Goal: Task Accomplishment & Management: Complete application form

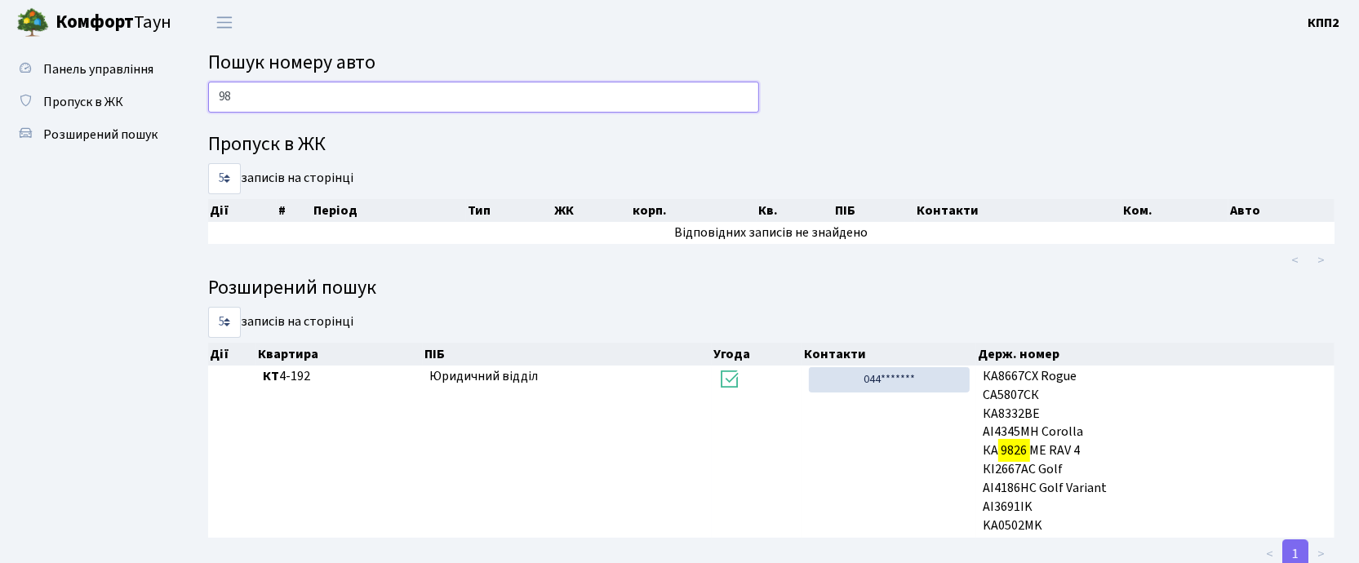
type input "9"
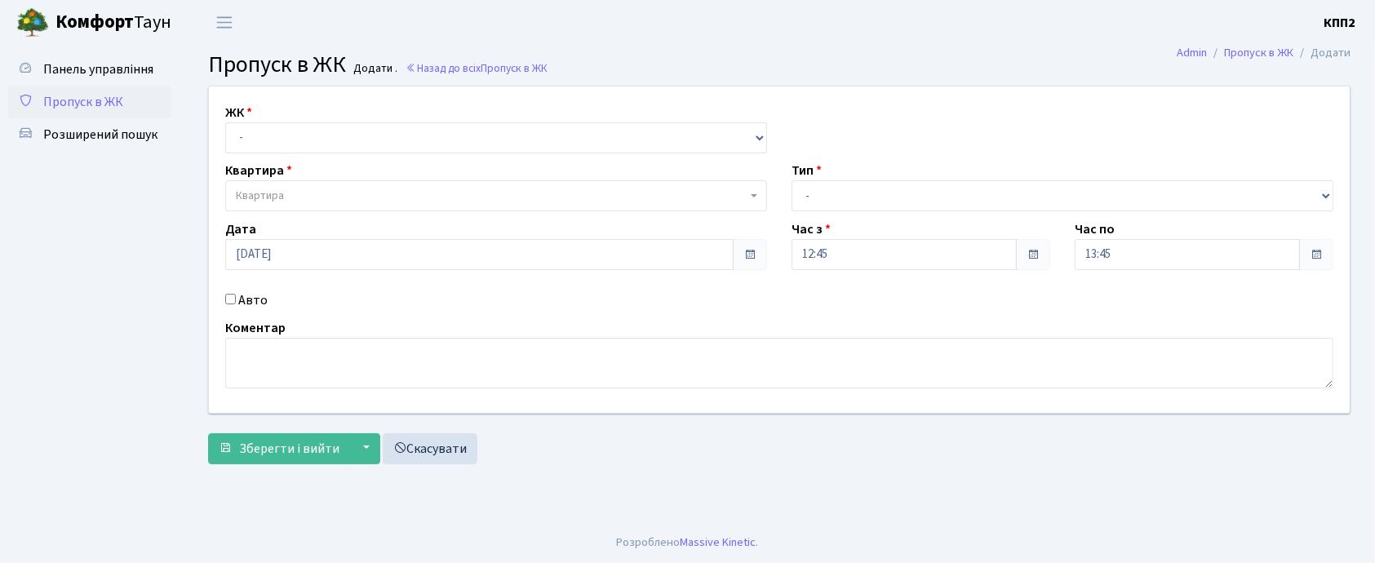
click at [233, 299] on input "Авто" at bounding box center [230, 299] width 11 height 11
checkbox input "true"
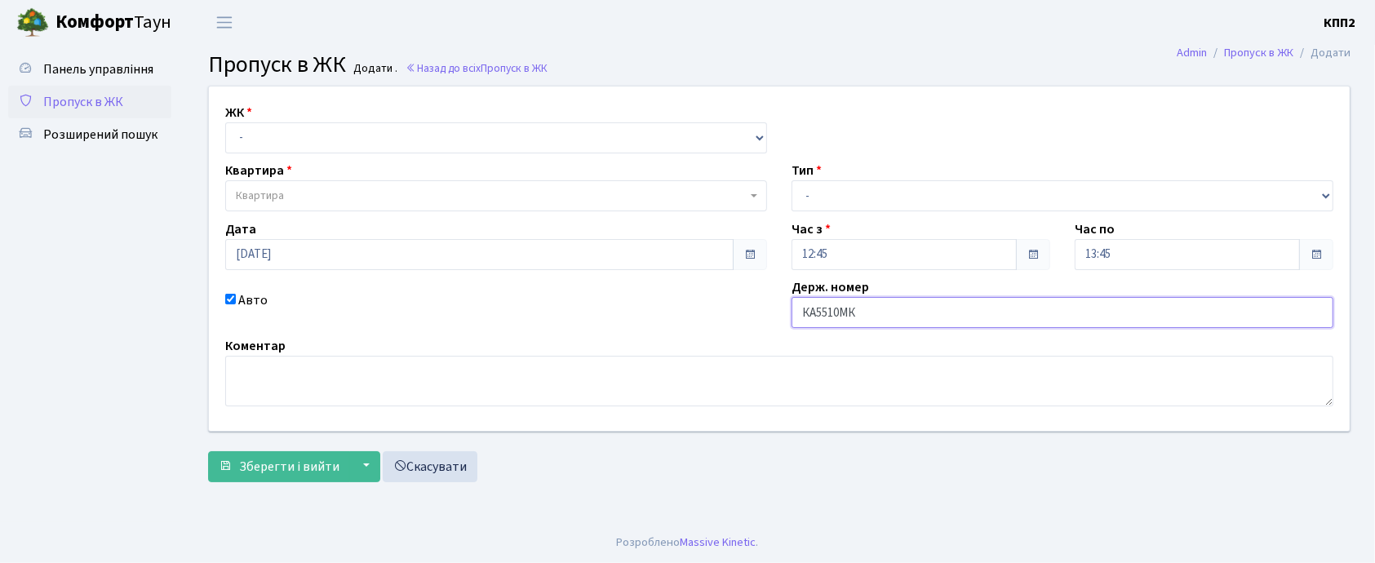
type input "КА5510МК"
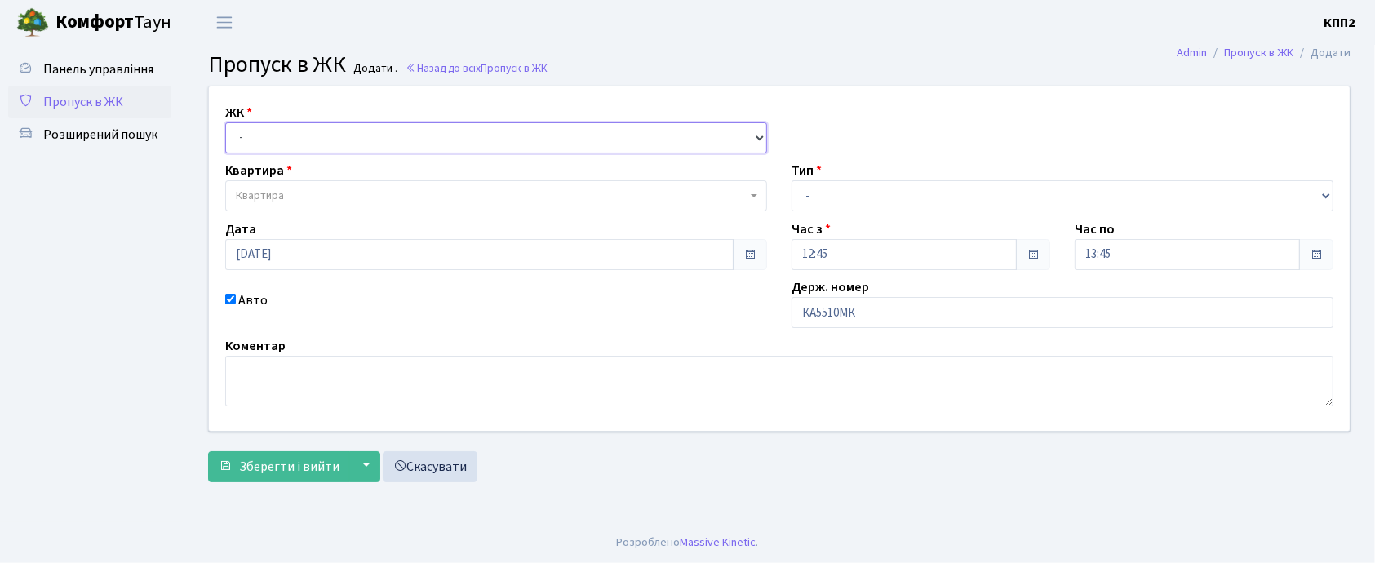
click at [289, 124] on select "- КТ, вул. Регенераторна, 4 КТ2, просп. [STREET_ADDRESS] [STREET_ADDRESS] [PERS…" at bounding box center [496, 137] width 542 height 31
select select "271"
click at [225, 122] on select "- КТ, вул. Регенераторна, 4 КТ2, просп. Соборності, 17 КТ3, вул. Березнева, 16 …" at bounding box center [496, 137] width 542 height 31
select select
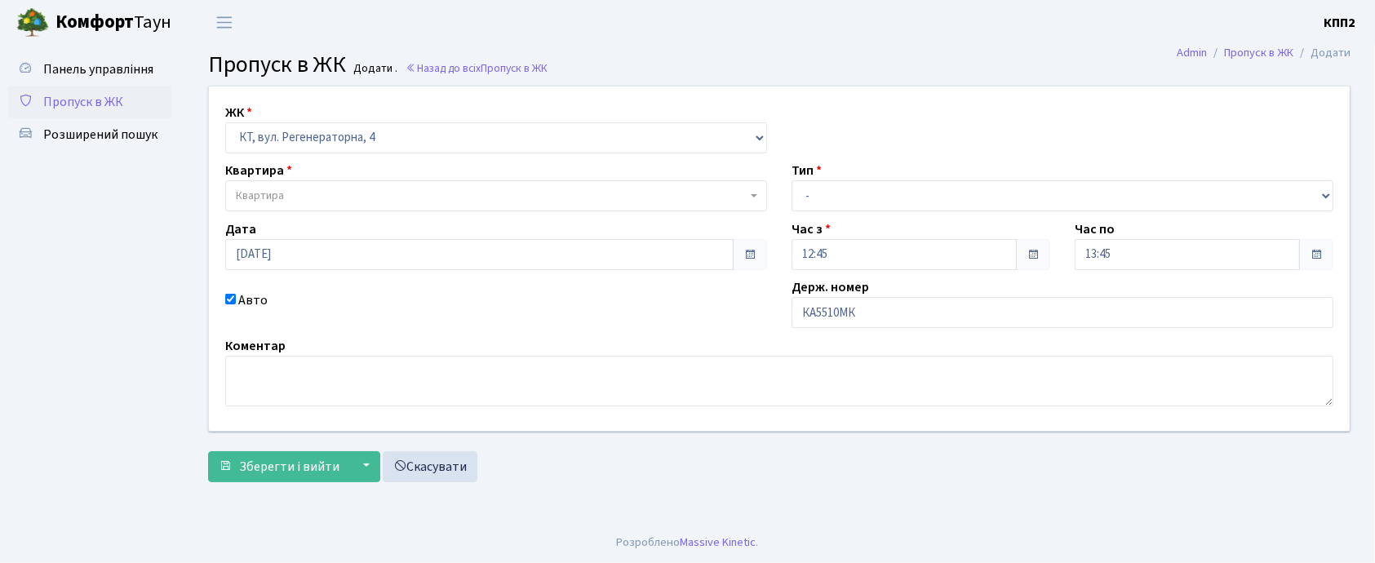
click at [311, 196] on span "Квартира" at bounding box center [491, 196] width 511 height 16
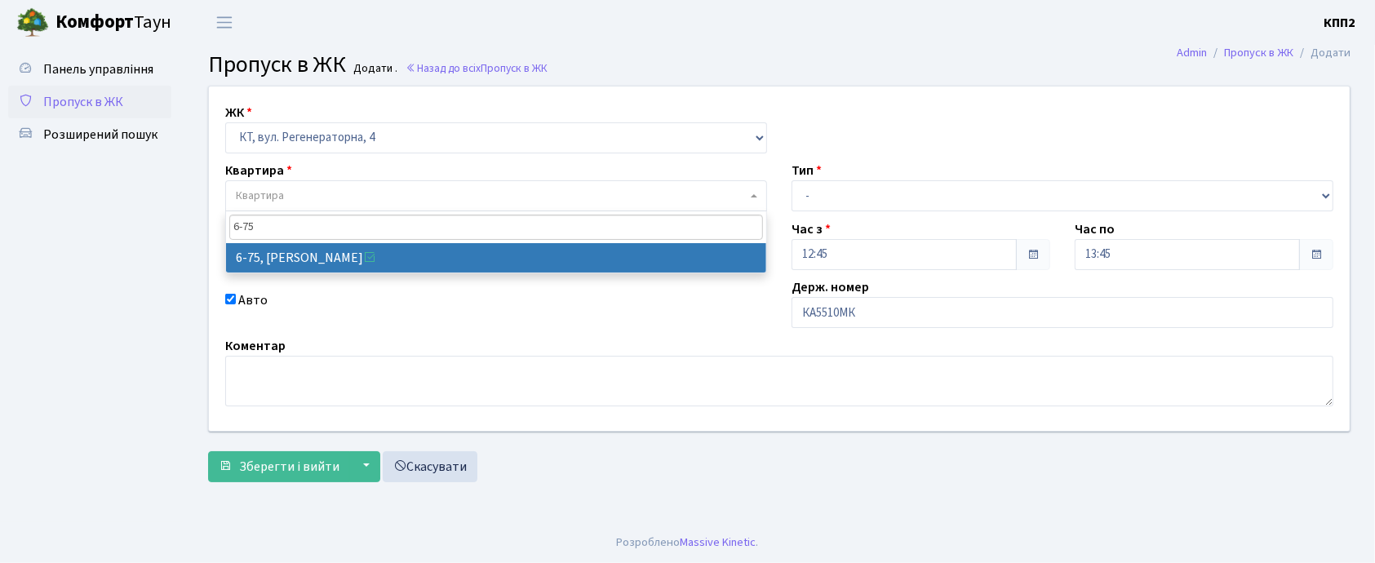
type input "6-75"
select select "5300"
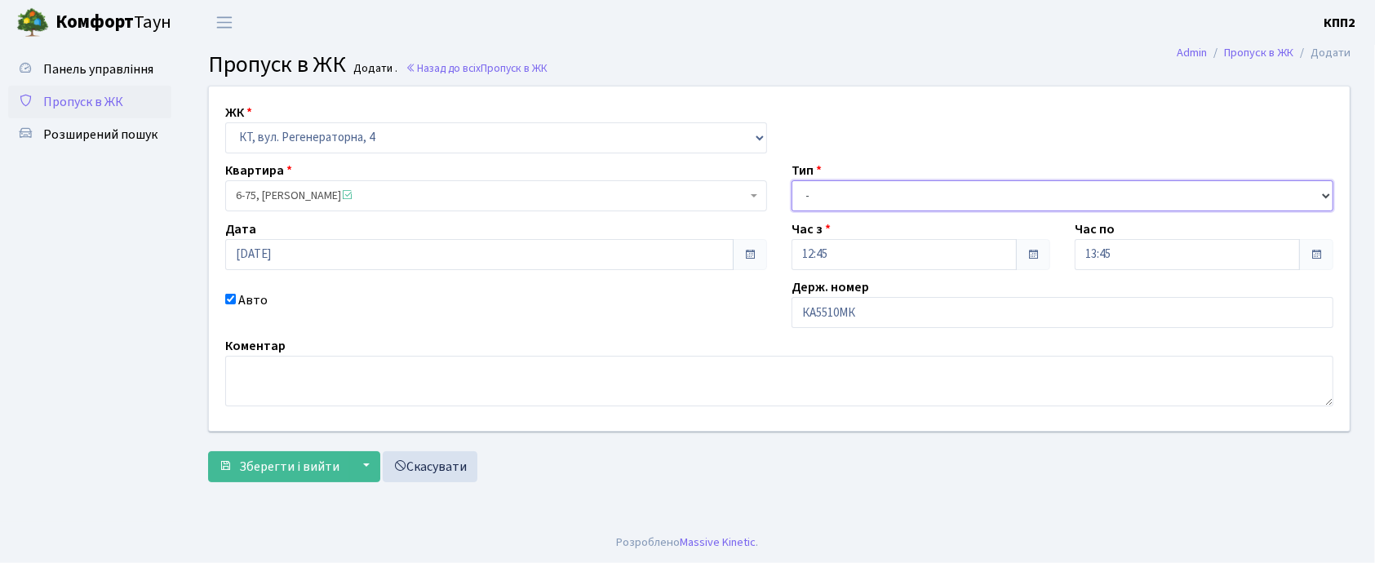
click at [852, 202] on select "- Доставка Таксі Гості Сервіс" at bounding box center [1062, 195] width 542 height 31
select select "2"
click at [791, 180] on select "- Доставка Таксі Гості Сервіс" at bounding box center [1062, 195] width 542 height 31
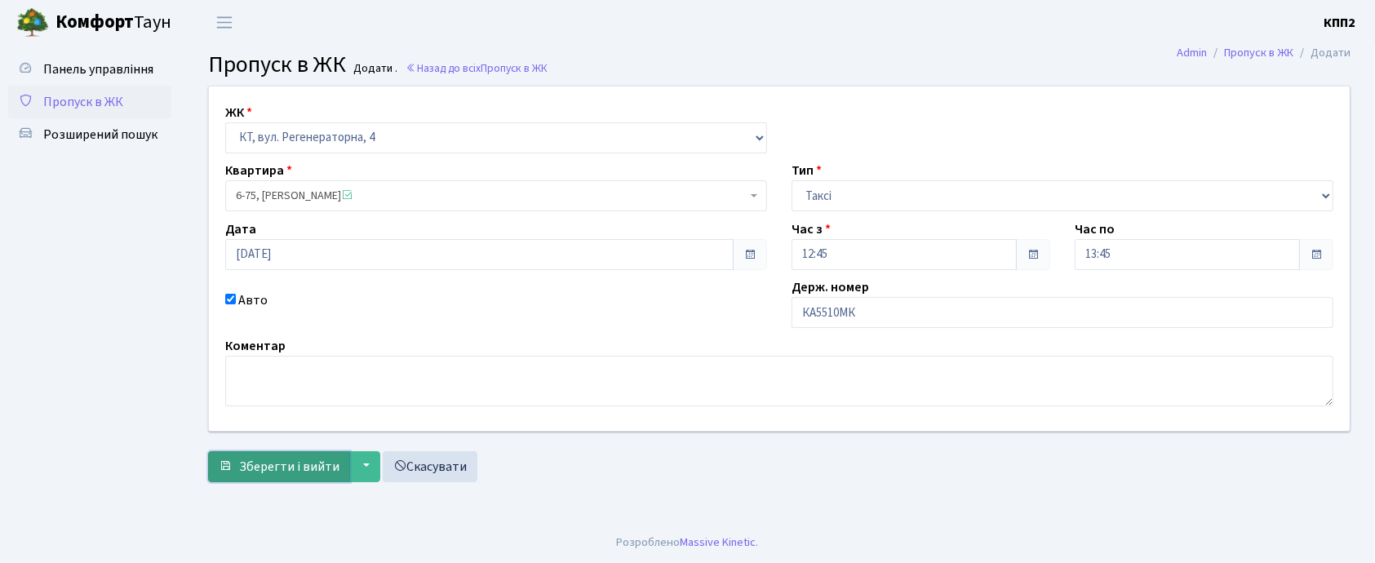
click at [298, 477] on button "Зберегти і вийти" at bounding box center [279, 466] width 142 height 31
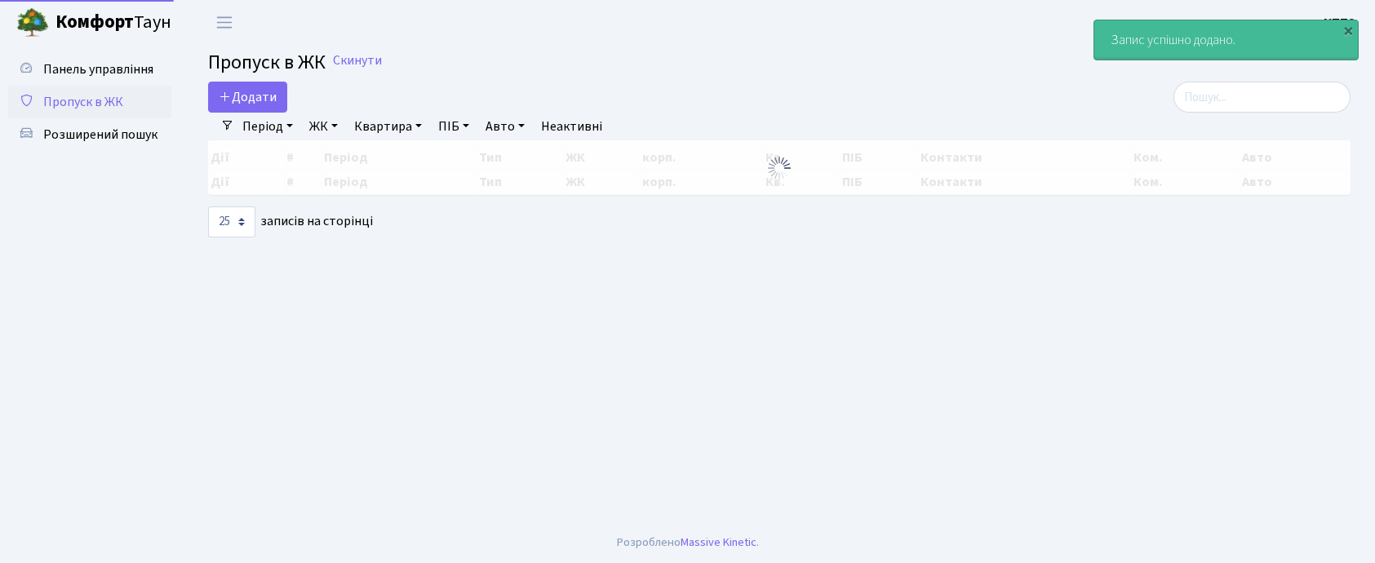
select select "25"
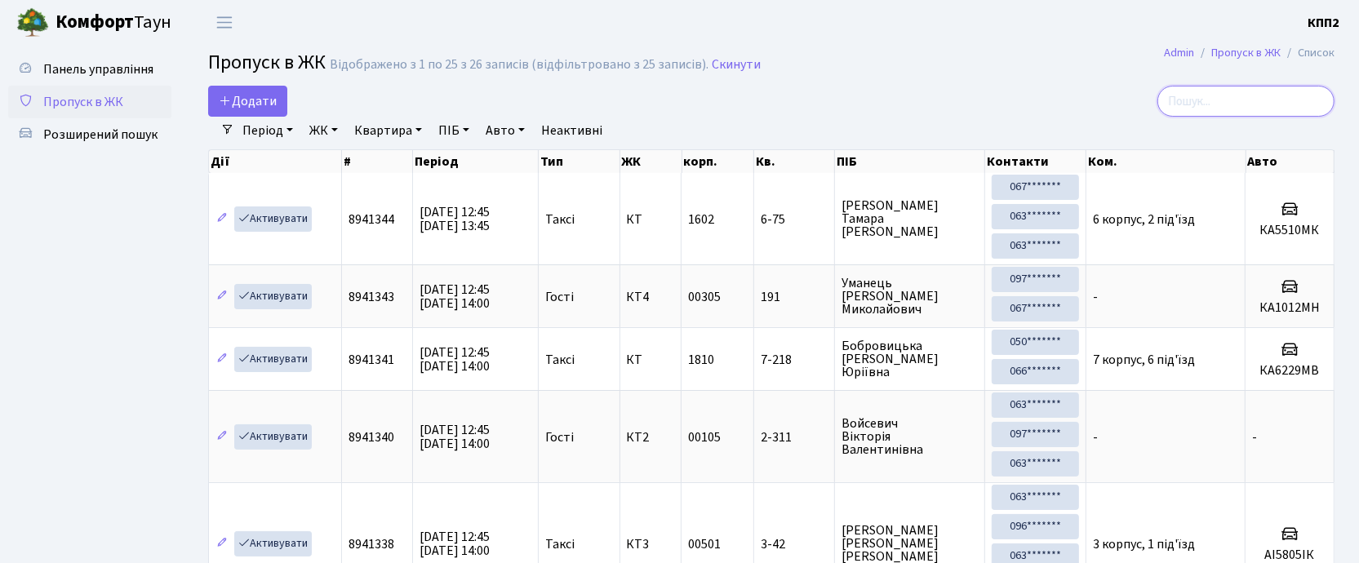
click at [1215, 111] on input "search" at bounding box center [1245, 101] width 177 height 31
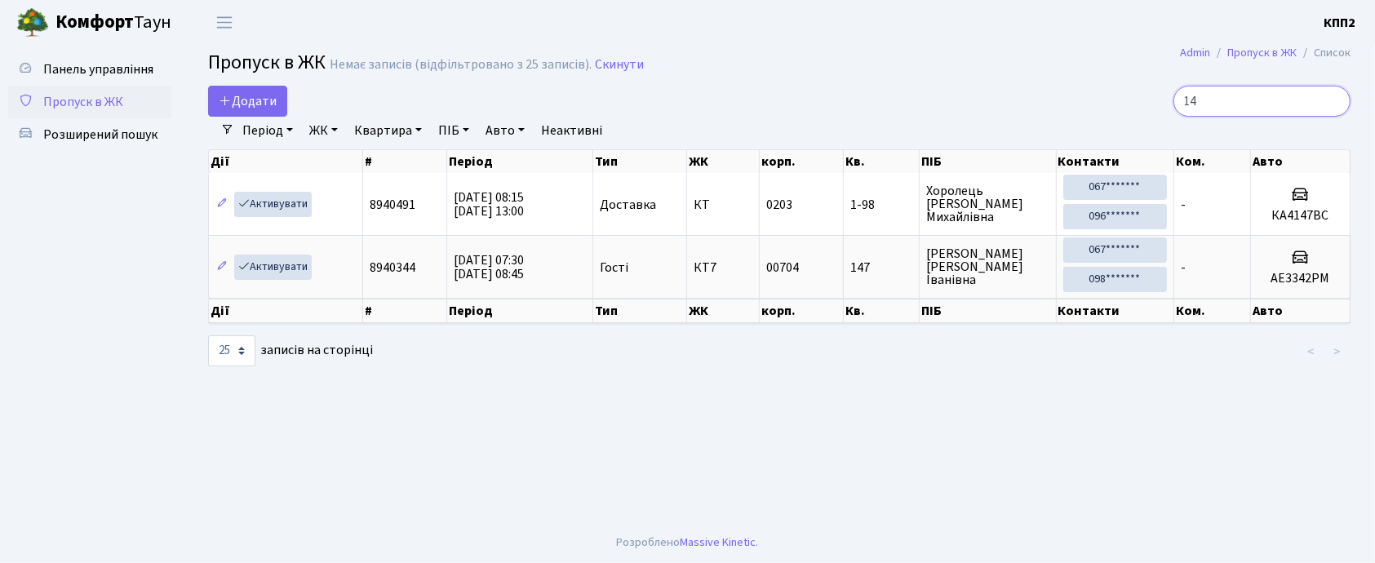
type input "1"
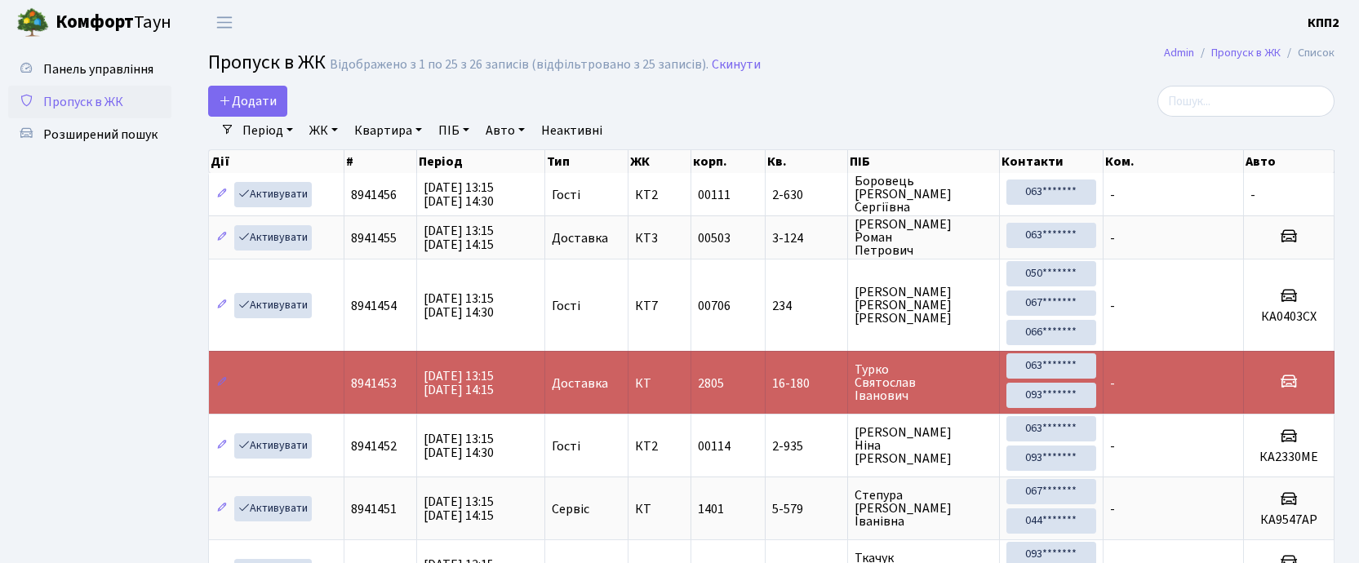
select select "25"
click at [1205, 104] on input "search" at bounding box center [1245, 101] width 177 height 31
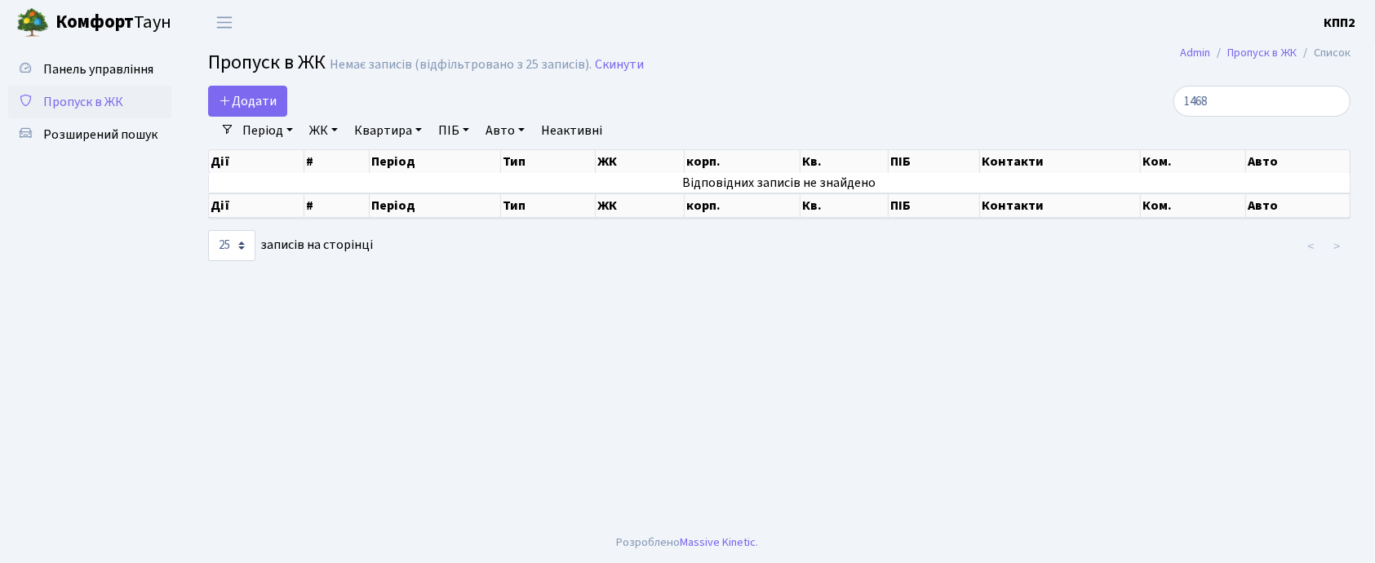
click at [1202, 100] on input "1468" at bounding box center [1261, 101] width 177 height 31
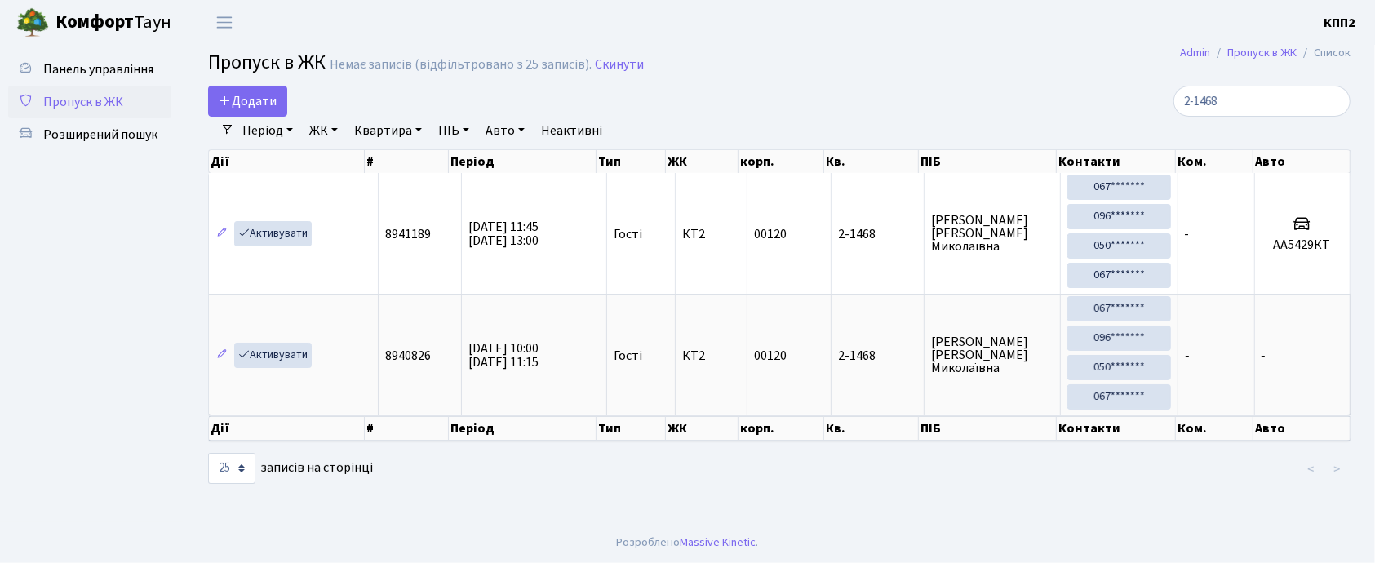
click at [1250, 105] on input "2-1468" at bounding box center [1261, 101] width 177 height 31
type input "2"
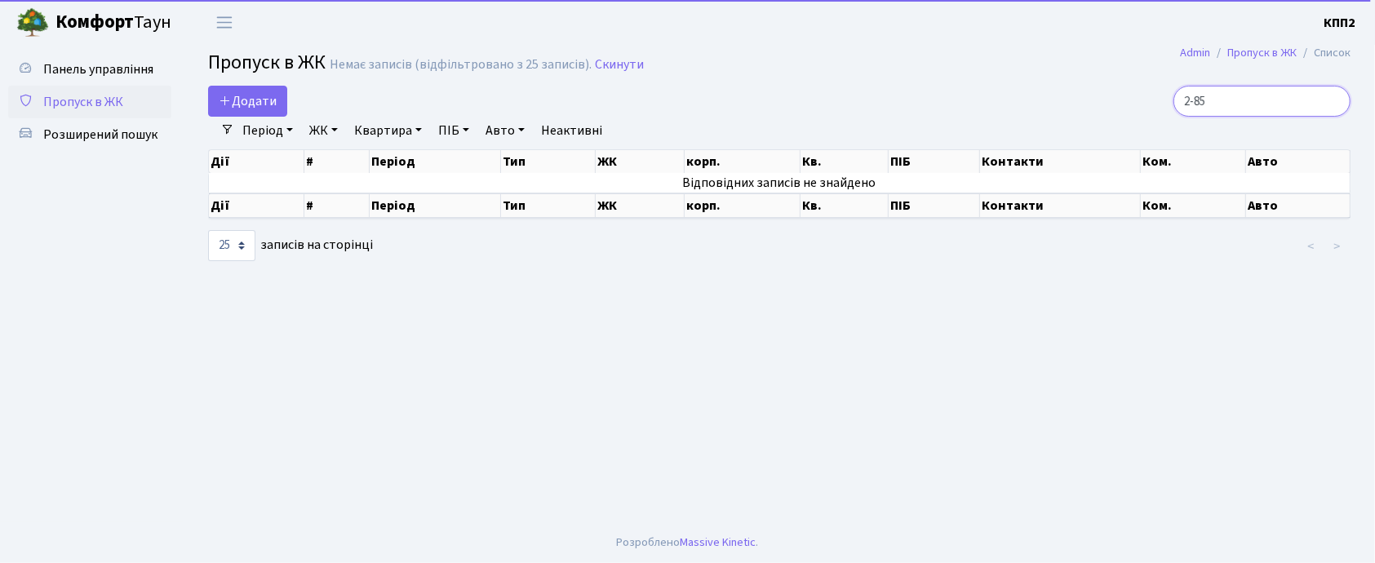
click at [1212, 98] on input "2-85" at bounding box center [1261, 101] width 177 height 31
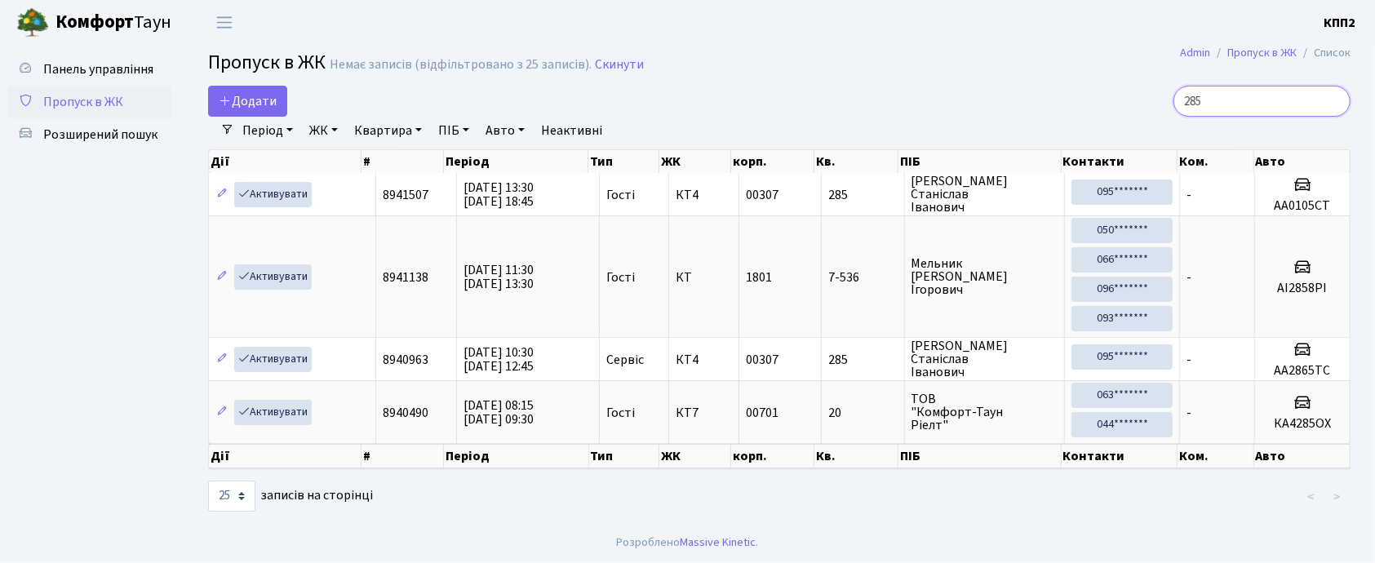
click at [1198, 101] on input "285" at bounding box center [1261, 101] width 177 height 31
click at [1229, 104] on input "285" at bounding box center [1261, 101] width 177 height 31
type input "2"
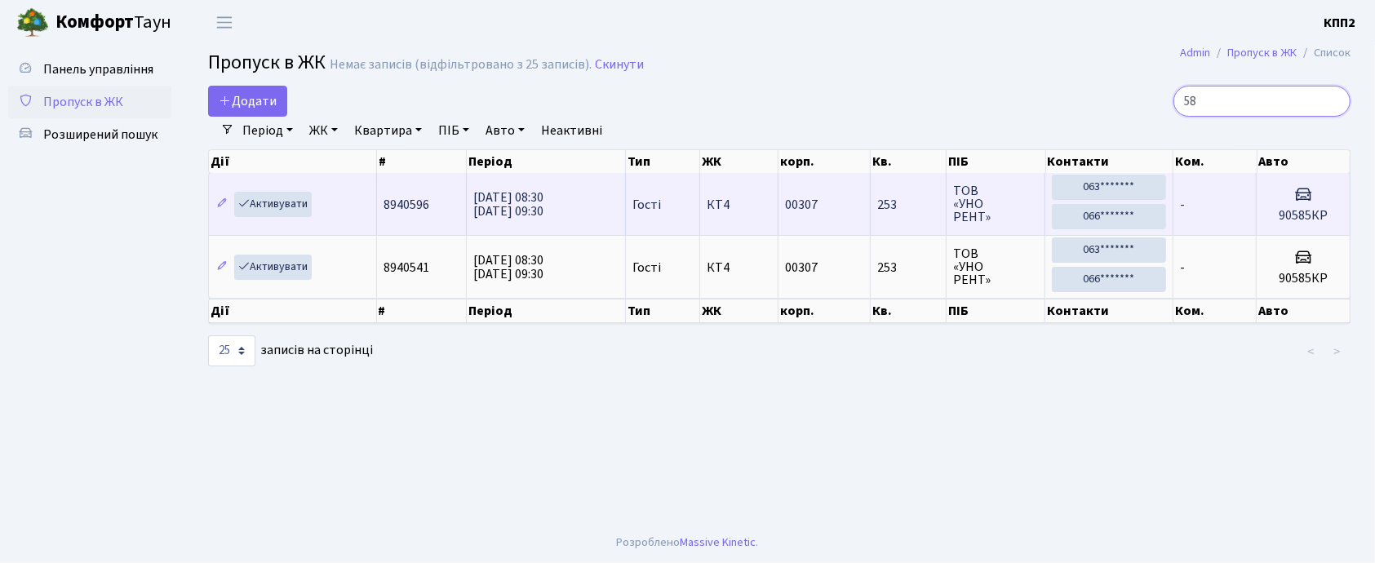
type input "5"
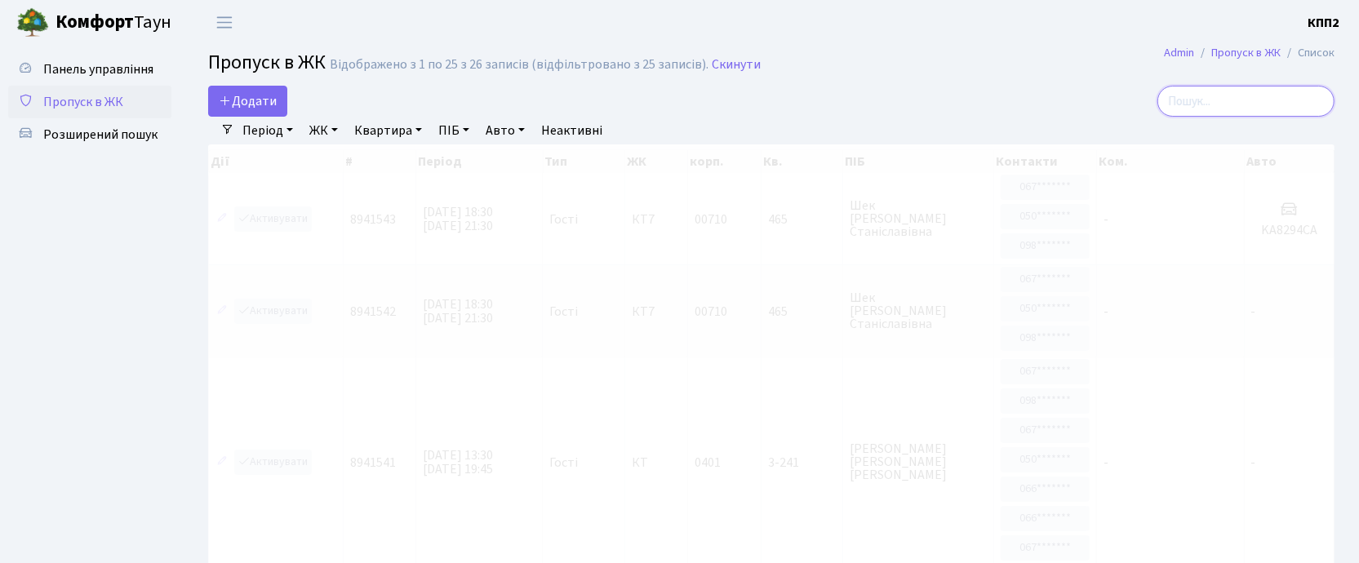
click at [1198, 95] on input "search" at bounding box center [1245, 101] width 177 height 31
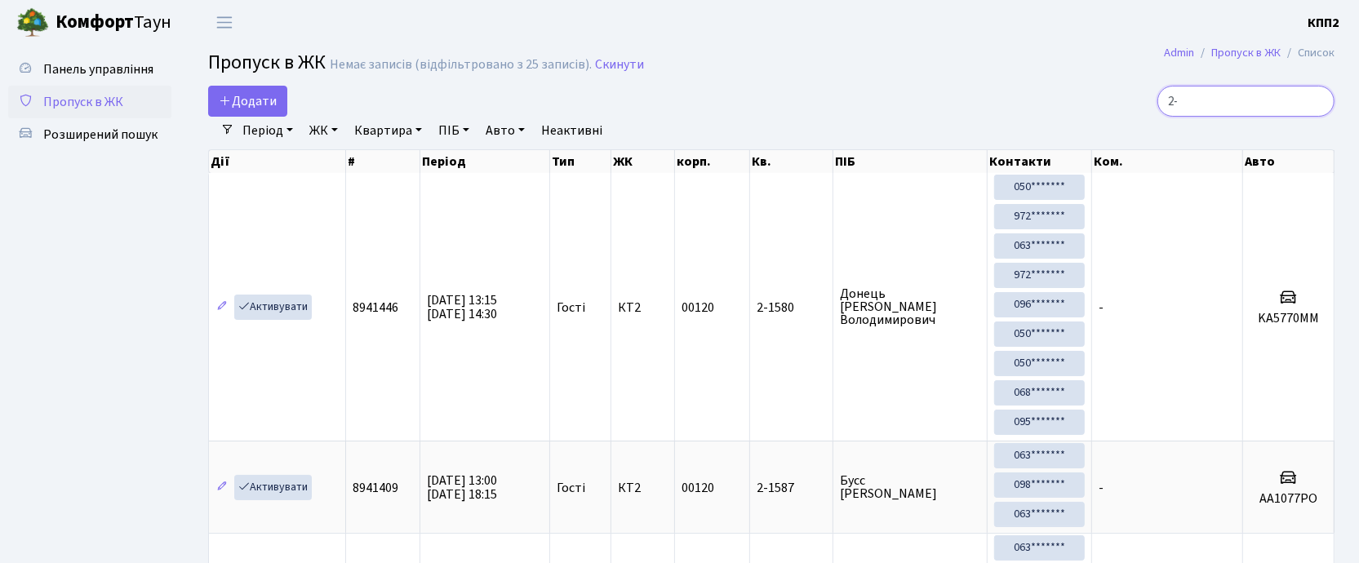
type input "2"
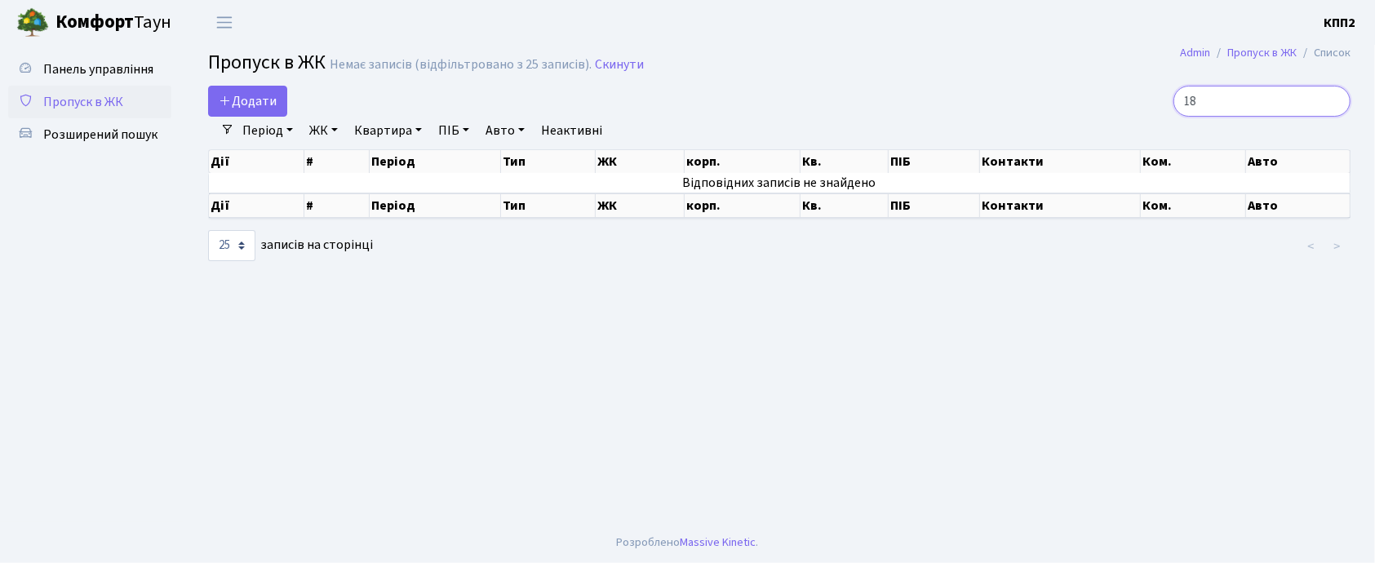
type input "1"
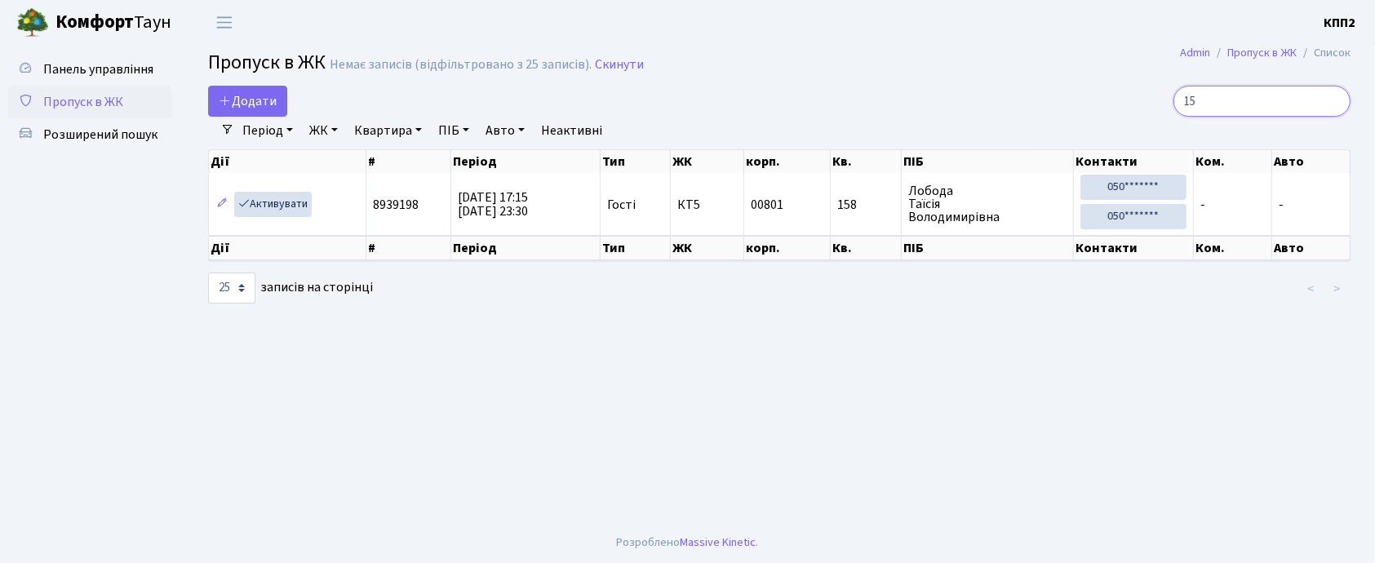
type input "1"
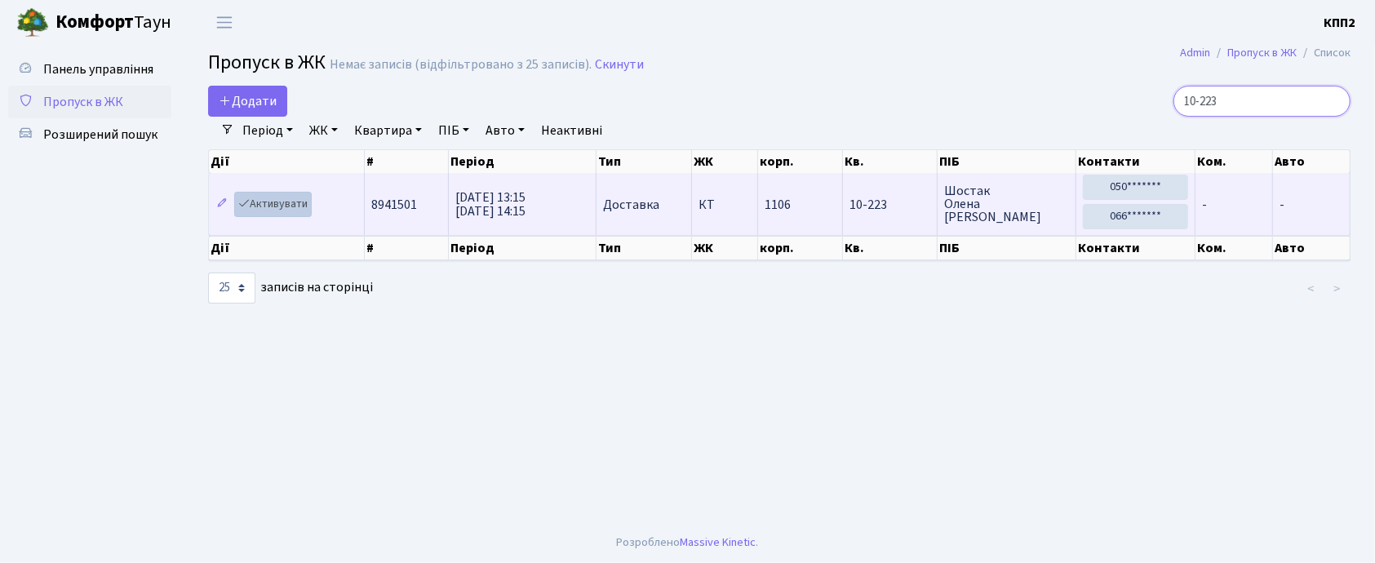
type input "10-223"
click at [299, 204] on link "Активувати" at bounding box center [273, 204] width 78 height 25
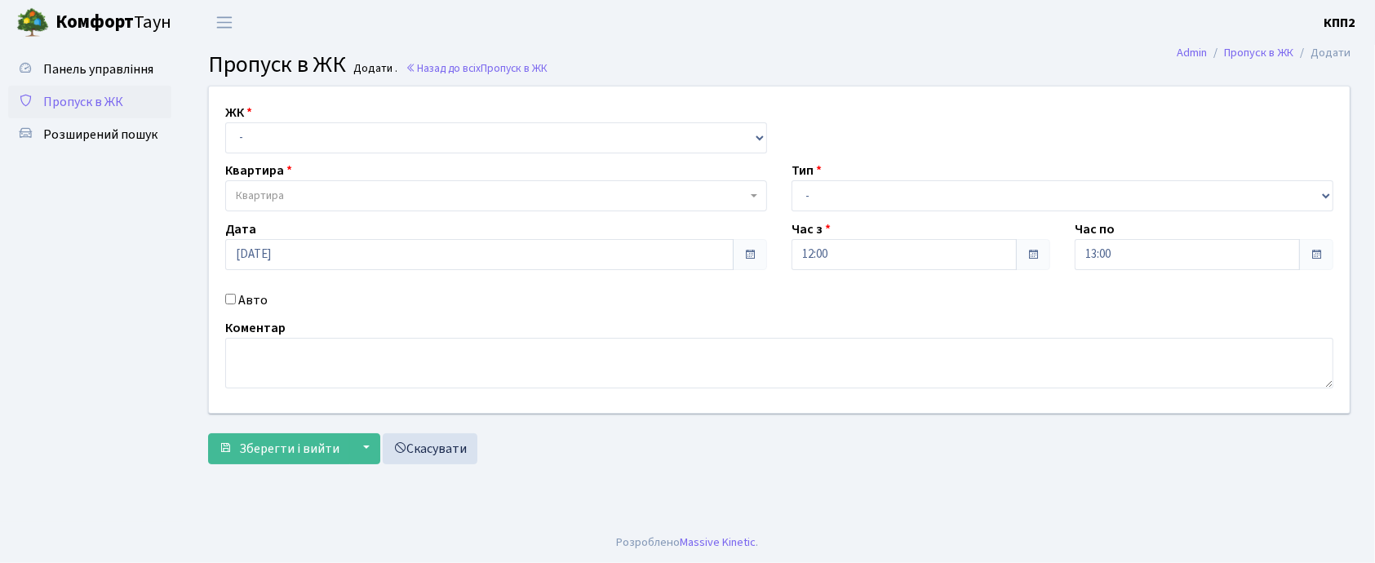
click at [228, 297] on input "Авто" at bounding box center [230, 299] width 11 height 11
checkbox input "true"
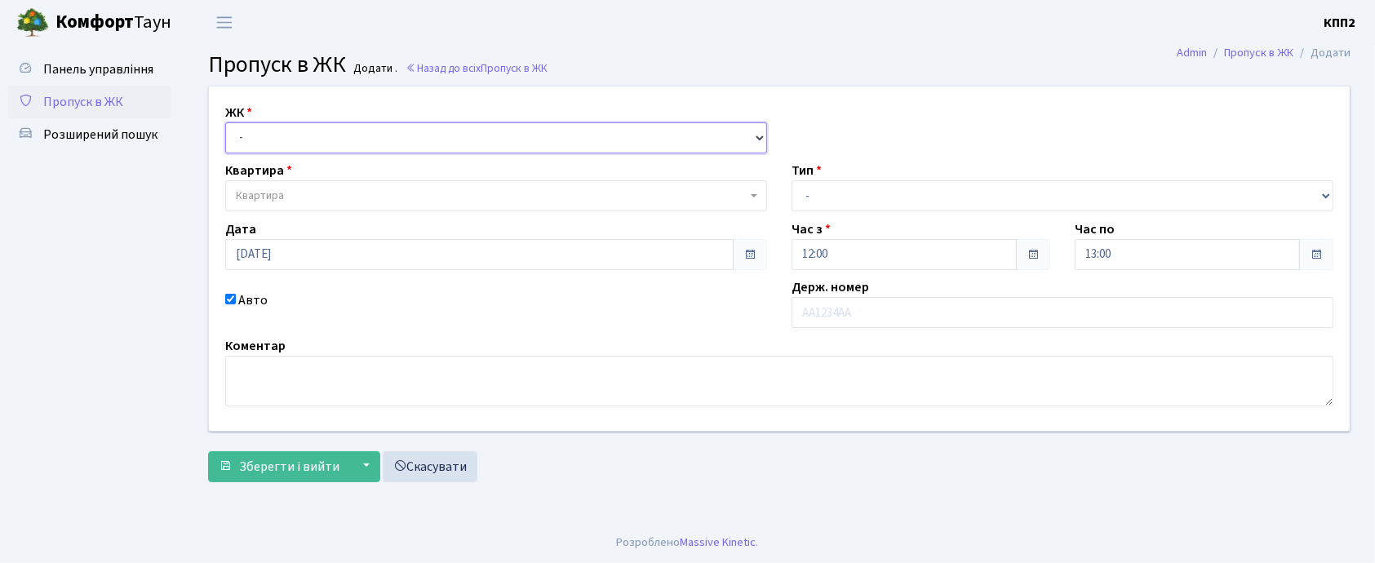
click at [277, 134] on select "- КТ, вул. Регенераторна, 4 КТ2, просп. [STREET_ADDRESS] [STREET_ADDRESS] [PERS…" at bounding box center [496, 137] width 542 height 31
select select "271"
click at [225, 122] on select "- КТ, вул. Регенераторна, 4 КТ2, просп. [STREET_ADDRESS] [STREET_ADDRESS] [PERS…" at bounding box center [496, 137] width 542 height 31
select select
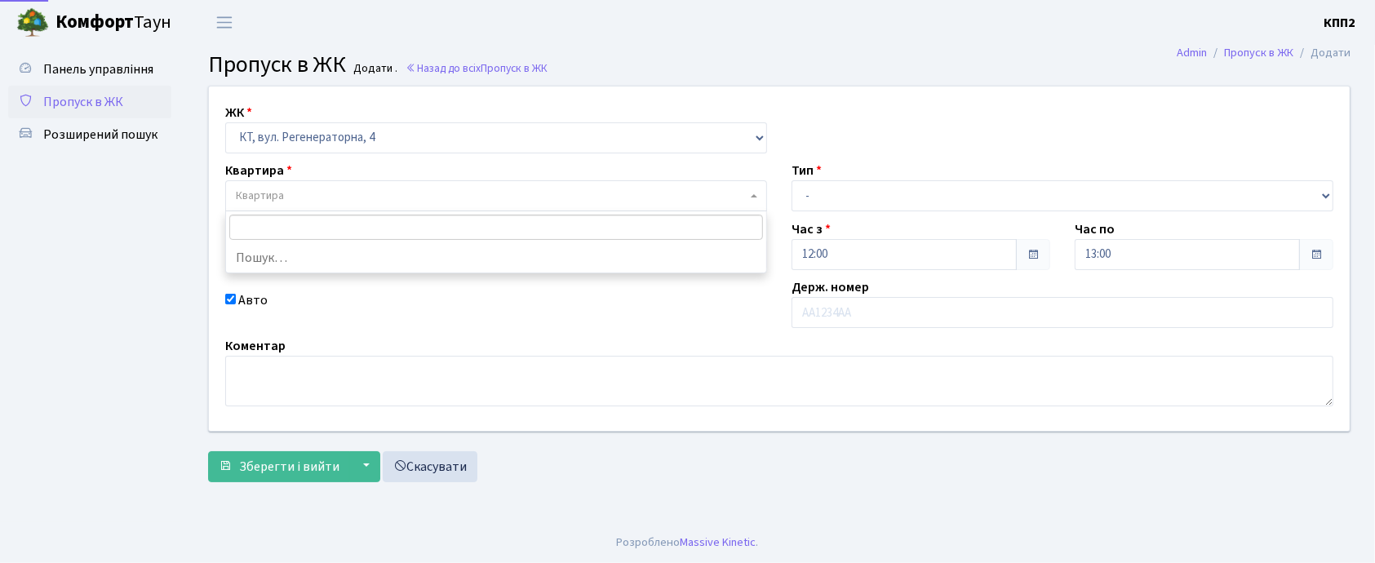
click at [281, 200] on span "Квартира" at bounding box center [260, 196] width 48 height 16
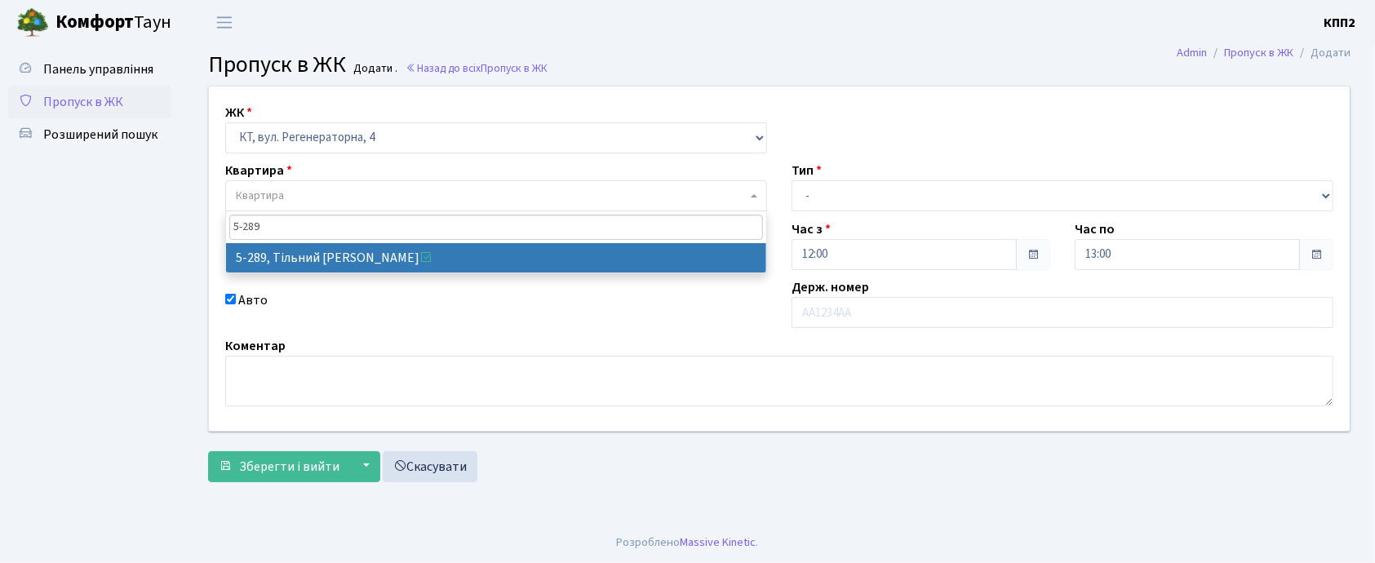
type input "5-289"
select select "2212"
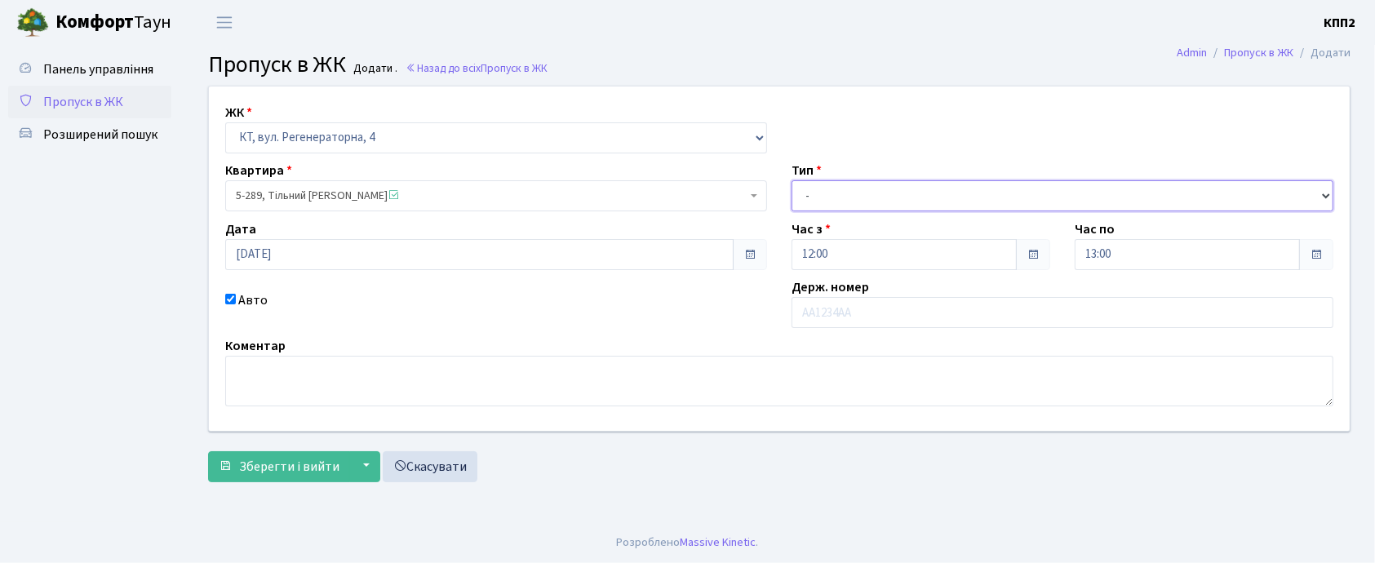
click at [830, 193] on select "- Доставка Таксі Гості Сервіс" at bounding box center [1062, 195] width 542 height 31
select select "3"
click at [791, 180] on select "- Доставка Таксі Гості Сервіс" at bounding box center [1062, 195] width 542 height 31
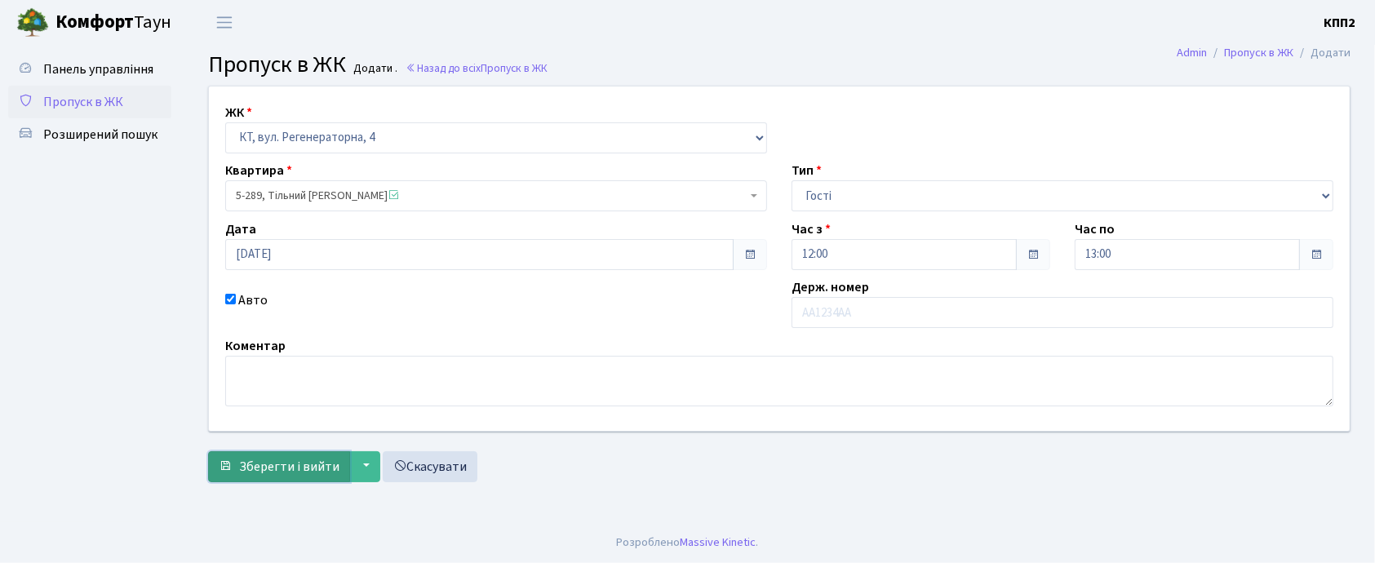
click at [304, 459] on span "Зберегти і вийти" at bounding box center [289, 467] width 100 height 18
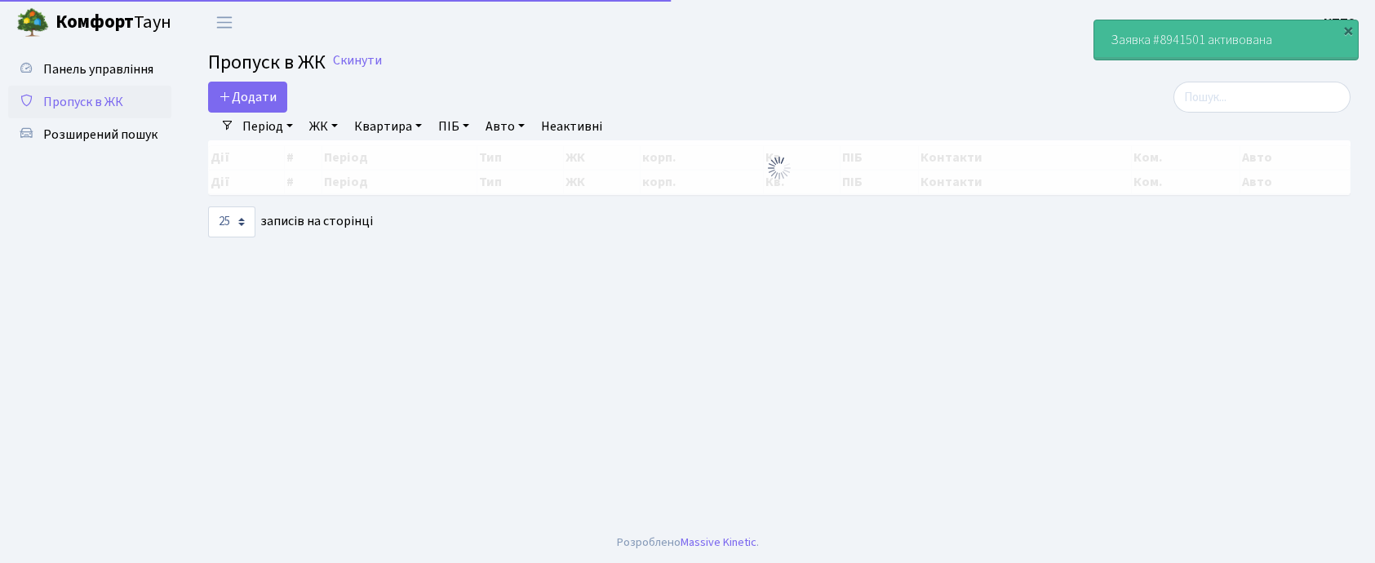
select select "25"
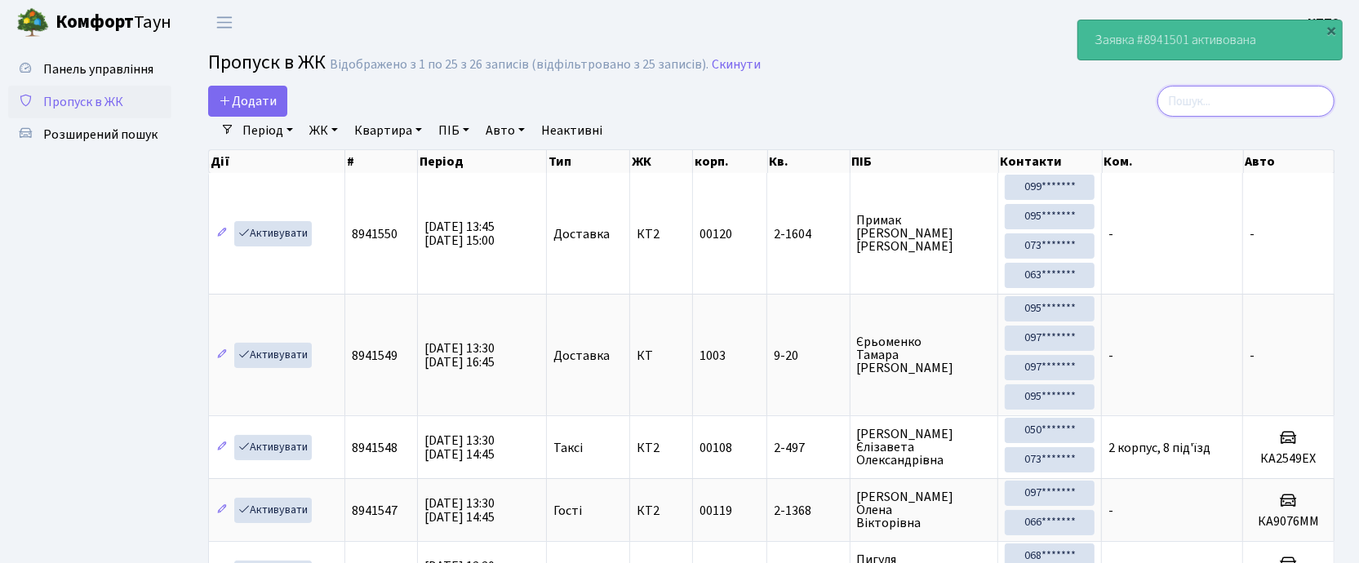
click at [1248, 111] on input "search" at bounding box center [1245, 101] width 177 height 31
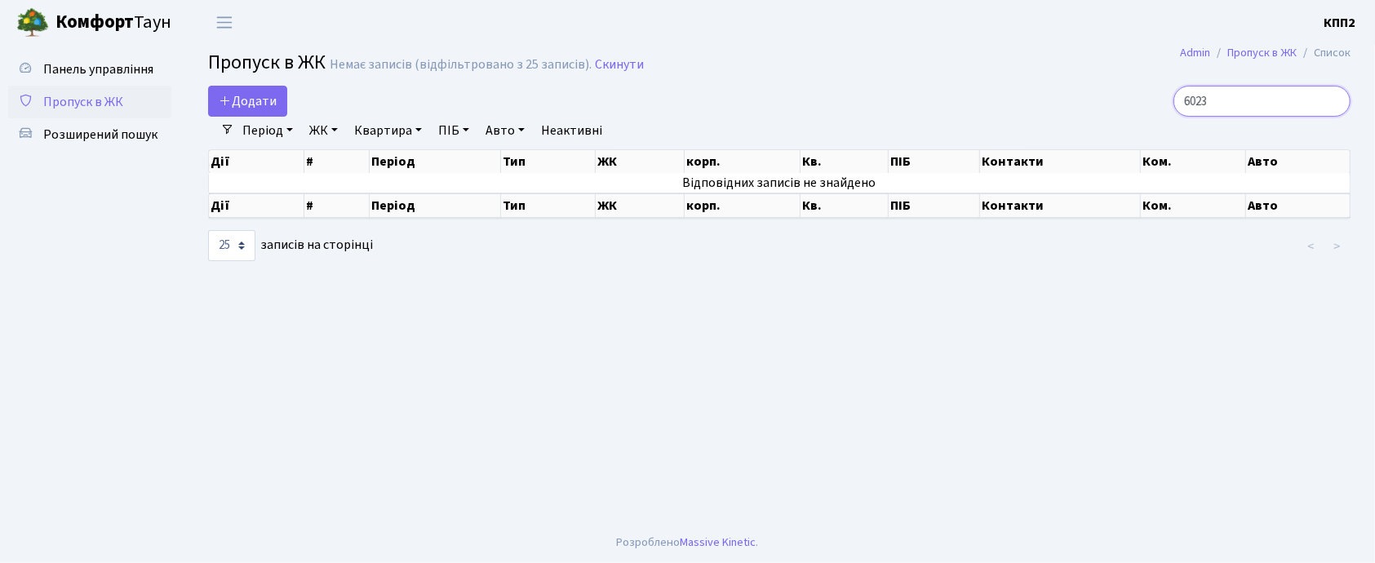
type input "6023"
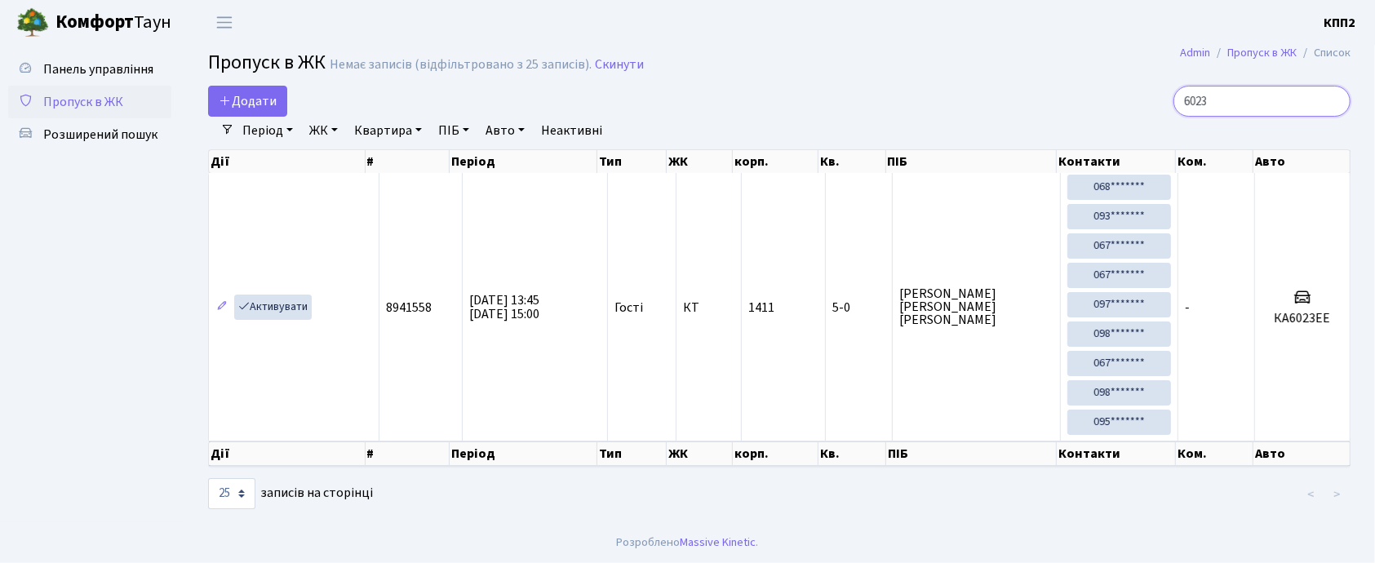
click at [1335, 103] on input "6023" at bounding box center [1261, 101] width 177 height 31
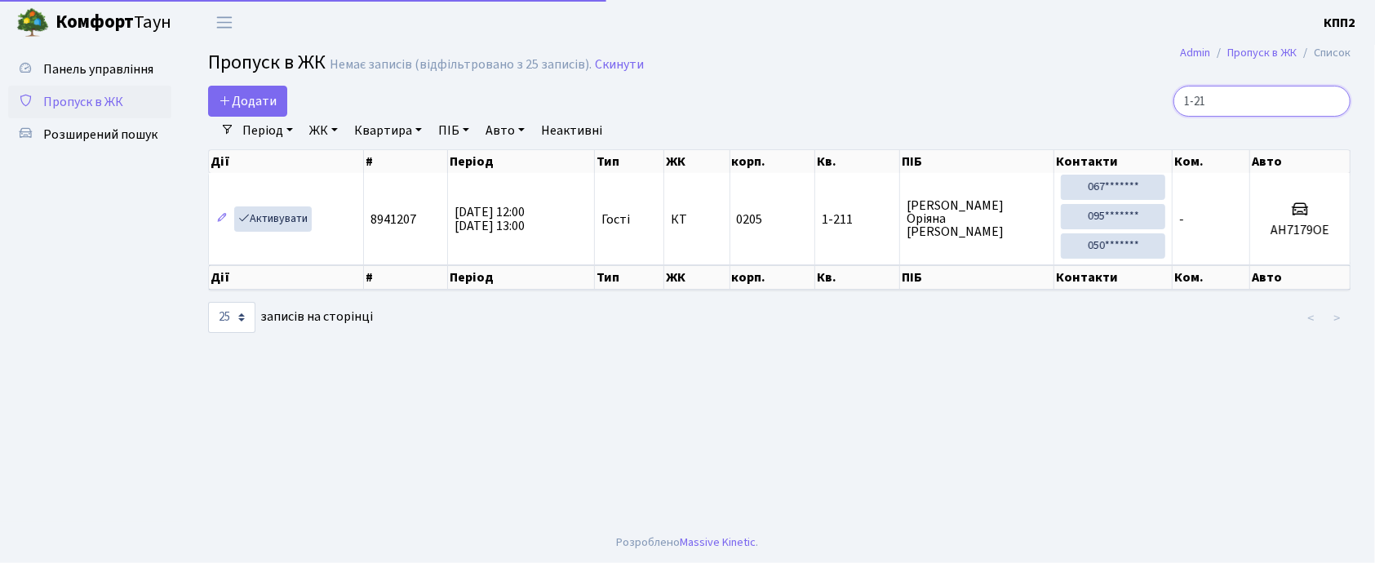
type input "1-211"
click at [1333, 100] on input "1-211" at bounding box center [1261, 101] width 177 height 31
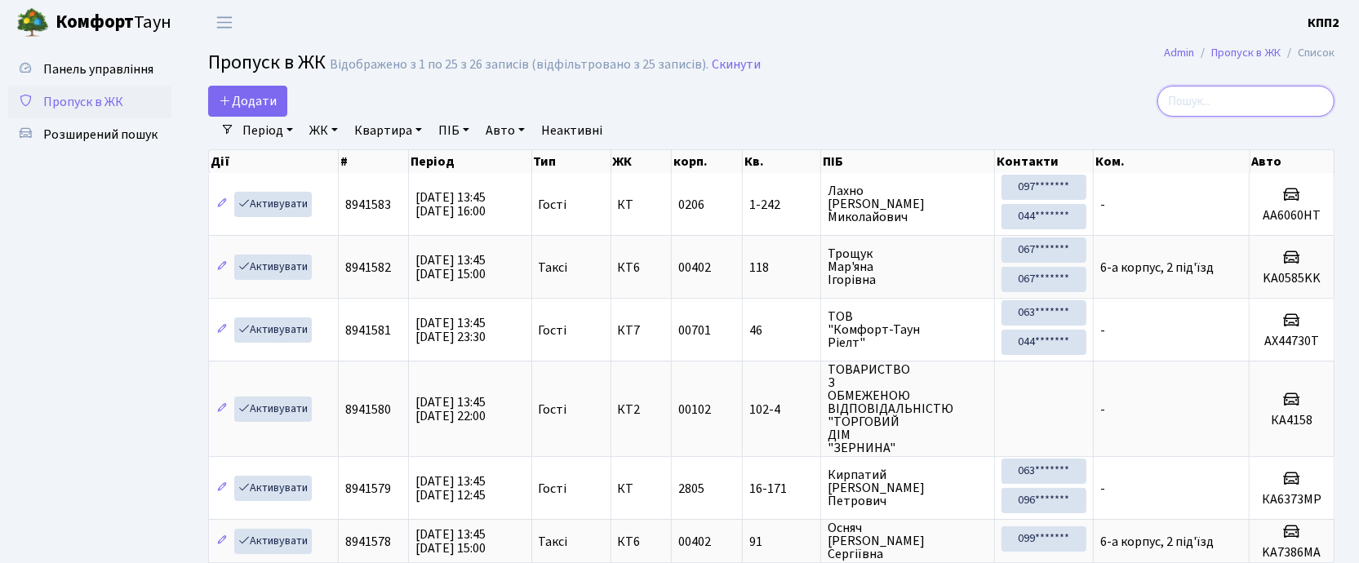
click at [1199, 95] on input "search" at bounding box center [1245, 101] width 177 height 31
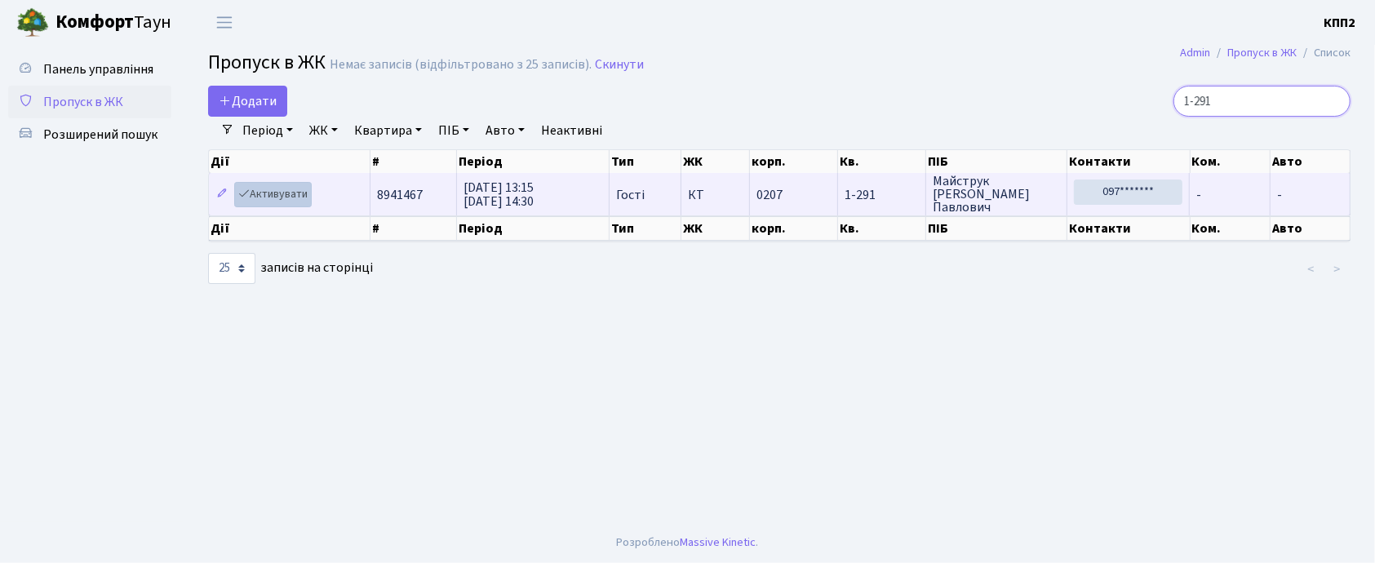
type input "1-291"
click at [278, 193] on link "Активувати" at bounding box center [273, 194] width 78 height 25
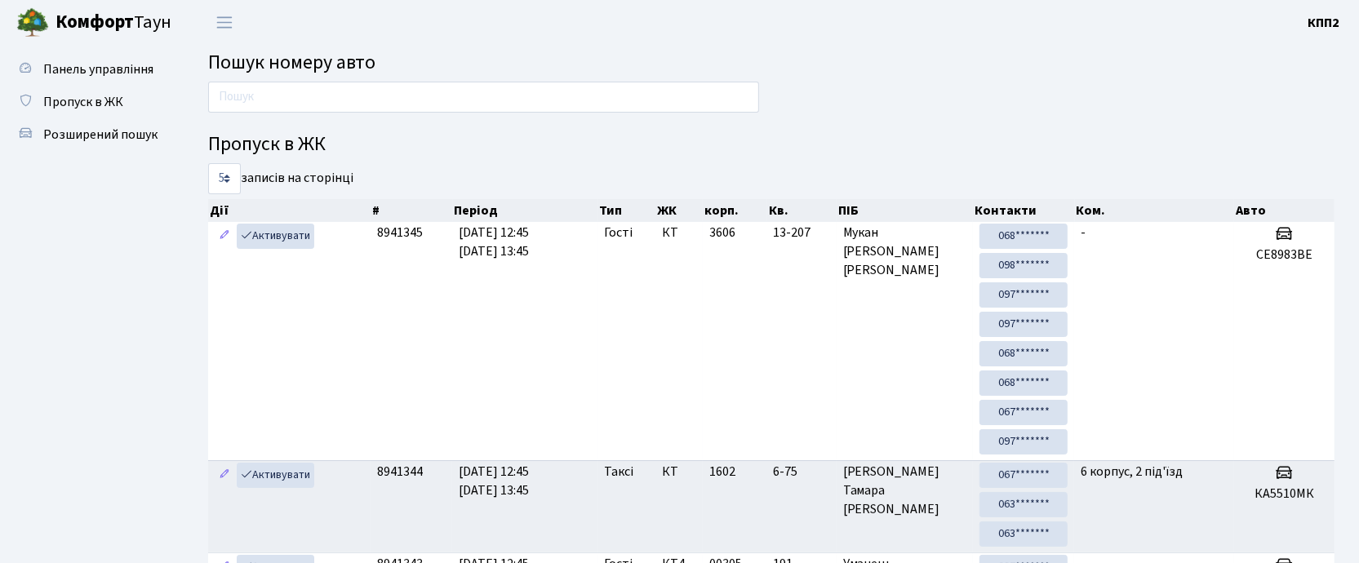
click at [338, 105] on input "text" at bounding box center [483, 97] width 551 height 31
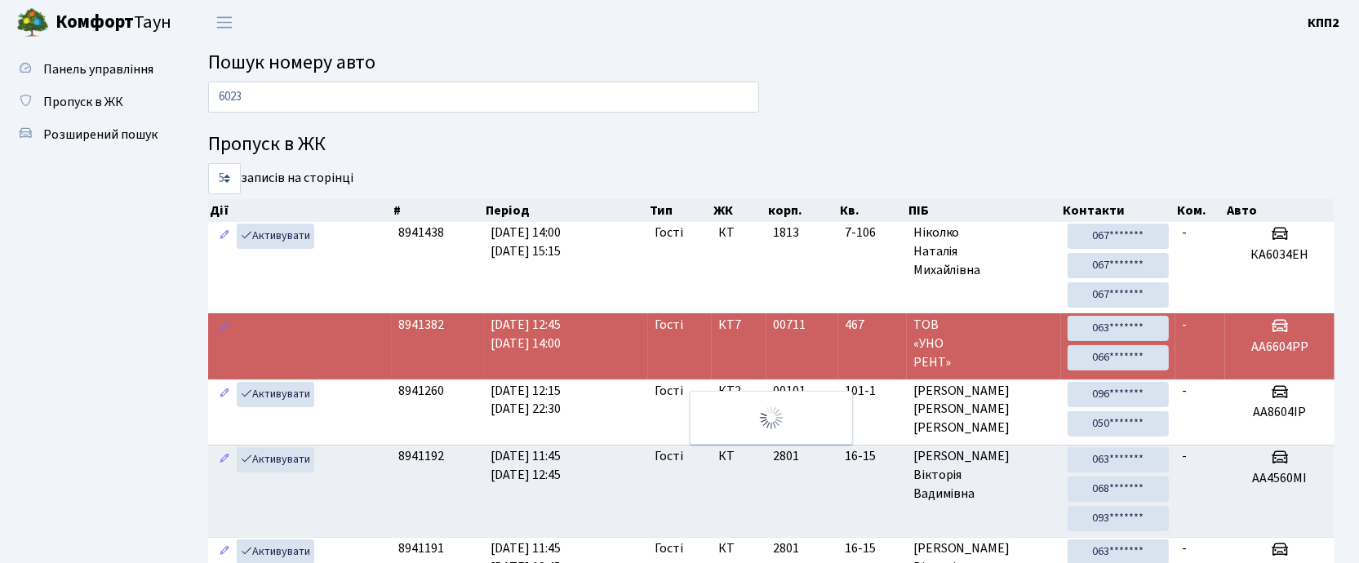
type input "6023"
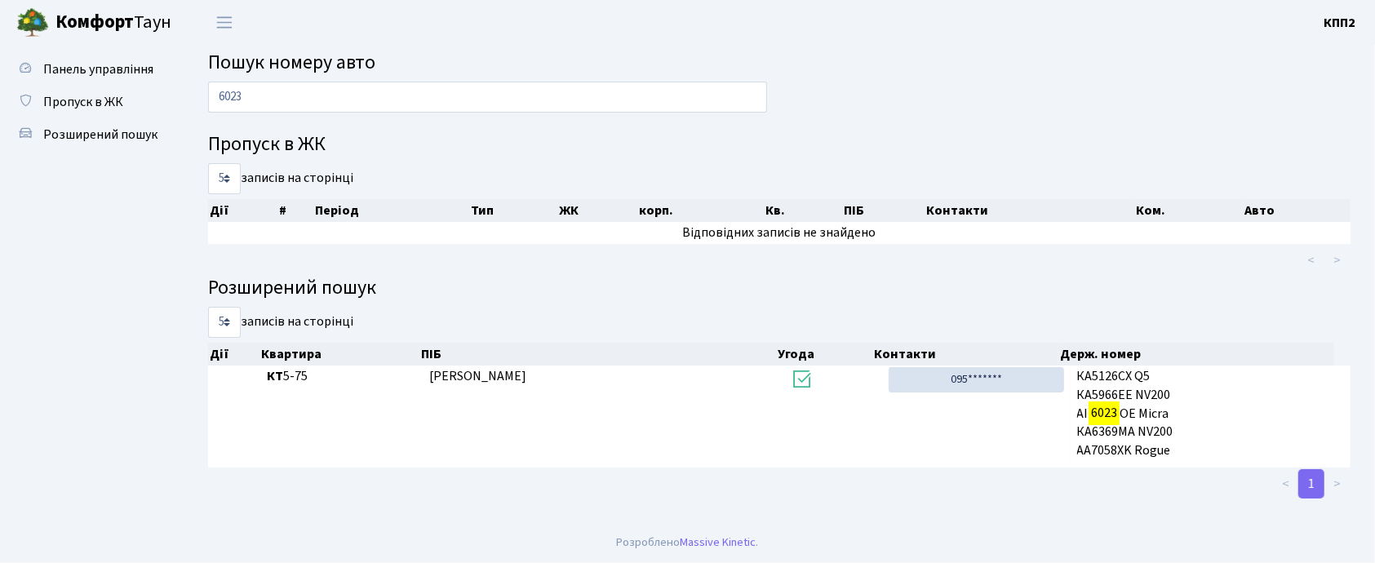
click at [419, 99] on input "6023" at bounding box center [487, 97] width 559 height 31
click at [65, 95] on span "Пропуск в ЖК" at bounding box center [83, 102] width 80 height 18
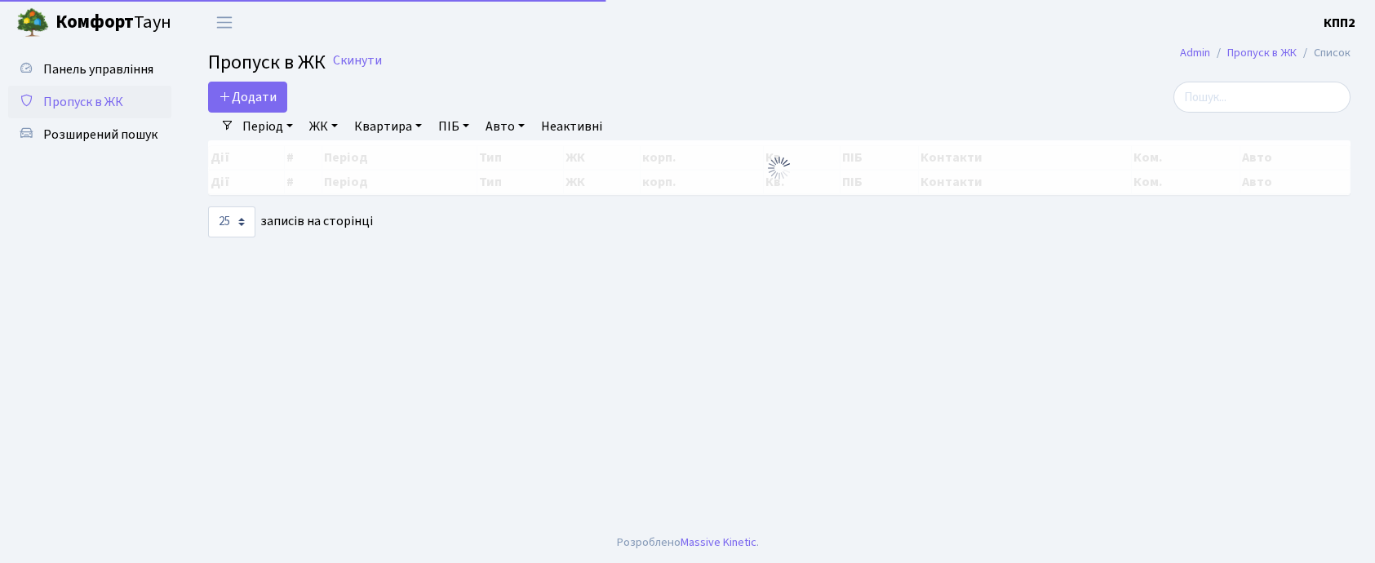
select select "25"
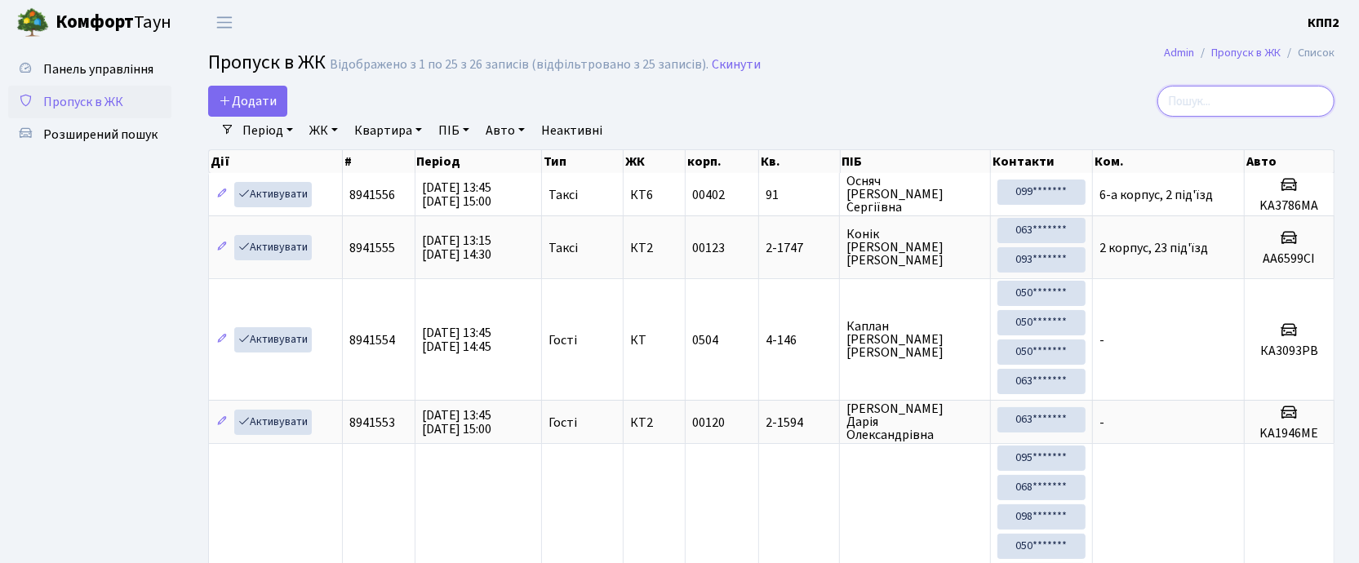
click at [1270, 101] on input "search" at bounding box center [1245, 101] width 177 height 31
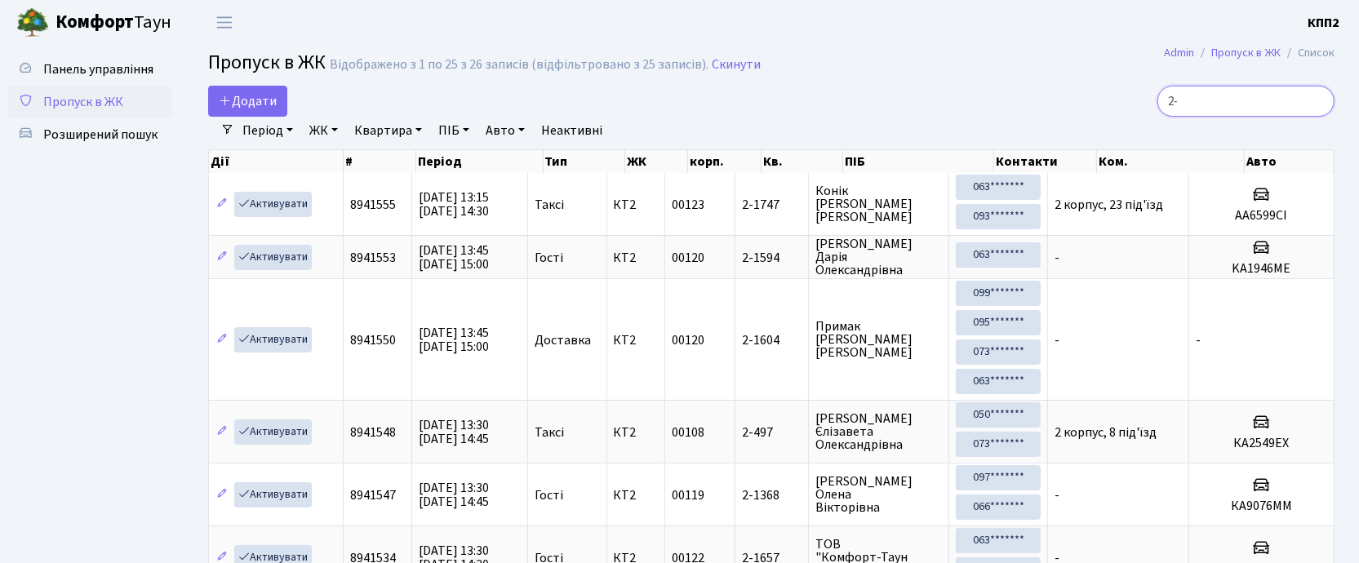
type input "2"
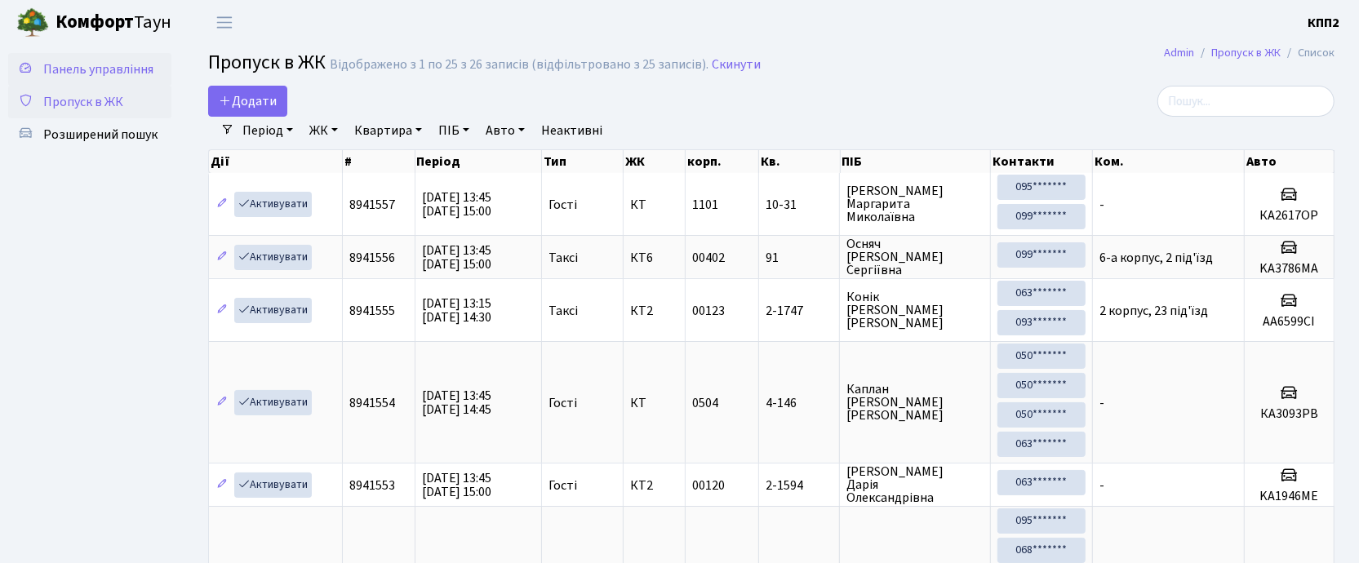
click at [116, 66] on span "Панель управління" at bounding box center [98, 69] width 110 height 18
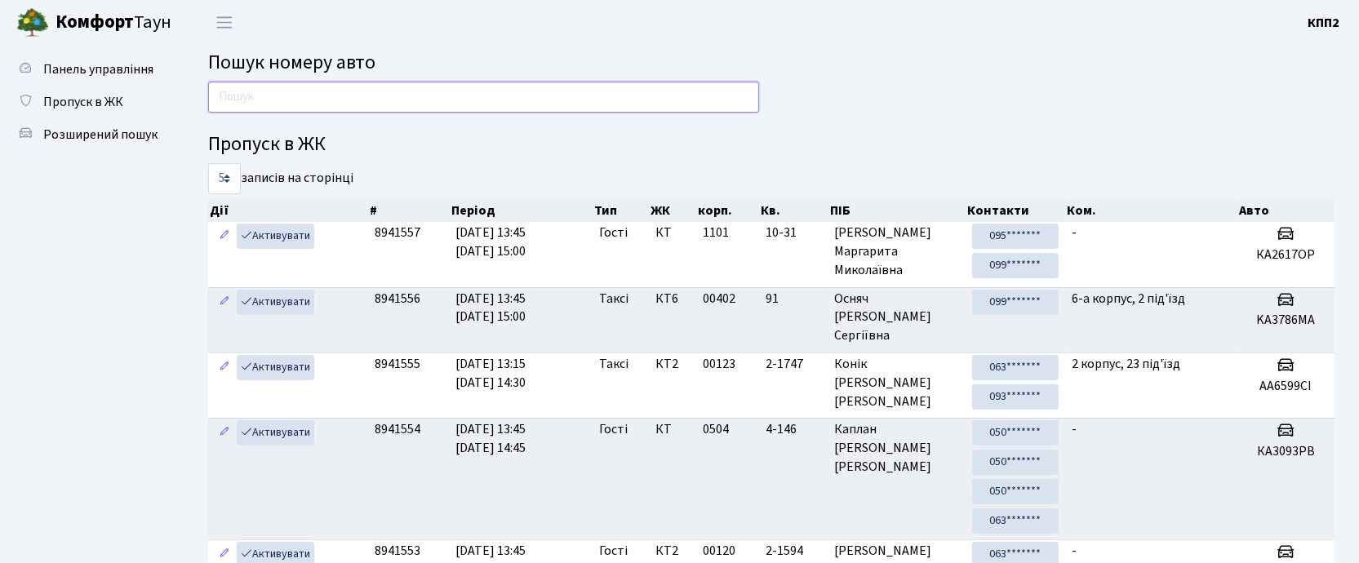
click at [327, 102] on input "text" at bounding box center [483, 97] width 551 height 31
type input "6023"
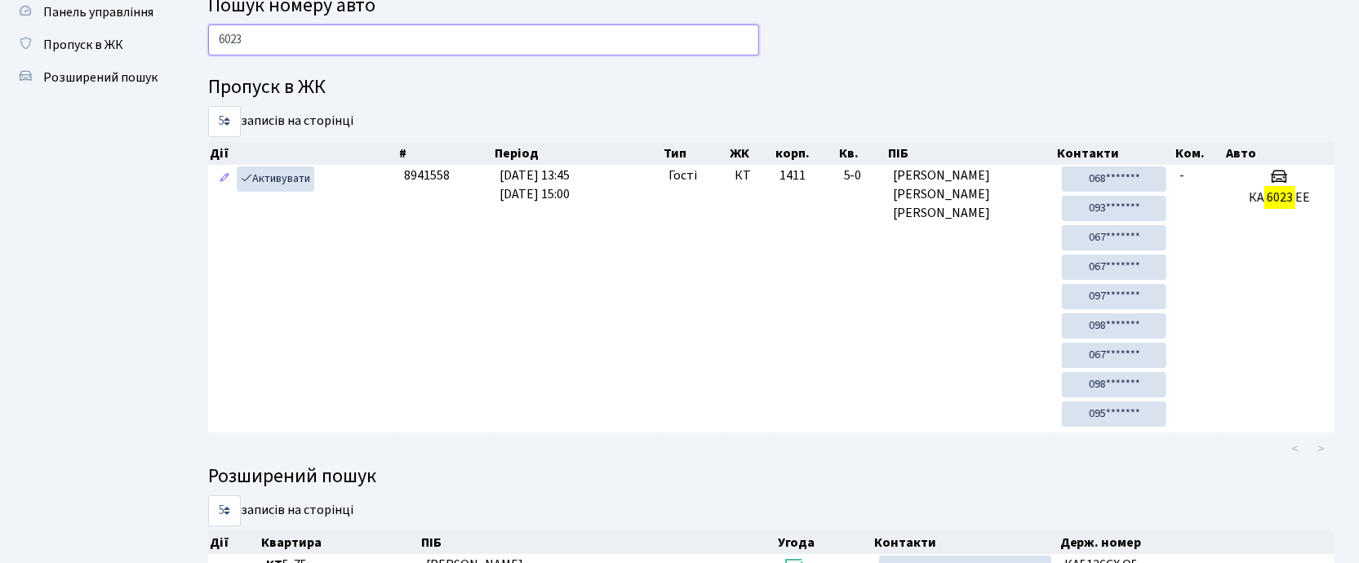
scroll to position [109, 0]
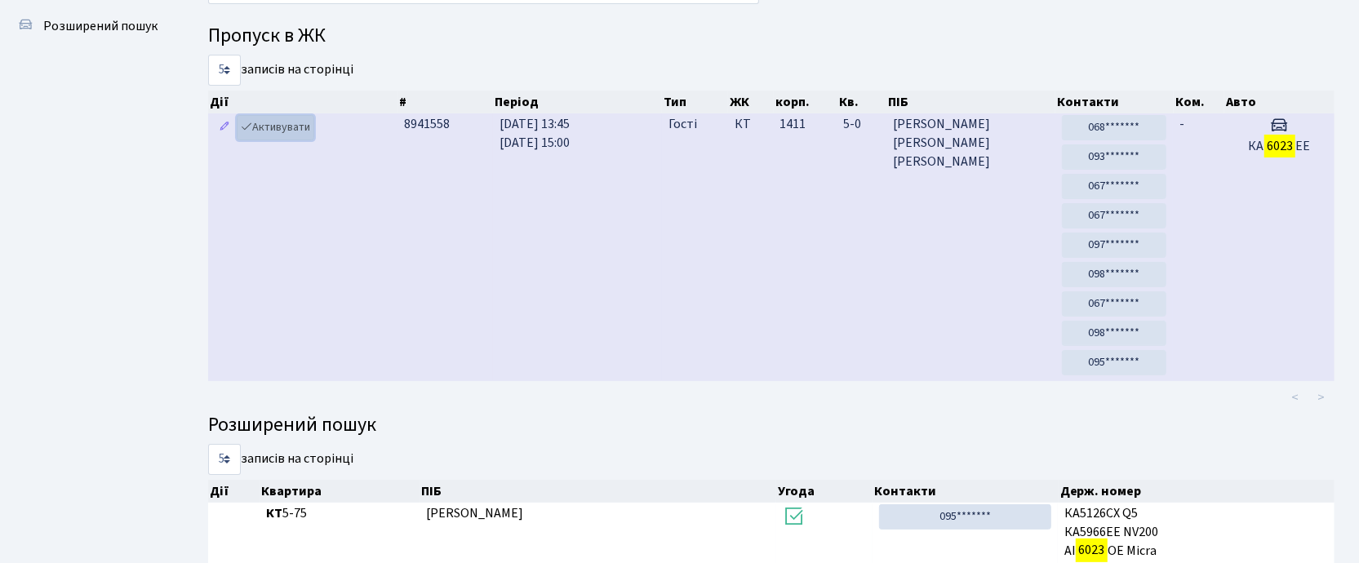
click at [286, 122] on link "Активувати" at bounding box center [276, 127] width 78 height 25
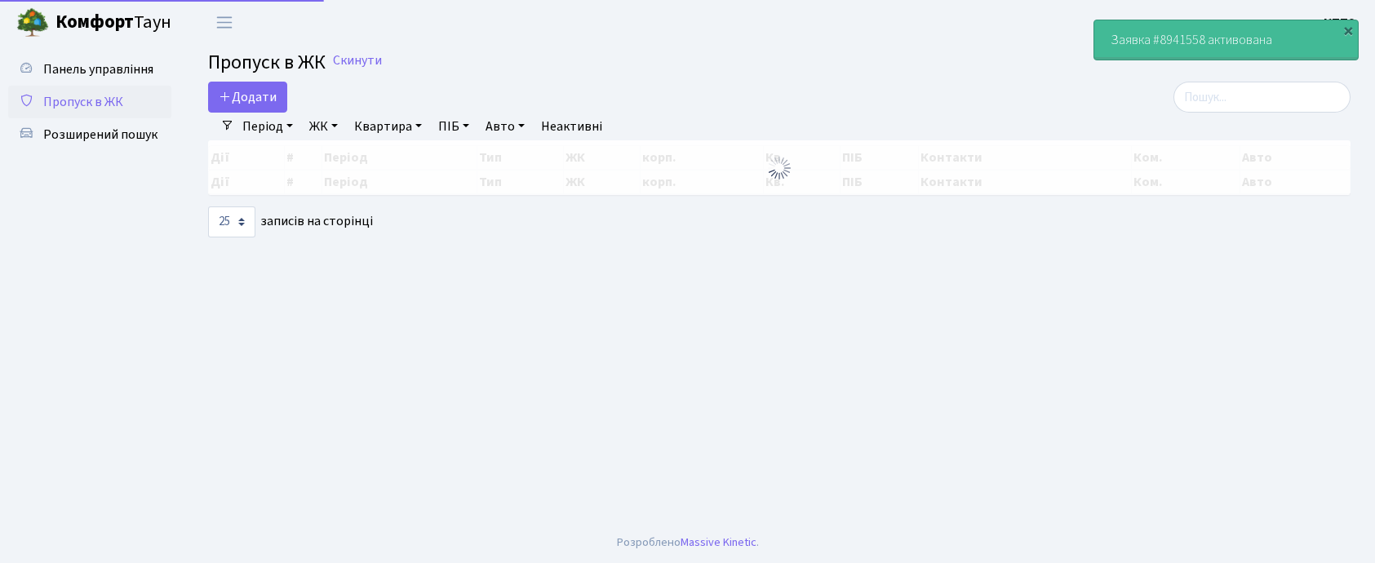
select select "25"
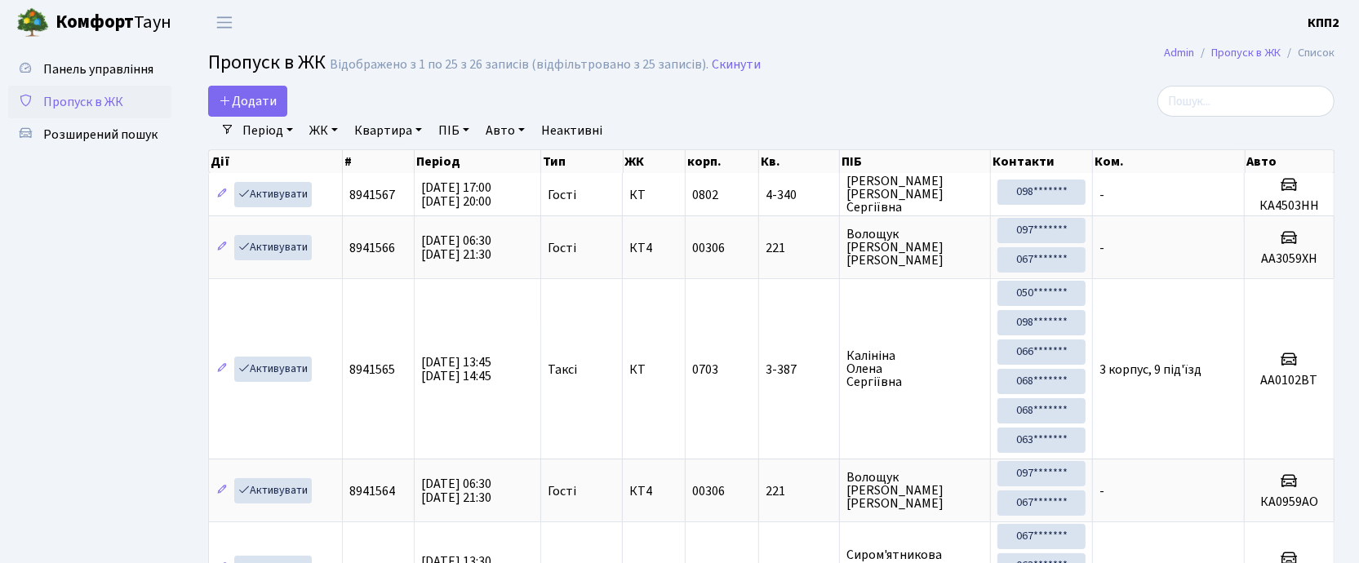
click at [66, 89] on link "Пропуск в ЖК" at bounding box center [89, 102] width 163 height 33
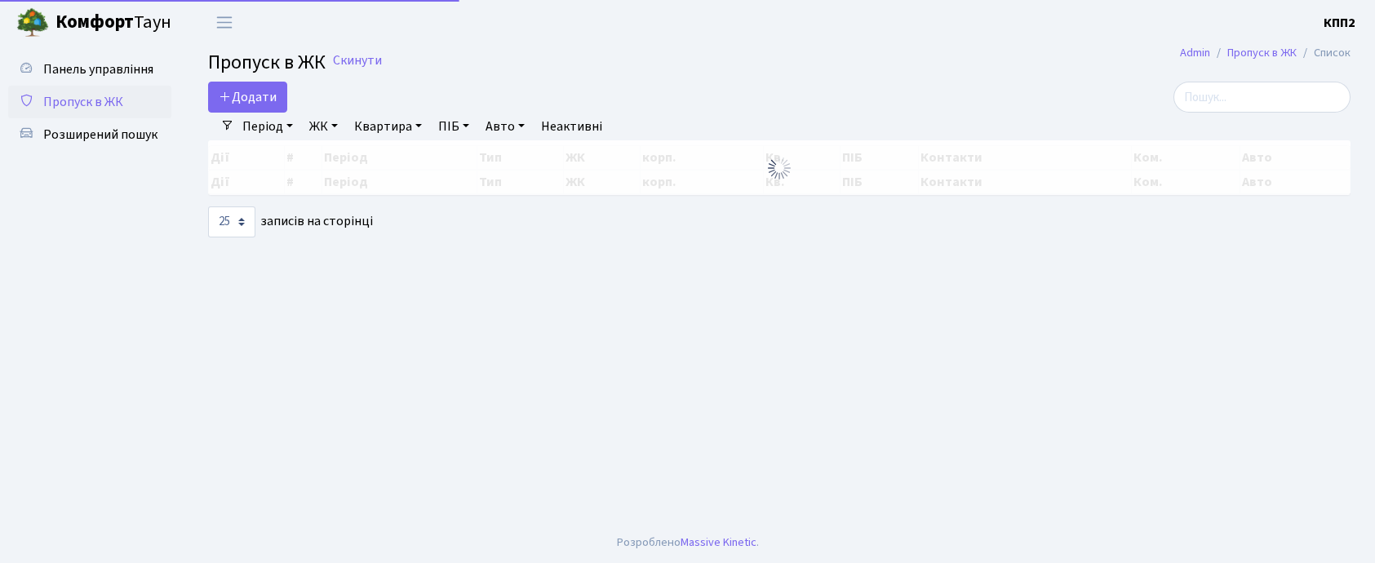
select select "25"
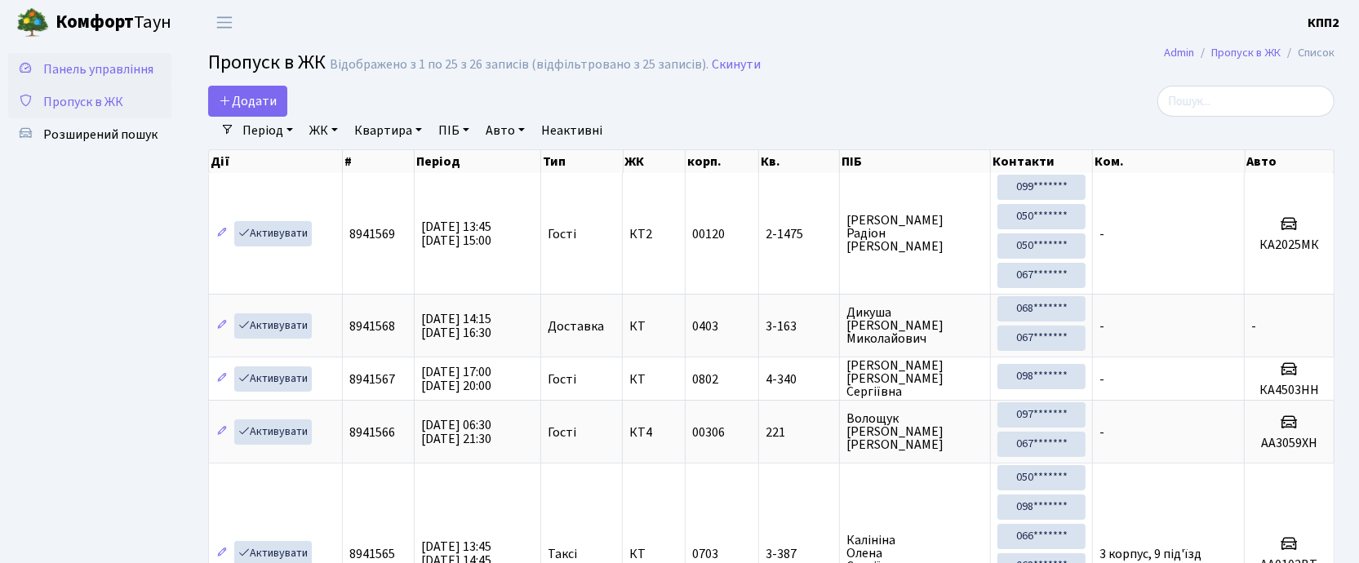
click at [51, 60] on span "Панель управління" at bounding box center [98, 69] width 110 height 18
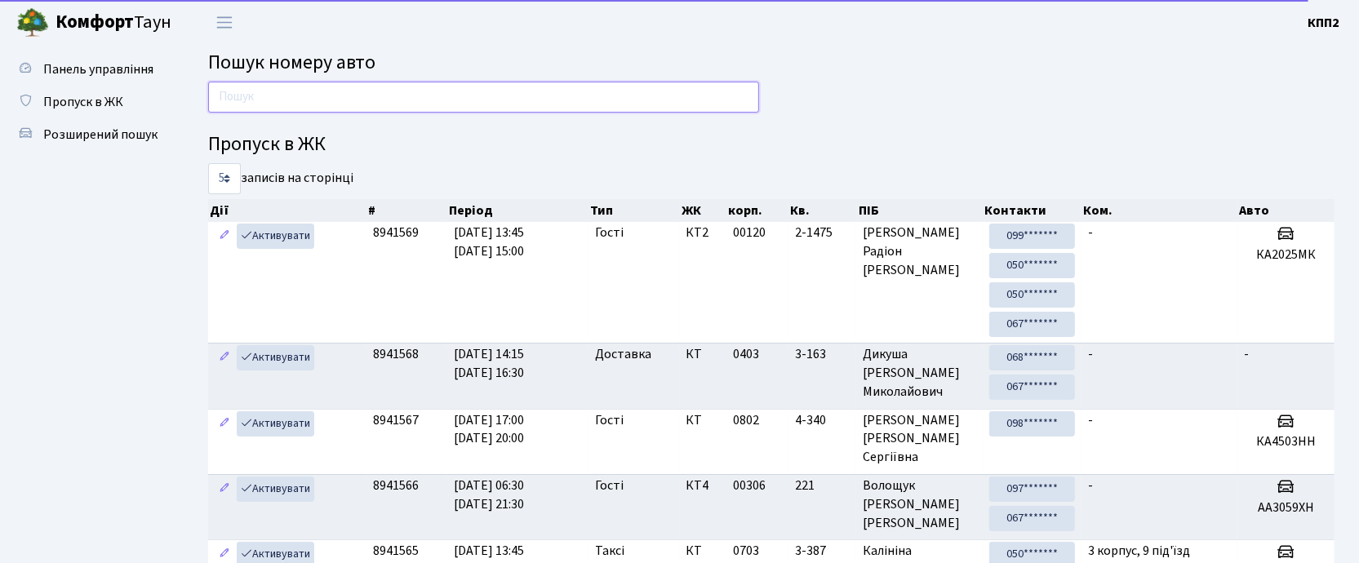
click at [663, 103] on input "text" at bounding box center [483, 97] width 551 height 31
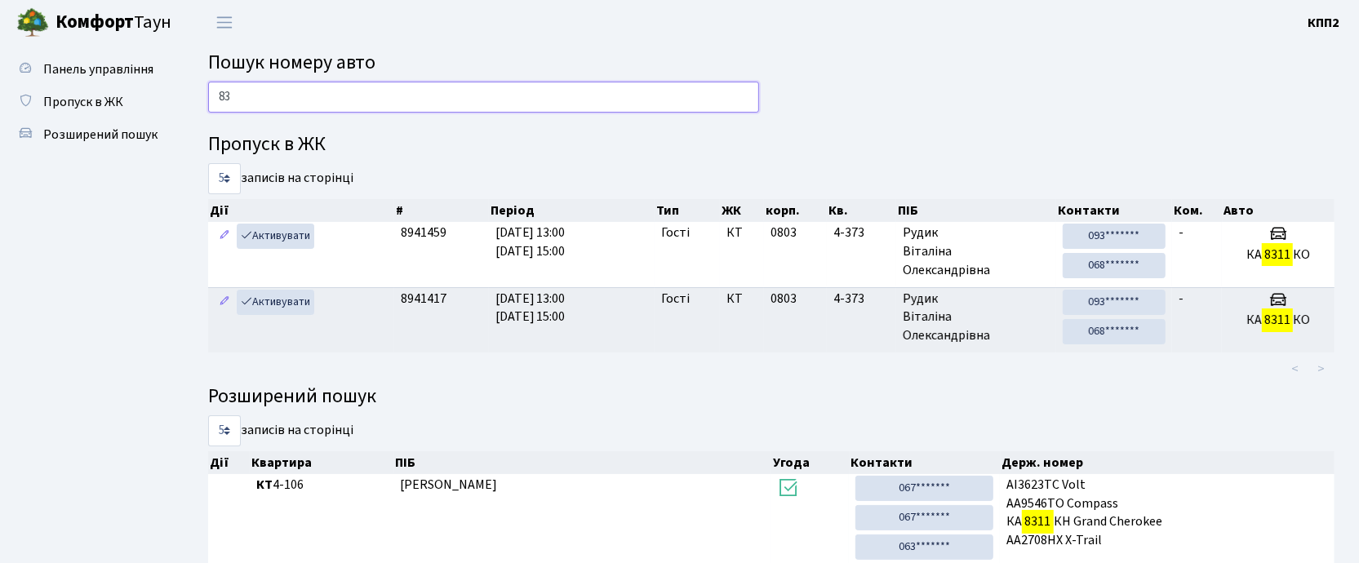
type input "8"
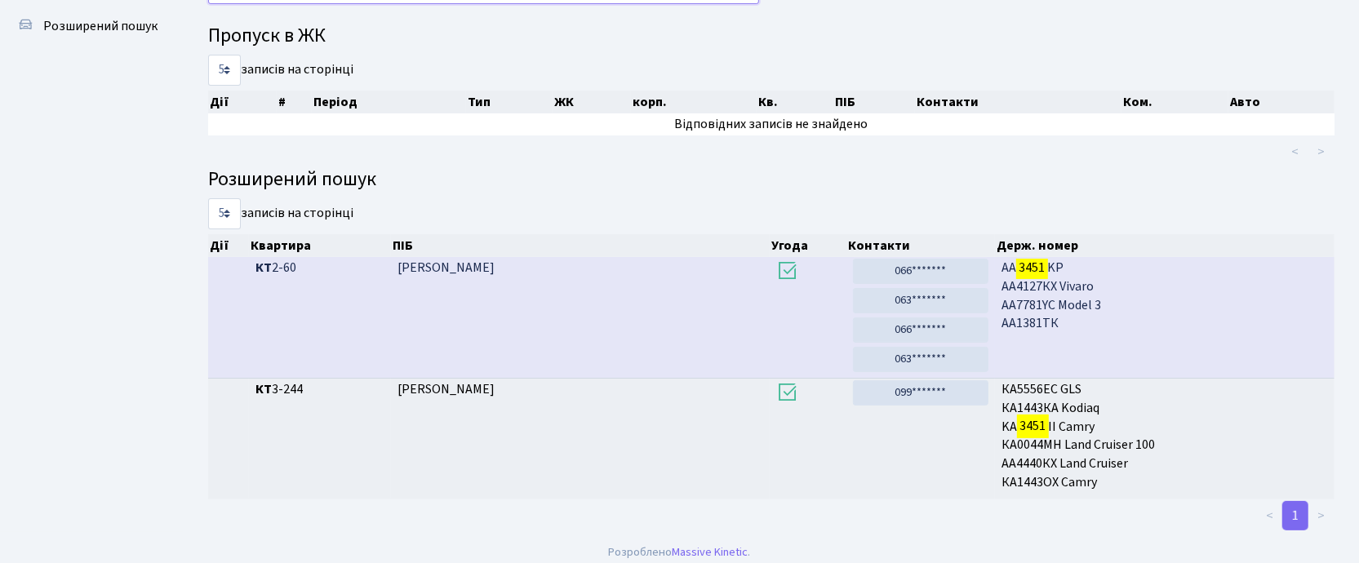
scroll to position [88, 0]
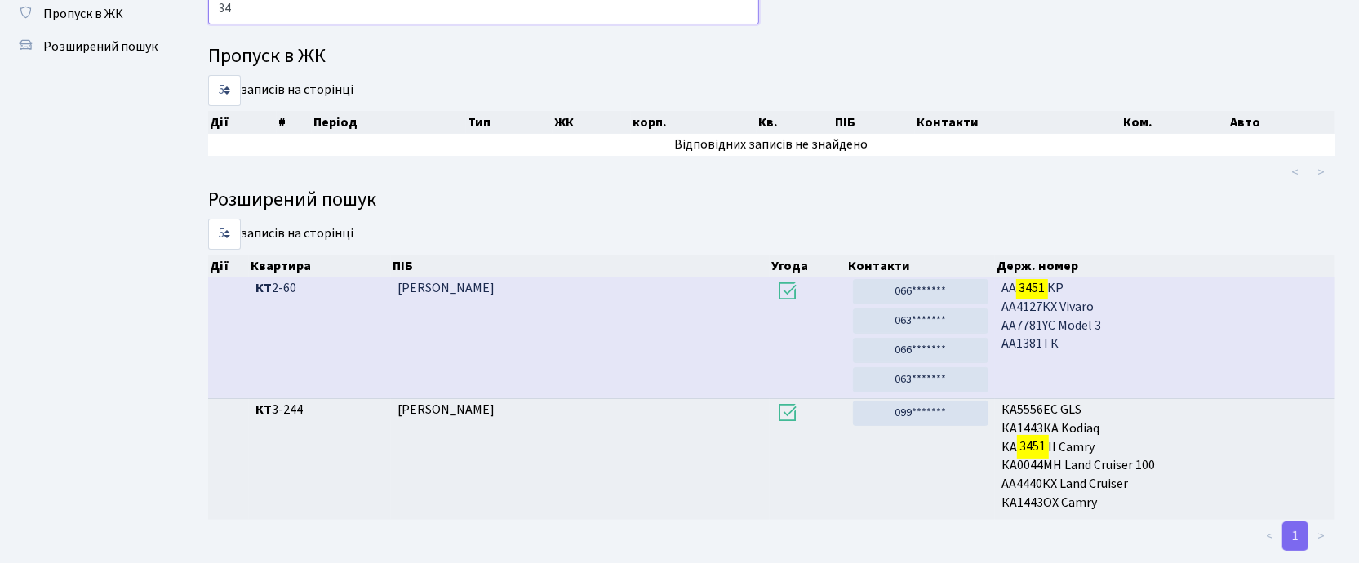
type input "3"
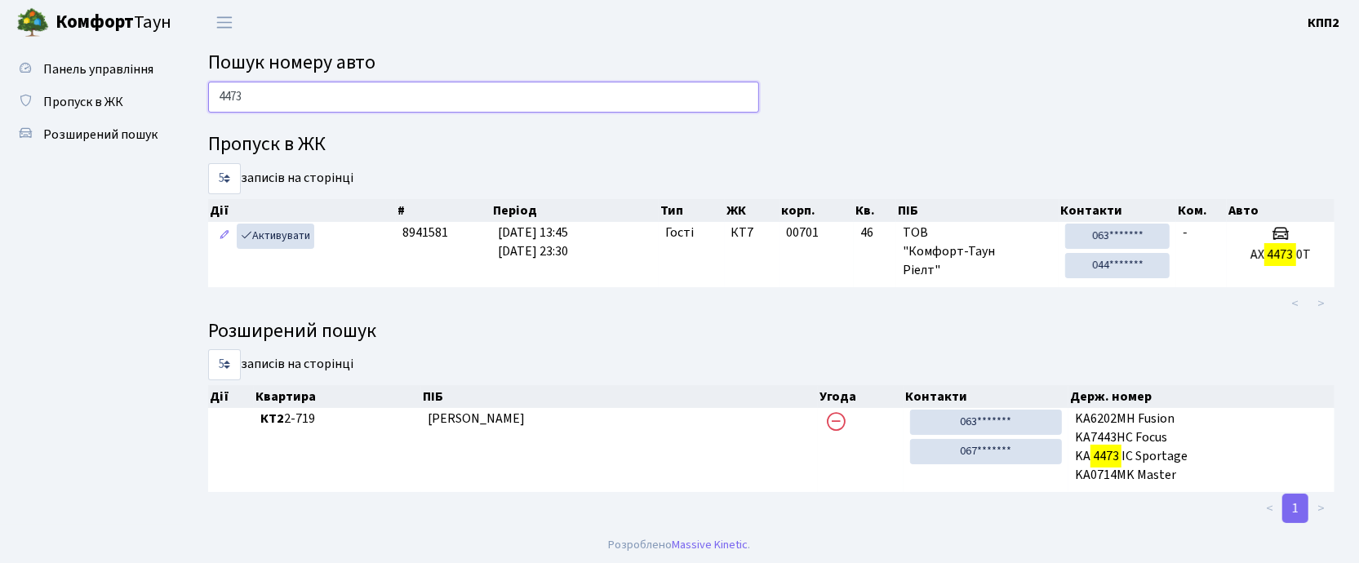
scroll to position [1, 0]
type input "4"
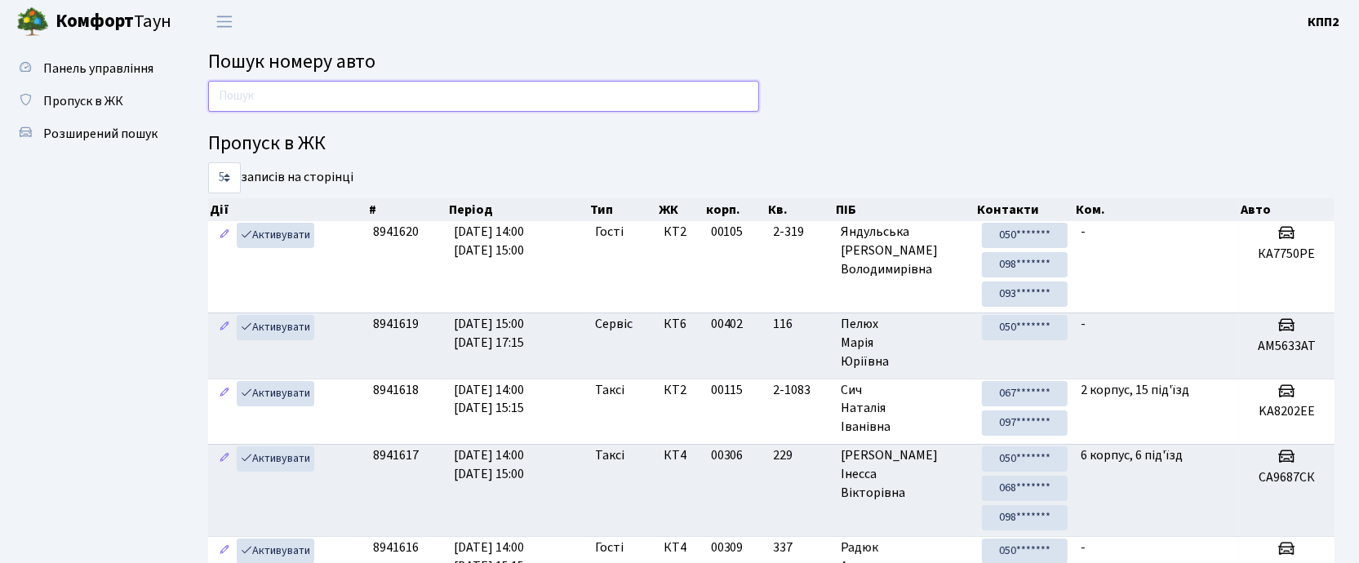
click at [494, 95] on input "text" at bounding box center [483, 96] width 551 height 31
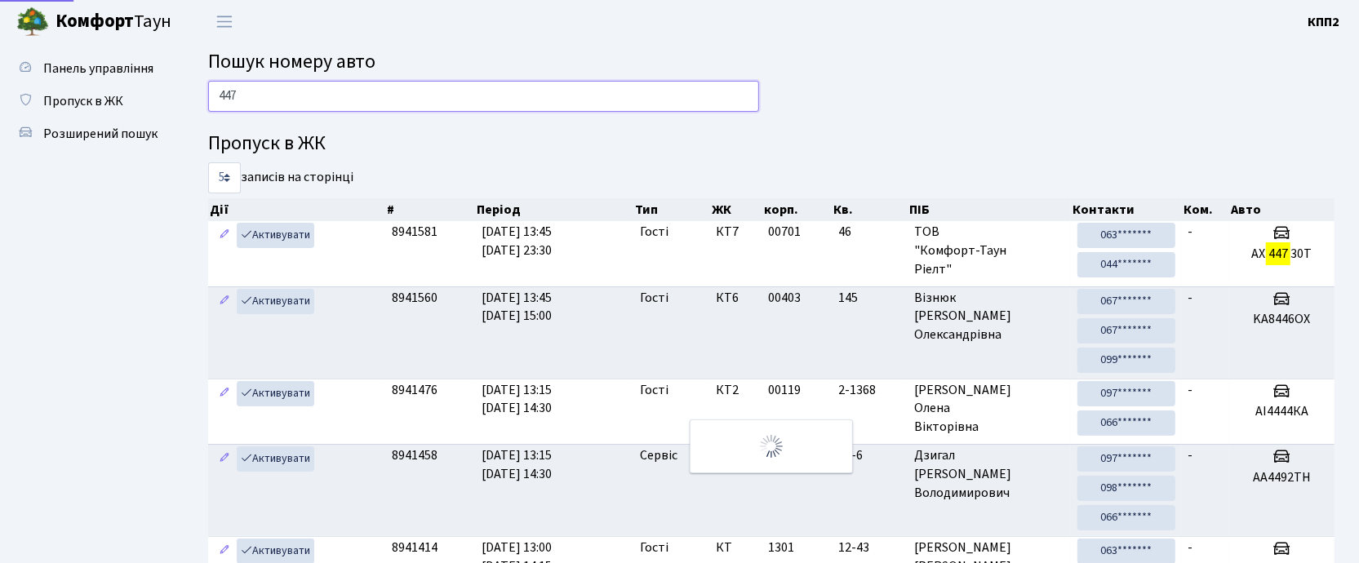
type input "4473"
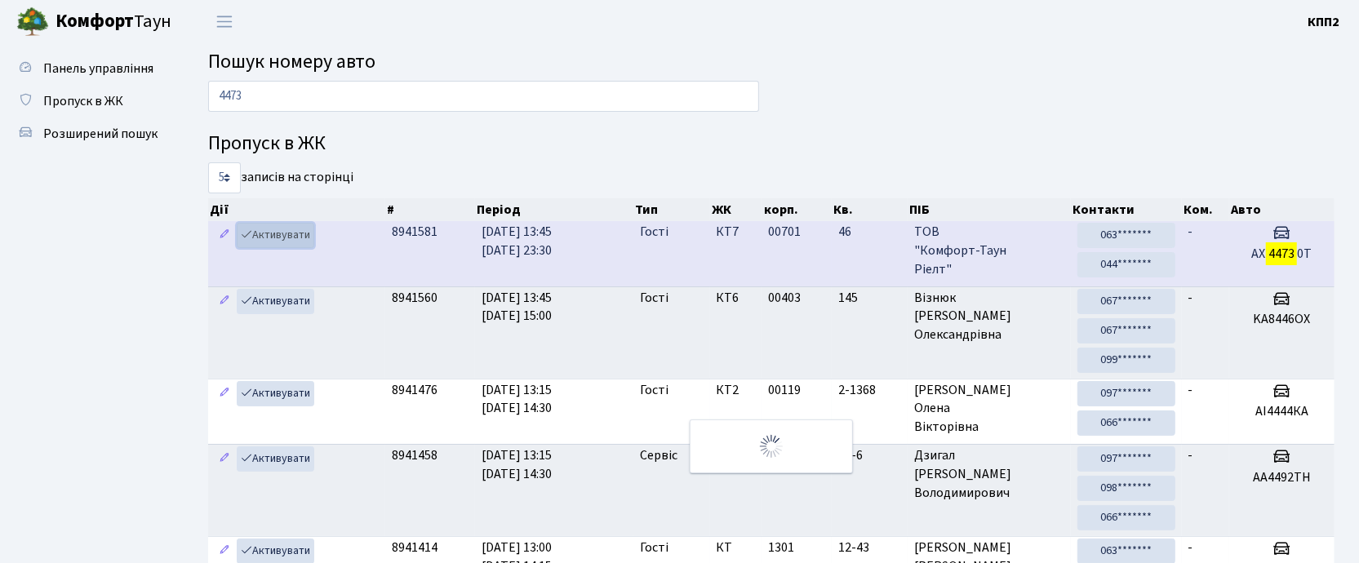
click at [287, 228] on link "Активувати" at bounding box center [276, 235] width 78 height 25
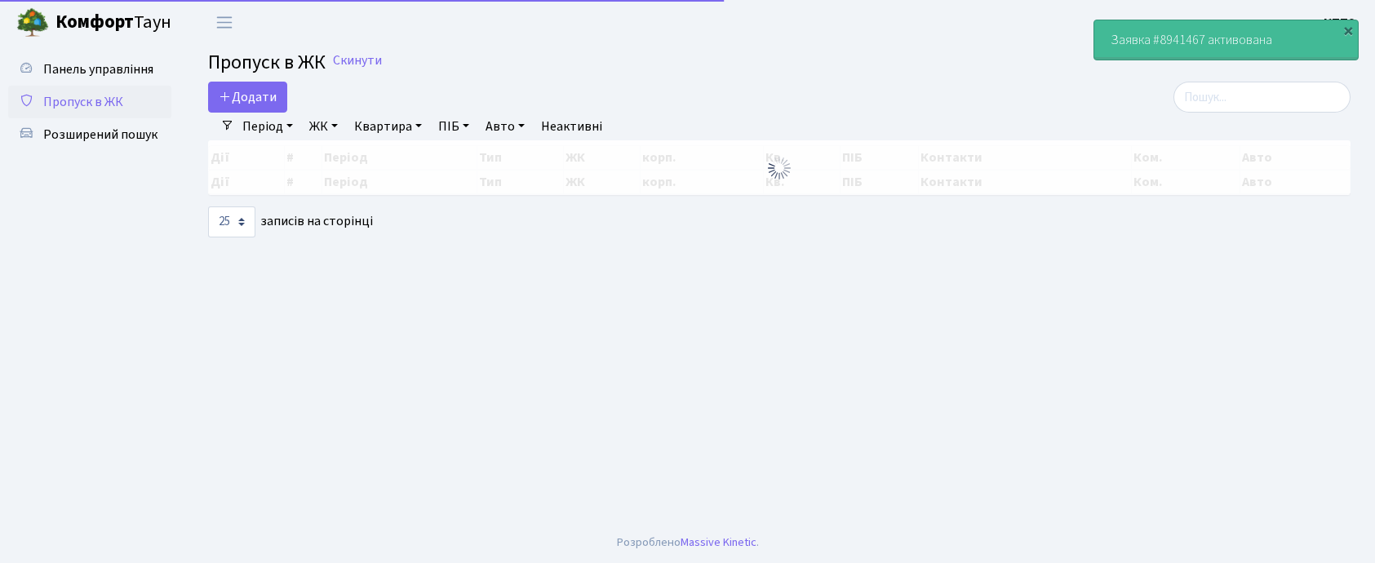
select select "25"
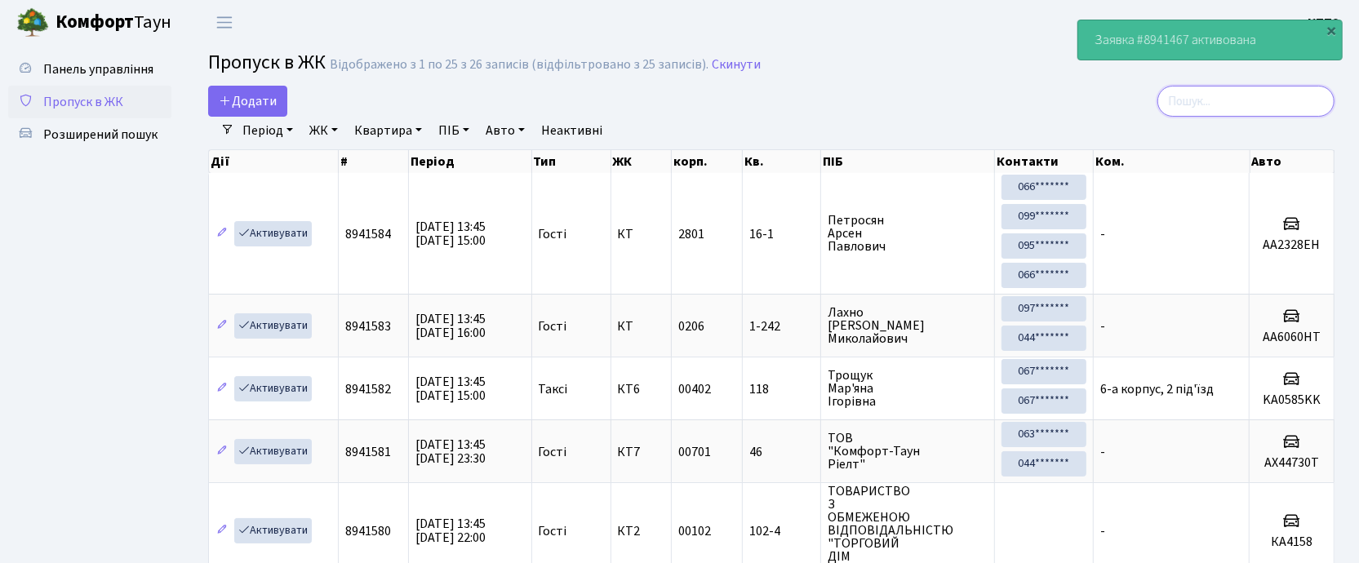
click at [1268, 100] on input "search" at bounding box center [1245, 101] width 177 height 31
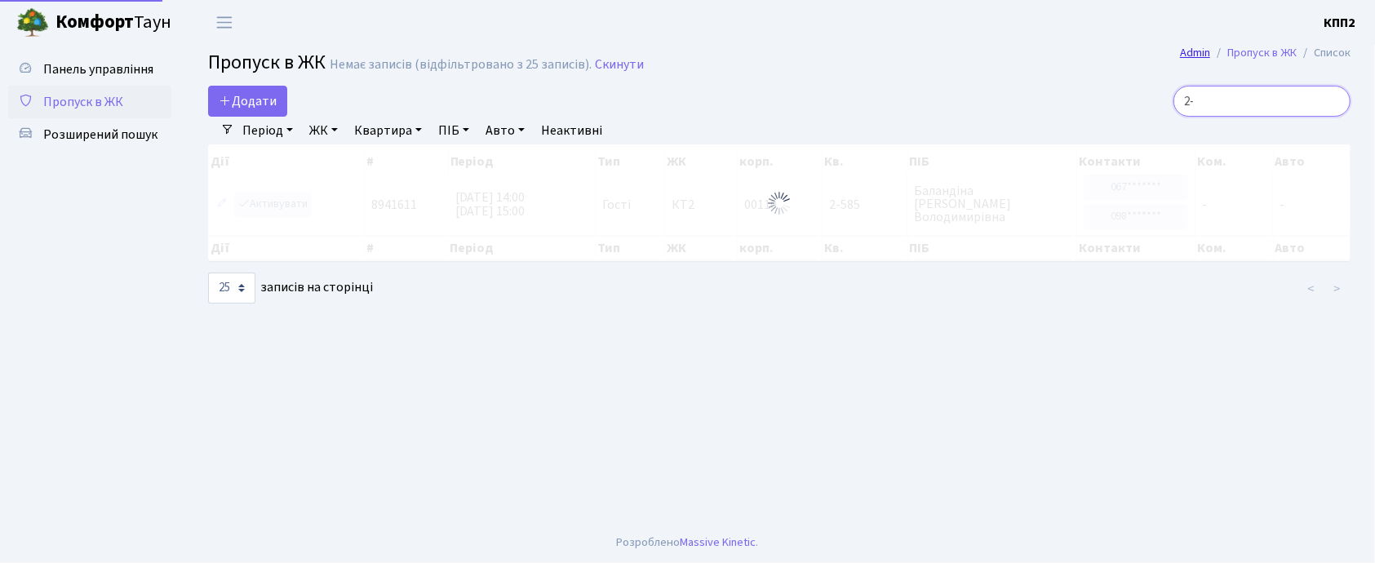
type input "2"
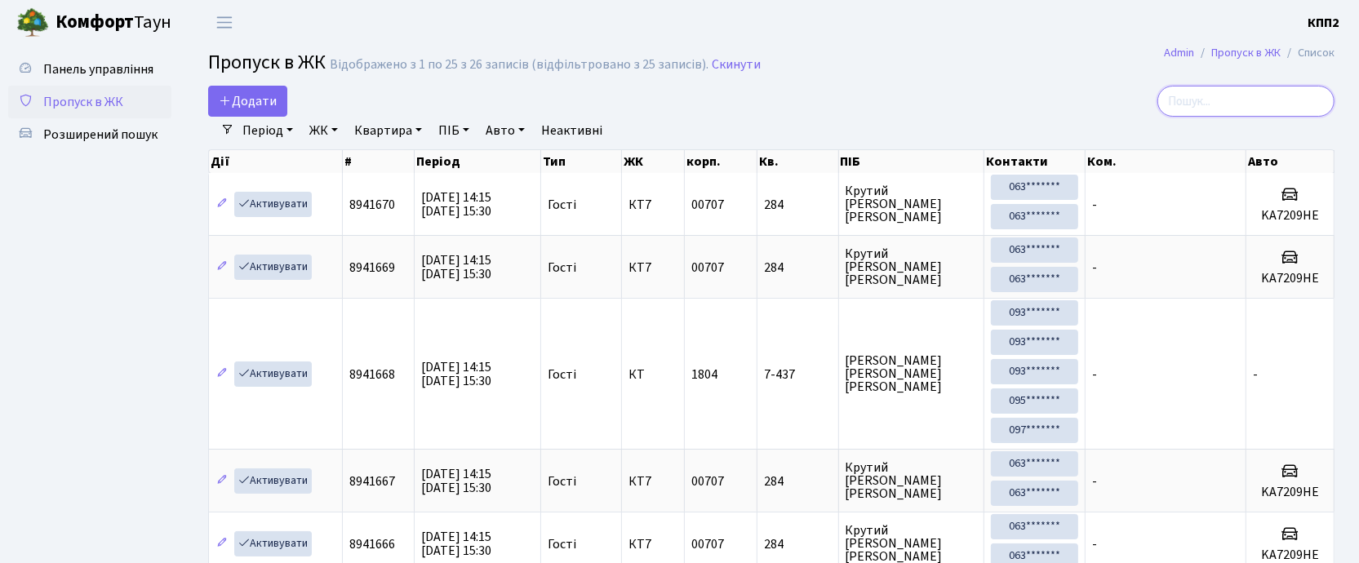
click at [1254, 98] on input "search" at bounding box center [1245, 101] width 177 height 31
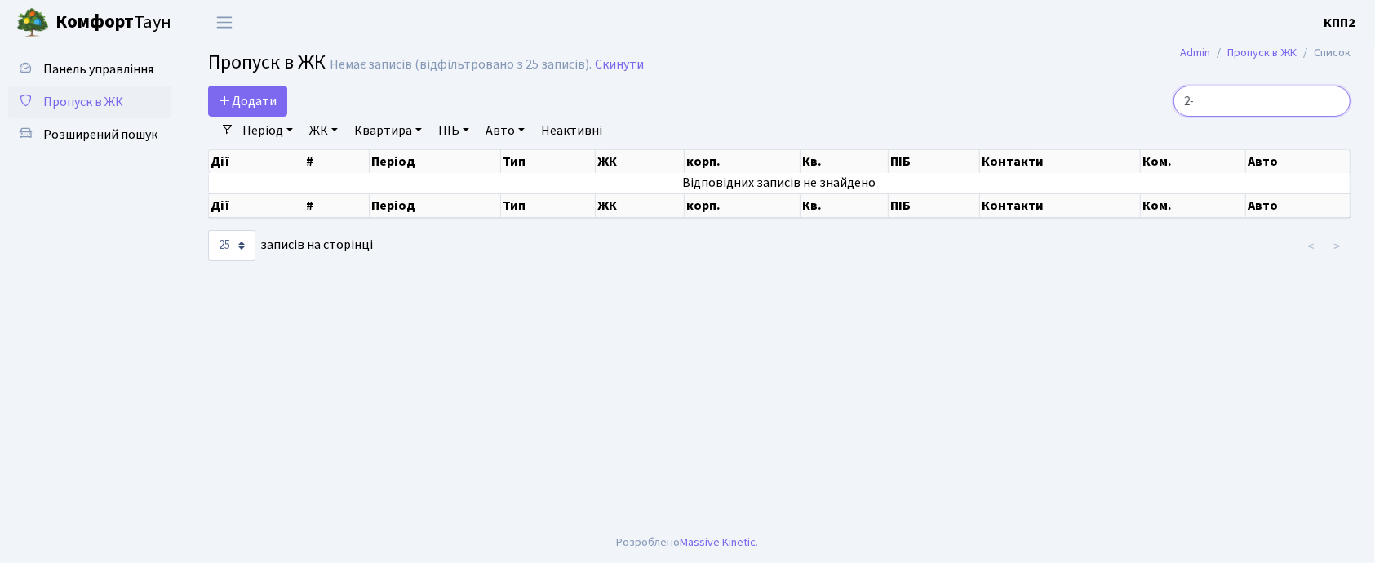
type input "2"
click at [1281, 95] on input "11-----" at bounding box center [1261, 101] width 177 height 31
type input "1"
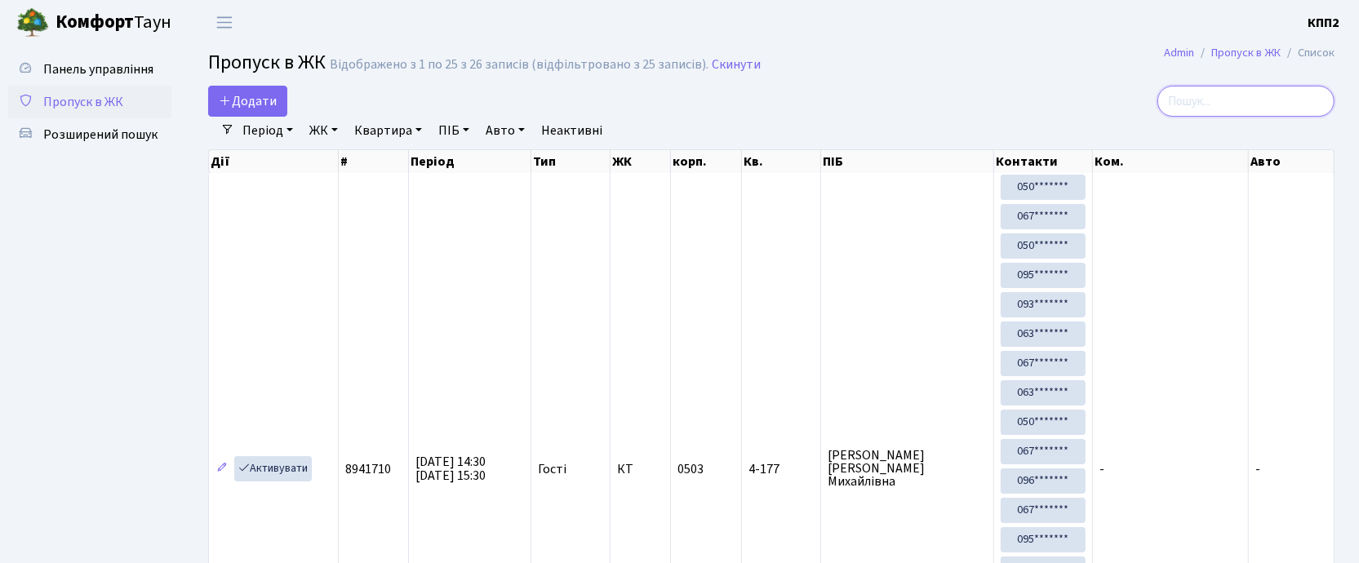
click at [1251, 103] on input "search" at bounding box center [1245, 101] width 177 height 31
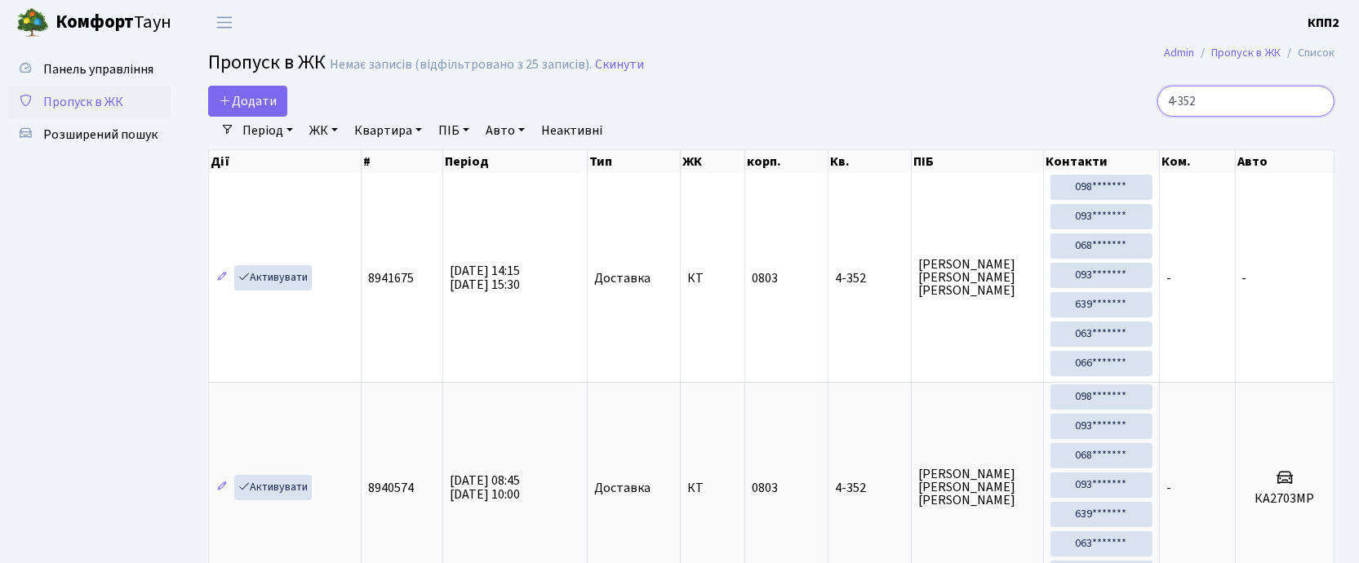
type input "4-352"
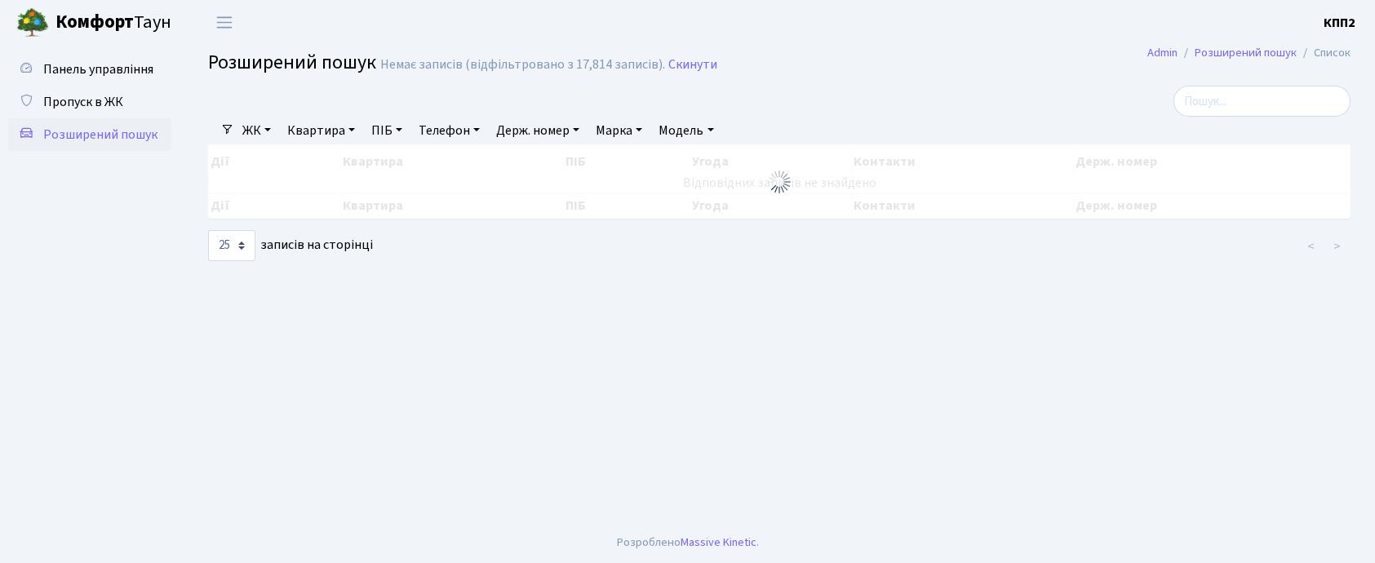
select select "25"
click at [321, 128] on link "Квартира" at bounding box center [321, 131] width 81 height 28
click at [338, 163] on input "text" at bounding box center [328, 162] width 95 height 31
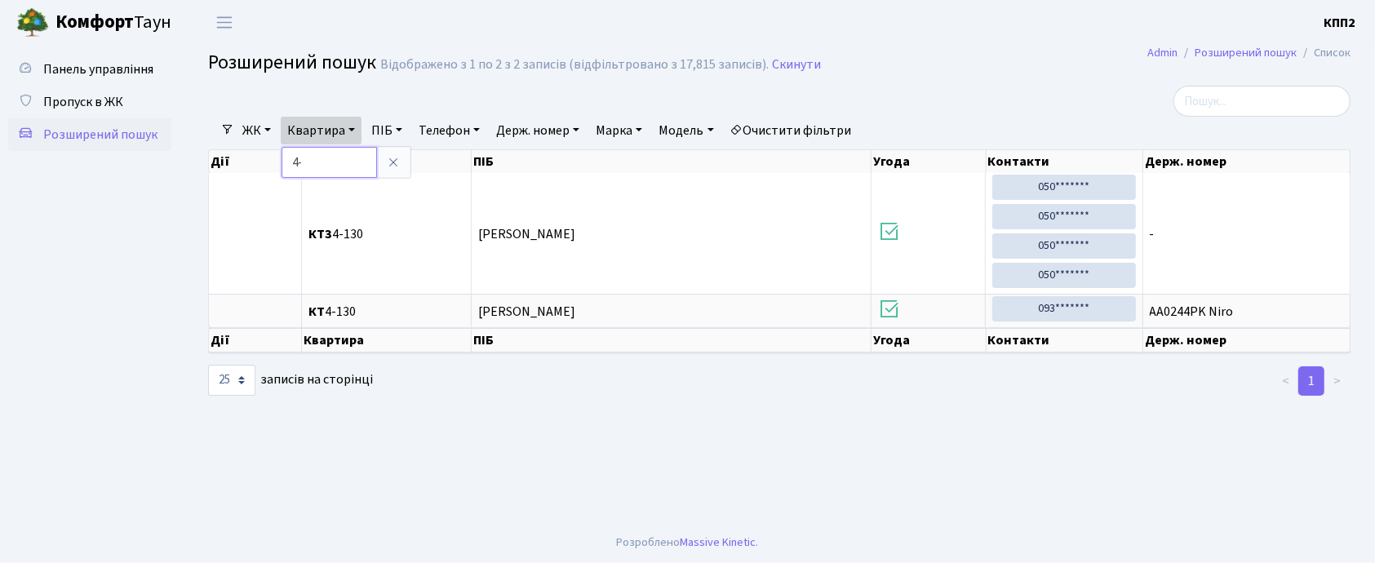
type input "4"
type input "11-46"
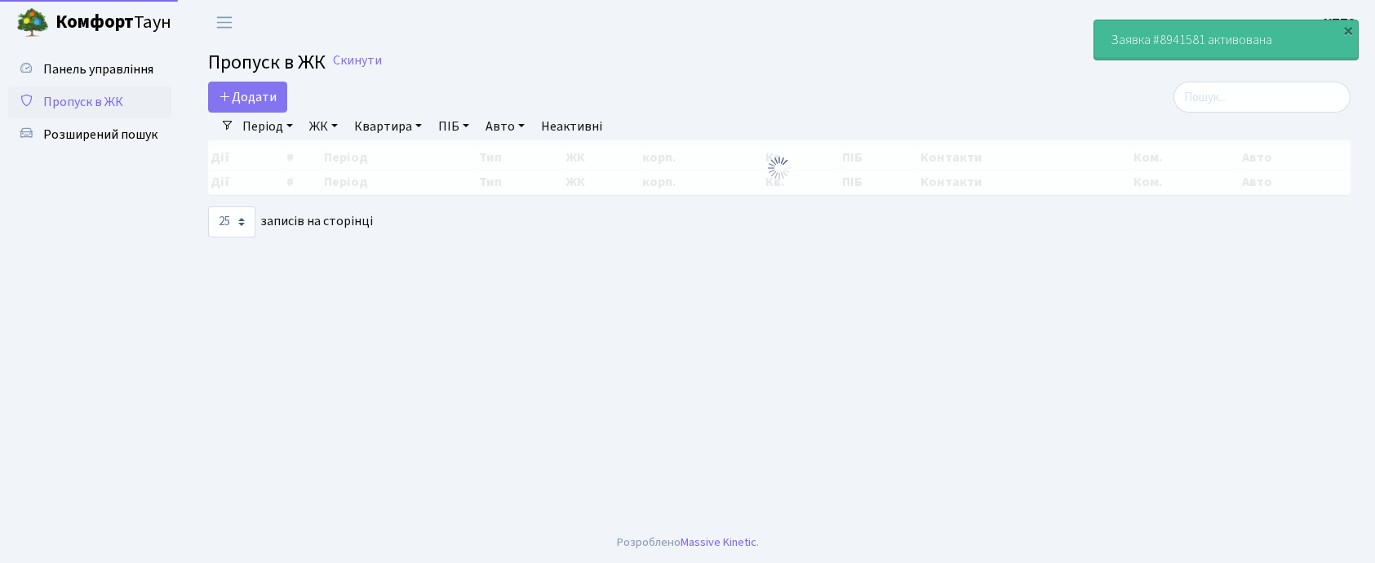
select select "25"
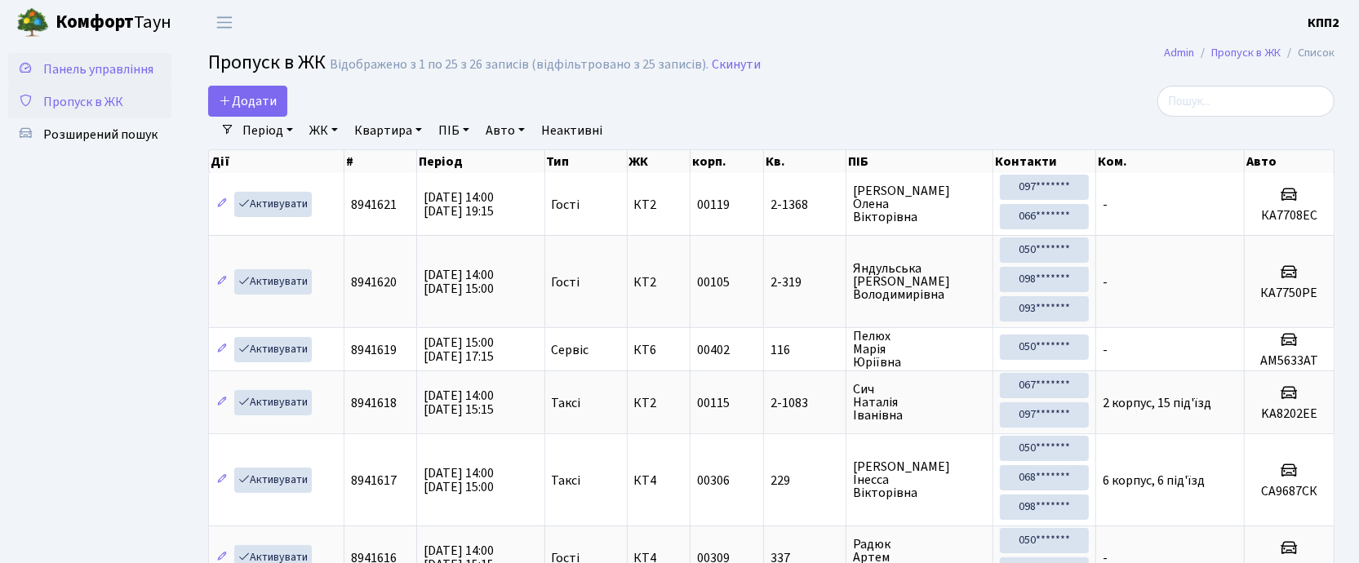
click at [80, 67] on span "Панель управління" at bounding box center [98, 69] width 110 height 18
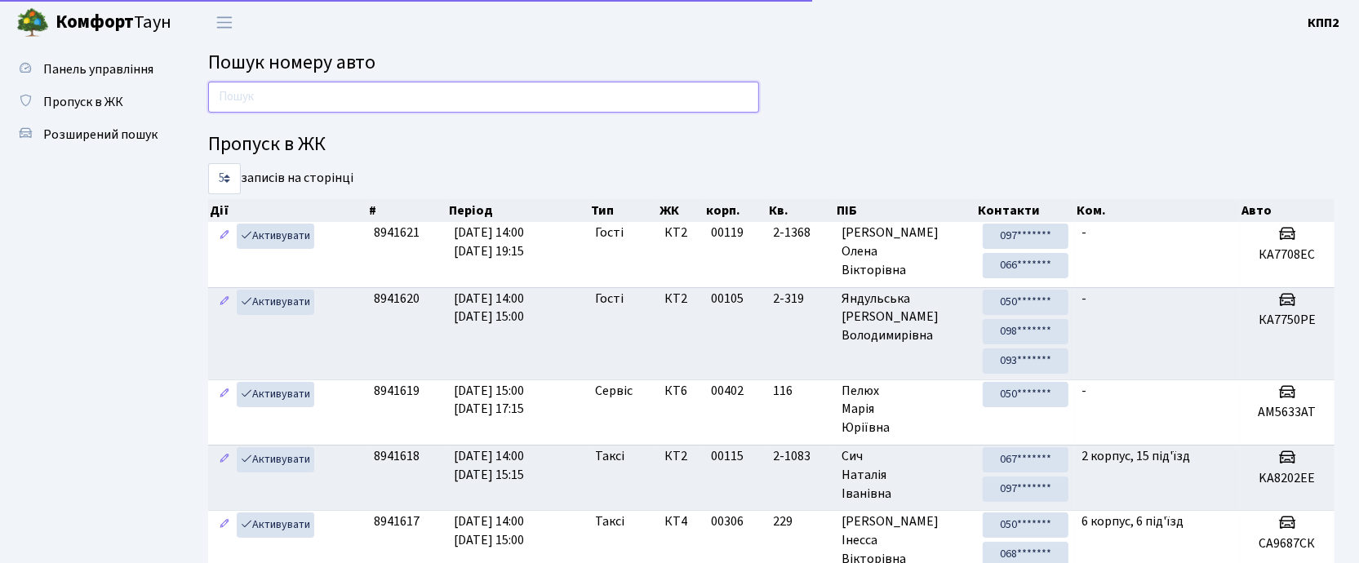
click at [277, 99] on input "text" at bounding box center [483, 97] width 551 height 31
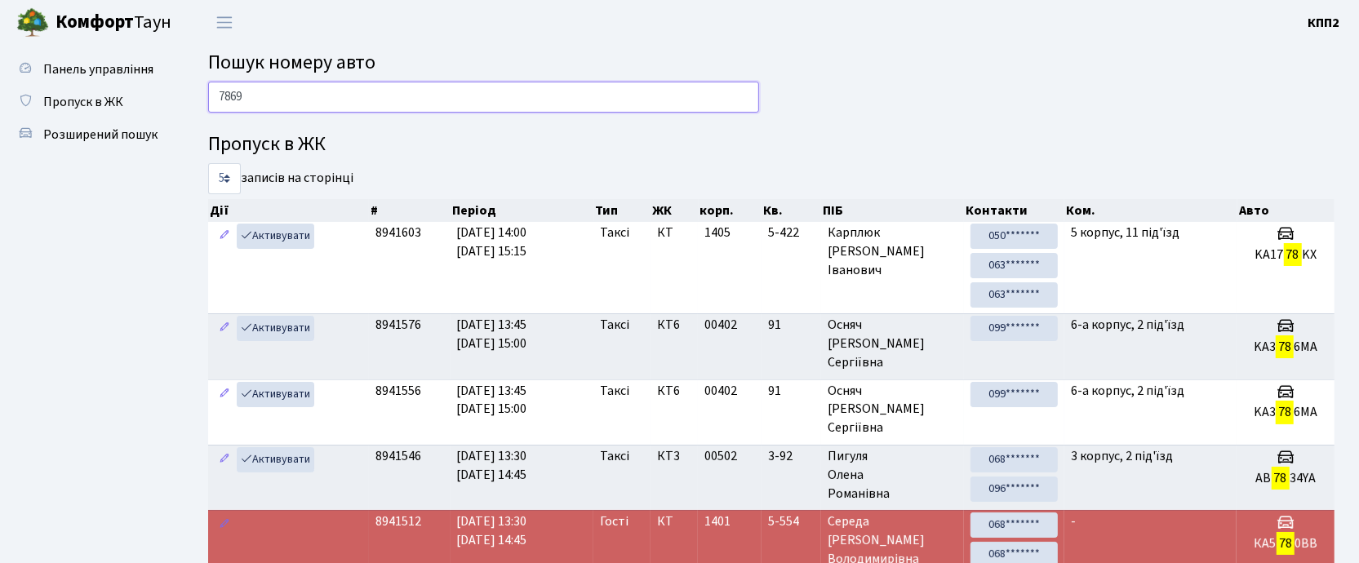
type input "7869"
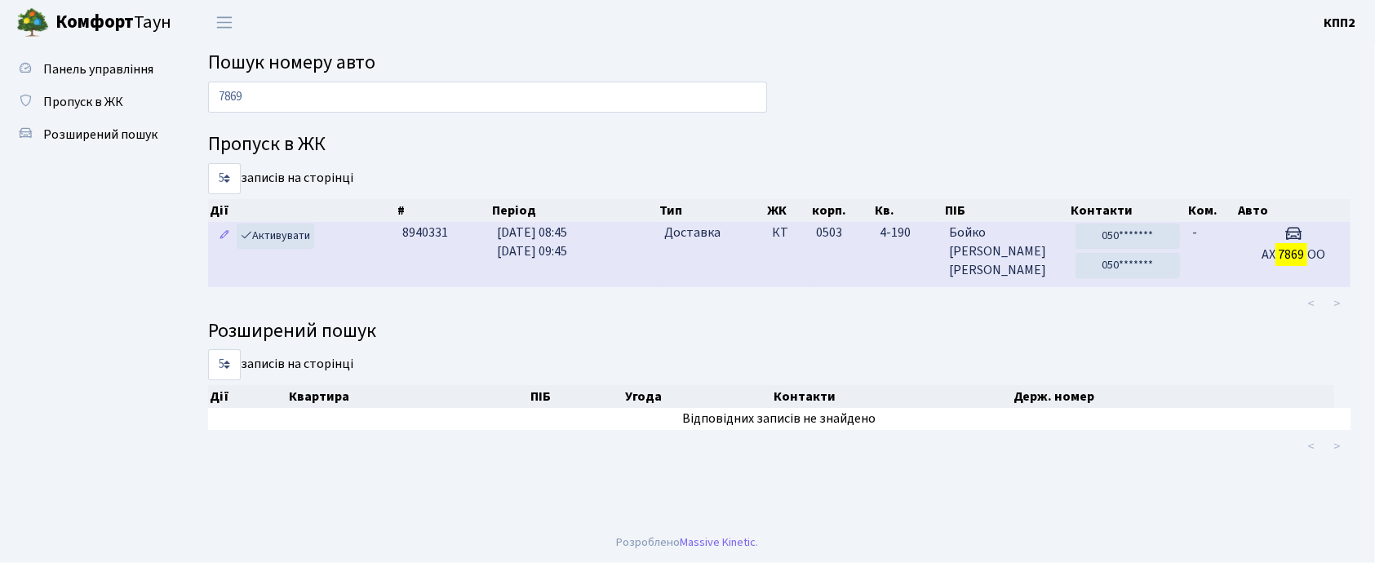
click at [422, 274] on td "8940331" at bounding box center [443, 254] width 95 height 64
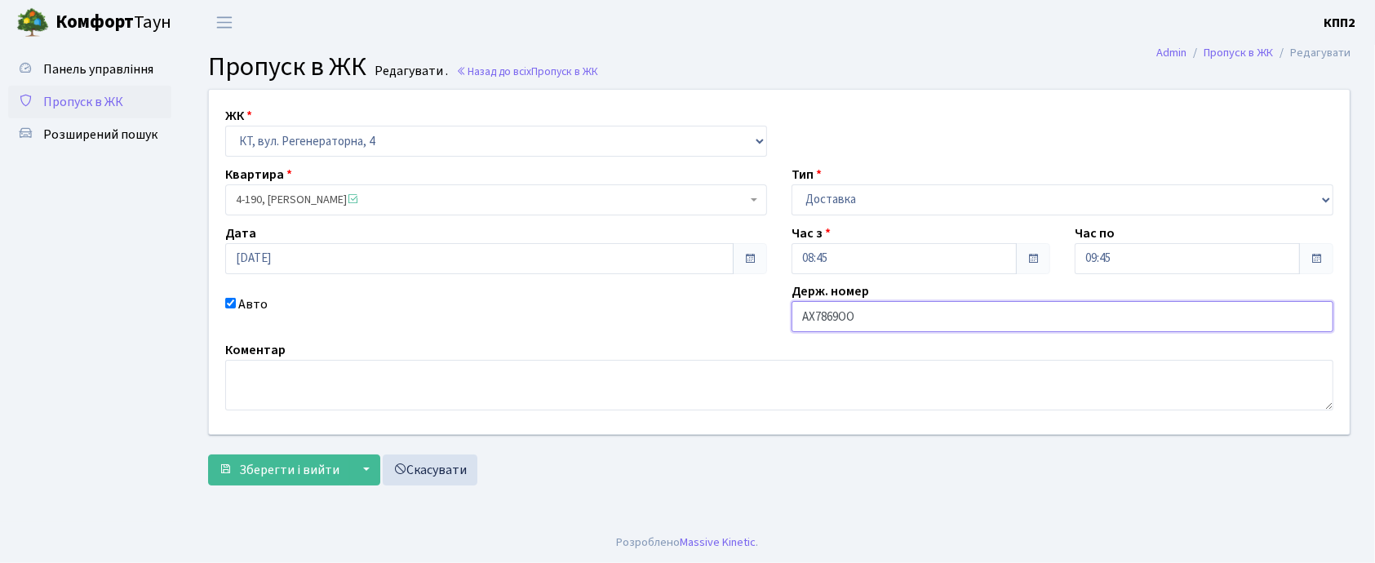
click at [844, 315] on input "АХ7869ОО" at bounding box center [1062, 316] width 542 height 31
type input "АХ7869СО"
click at [268, 468] on span "Зберегти і вийти" at bounding box center [289, 470] width 100 height 18
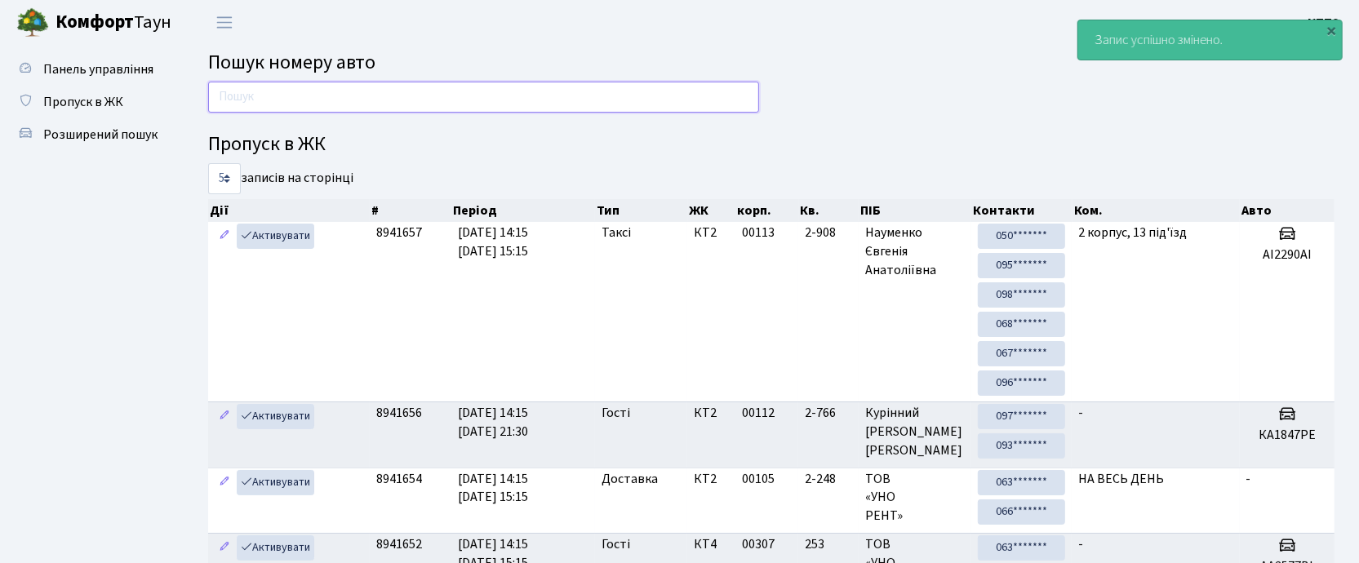
click at [460, 89] on input "text" at bounding box center [483, 97] width 551 height 31
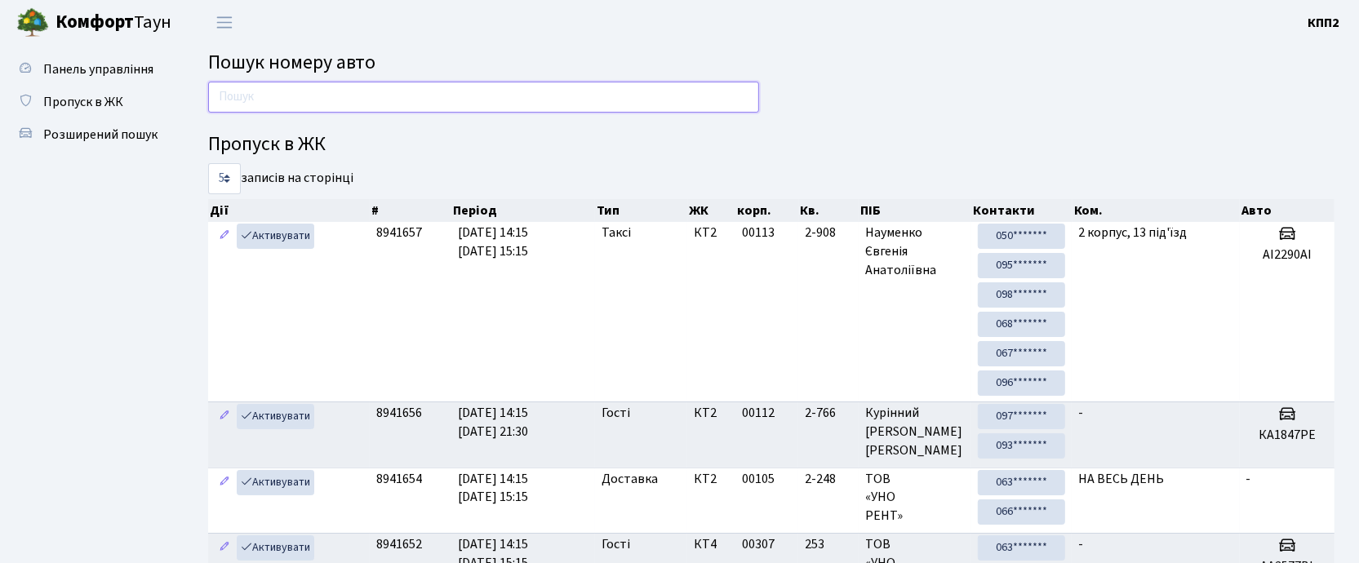
click at [436, 93] on input "text" at bounding box center [483, 97] width 551 height 31
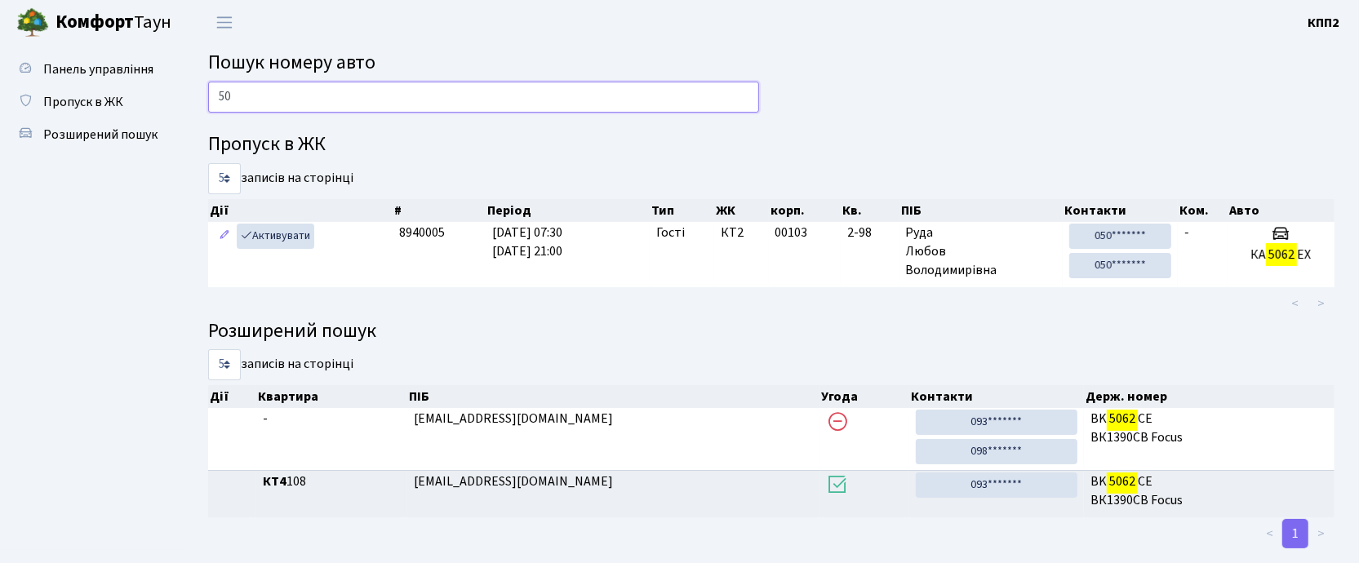
type input "5"
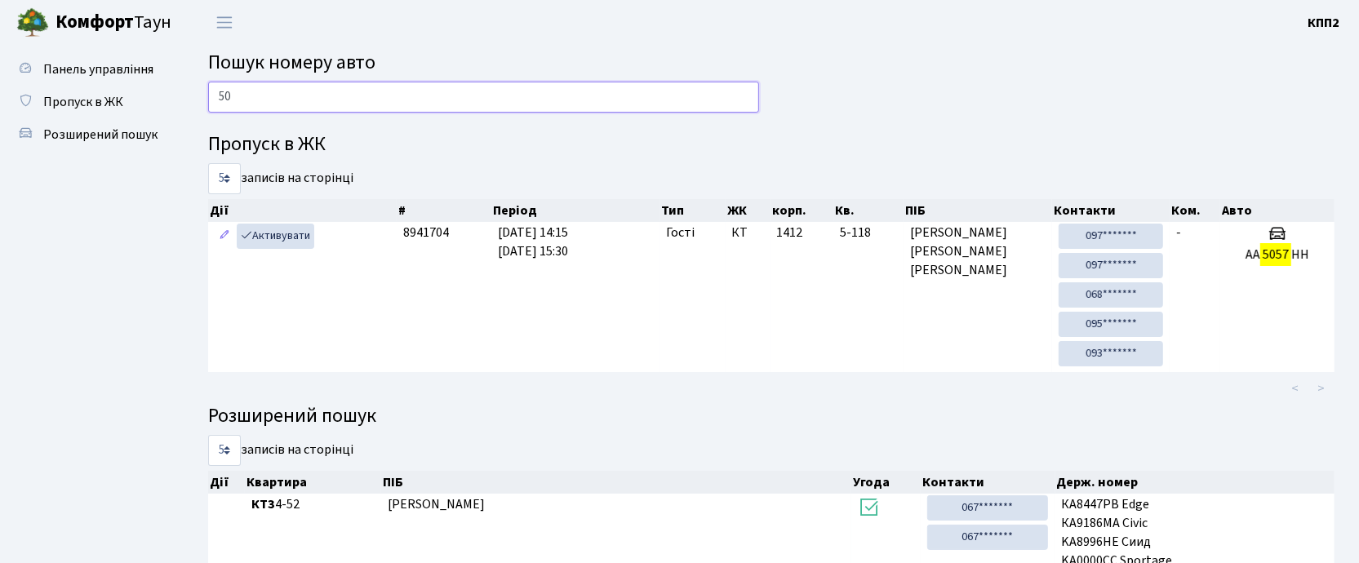
type input "5"
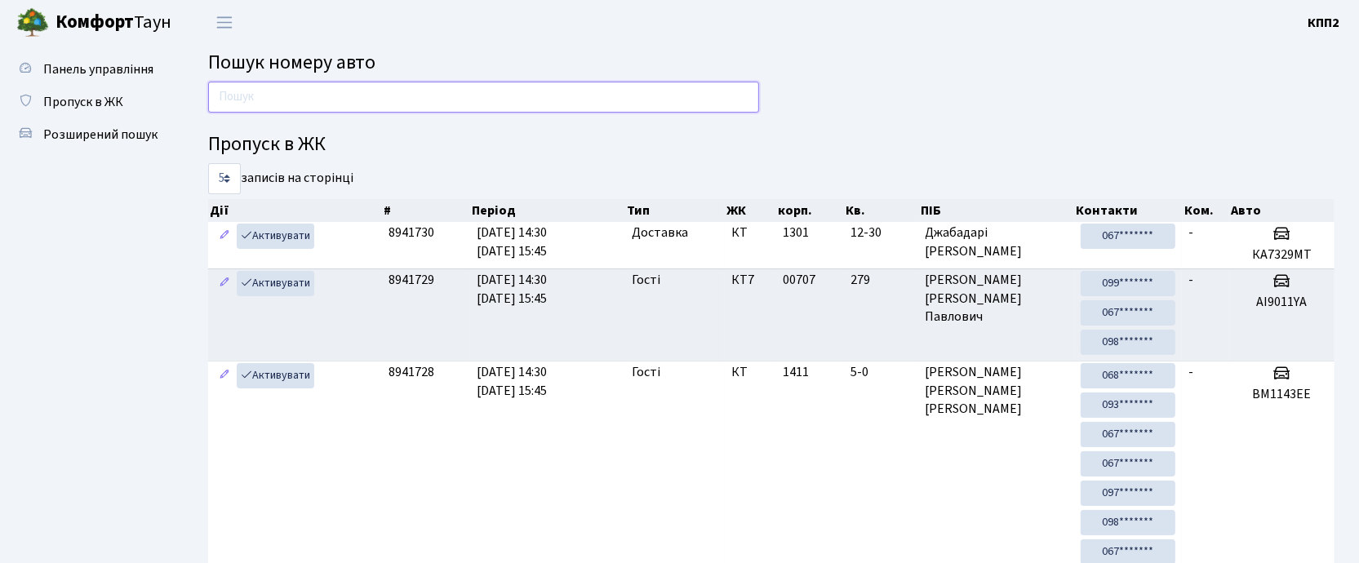
type input "4"
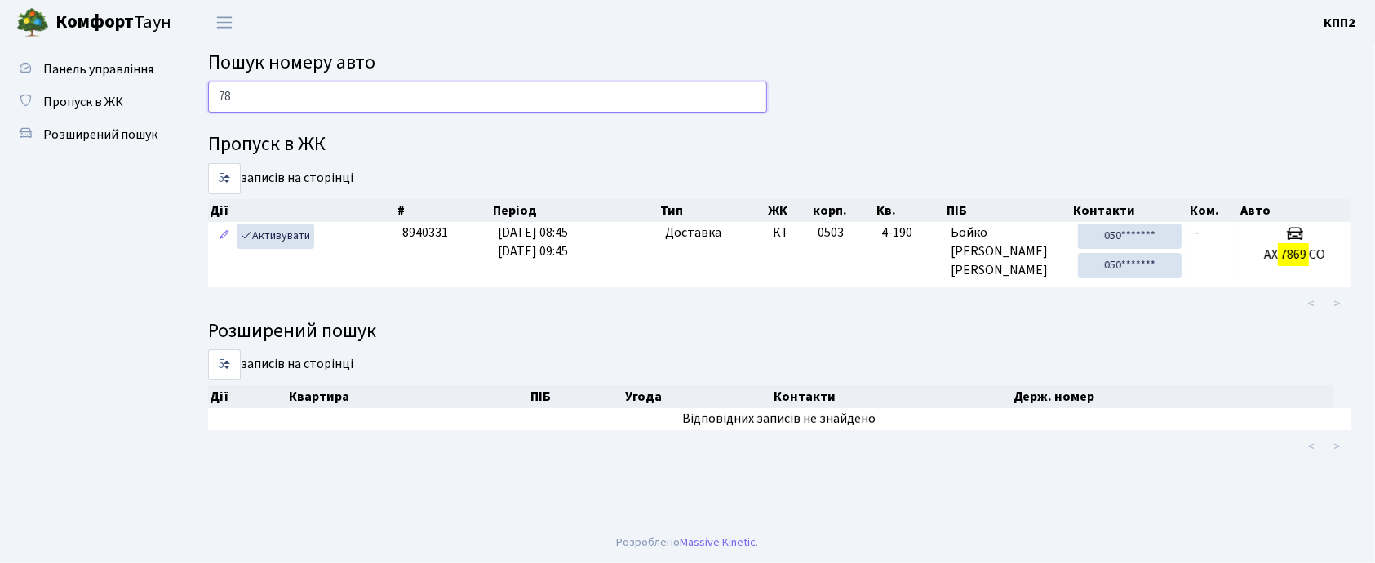
type input "7"
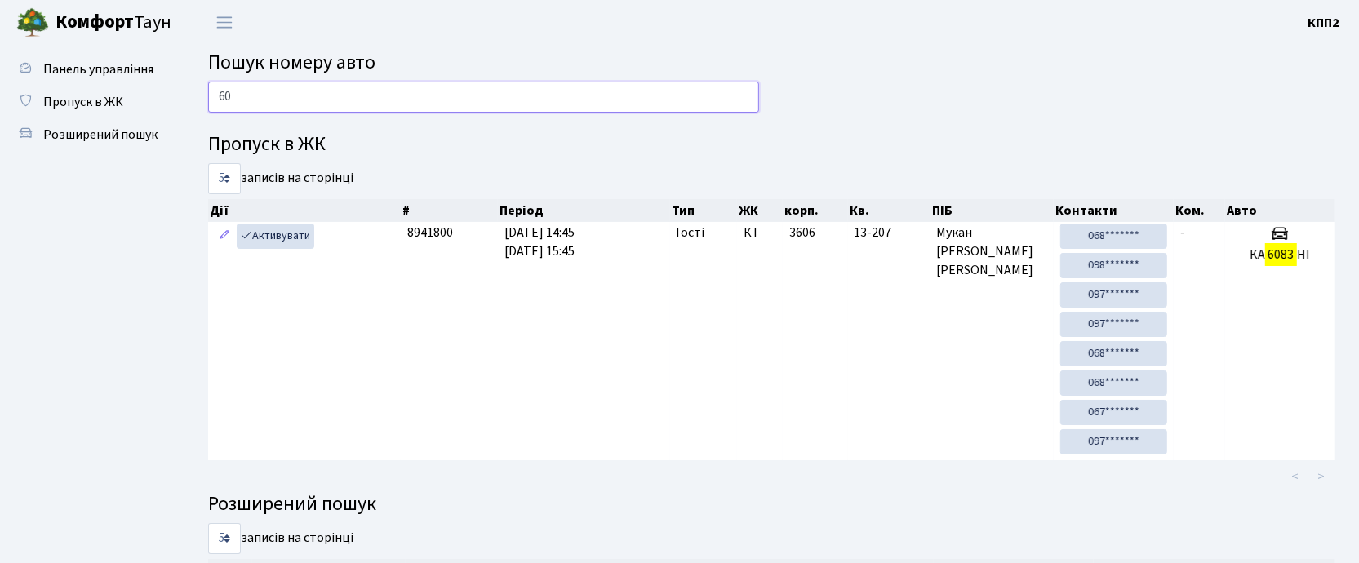
type input "6"
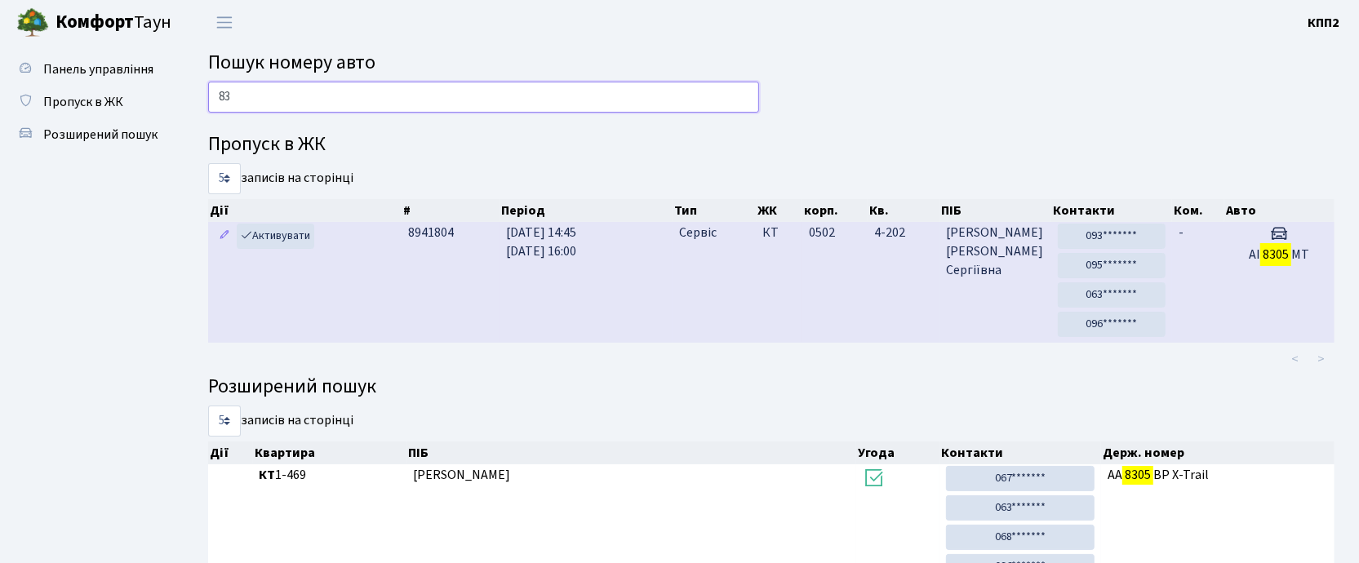
type input "8"
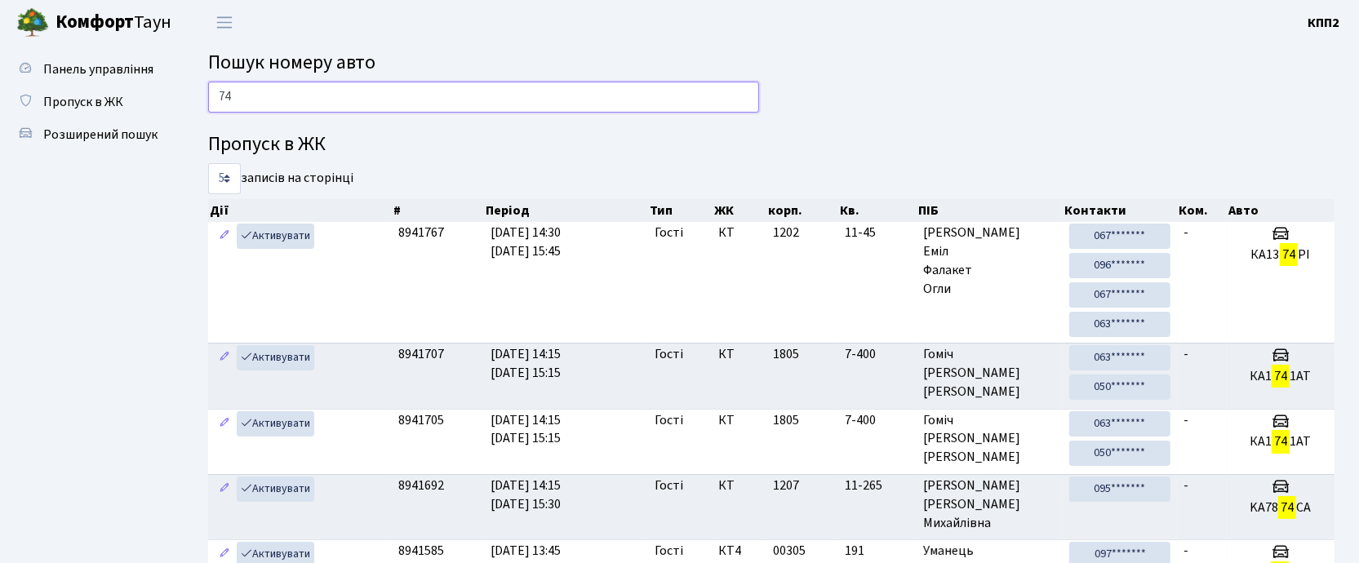
type input "7"
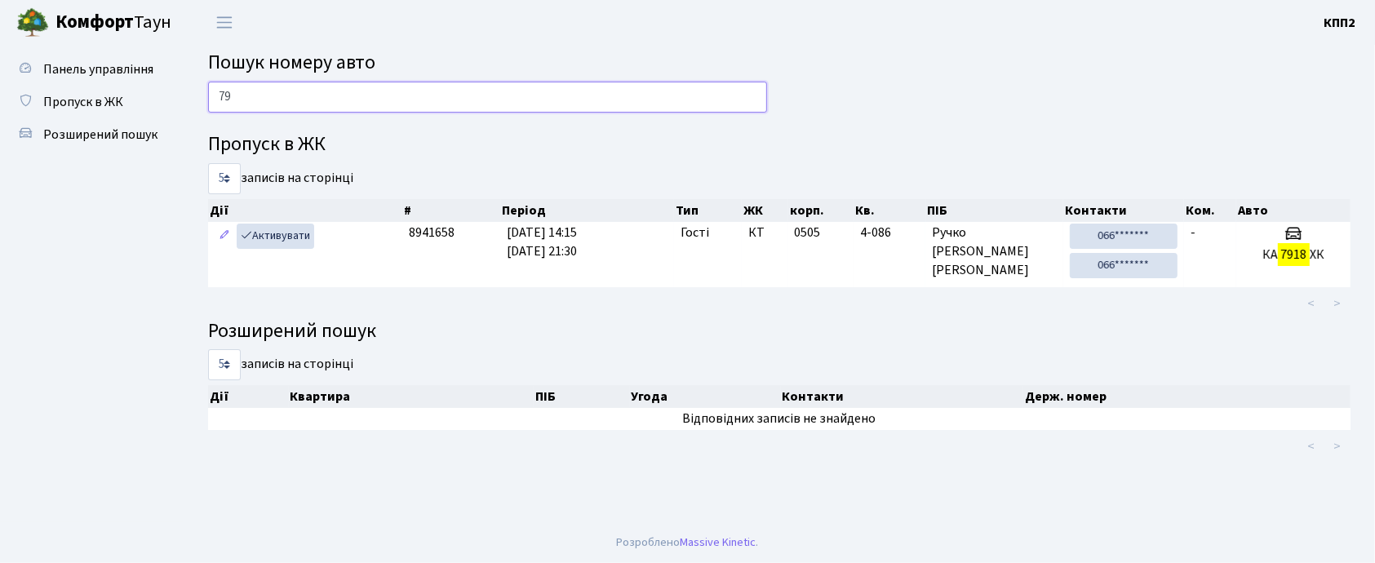
type input "7"
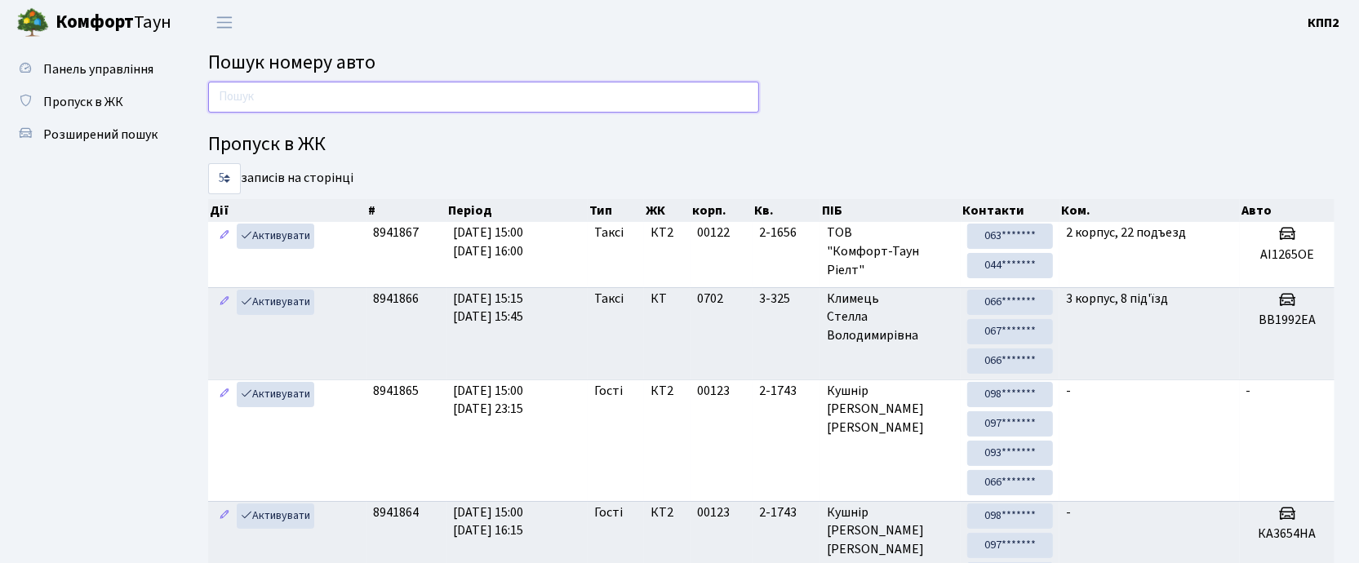
click at [261, 108] on input "text" at bounding box center [483, 97] width 551 height 31
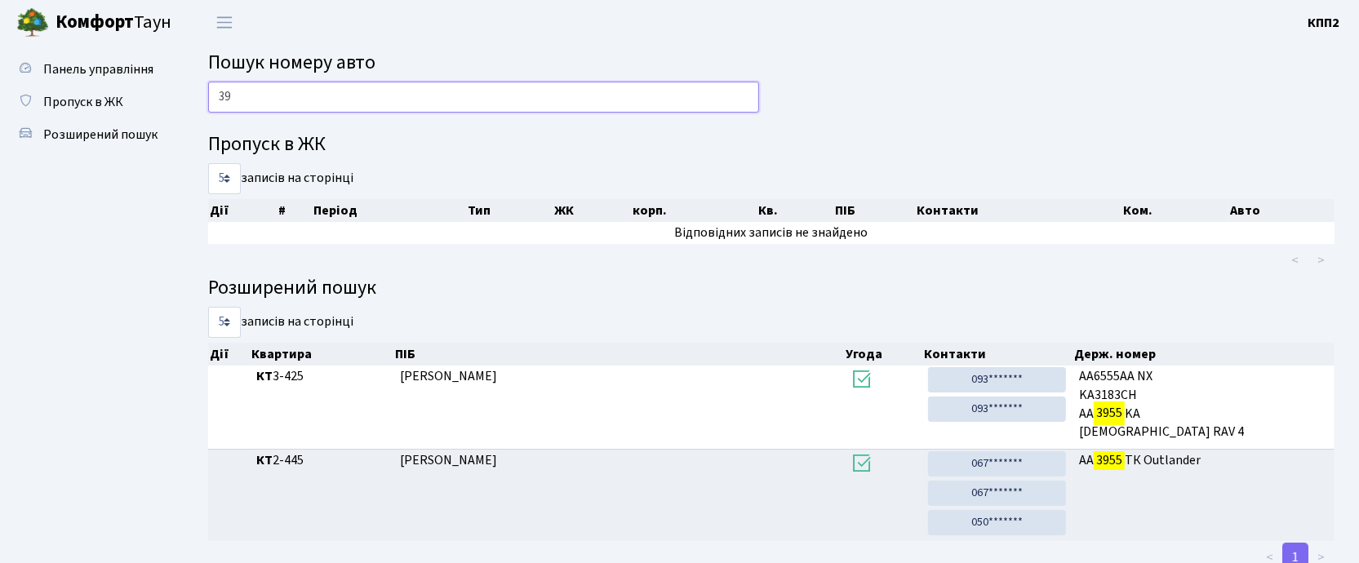
type input "3"
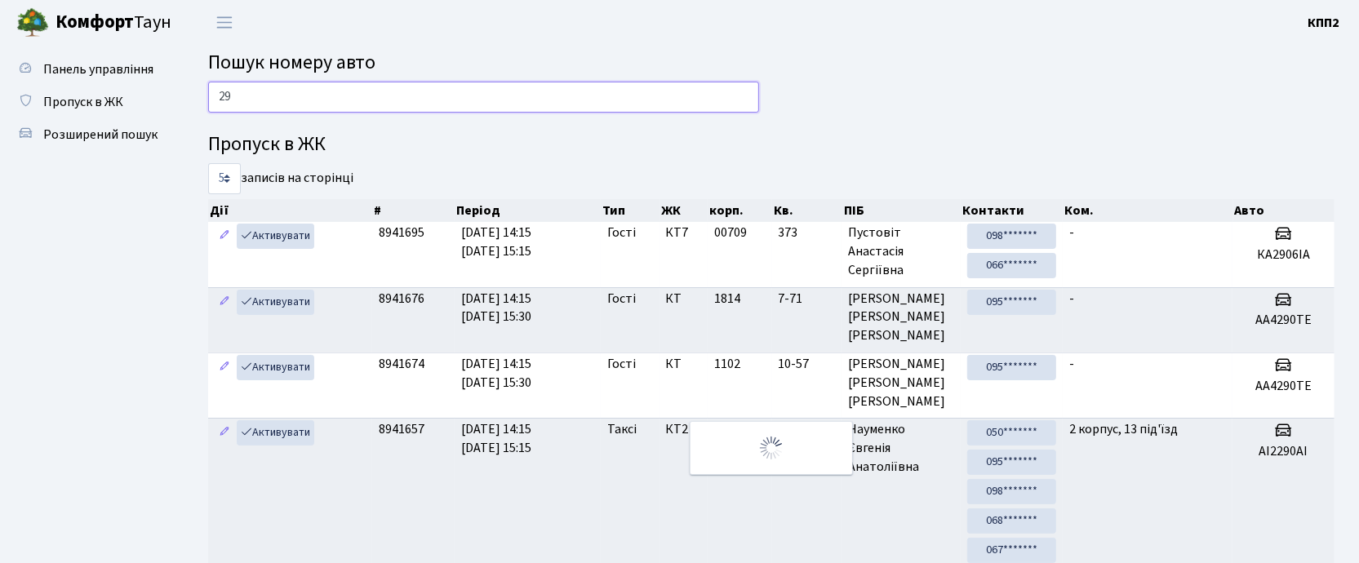
type input "2"
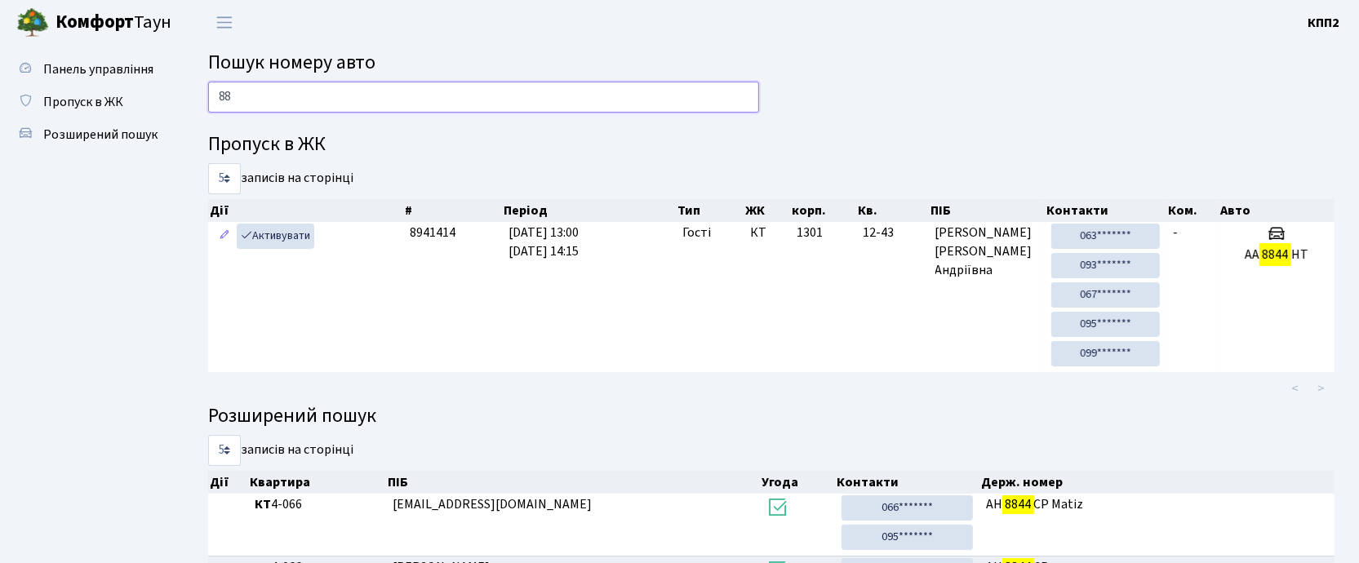
type input "8"
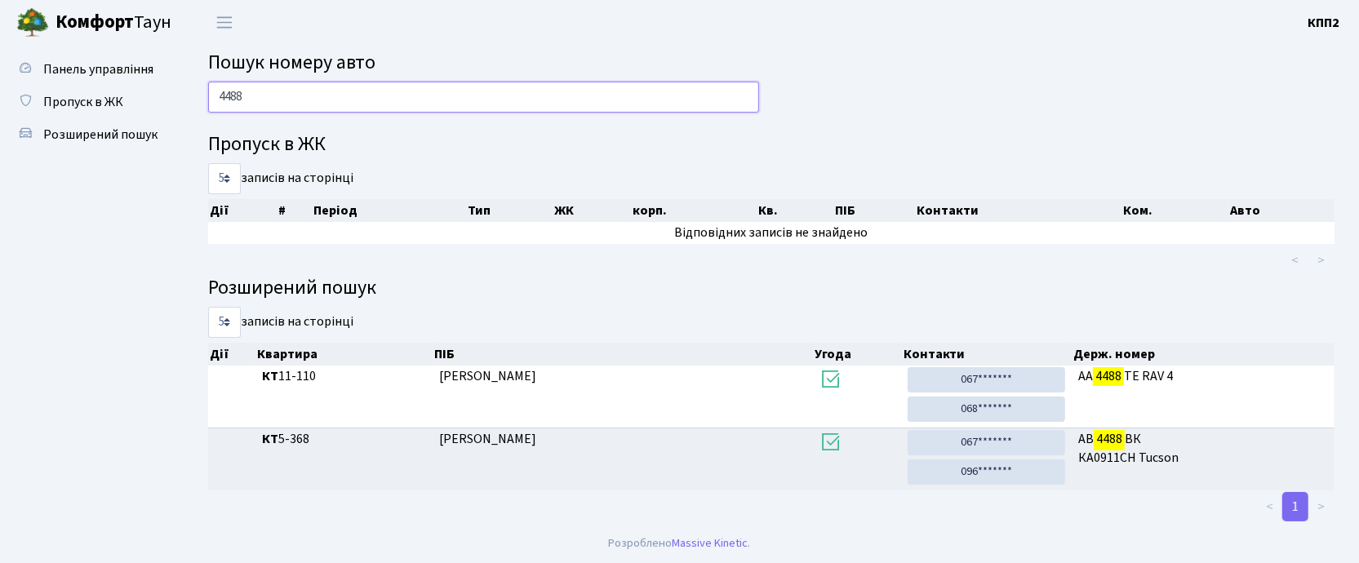
scroll to position [2, 0]
type input "4"
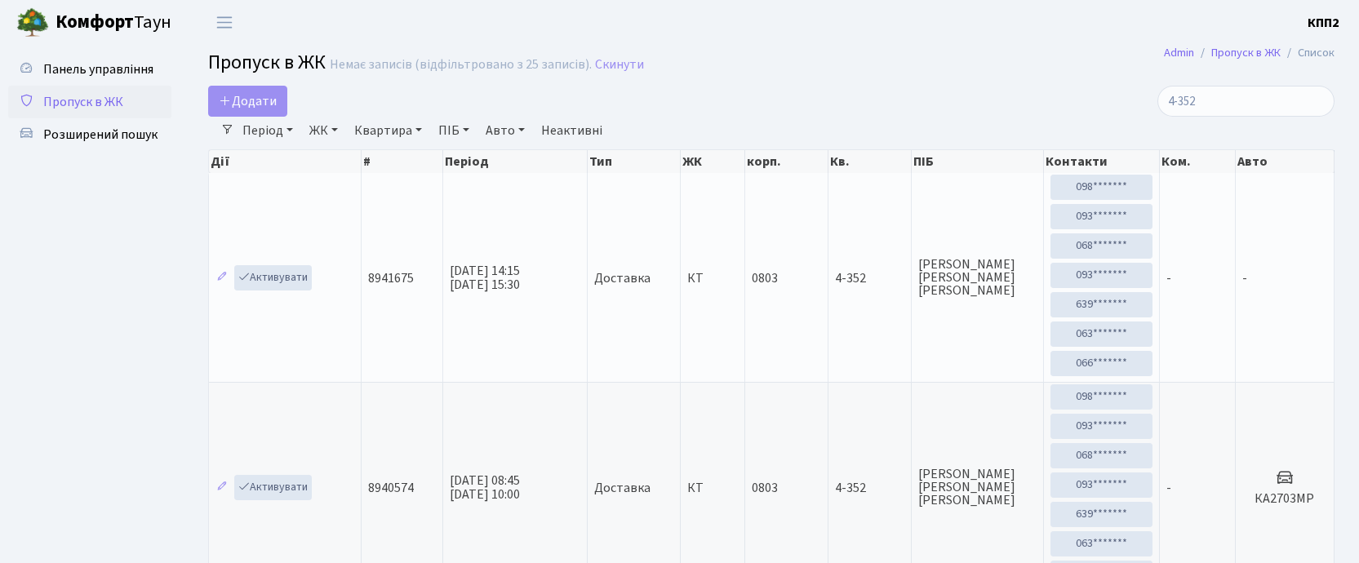
select select "25"
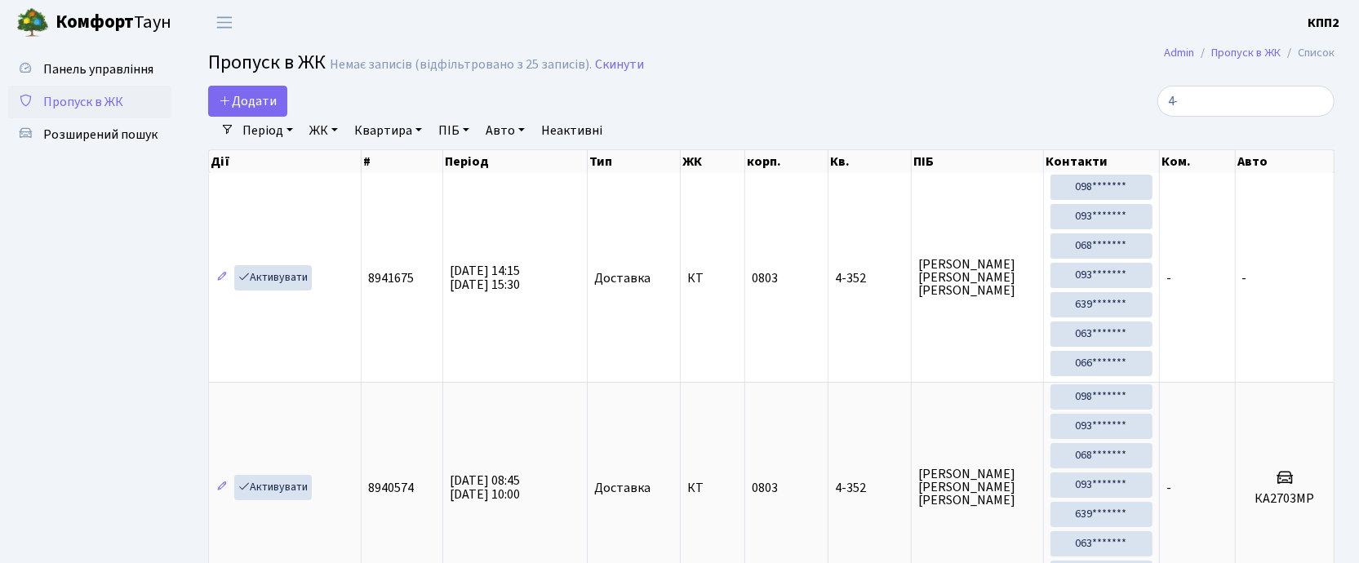
type input "4"
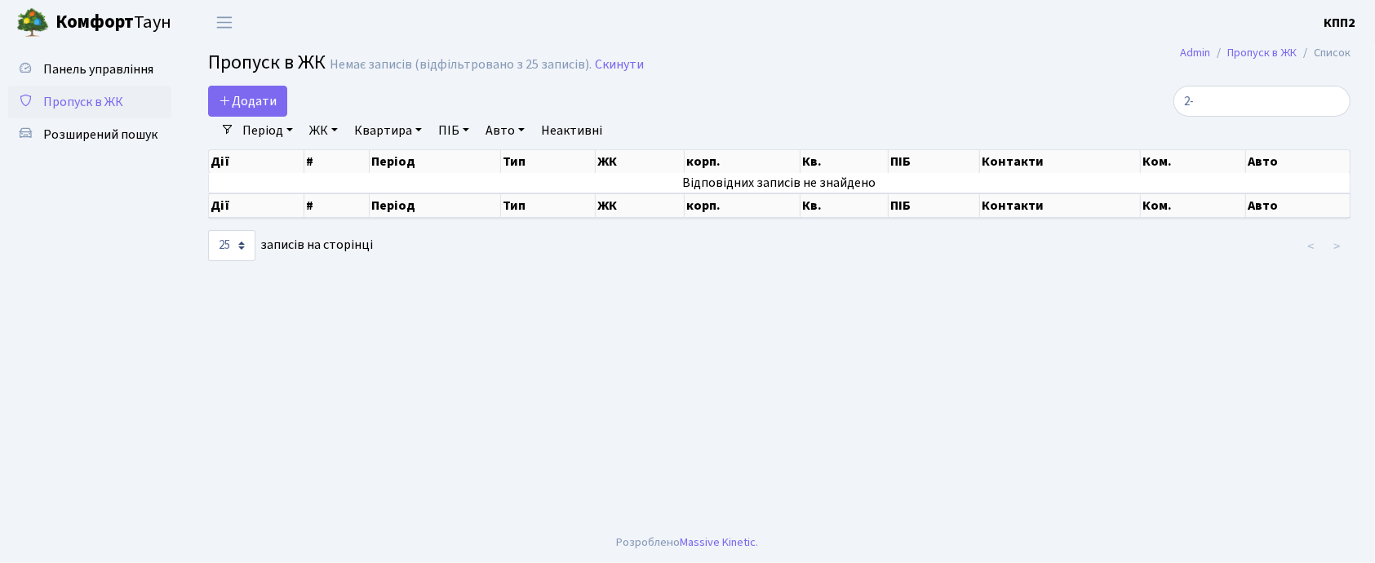
type input "2"
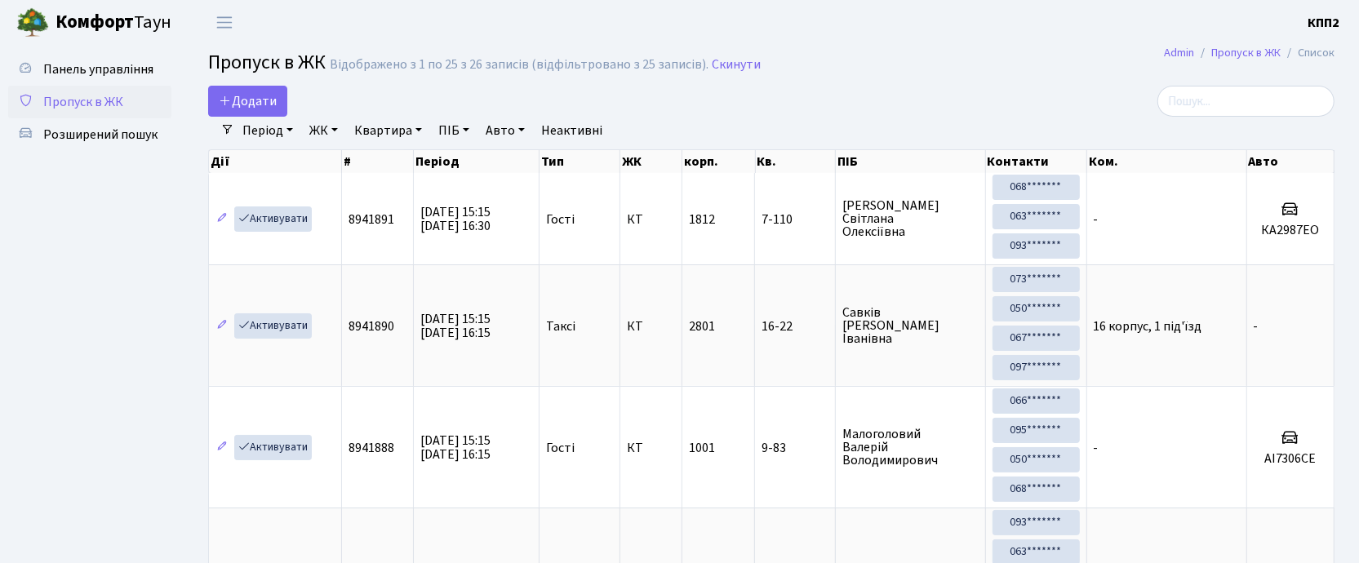
click at [1239, 99] on input "search" at bounding box center [1245, 101] width 177 height 31
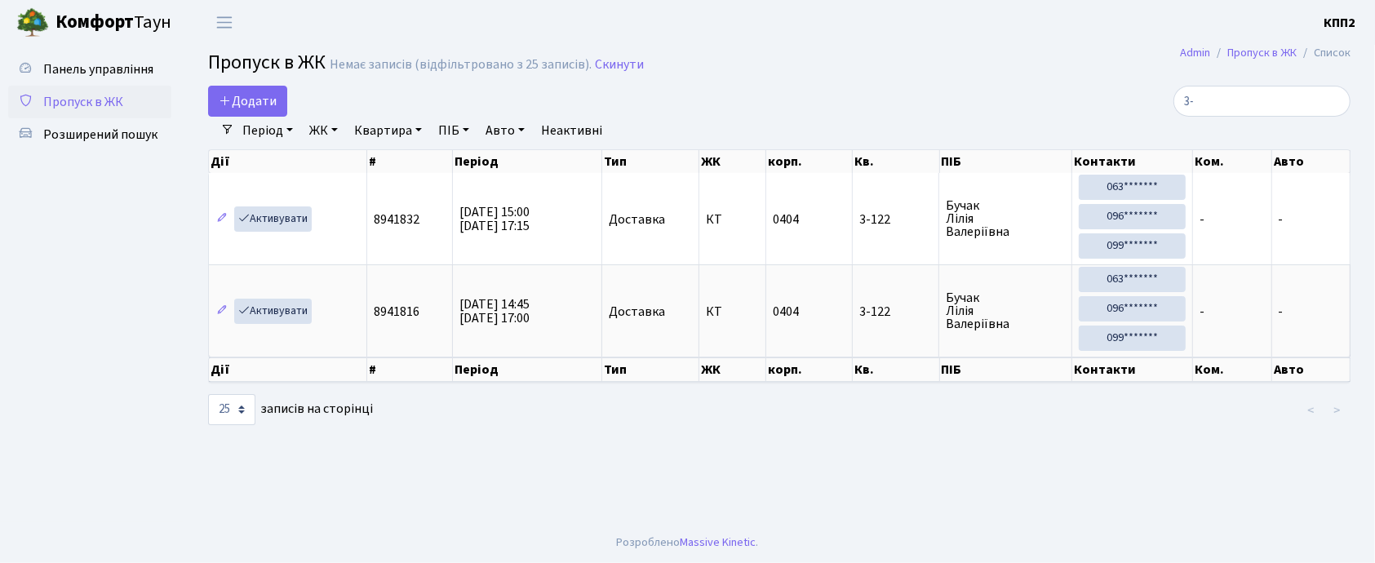
type input "3"
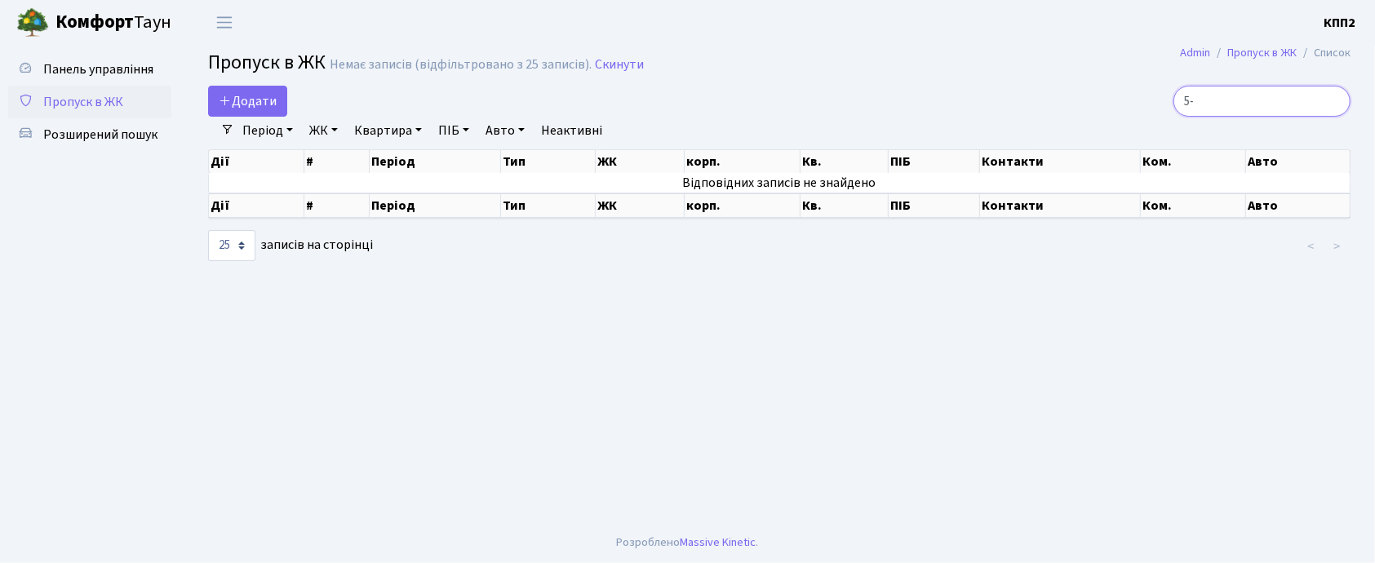
type input "5"
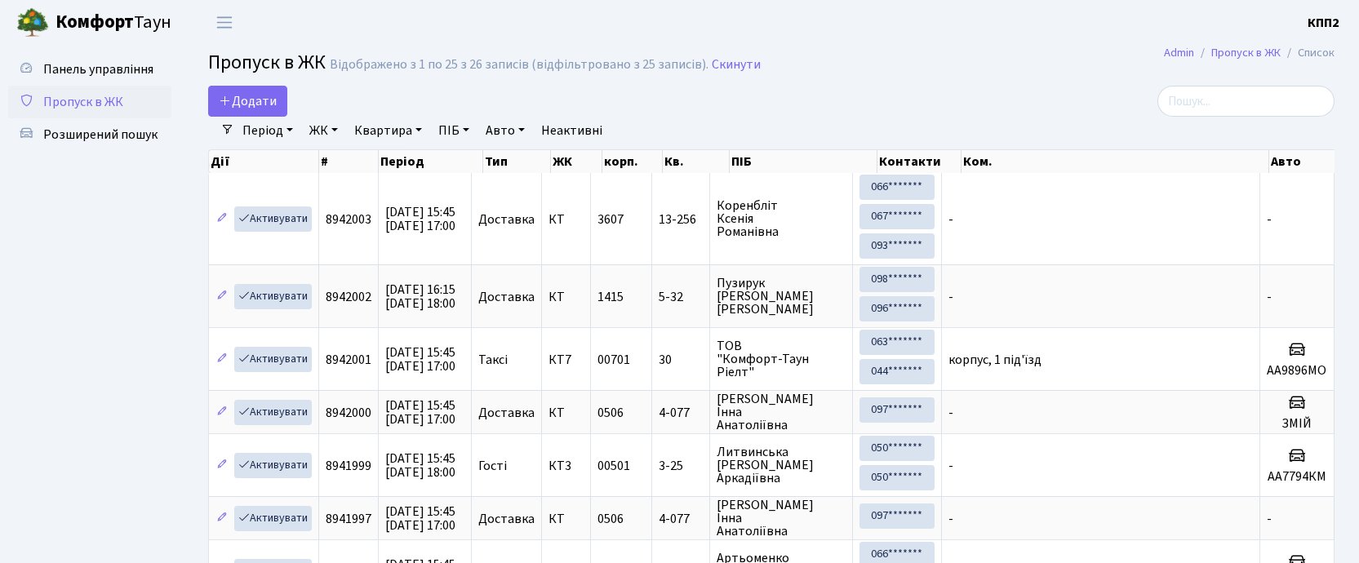
select select "25"
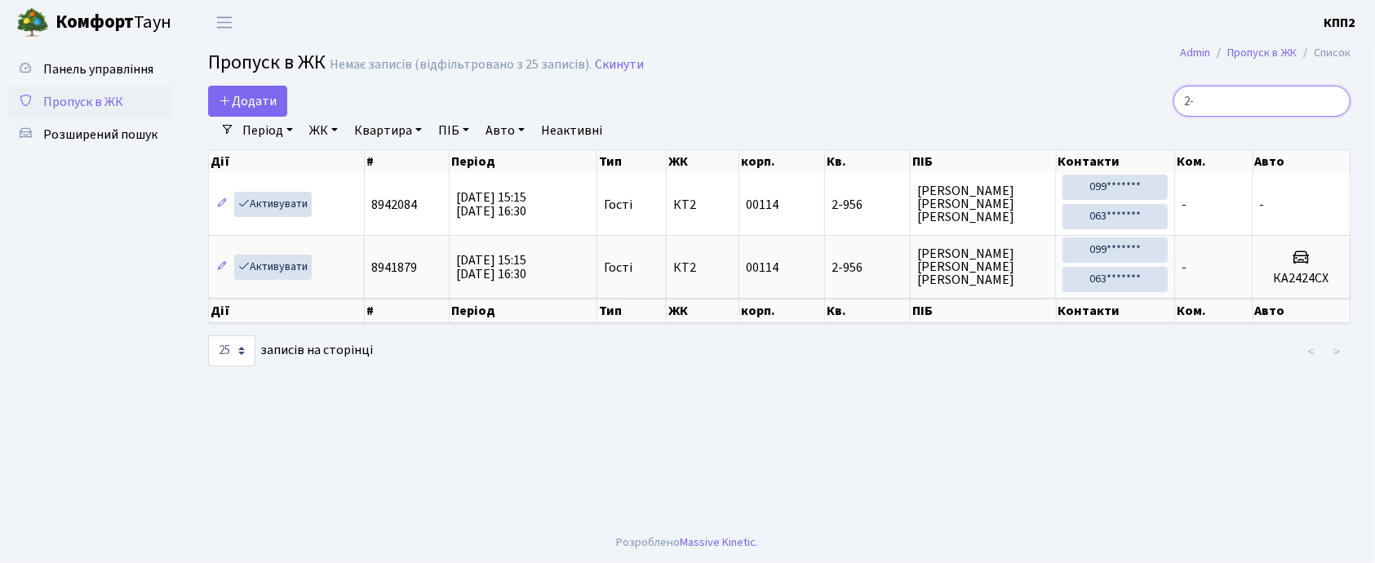
type input "2"
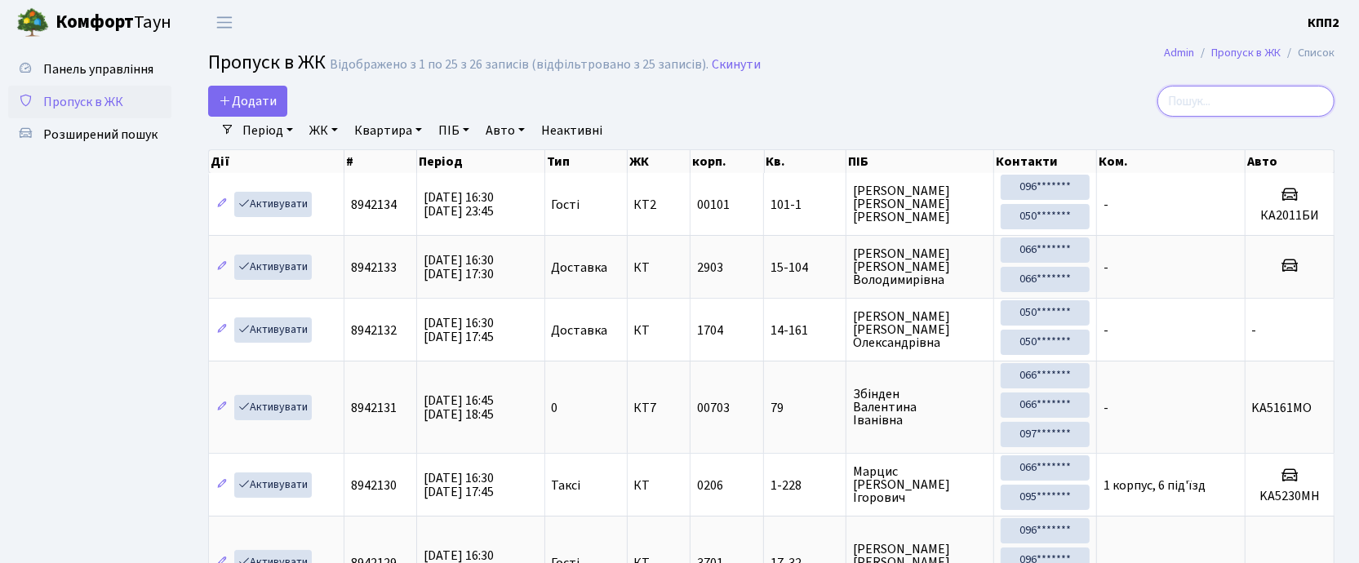
click at [1270, 104] on input "search" at bounding box center [1245, 101] width 177 height 31
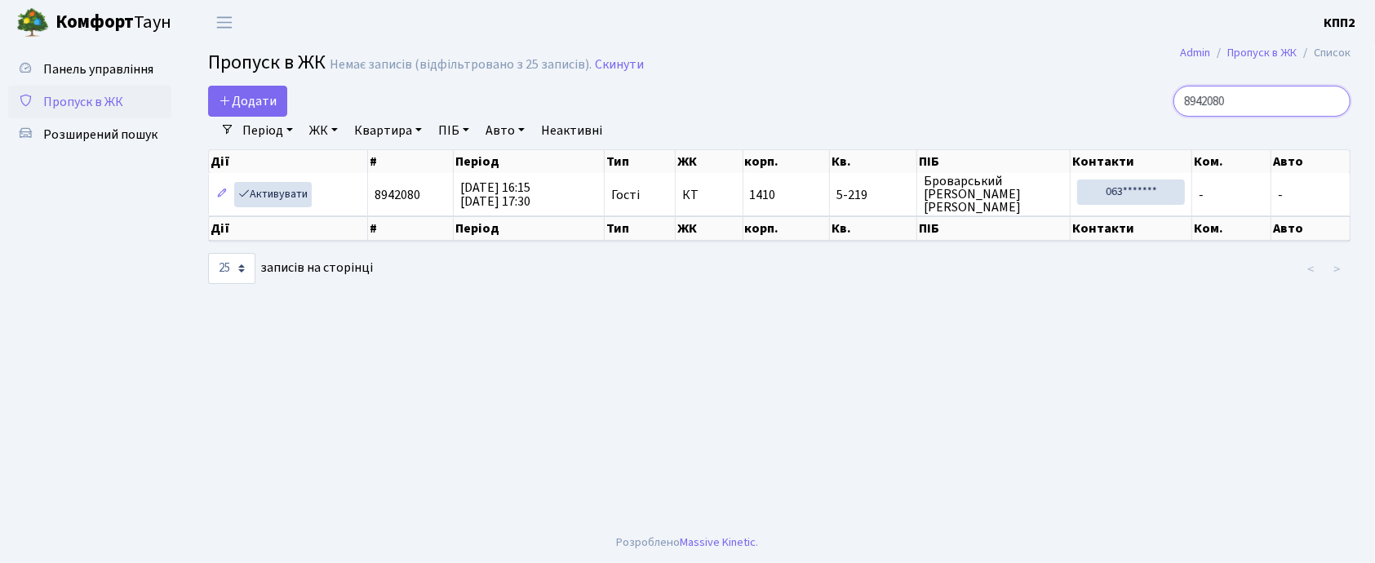
type input "8942080"
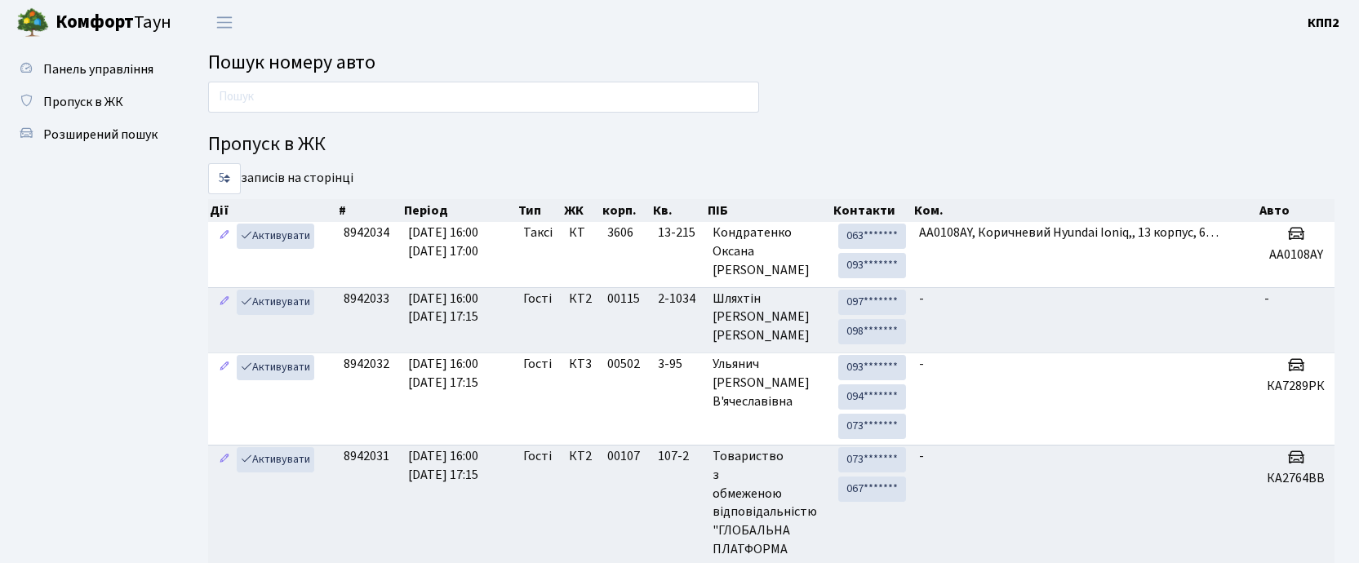
scroll to position [2, 0]
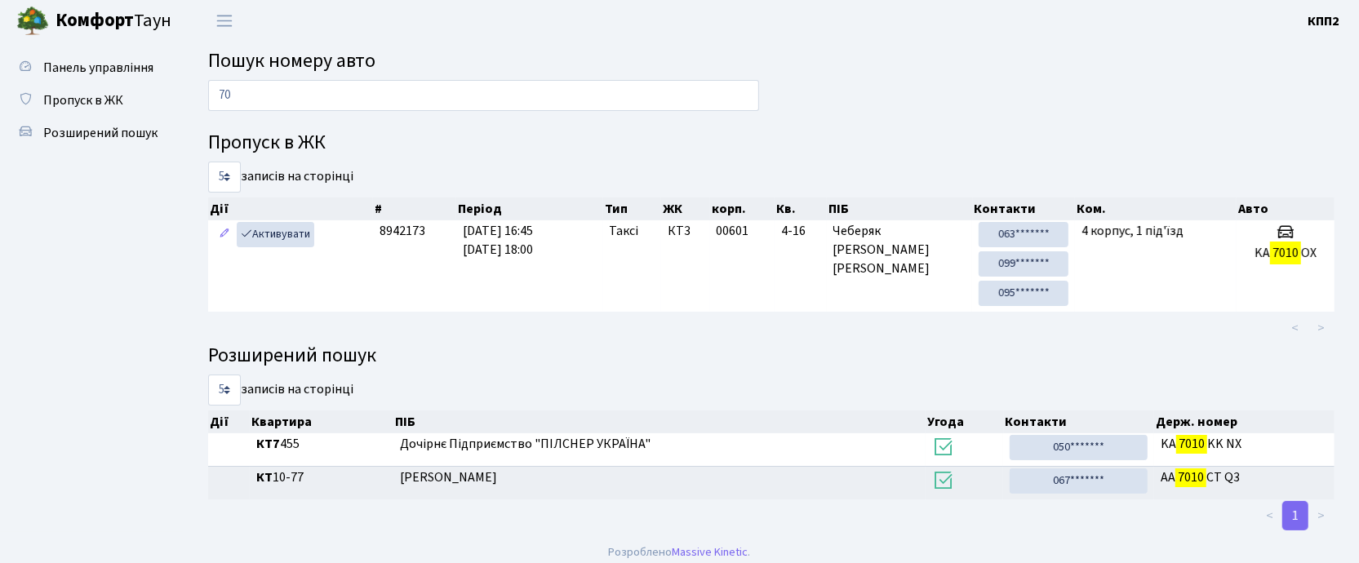
type input "7"
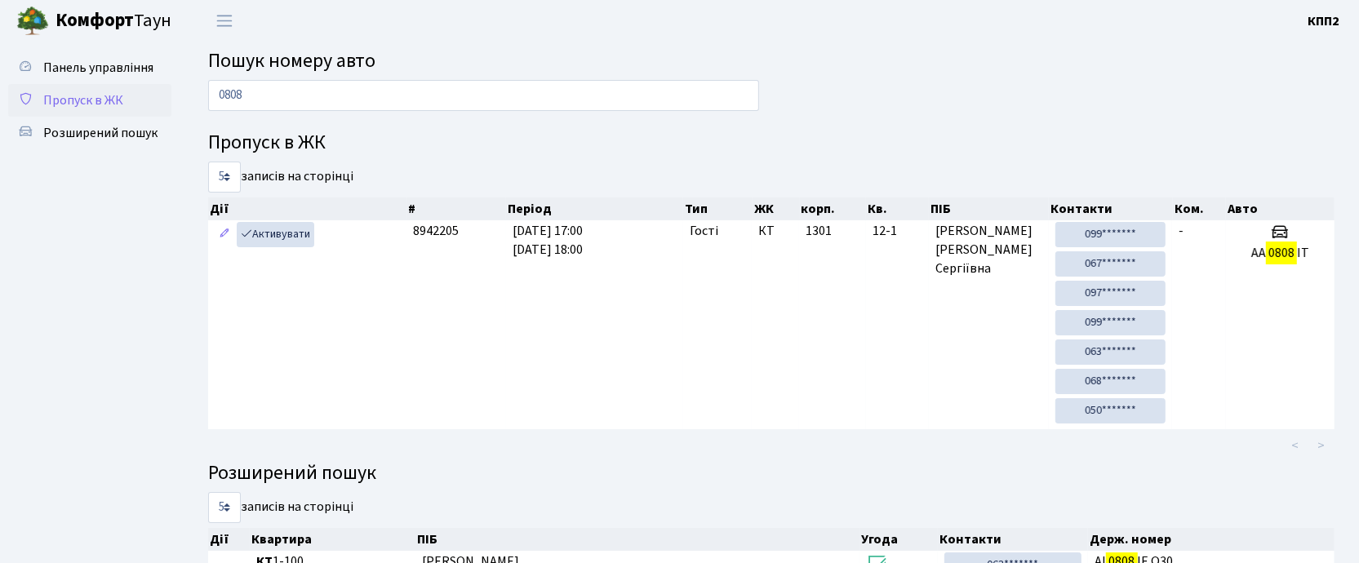
type input "0808"
click at [119, 92] on span "Пропуск в ЖК" at bounding box center [83, 100] width 80 height 18
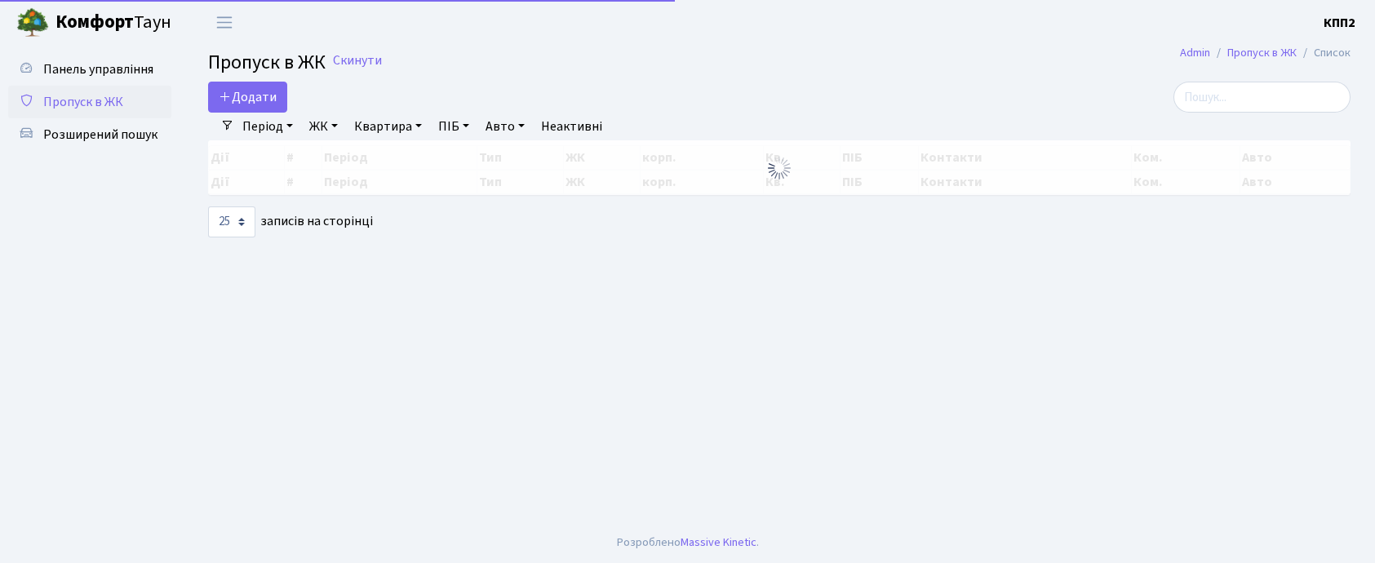
select select "25"
click at [1227, 89] on input "search" at bounding box center [1261, 97] width 177 height 31
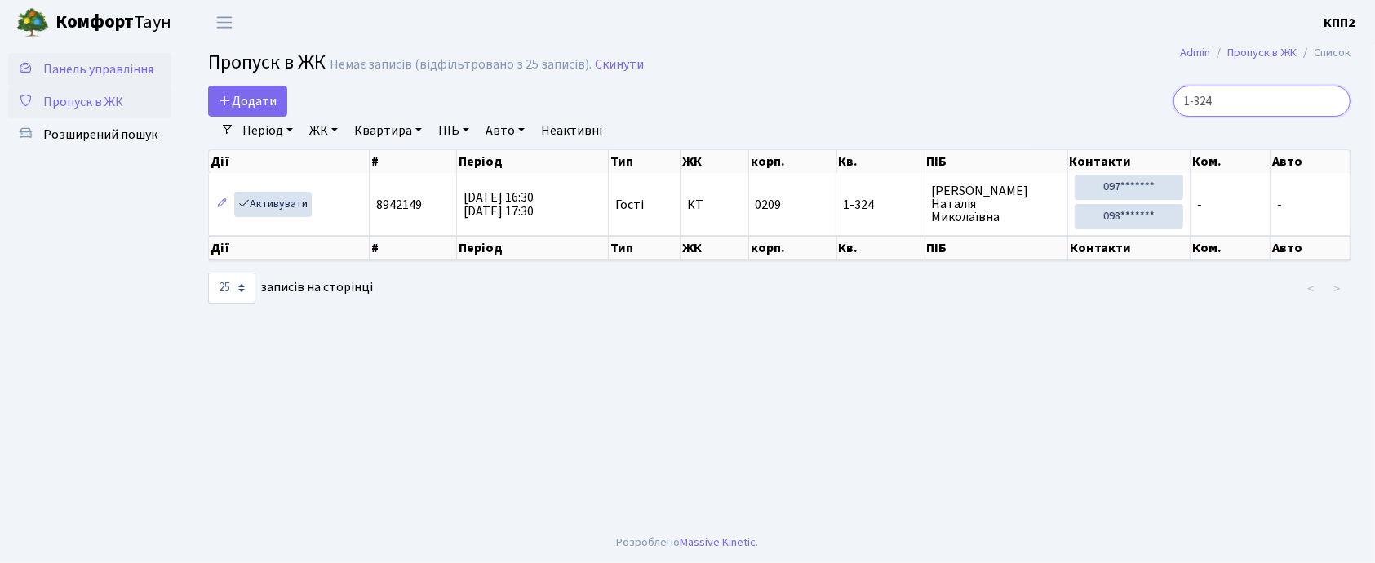
type input "1-324"
click at [86, 72] on span "Панель управління" at bounding box center [98, 69] width 110 height 18
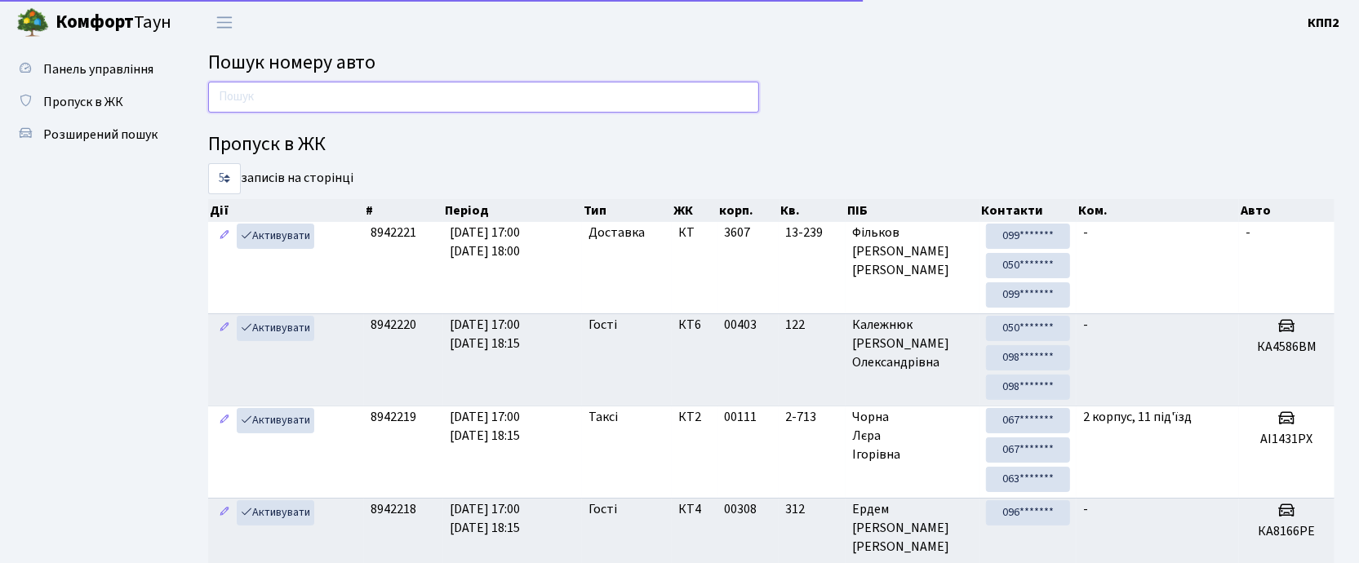
click at [330, 98] on input "text" at bounding box center [483, 97] width 551 height 31
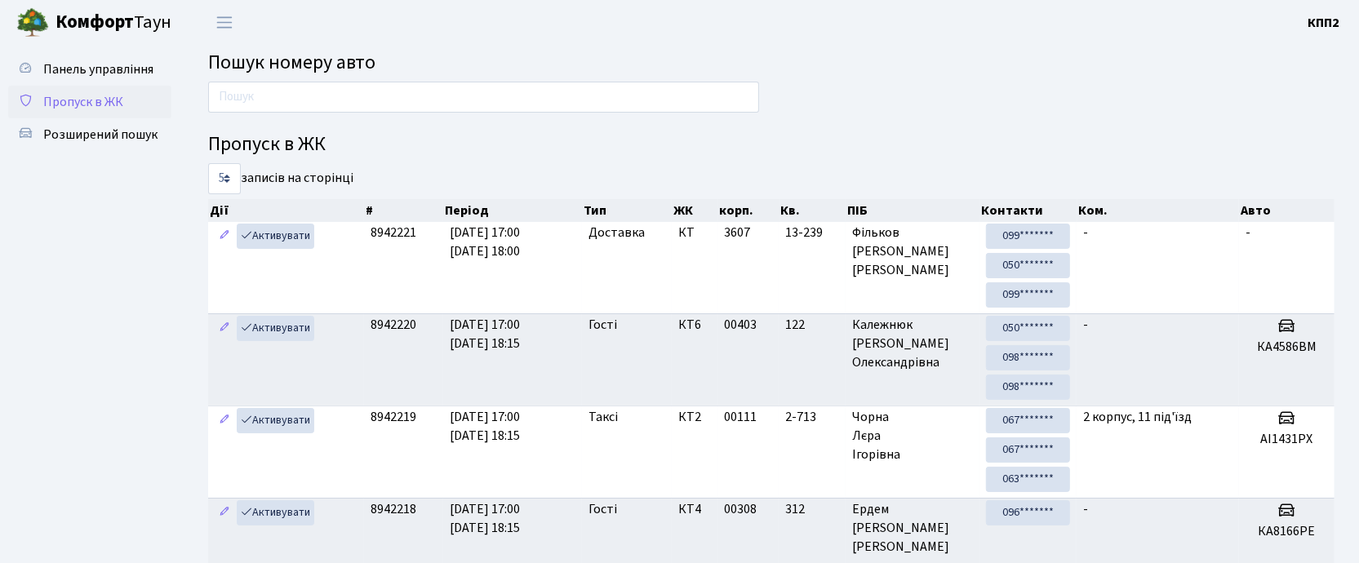
drag, startPoint x: 86, startPoint y: 103, endPoint x: 122, endPoint y: 99, distance: 36.9
click at [86, 103] on span "Пропуск в ЖК" at bounding box center [83, 102] width 80 height 18
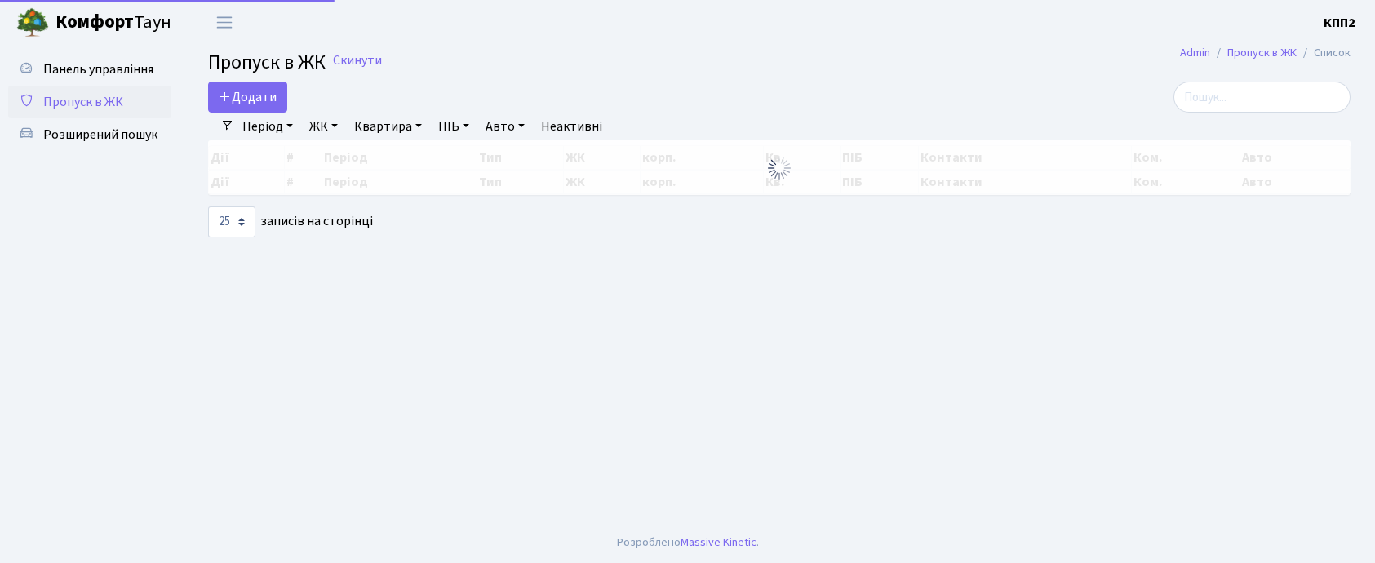
select select "25"
click at [259, 106] on link "Додати" at bounding box center [247, 97] width 79 height 31
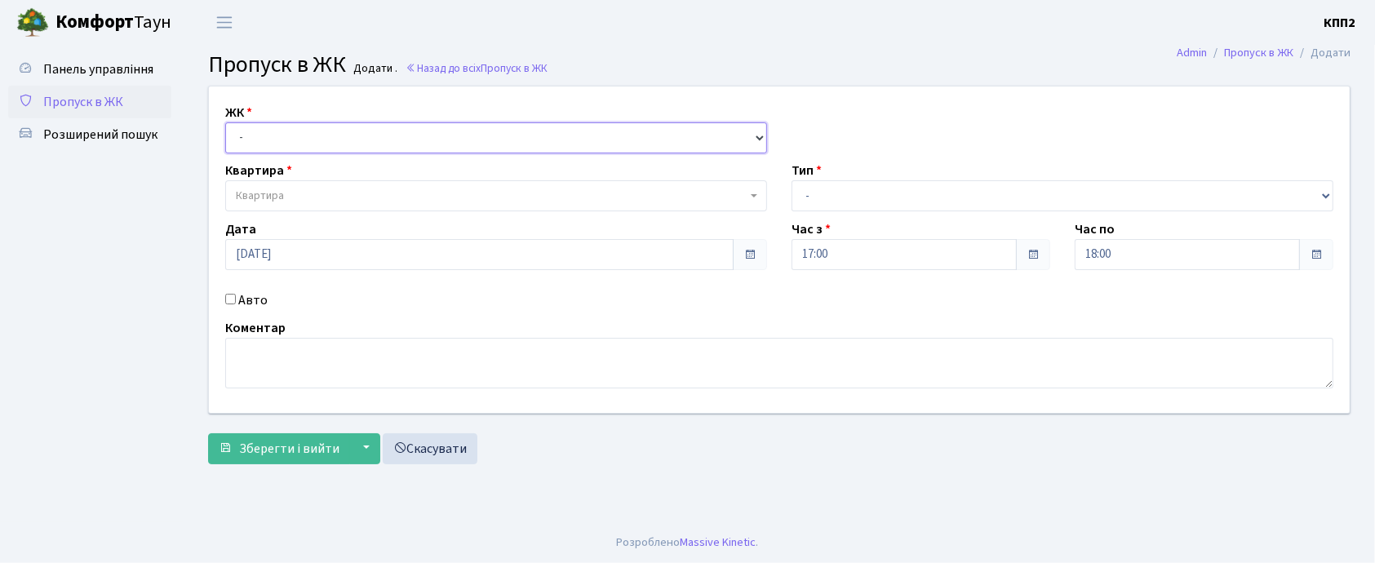
click at [302, 147] on select "- КТ, вул. Регенераторна, 4 КТ2, просп. [STREET_ADDRESS] [STREET_ADDRESS] [PERS…" at bounding box center [496, 137] width 542 height 31
select select "271"
click at [225, 122] on select "- КТ, вул. Регенераторна, 4 КТ2, просп. [STREET_ADDRESS] [STREET_ADDRESS] [PERS…" at bounding box center [496, 137] width 542 height 31
select select
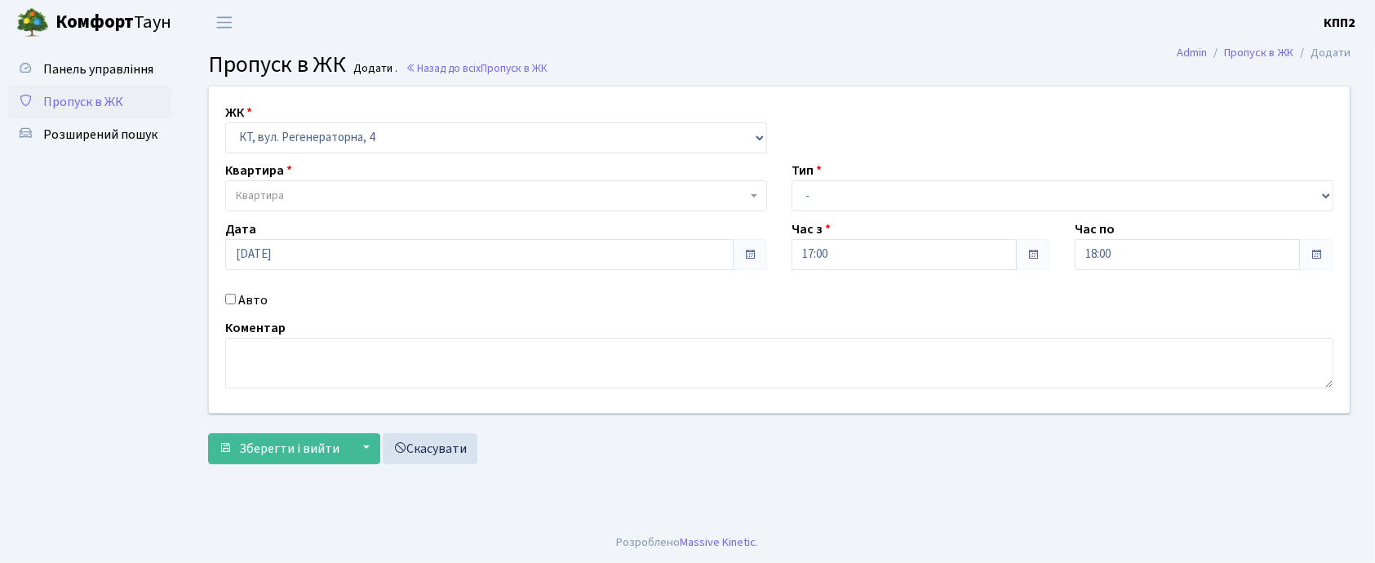
click at [301, 201] on span "Квартира" at bounding box center [491, 196] width 511 height 16
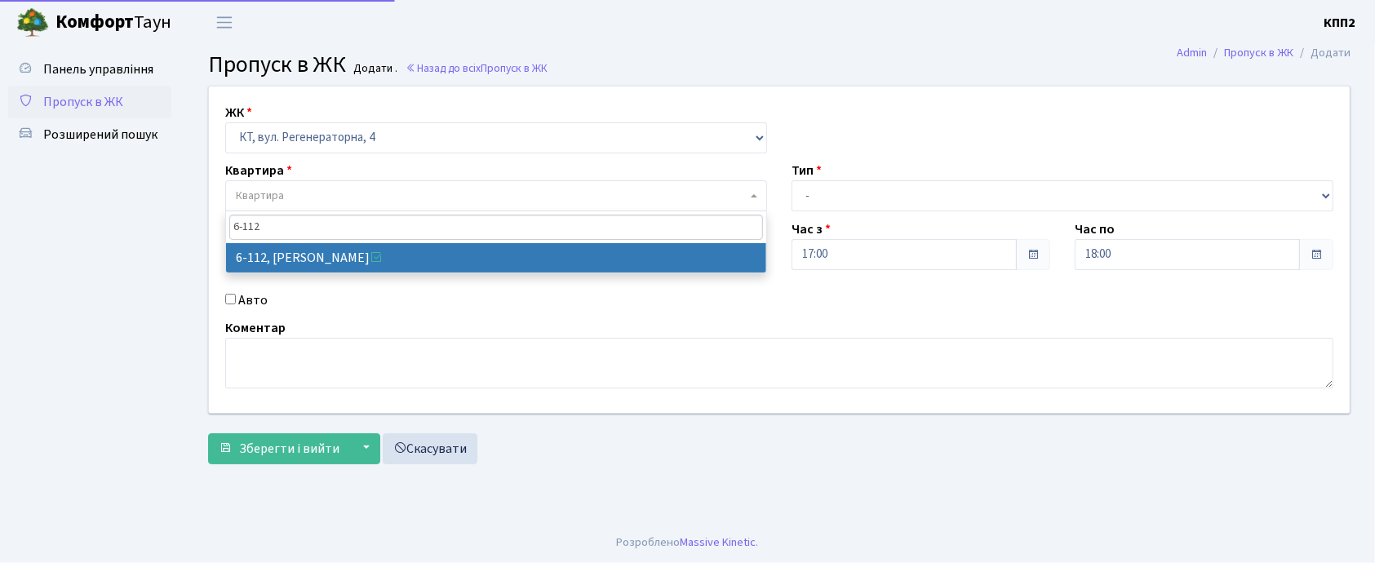
type input "6-112"
select select "5248"
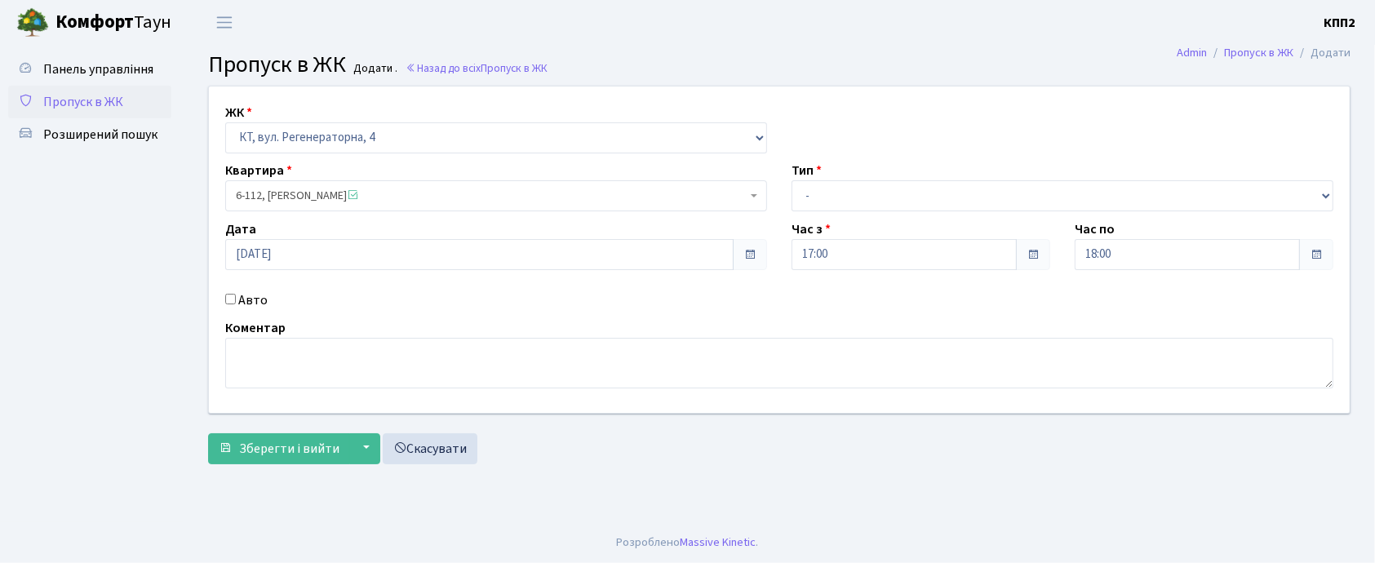
click at [858, 212] on div "ЖК - КТ, вул. Регенераторна, 4 КТ2, просп. Соборності, 17 КТ3, вул. Березнева, …" at bounding box center [779, 249] width 1165 height 326
click at [858, 209] on select "- Доставка Таксі Гості Сервіс" at bounding box center [1062, 195] width 542 height 31
select select "2"
click at [791, 180] on select "- Доставка Таксі Гості Сервіс" at bounding box center [1062, 195] width 542 height 31
click at [264, 295] on label "Авто" at bounding box center [252, 300] width 29 height 20
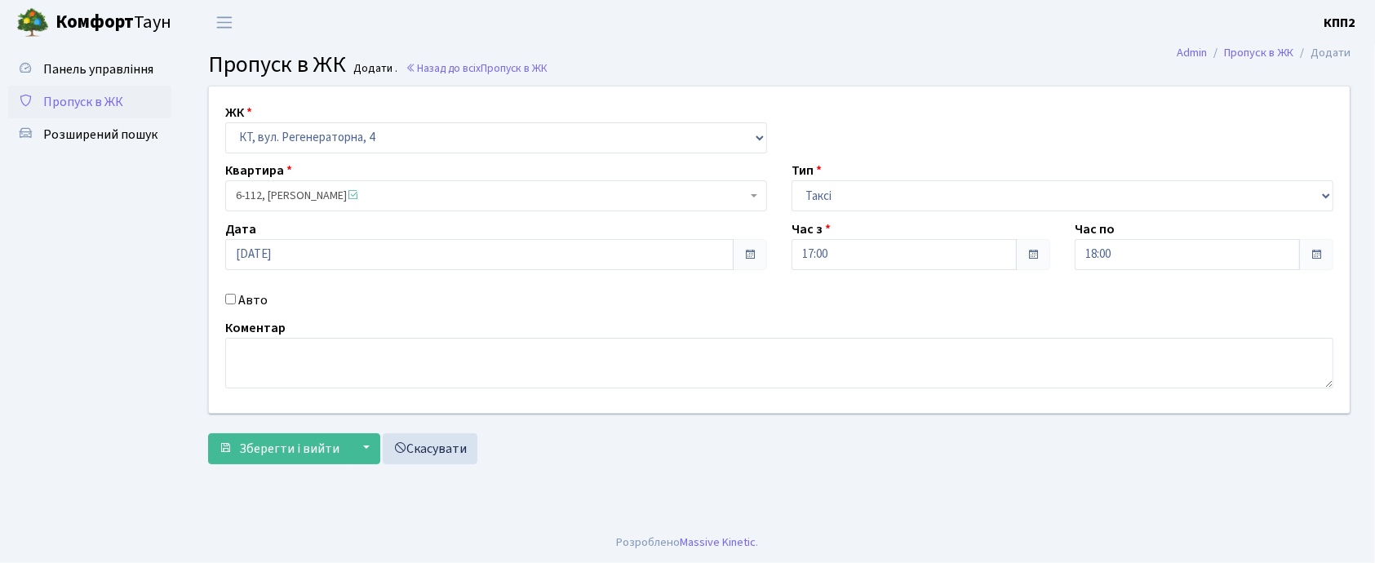
click at [236, 295] on input "Авто" at bounding box center [230, 299] width 11 height 11
checkbox input "true"
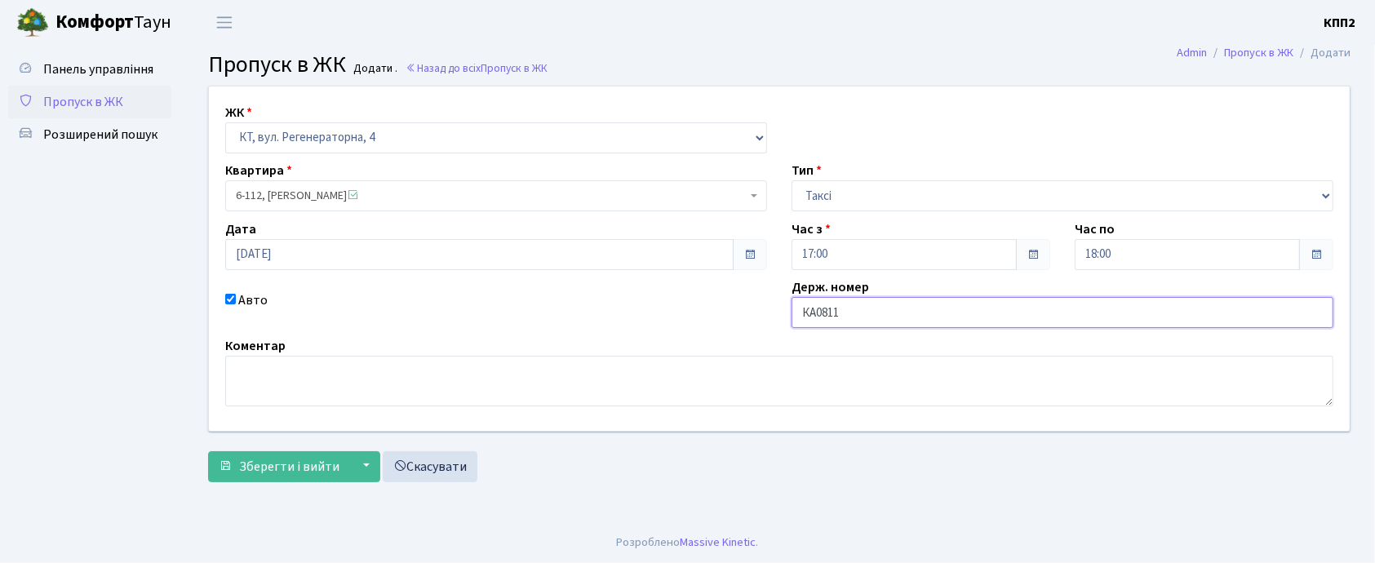
type input "КА0811НА"
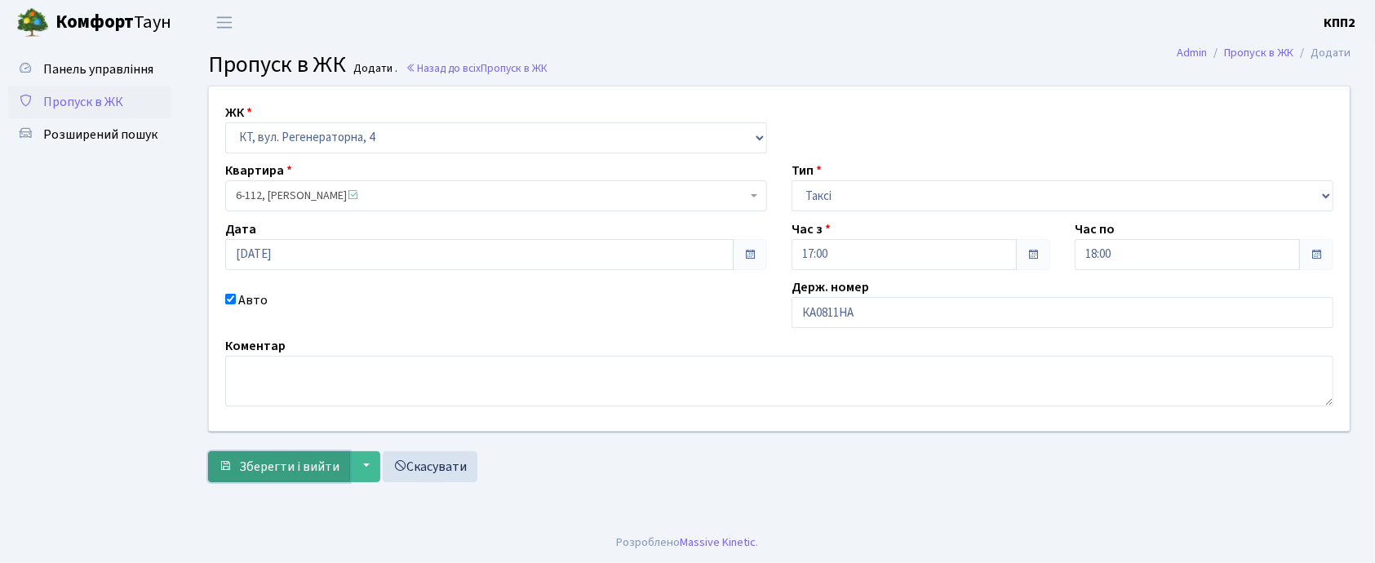
click at [233, 470] on button "Зберегти і вийти" at bounding box center [279, 466] width 142 height 31
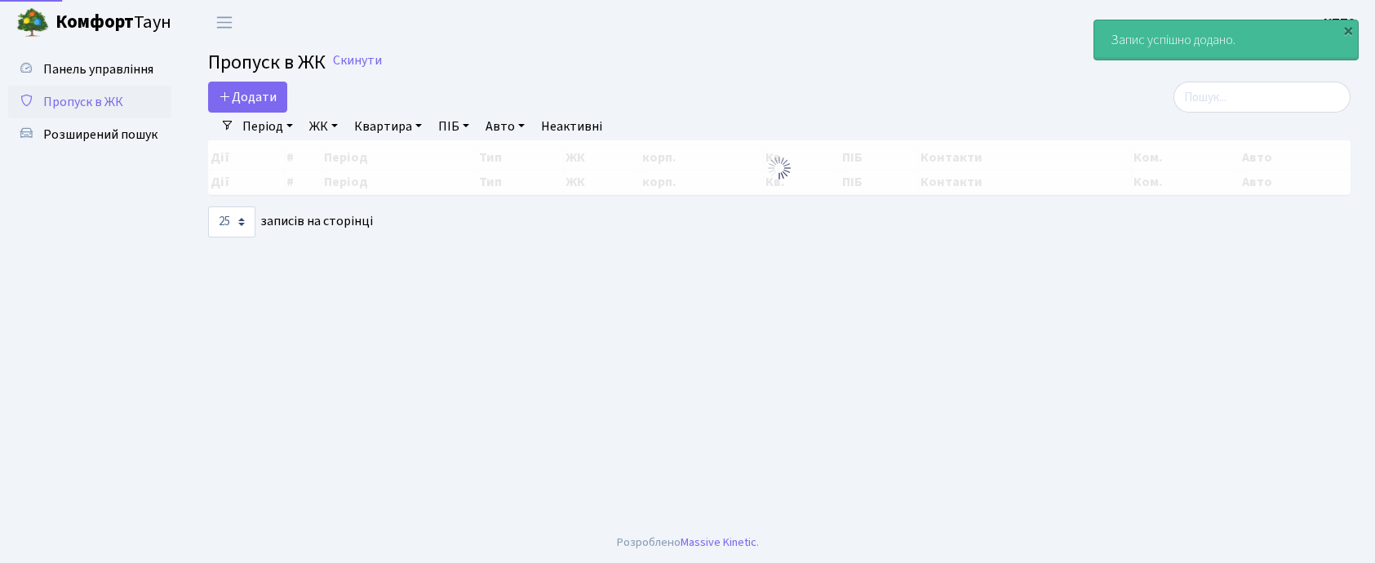
select select "25"
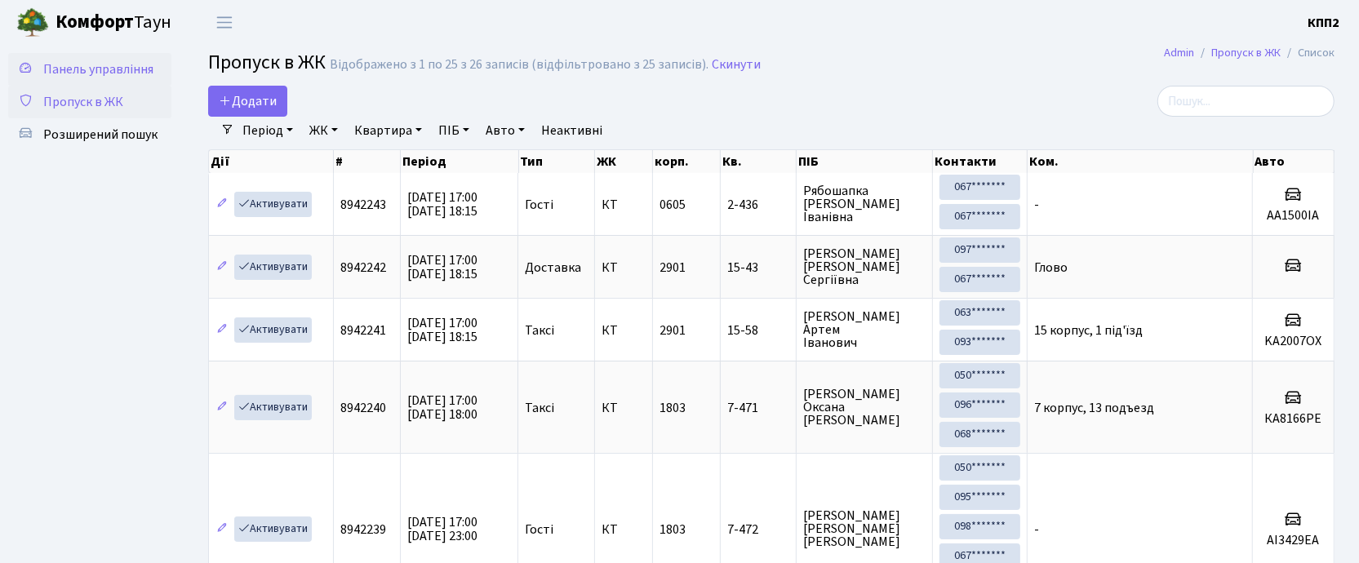
click at [66, 77] on span "Панель управління" at bounding box center [98, 69] width 110 height 18
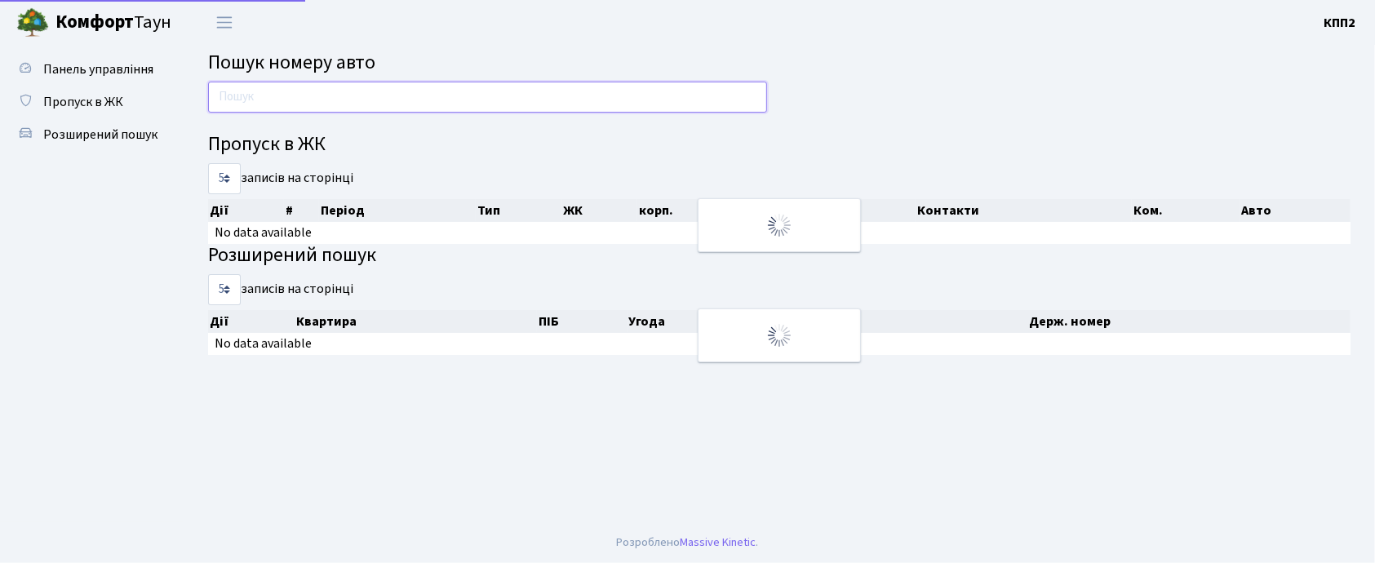
click at [406, 88] on input "text" at bounding box center [487, 97] width 559 height 31
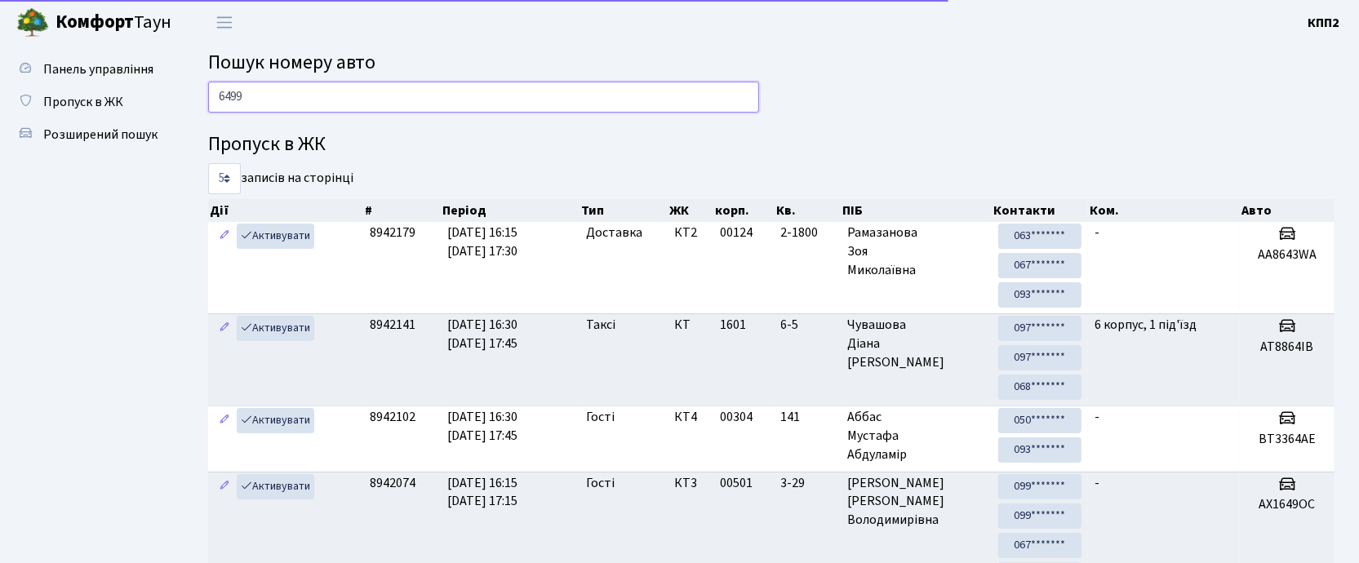
type input "6499"
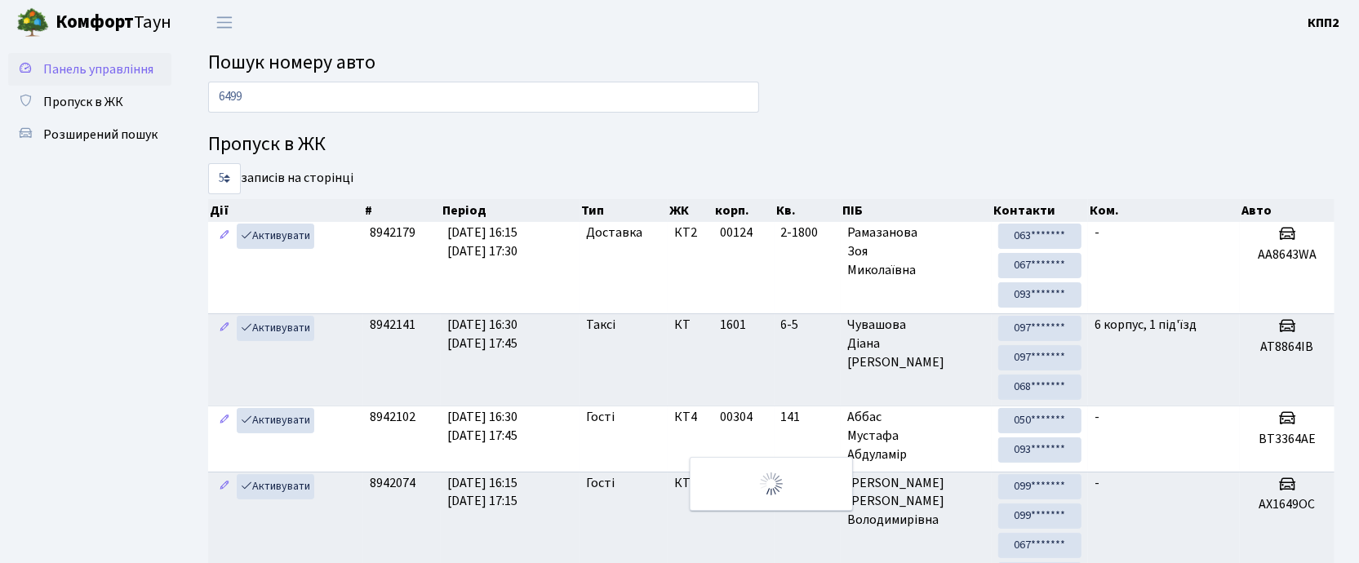
click at [99, 76] on span "Панель управління" at bounding box center [98, 69] width 110 height 18
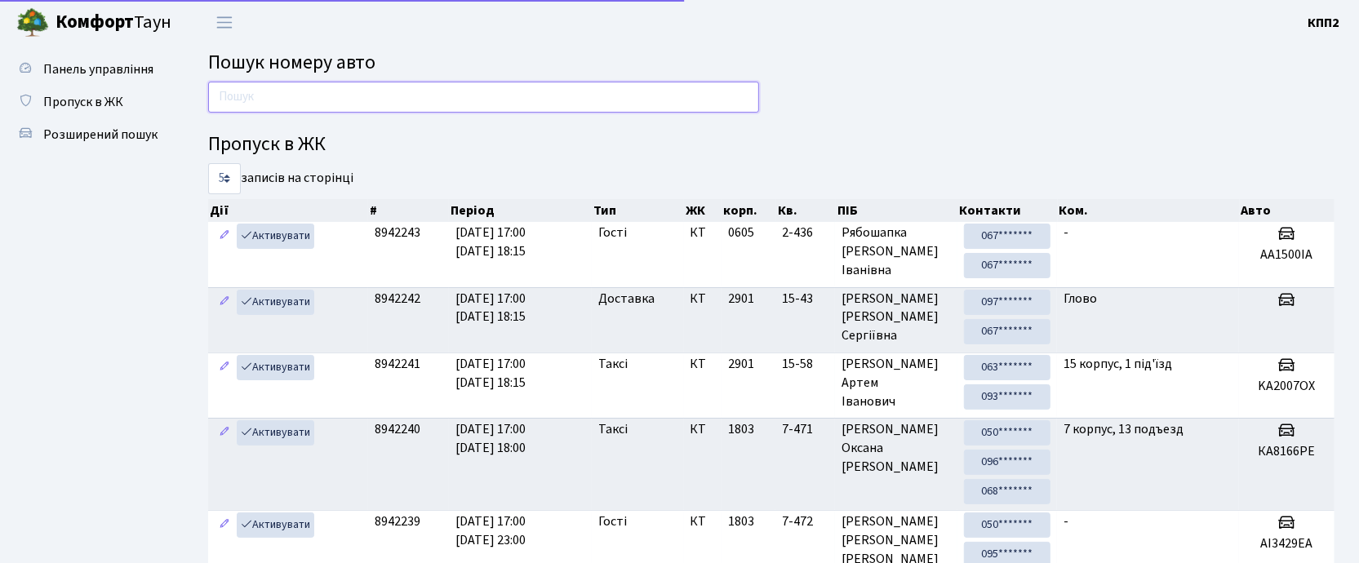
drag, startPoint x: 0, startPoint y: 0, endPoint x: 336, endPoint y: 92, distance: 348.6
click at [336, 92] on input "text" at bounding box center [483, 97] width 551 height 31
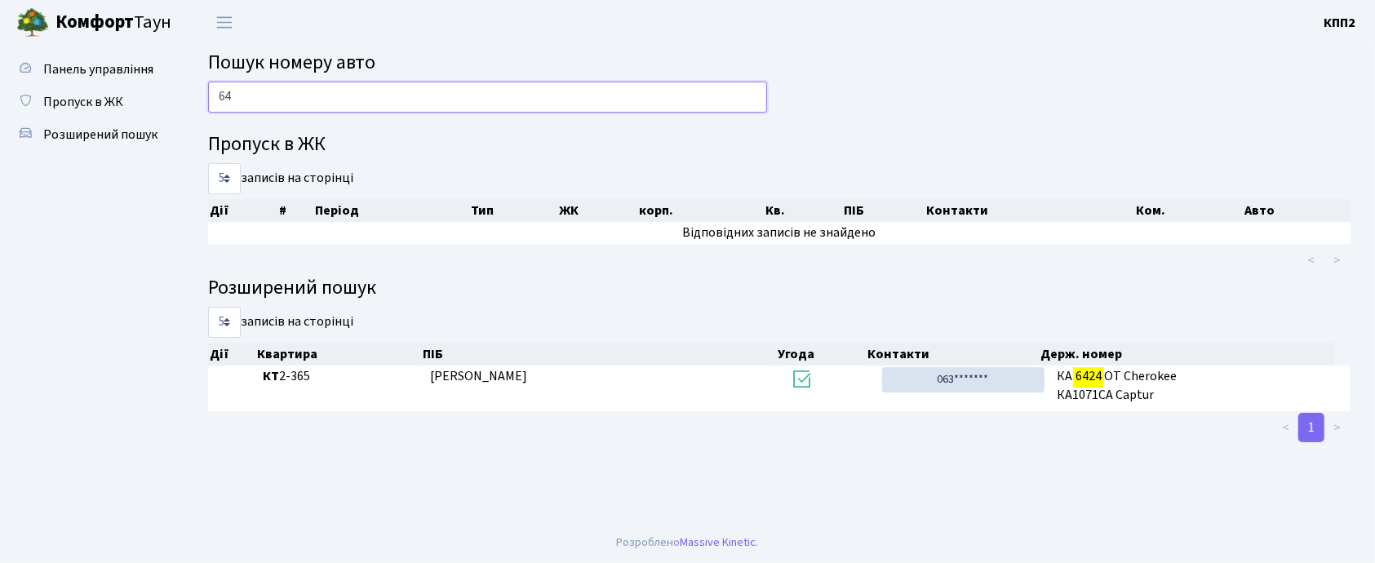
type input "6"
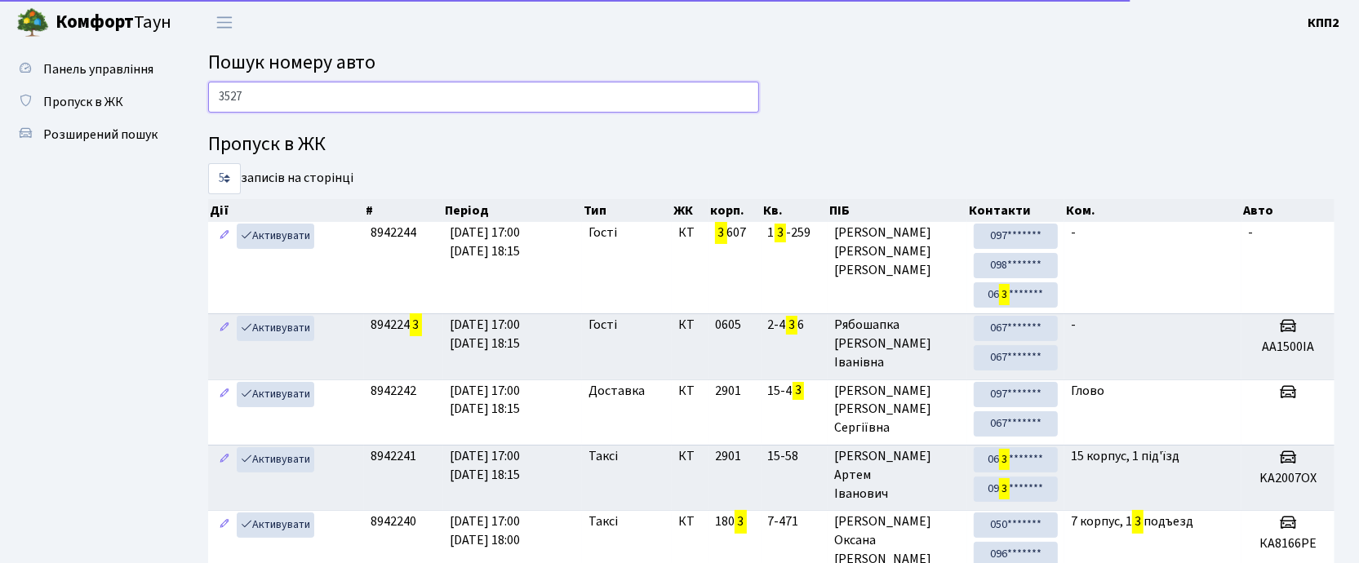
type input "3527"
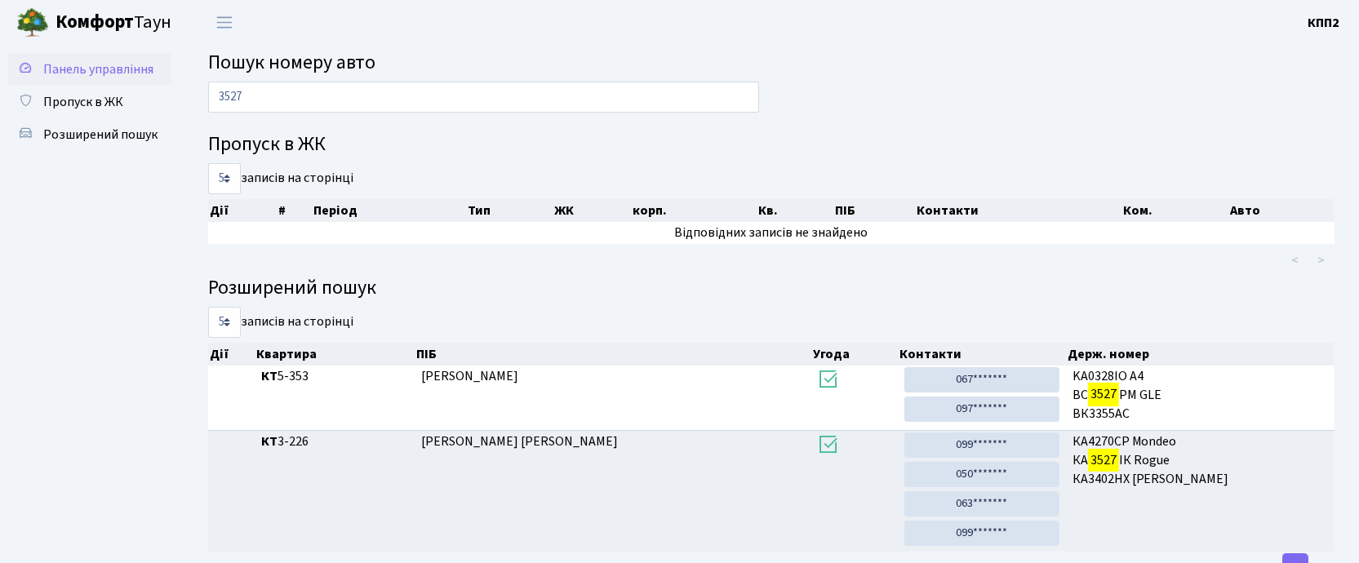
click at [69, 77] on span "Панель управління" at bounding box center [98, 69] width 110 height 18
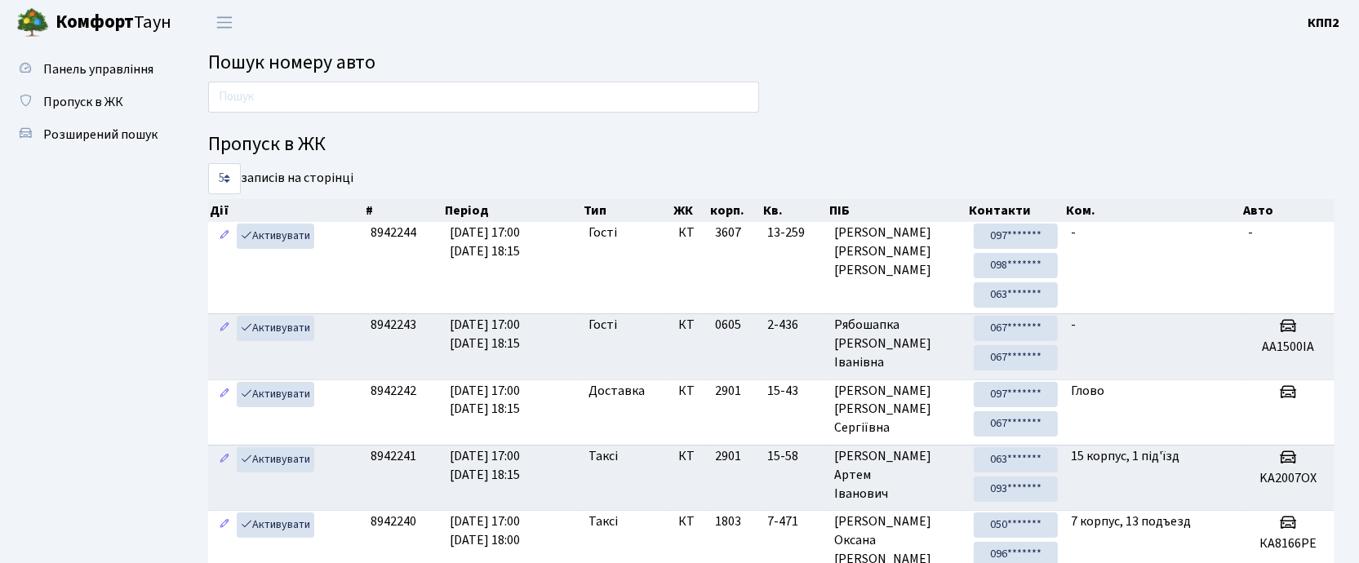
click at [287, 99] on input "text" at bounding box center [483, 97] width 551 height 31
click at [54, 89] on link "Пропуск в ЖК" at bounding box center [89, 102] width 163 height 33
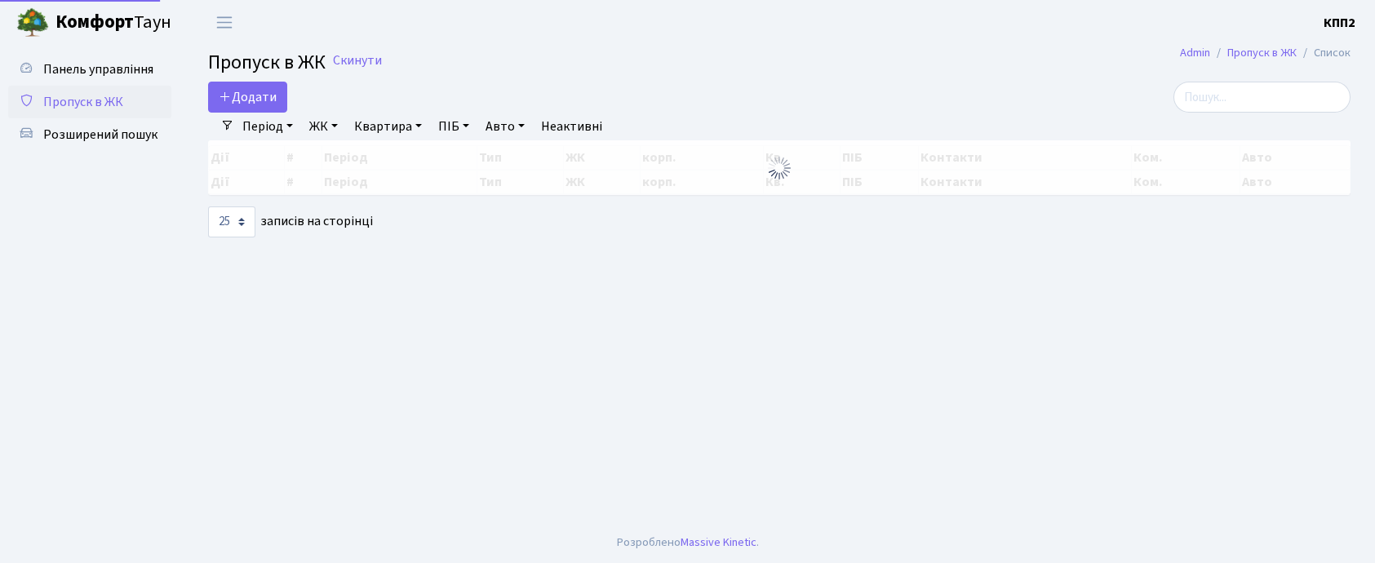
select select "25"
click at [1279, 99] on input "search" at bounding box center [1261, 97] width 177 height 31
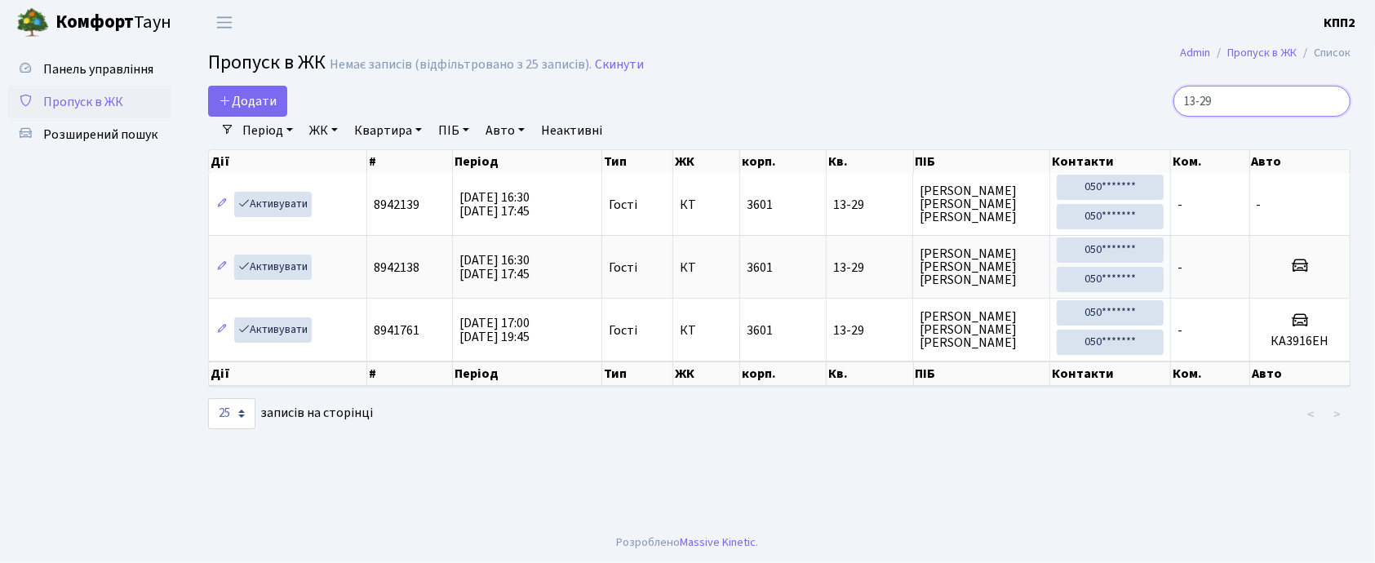
type input "13-29"
click at [109, 95] on span "Пропуск в ЖК" at bounding box center [83, 102] width 80 height 18
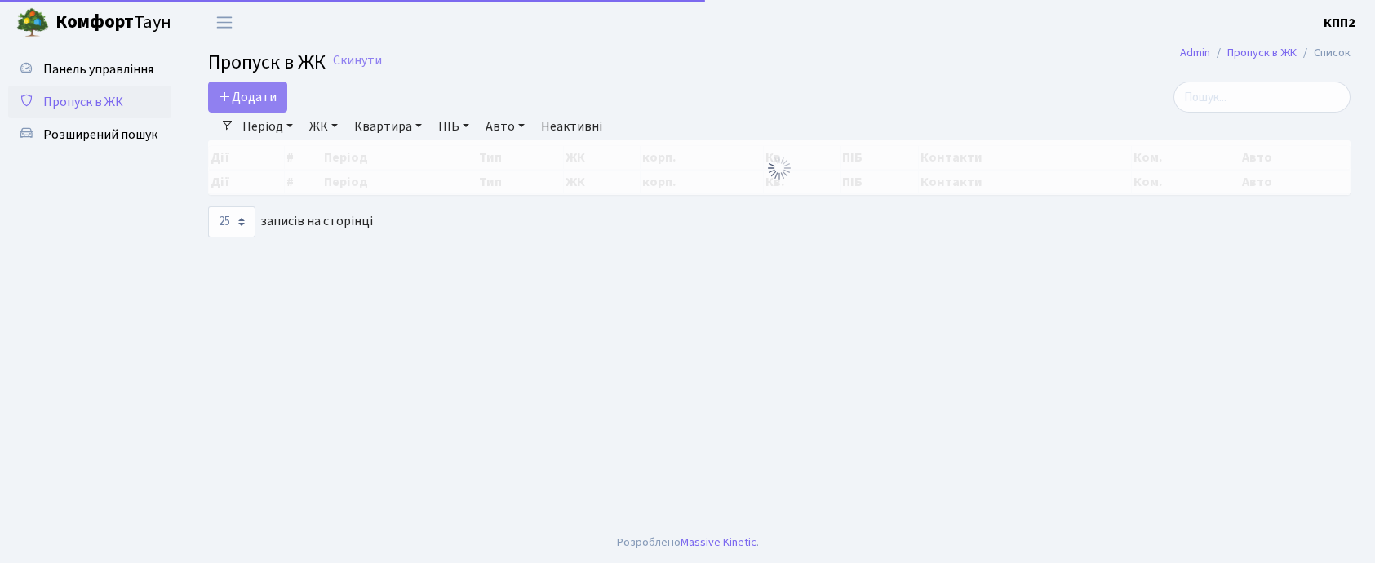
select select "25"
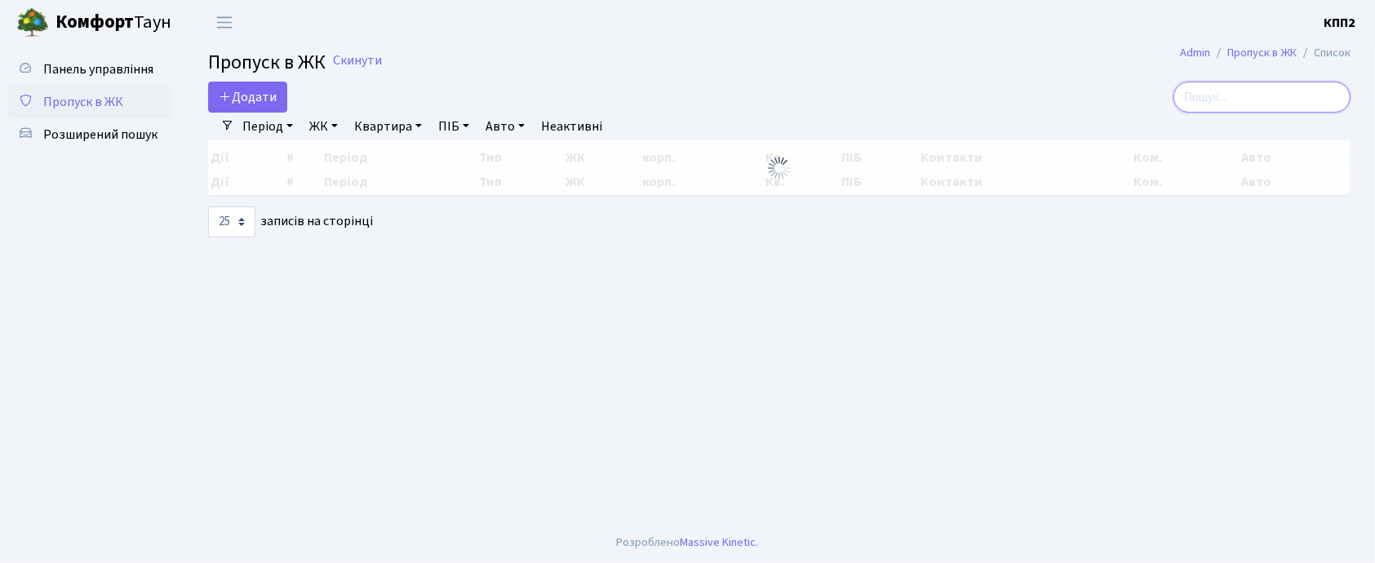
click at [1224, 99] on input "search" at bounding box center [1261, 97] width 177 height 31
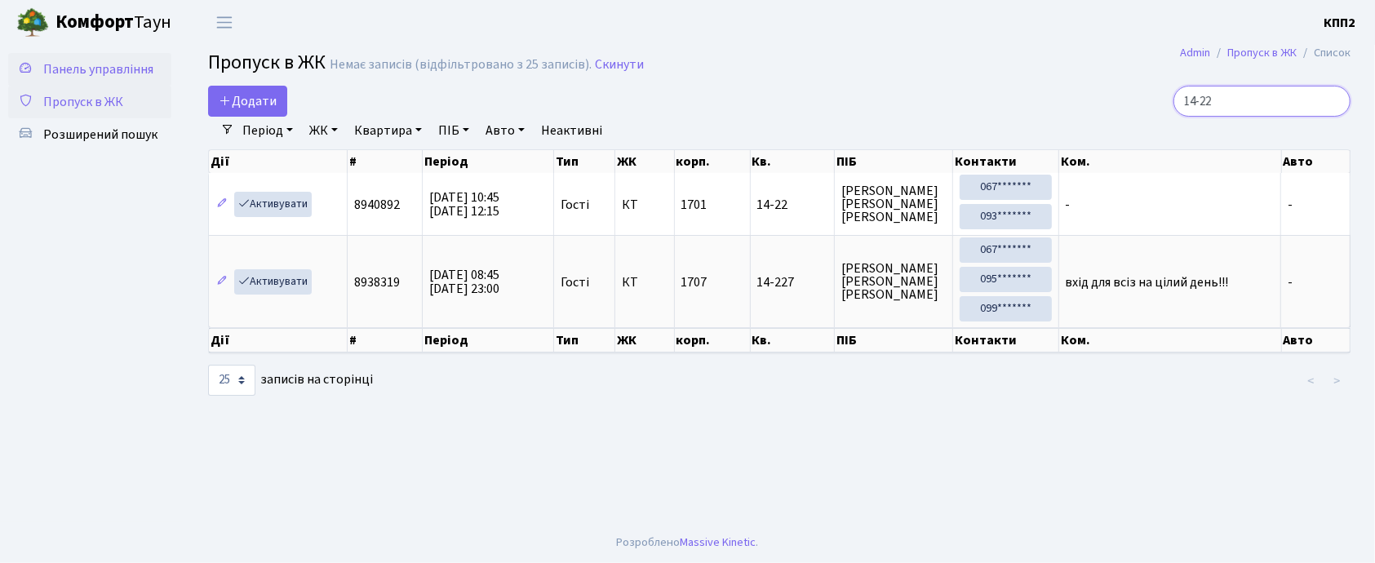
type input "14-22"
click at [77, 66] on span "Панель управління" at bounding box center [98, 69] width 110 height 18
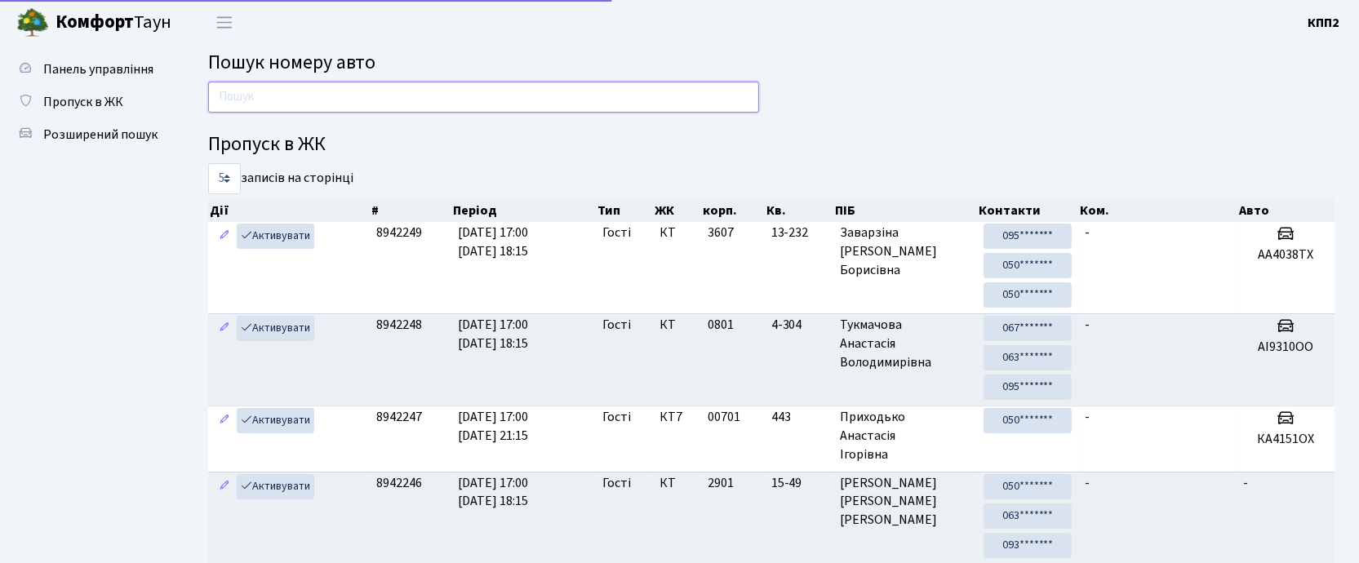
drag, startPoint x: 0, startPoint y: 0, endPoint x: 354, endPoint y: 98, distance: 367.4
click at [356, 98] on input "text" at bounding box center [483, 97] width 551 height 31
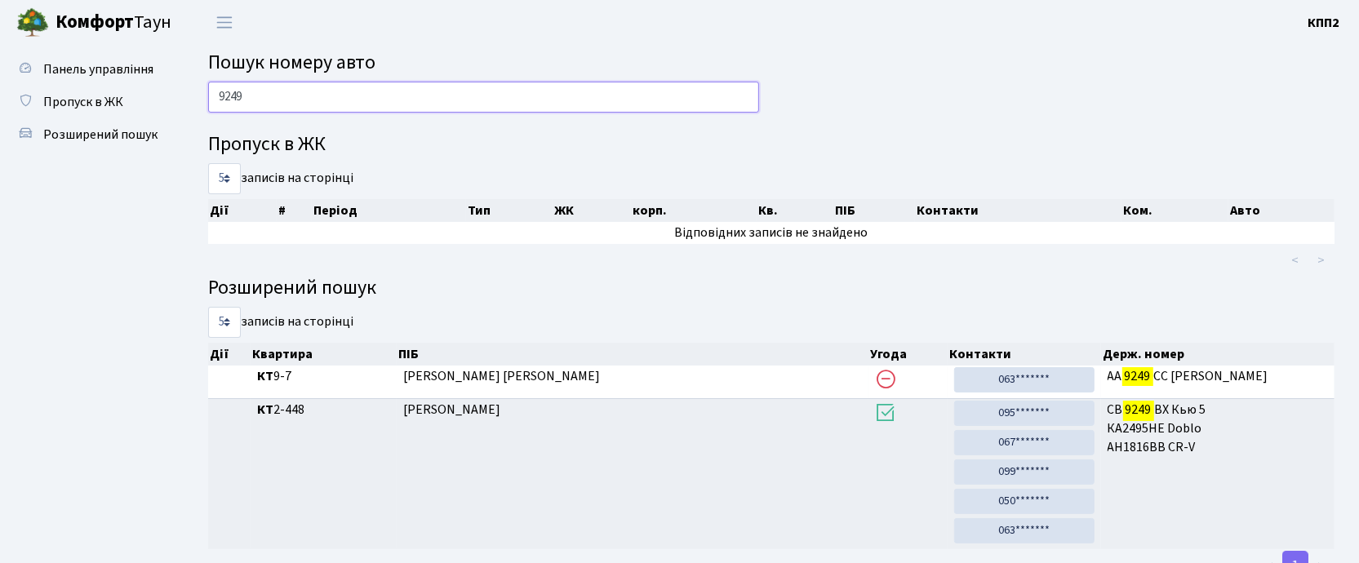
click at [291, 91] on input "9249" at bounding box center [483, 97] width 551 height 31
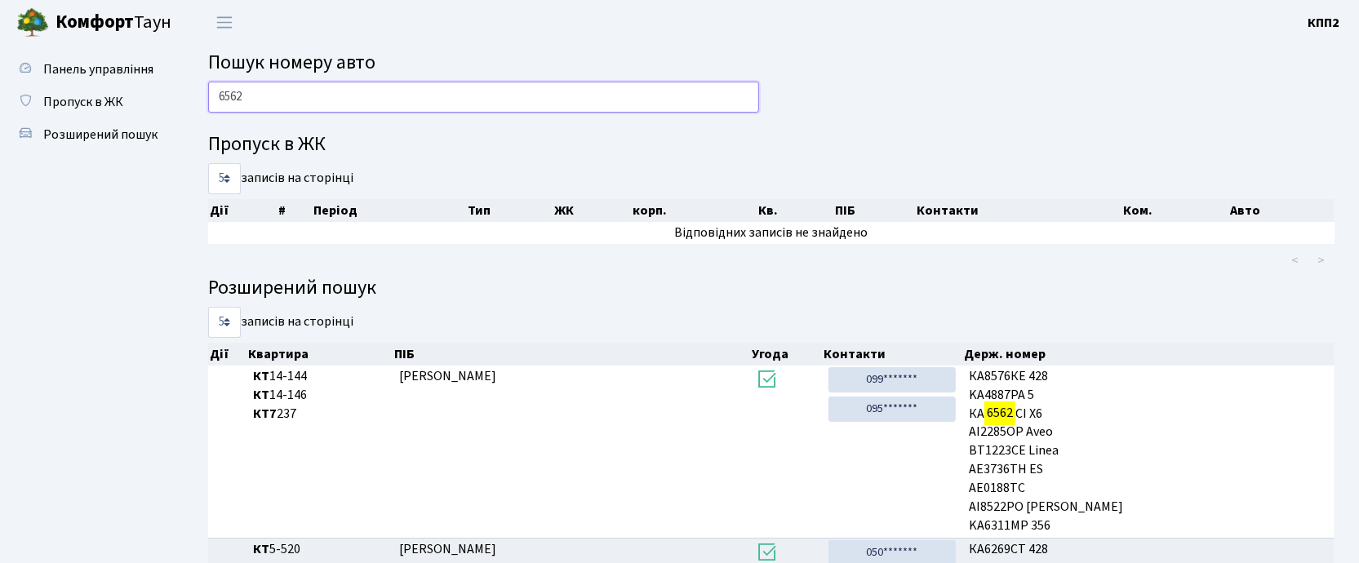
click at [268, 102] on input "6562" at bounding box center [483, 97] width 551 height 31
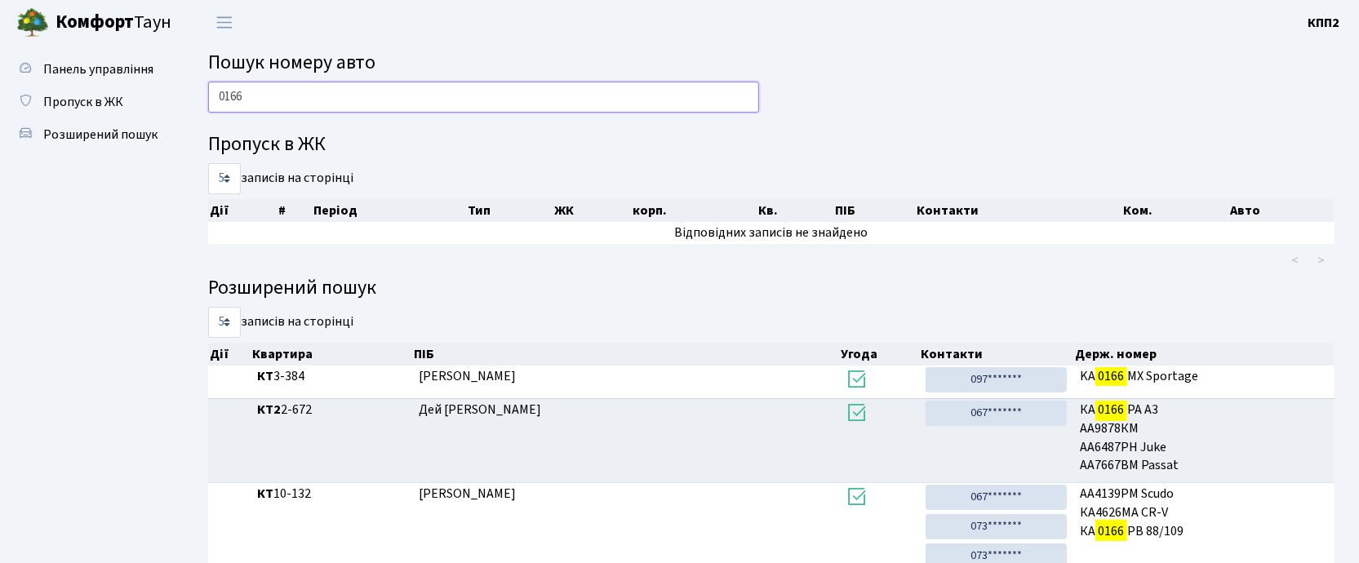
click at [256, 96] on input "0166" at bounding box center [483, 97] width 551 height 31
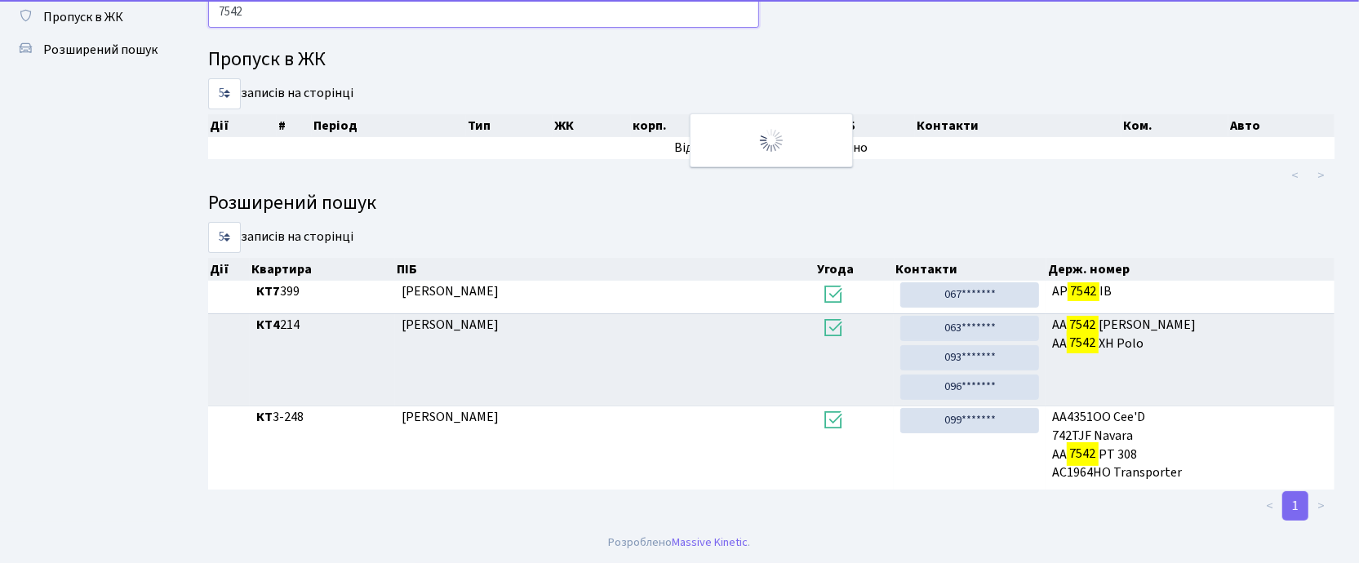
scroll to position [86, 0]
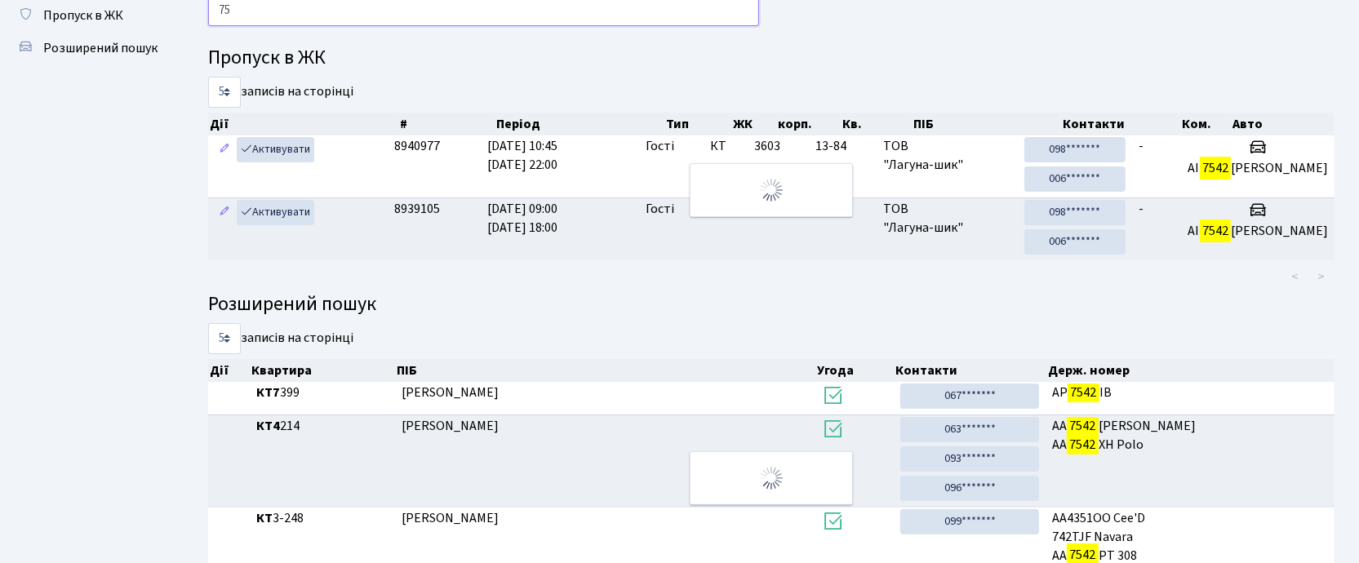
type input "7"
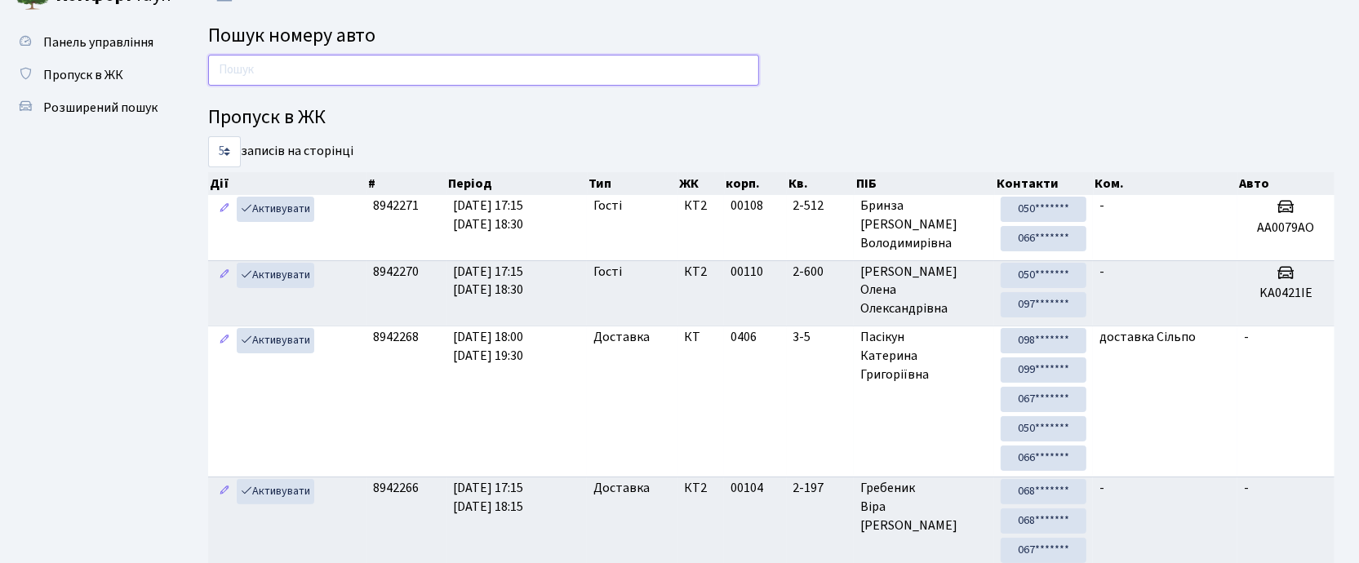
scroll to position [0, 0]
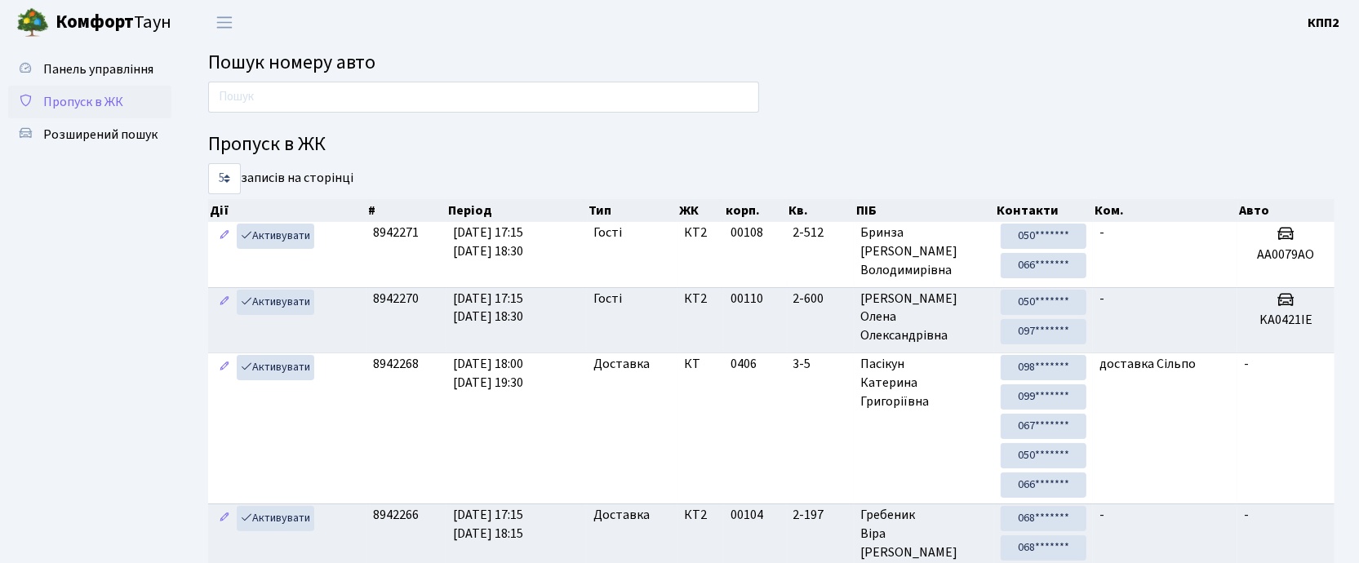
click at [131, 104] on link "Пропуск в ЖК" at bounding box center [89, 102] width 163 height 33
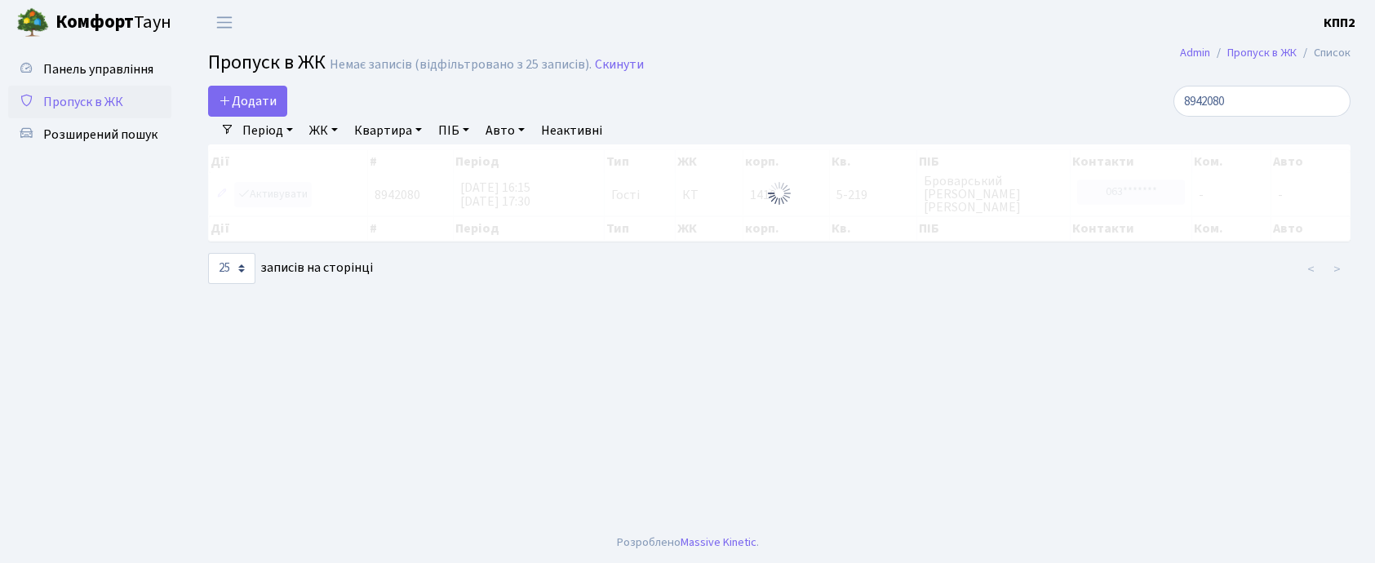
select select "25"
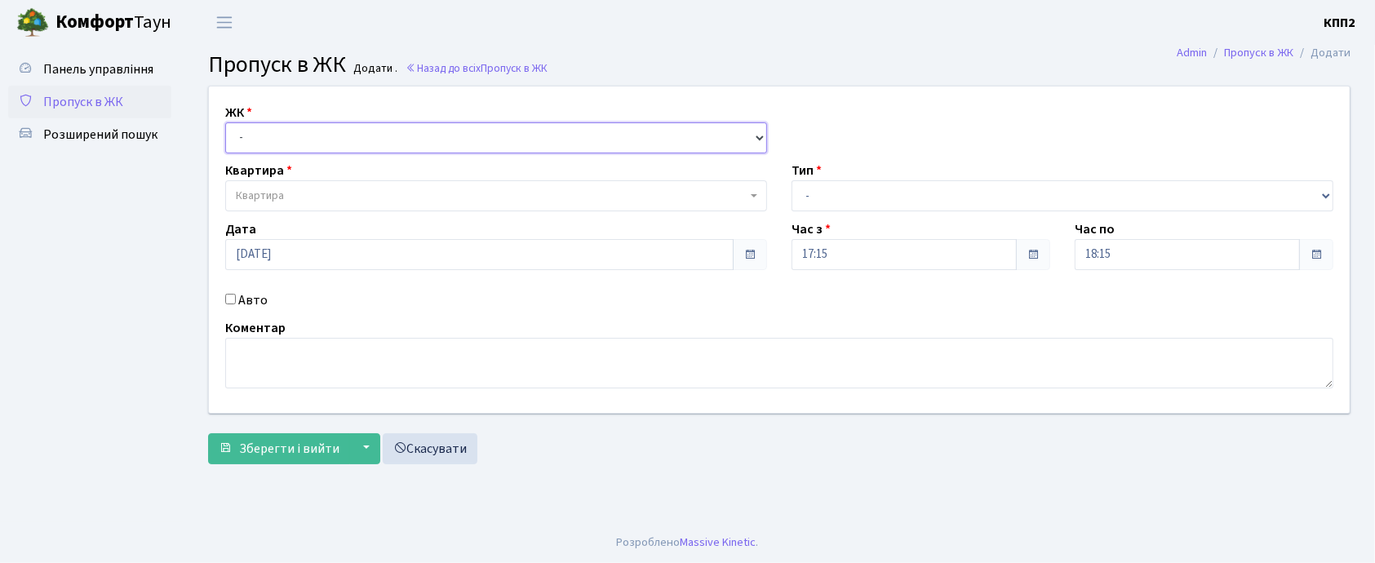
drag, startPoint x: 0, startPoint y: 0, endPoint x: 311, endPoint y: 135, distance: 339.1
click at [311, 135] on select "- КТ, вул. Регенераторна, 4 КТ2, просп. Соборності, 17 КТ3, вул. Березнева, 16 …" at bounding box center [496, 137] width 542 height 31
select select "271"
click at [225, 122] on select "- КТ, вул. Регенераторна, 4 КТ2, просп. Соборності, 17 КТ3, вул. Березнева, 16 …" at bounding box center [496, 137] width 542 height 31
select select
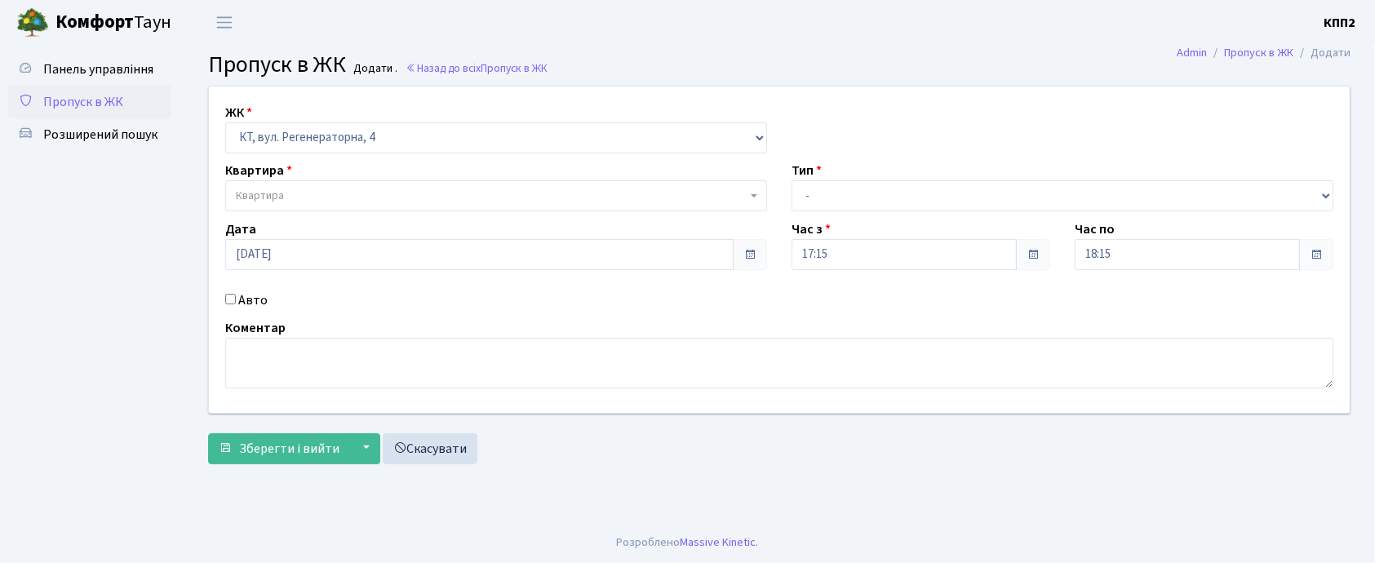
click at [308, 197] on span "Квартира" at bounding box center [491, 196] width 511 height 16
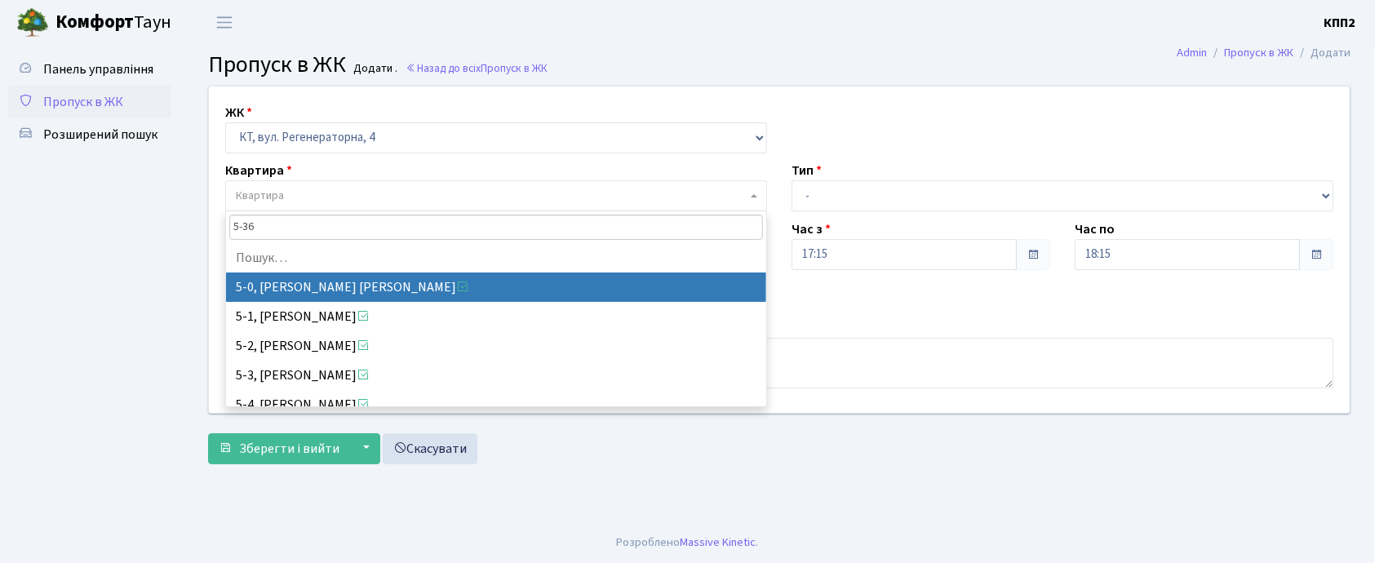
type input "5-361"
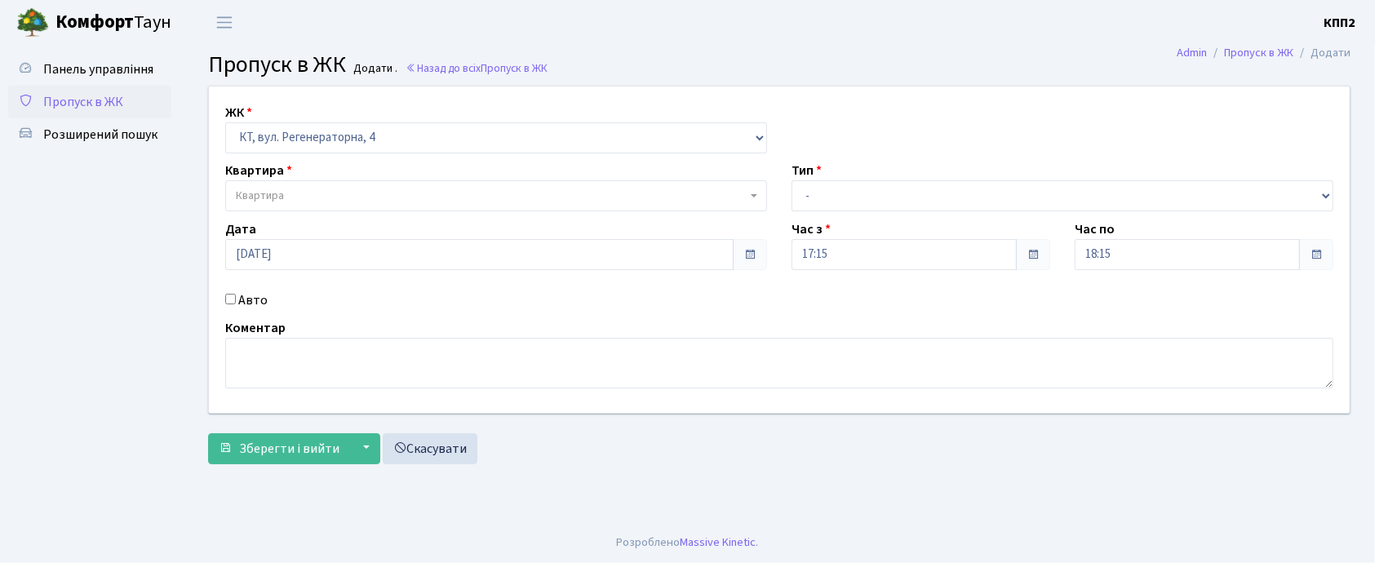
click at [114, 105] on span "Пропуск в ЖК" at bounding box center [83, 102] width 80 height 18
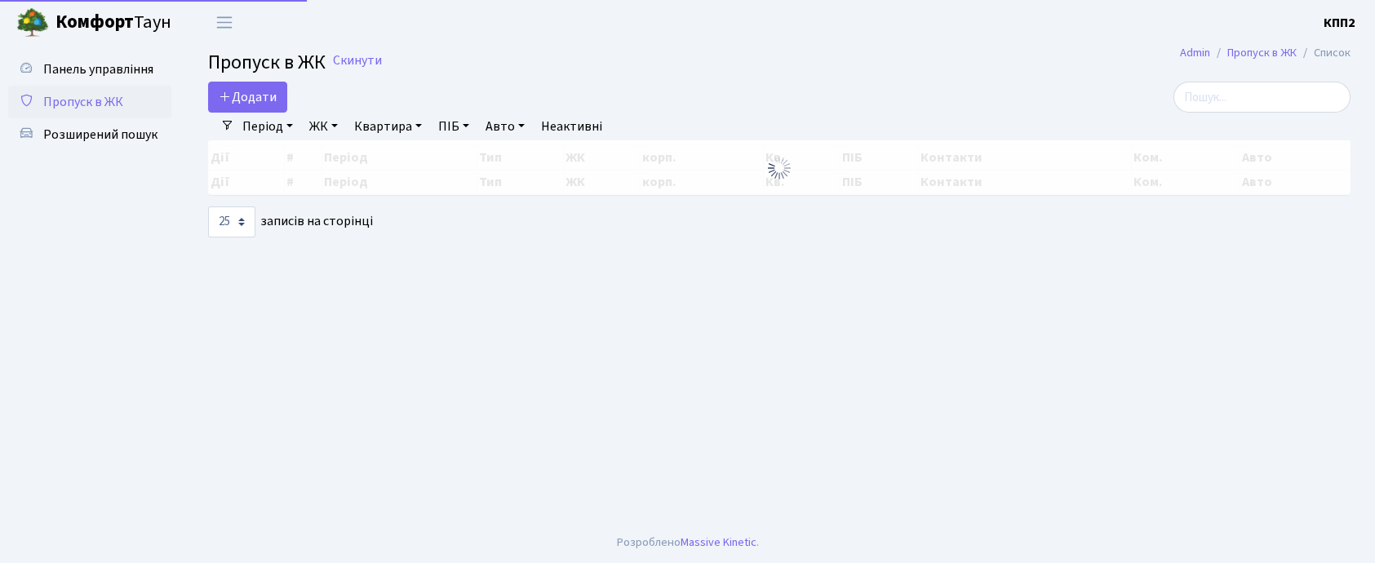
select select "25"
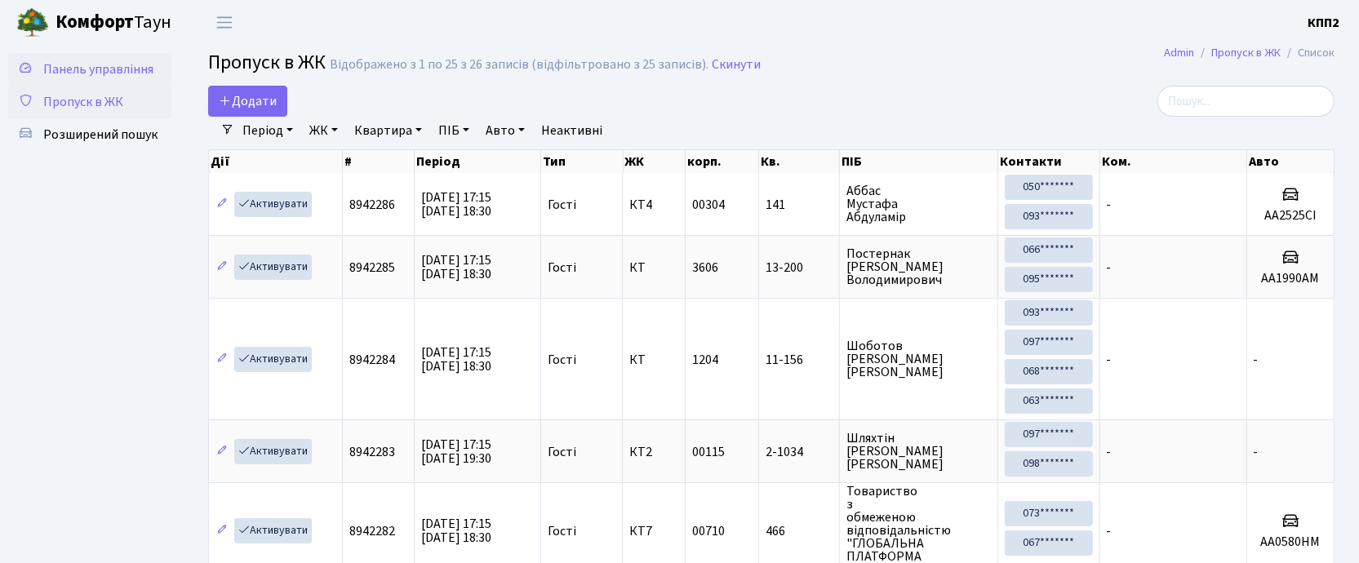
click at [69, 67] on span "Панель управління" at bounding box center [98, 69] width 110 height 18
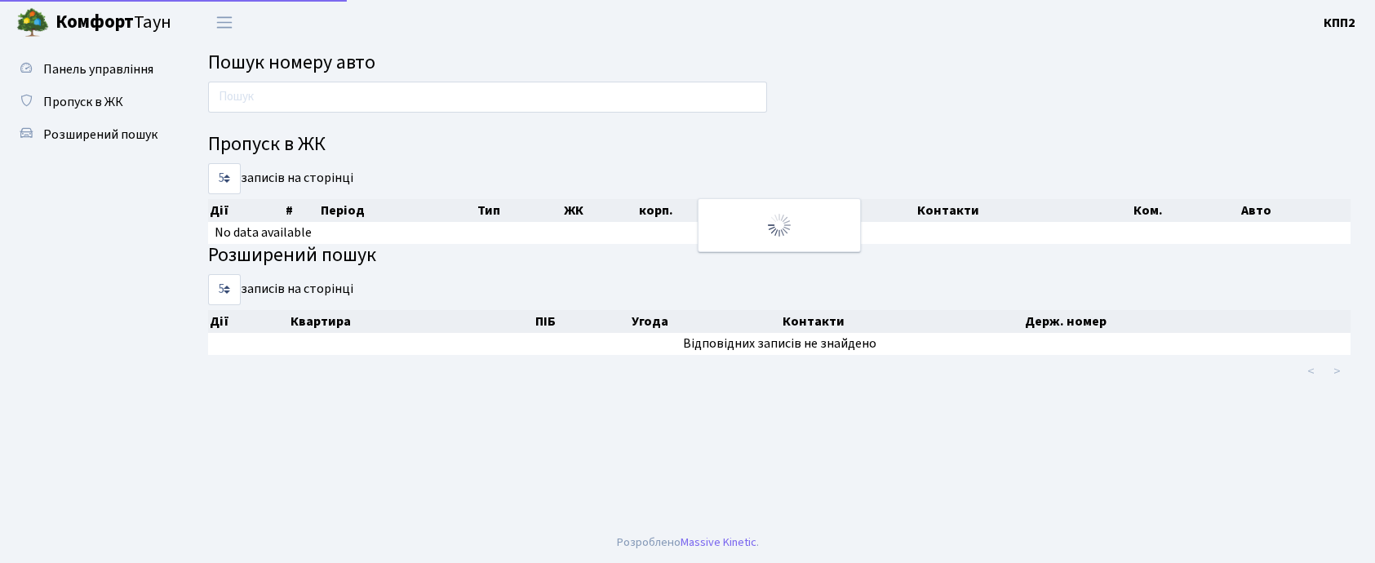
click at [277, 99] on input "text" at bounding box center [487, 97] width 559 height 31
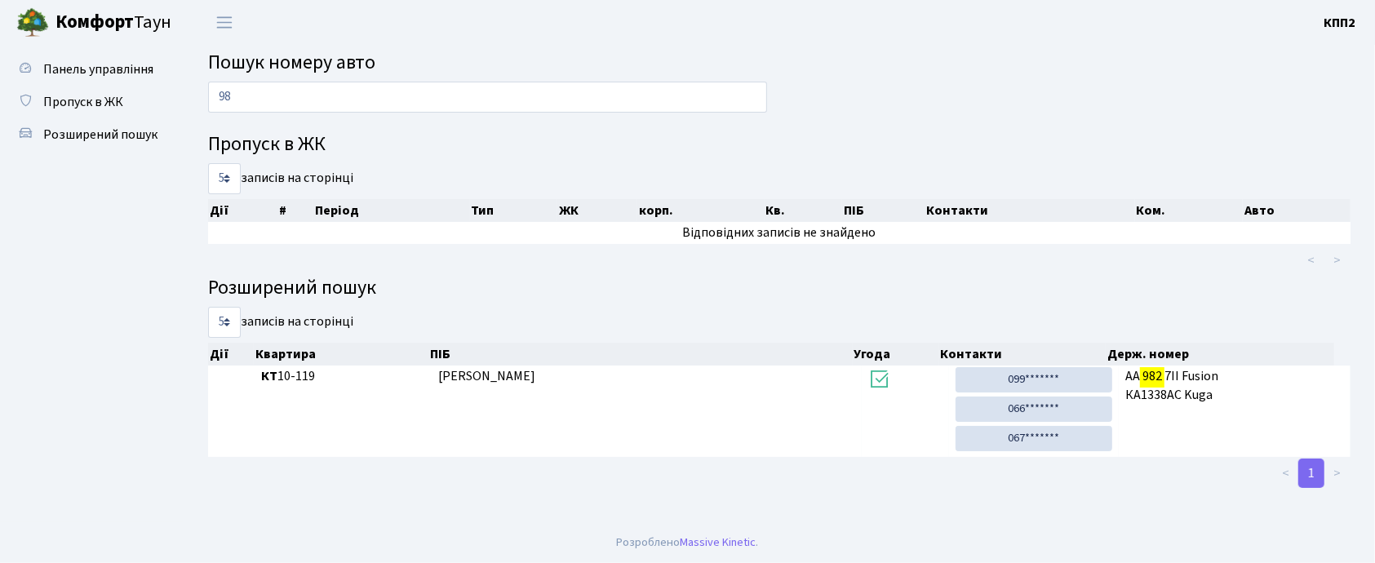
type input "9"
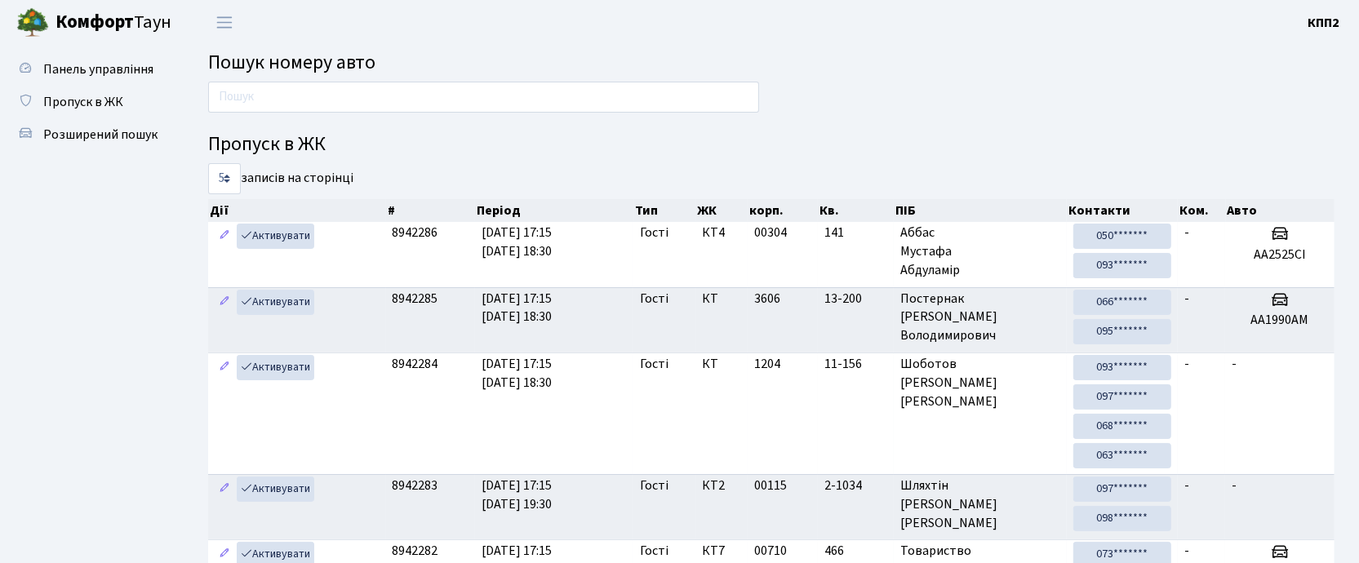
click at [269, 102] on input "text" at bounding box center [483, 97] width 551 height 31
click at [125, 96] on link "Пропуск в ЖК" at bounding box center [89, 102] width 163 height 33
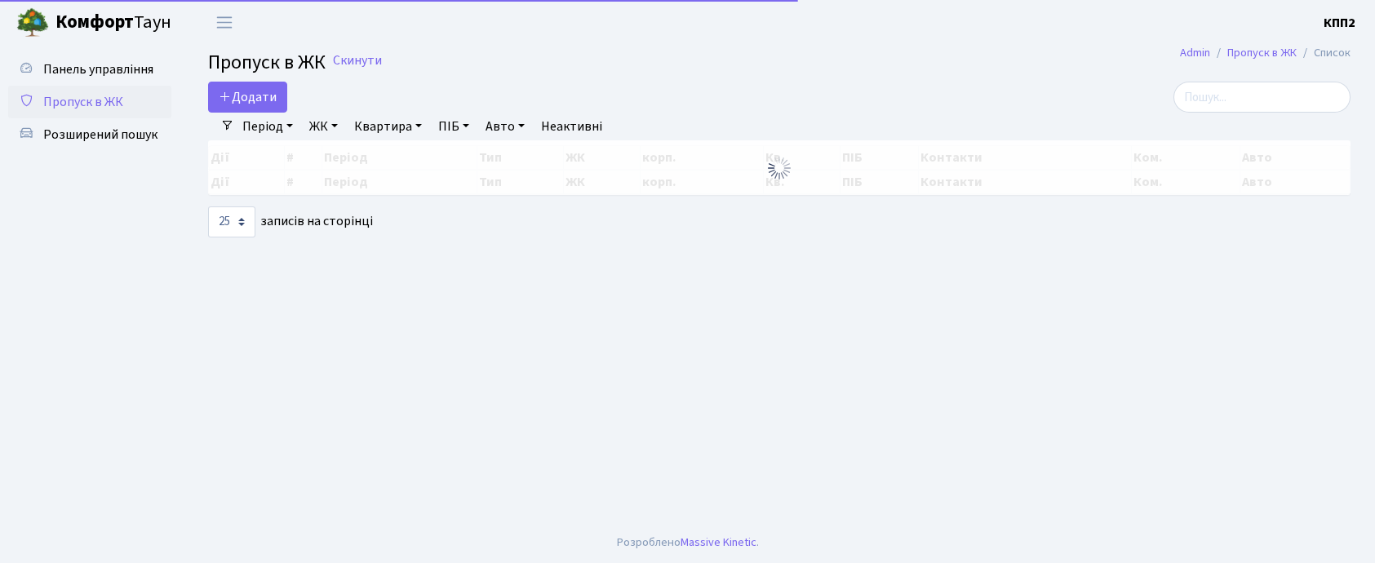
select select "25"
click at [1270, 108] on input "search" at bounding box center [1261, 97] width 177 height 31
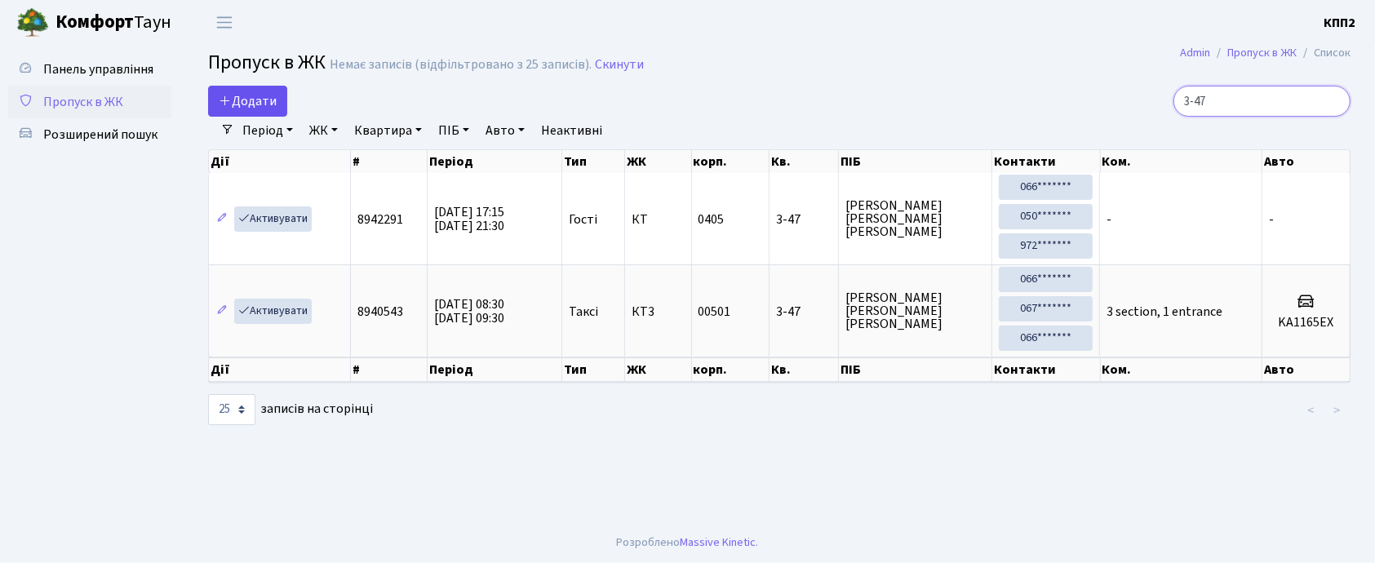
type input "3-47"
click at [258, 95] on span "Додати" at bounding box center [248, 101] width 58 height 18
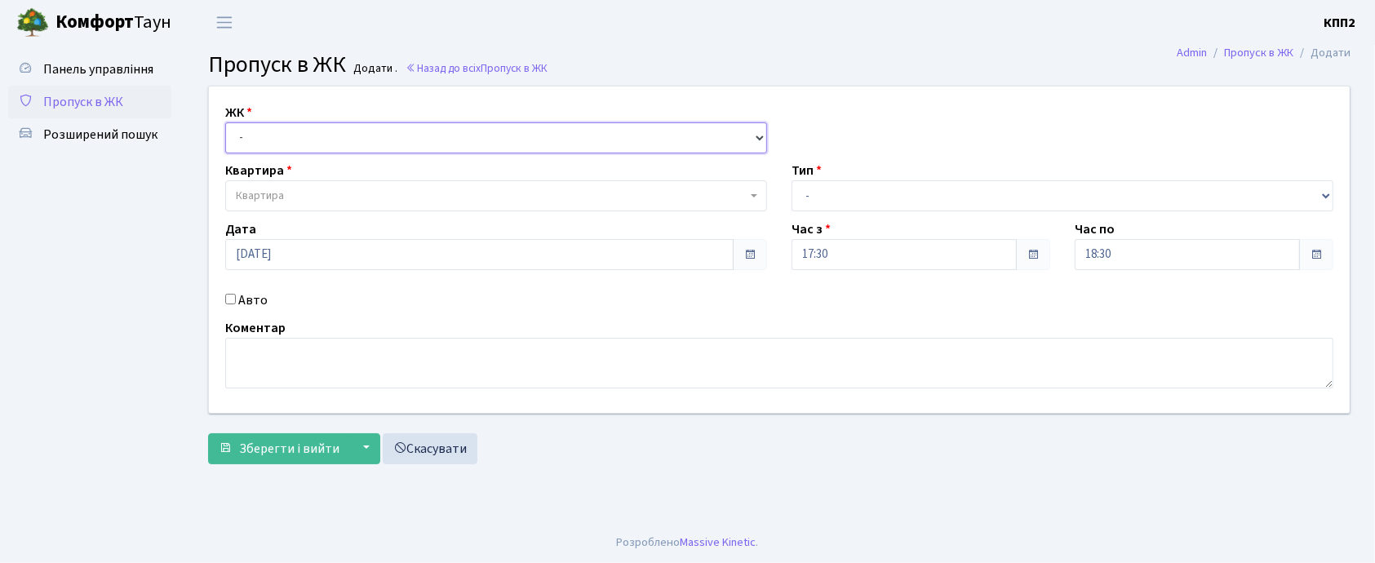
click at [287, 147] on select "- КТ, вул. Регенераторна, 4 КТ2, просп. [STREET_ADDRESS] [STREET_ADDRESS] [PERS…" at bounding box center [496, 137] width 542 height 31
select select "271"
click at [225, 122] on select "- КТ, вул. Регенераторна, 4 КТ2, просп. Соборності, 17 КТ3, вул. Березнева, 16 …" at bounding box center [496, 137] width 542 height 31
select select
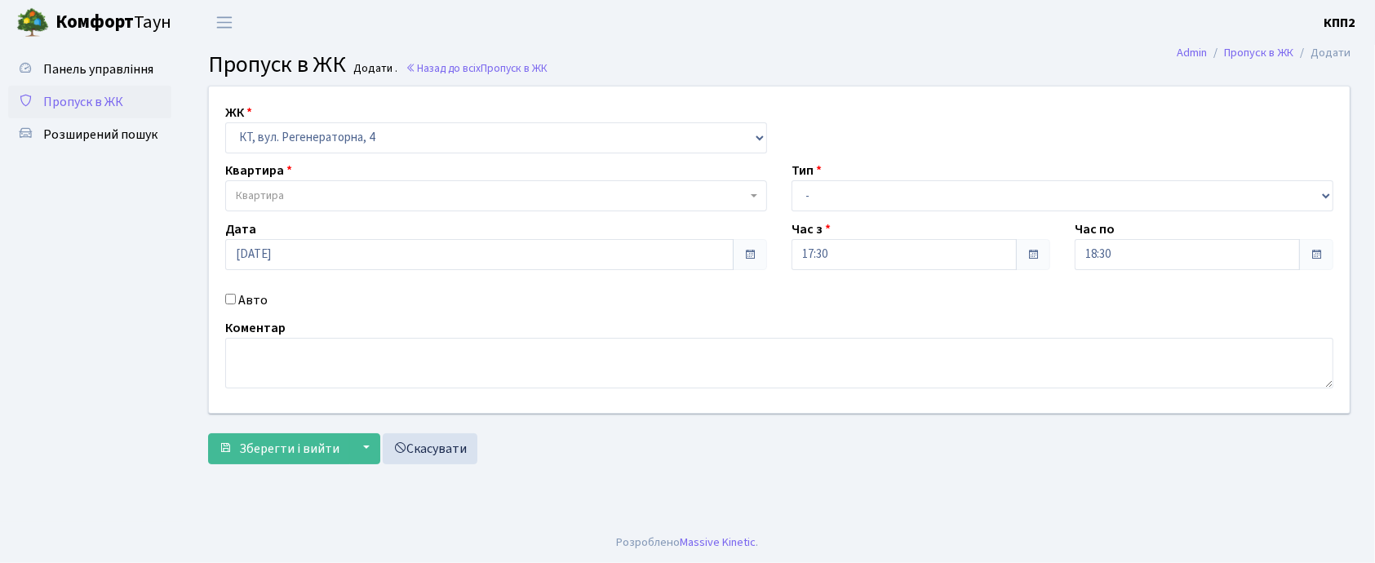
click at [311, 197] on span "Квартира" at bounding box center [491, 196] width 511 height 16
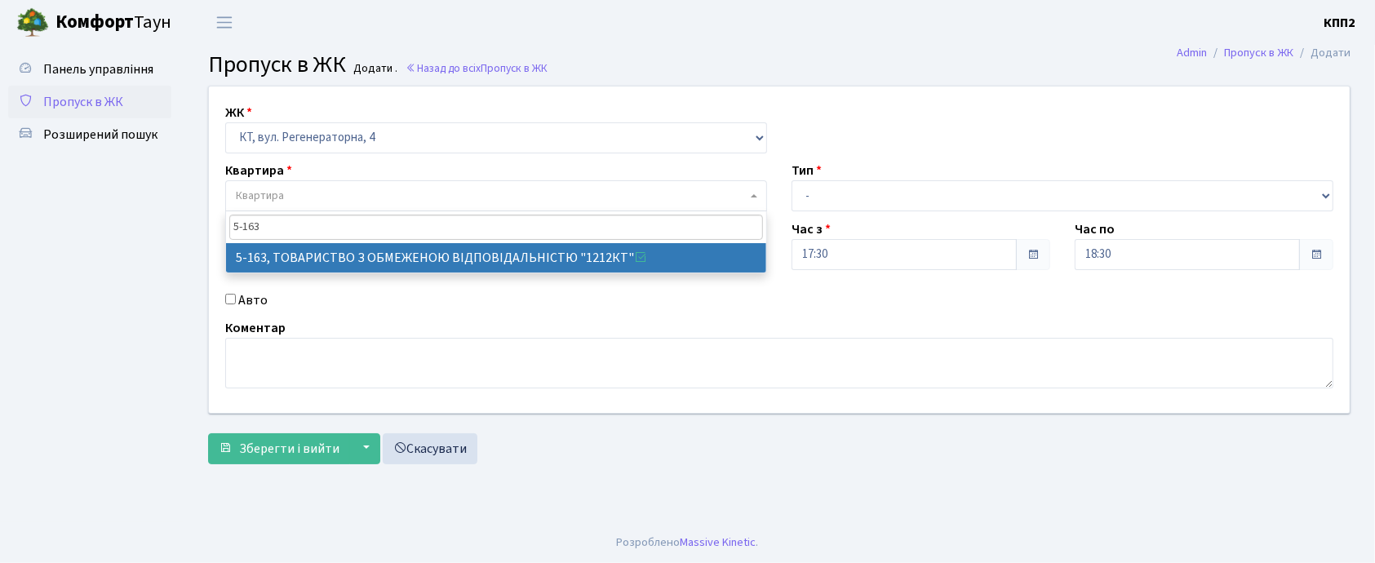
type input "5-163"
select select "2321"
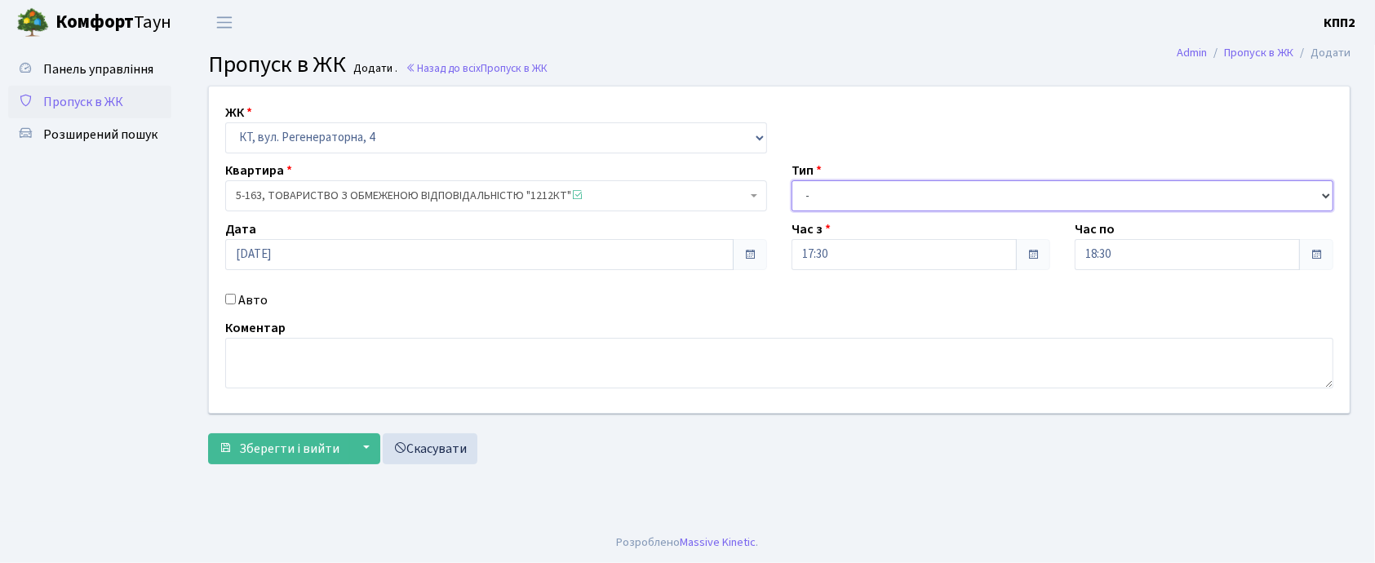
click at [892, 201] on select "- Доставка Таксі Гості Сервіс" at bounding box center [1062, 195] width 542 height 31
click at [82, 93] on span "Пропуск в ЖК" at bounding box center [83, 102] width 80 height 18
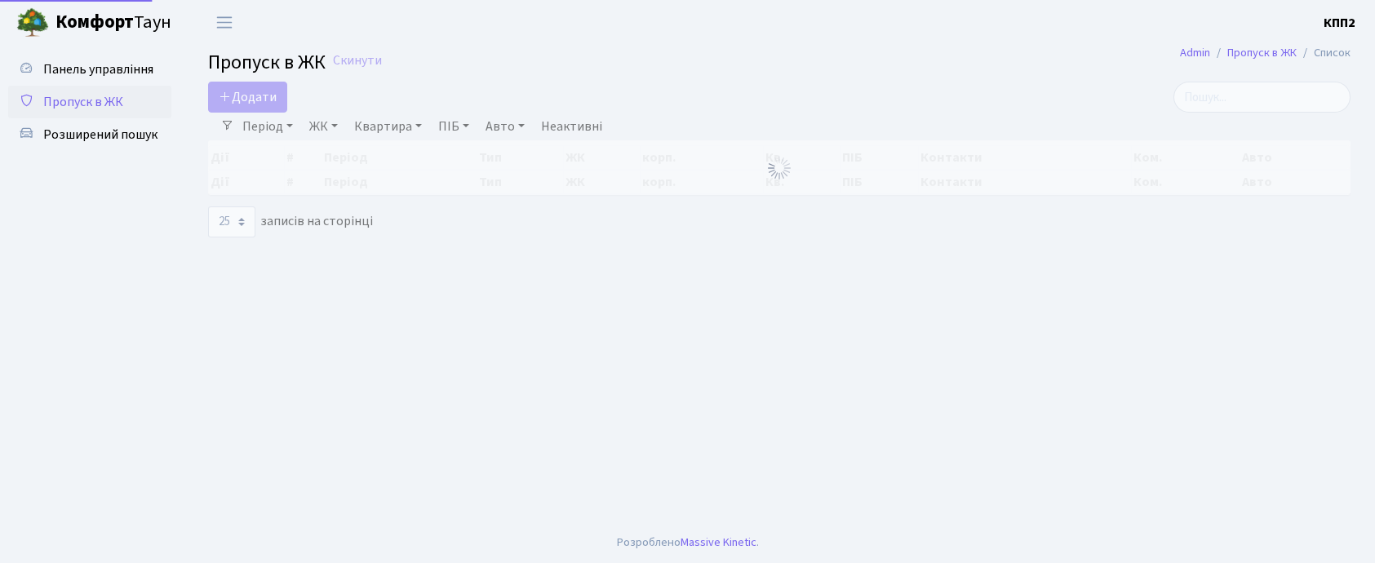
select select "25"
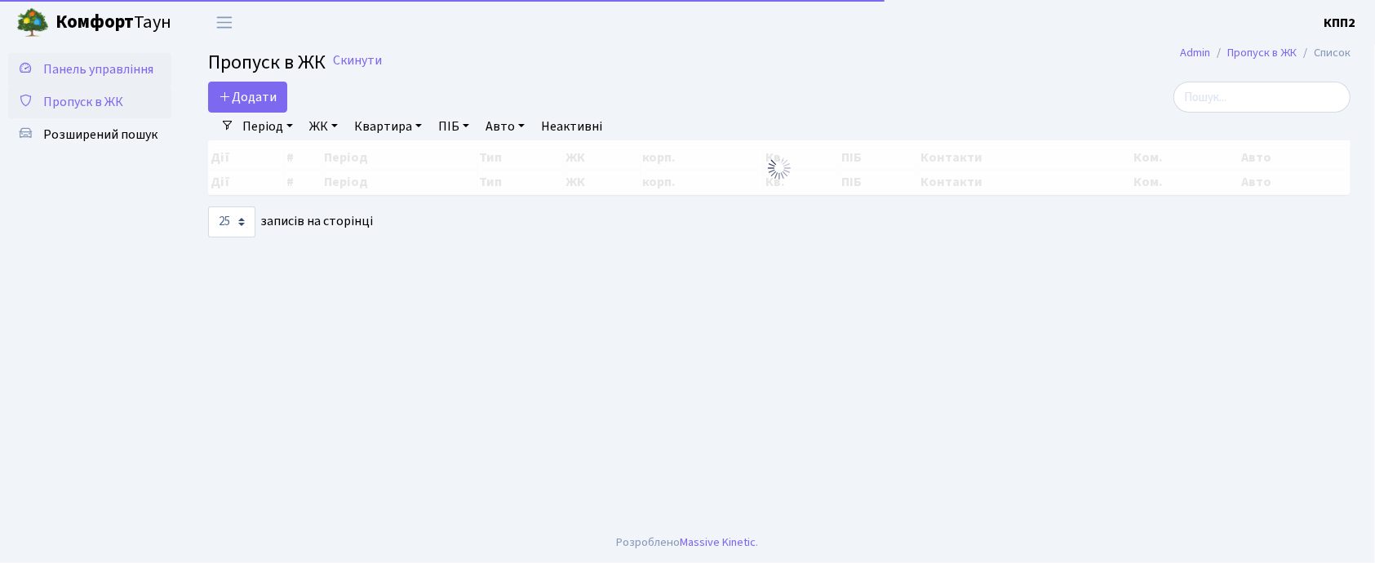
click at [116, 69] on span "Панель управління" at bounding box center [98, 69] width 110 height 18
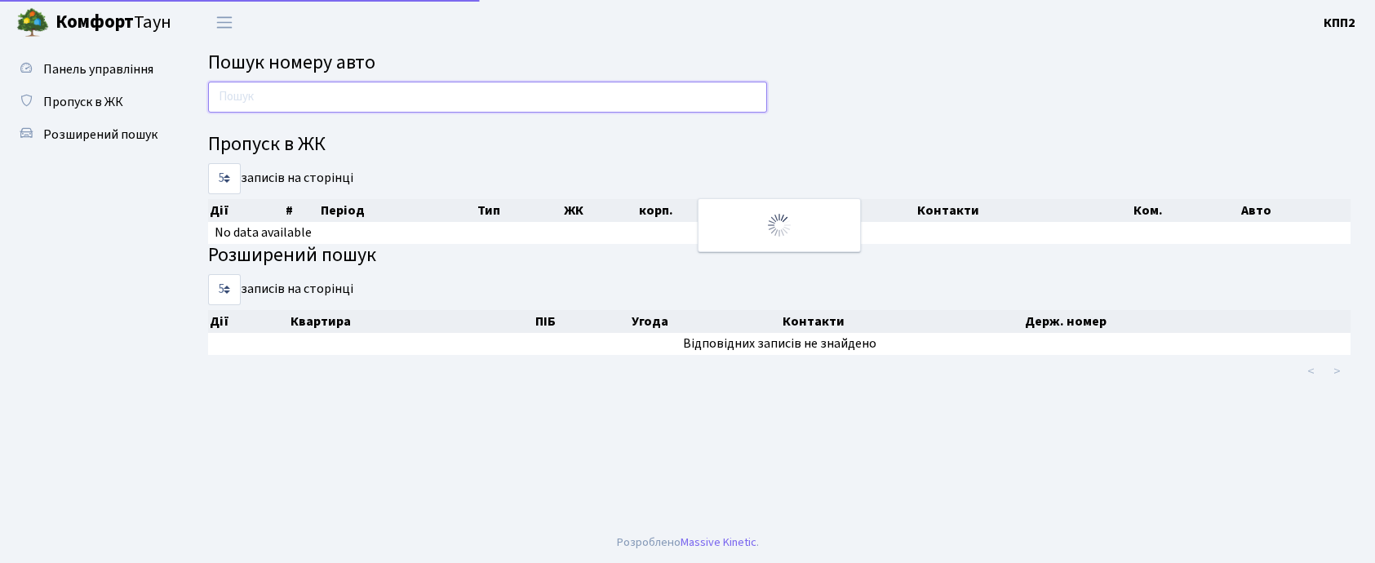
drag, startPoint x: 0, startPoint y: 0, endPoint x: 335, endPoint y: 96, distance: 348.1
click at [334, 98] on input "text" at bounding box center [487, 97] width 559 height 31
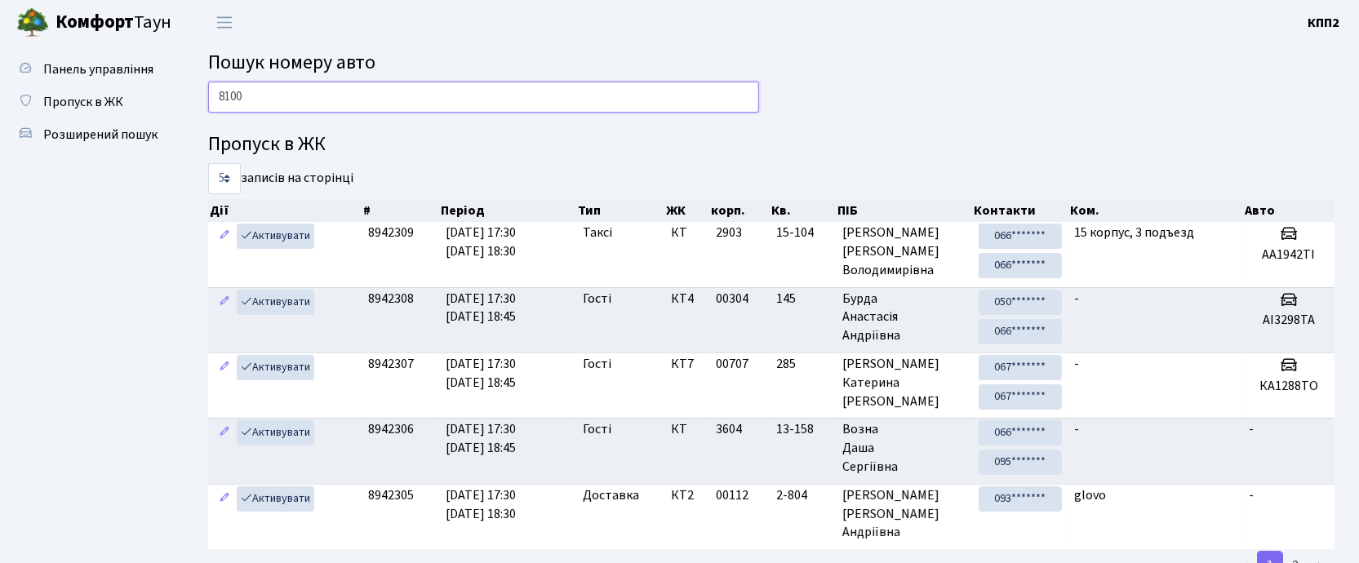
type input "8100"
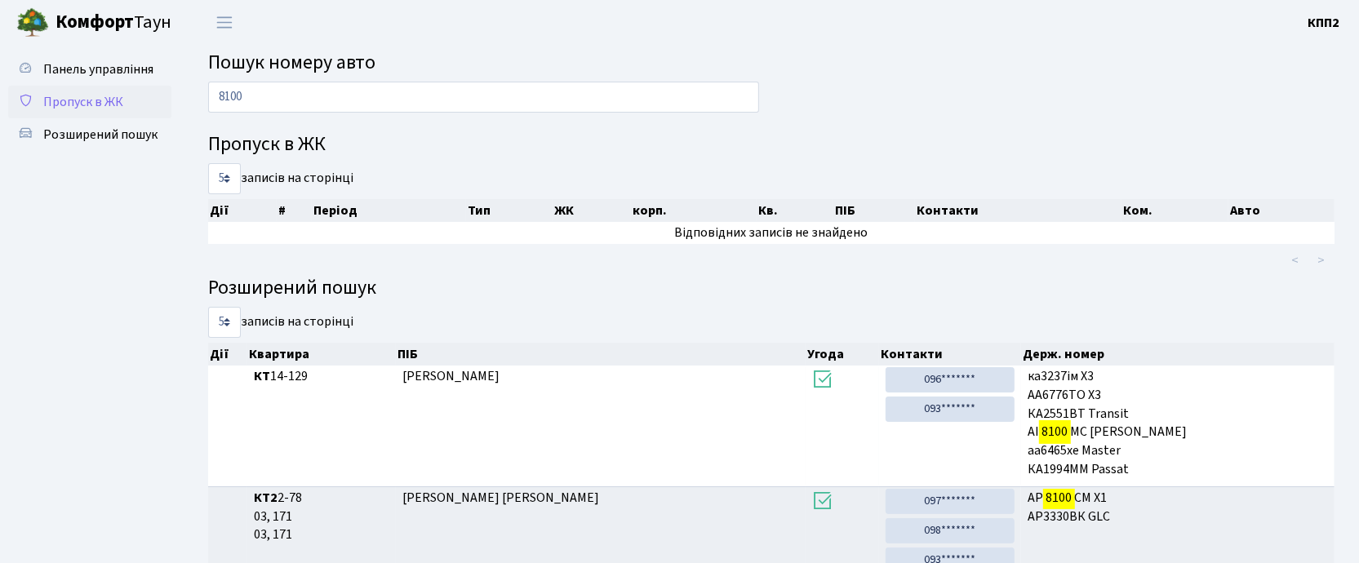
click at [112, 90] on link "Пропуск в ЖК" at bounding box center [89, 102] width 163 height 33
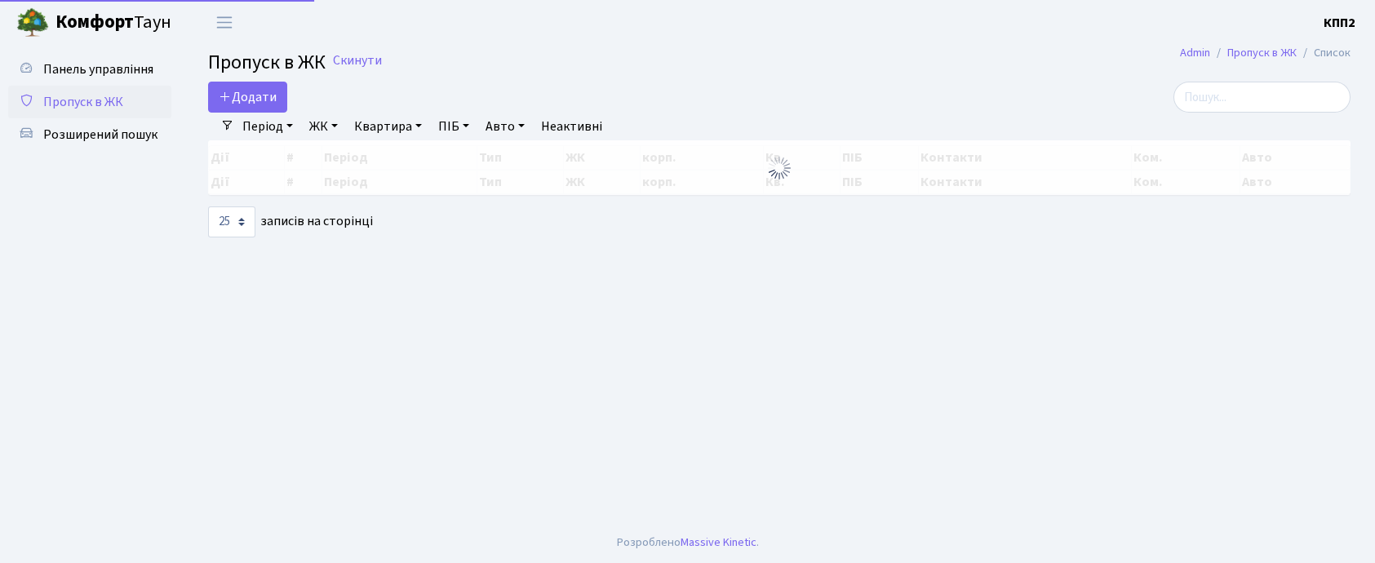
select select "25"
click at [284, 104] on link "Додати" at bounding box center [247, 97] width 79 height 31
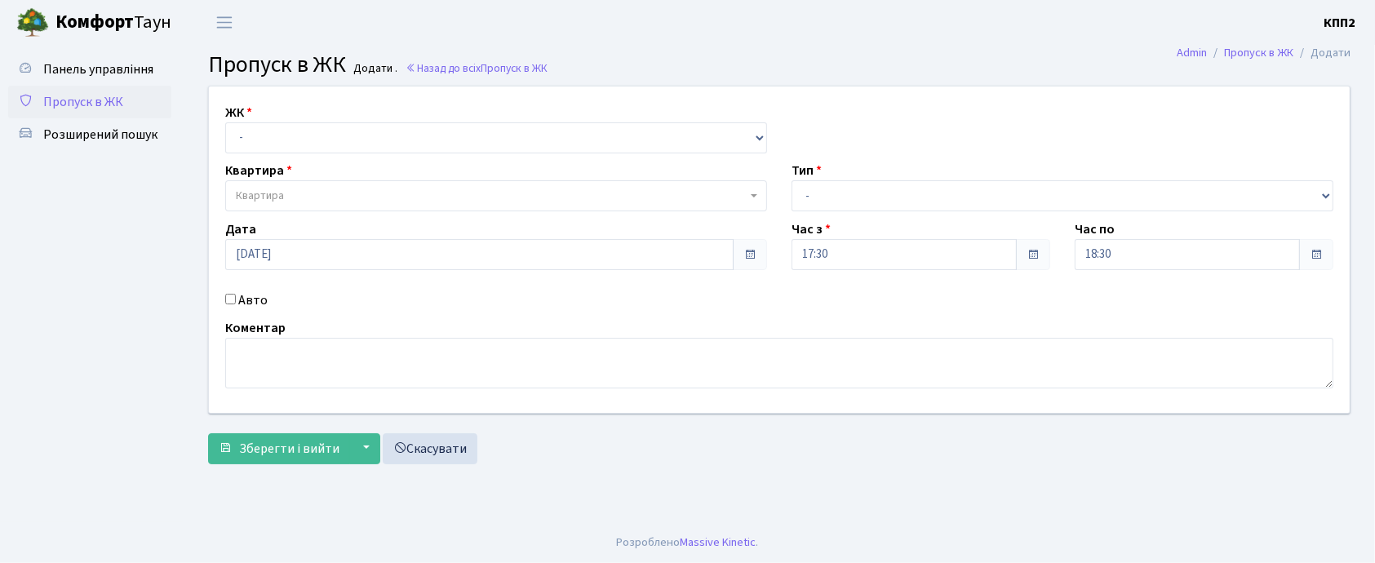
select select "271"
click at [225, 122] on select "- КТ, вул. Регенераторна, 4 КТ2, просп. [STREET_ADDRESS] [STREET_ADDRESS] [PERS…" at bounding box center [496, 137] width 542 height 31
select select
click at [300, 194] on span "Квартира" at bounding box center [491, 196] width 511 height 16
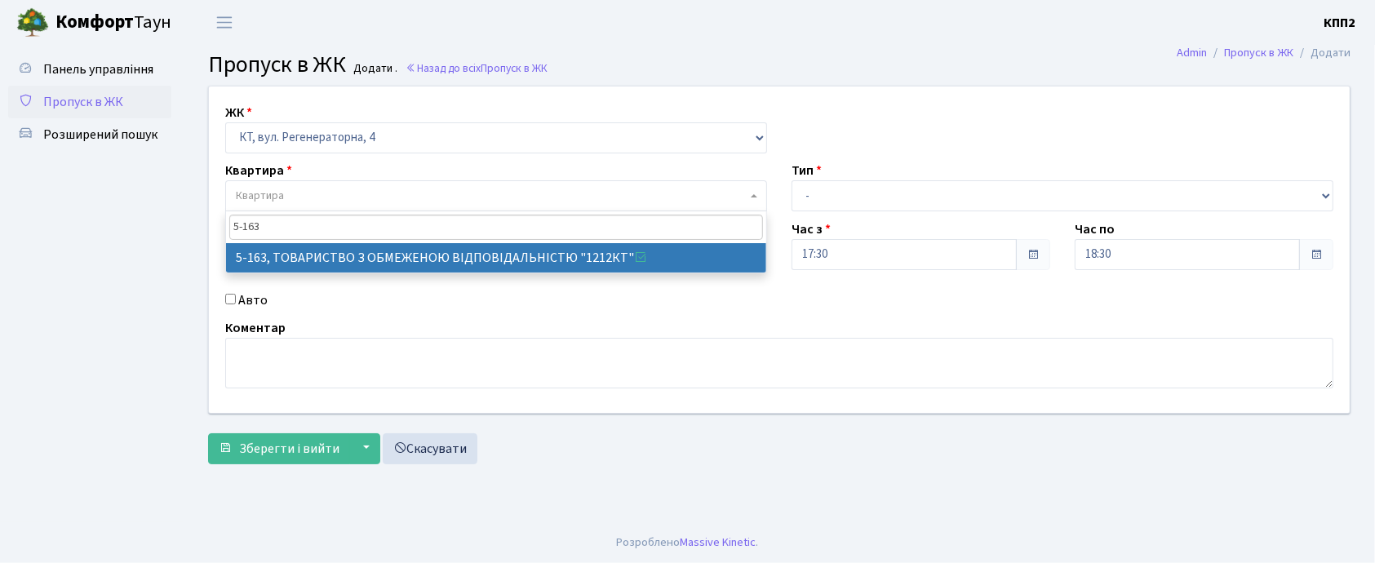
type input "5-163"
select select "2321"
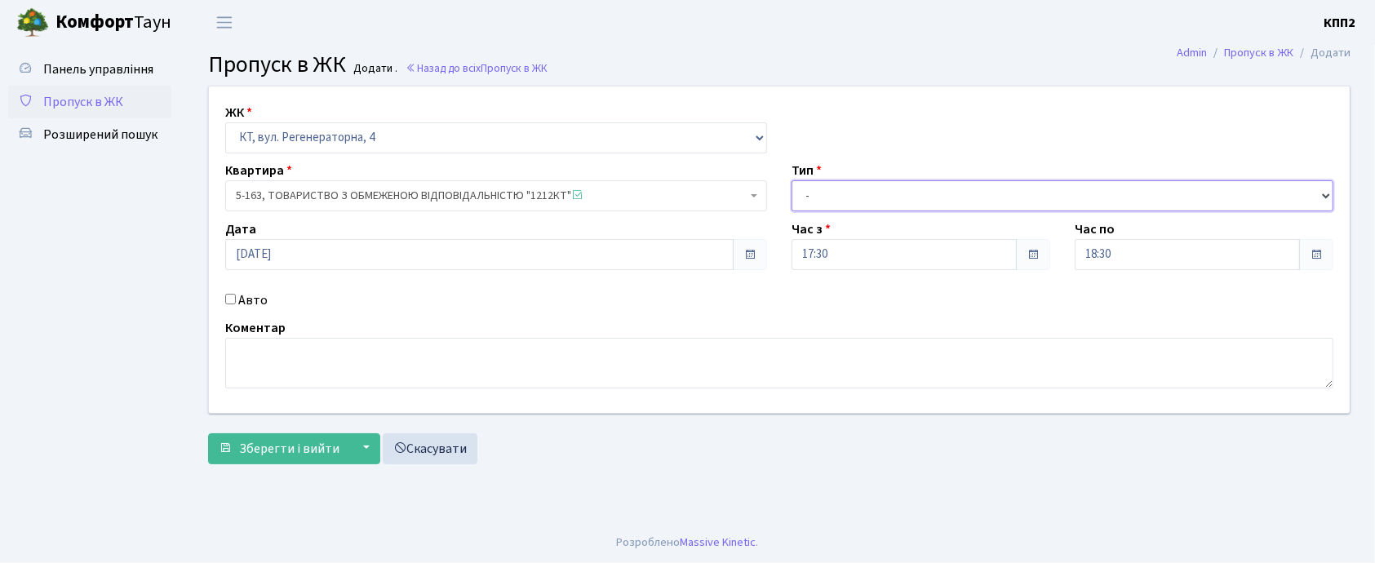
click at [964, 191] on select "- Доставка Таксі Гості Сервіс" at bounding box center [1062, 195] width 542 height 31
select select "3"
click at [791, 180] on select "- Доставка Таксі Гості Сервіс" at bounding box center [1062, 195] width 542 height 31
click at [242, 301] on label "Авто" at bounding box center [252, 300] width 29 height 20
click at [236, 301] on input "Авто" at bounding box center [230, 299] width 11 height 11
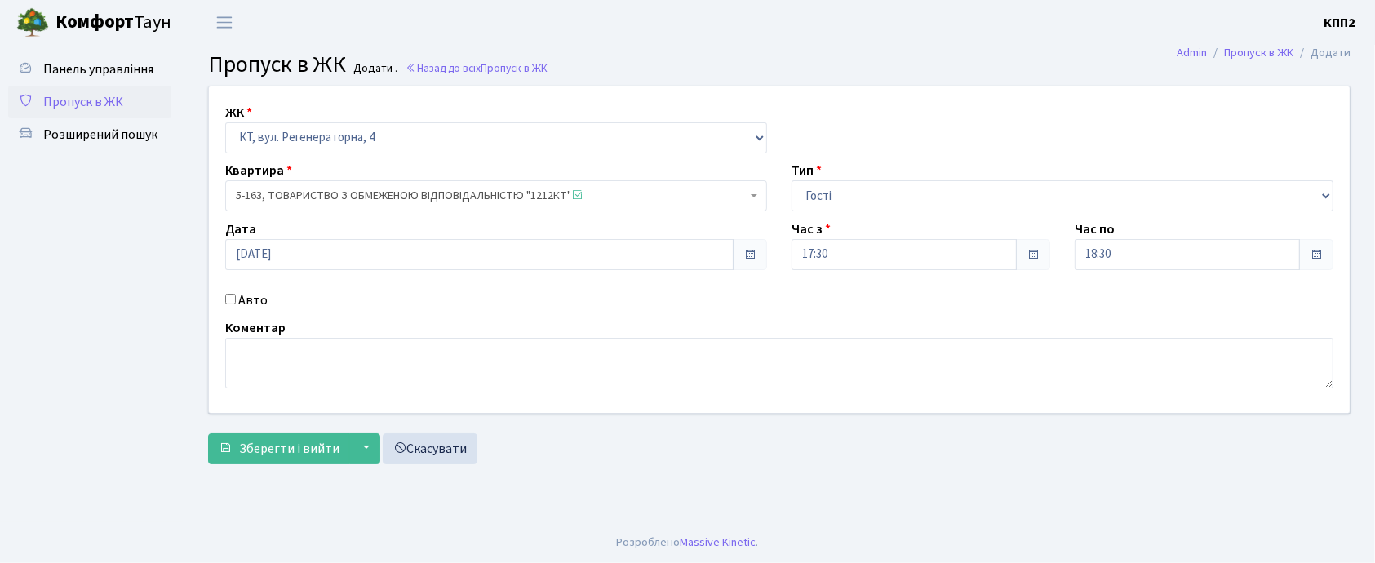
checkbox input "true"
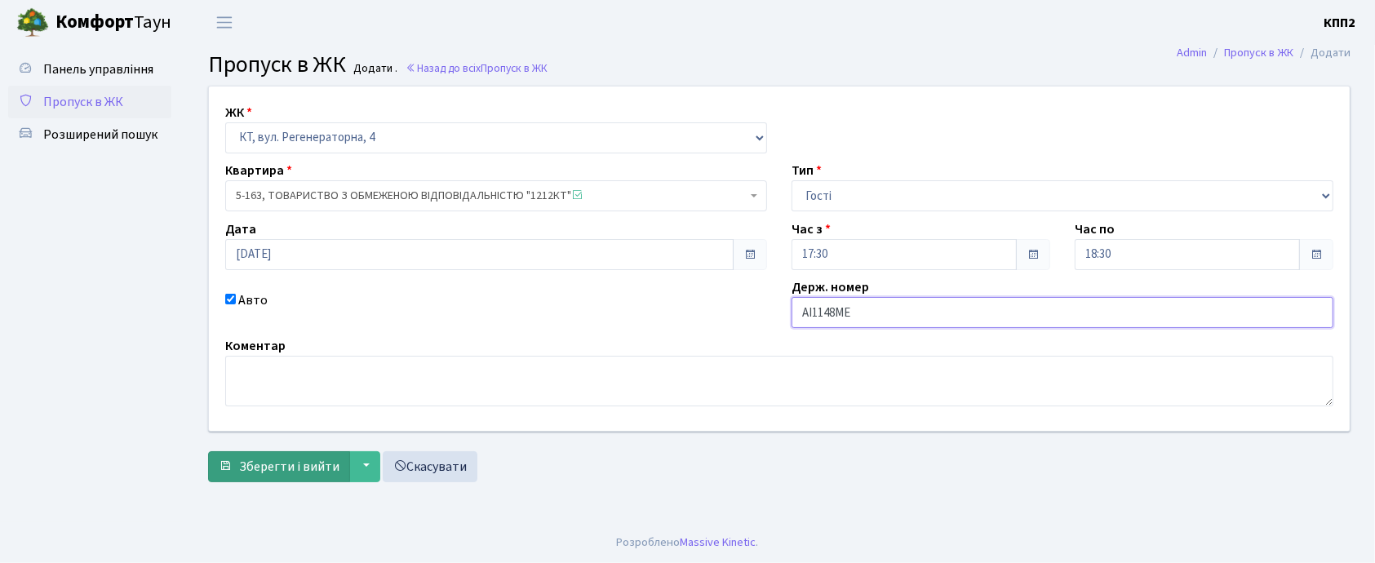
type input "АІ1148МЕ"
click at [276, 454] on button "Зберегти і вийти" at bounding box center [279, 466] width 142 height 31
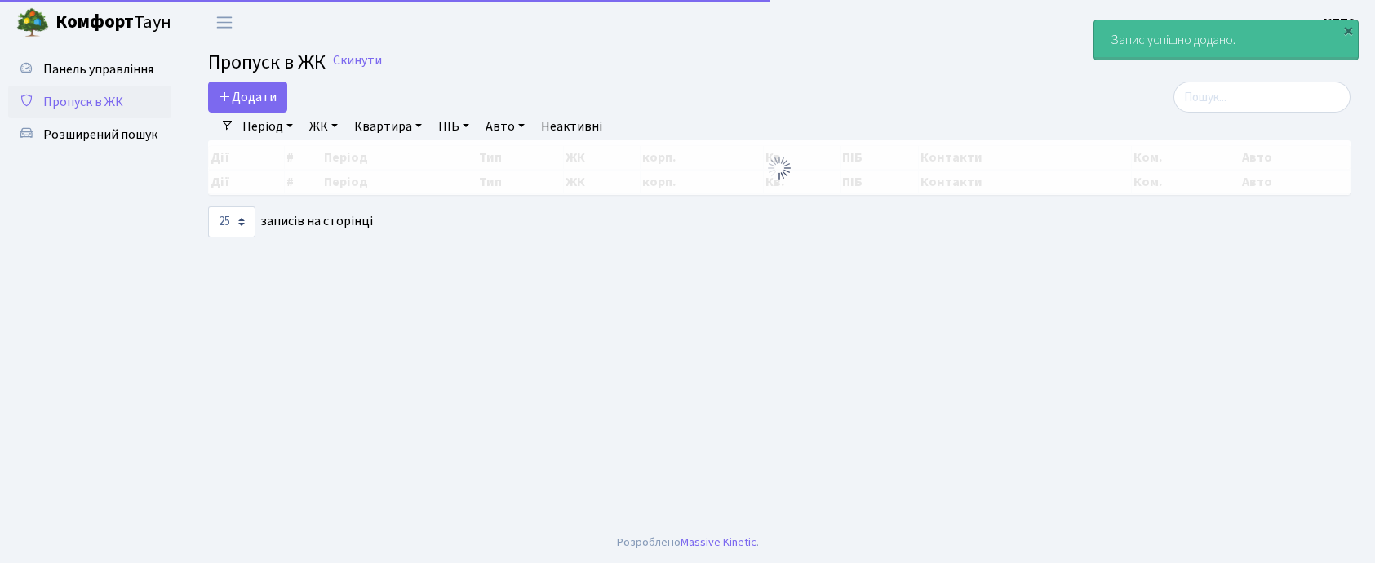
select select "25"
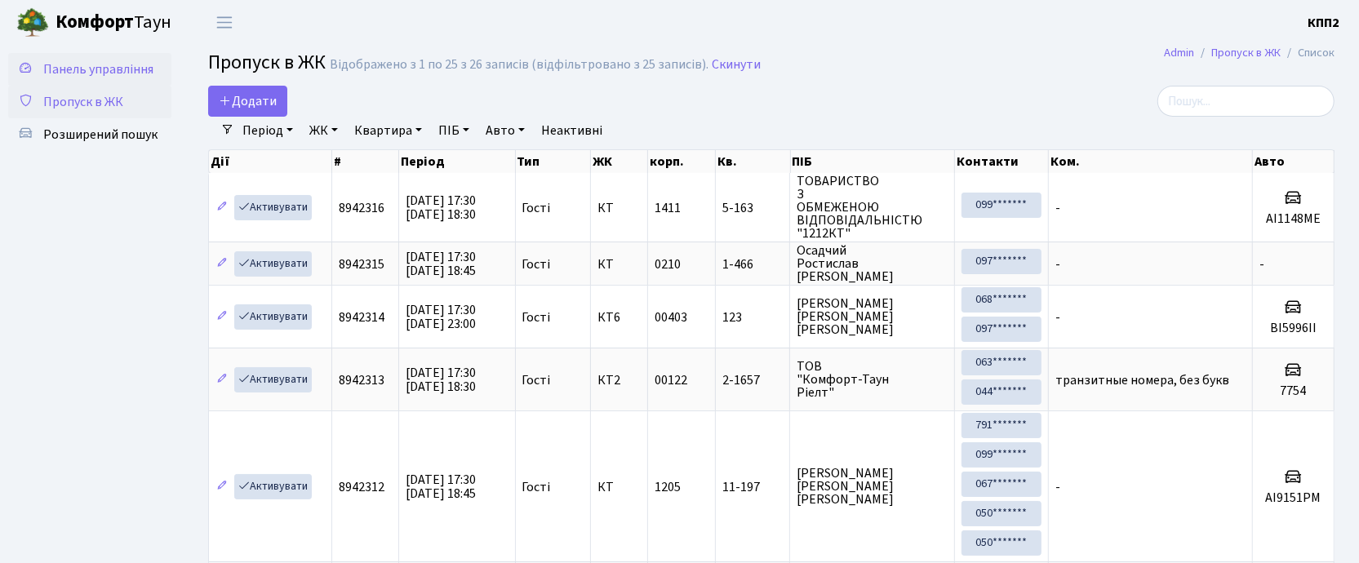
click at [99, 62] on span "Панель управління" at bounding box center [98, 69] width 110 height 18
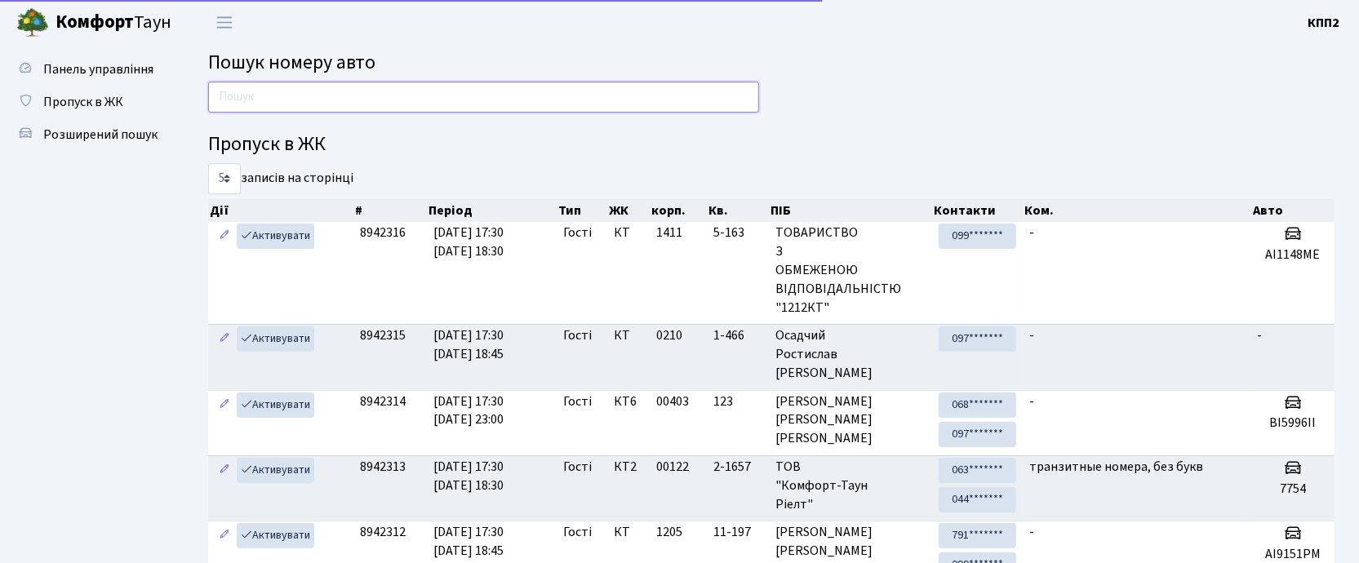
drag, startPoint x: 0, startPoint y: 0, endPoint x: 295, endPoint y: 95, distance: 309.4
click at [295, 95] on input "text" at bounding box center [483, 97] width 551 height 31
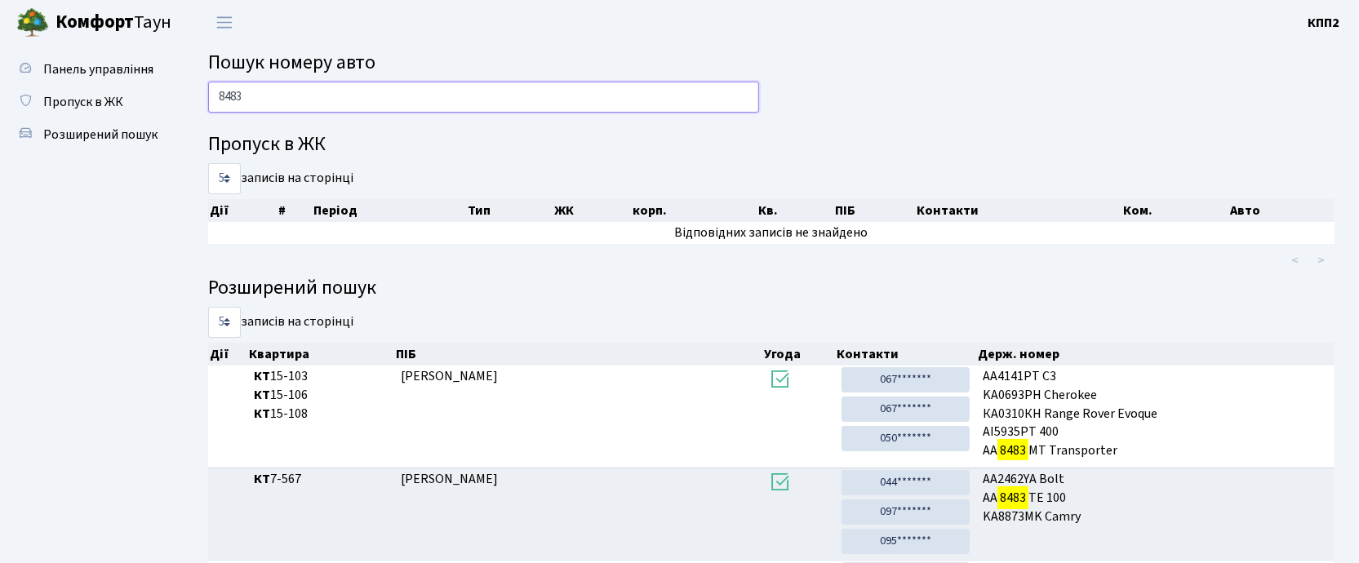
click at [288, 95] on input "8483" at bounding box center [483, 97] width 551 height 31
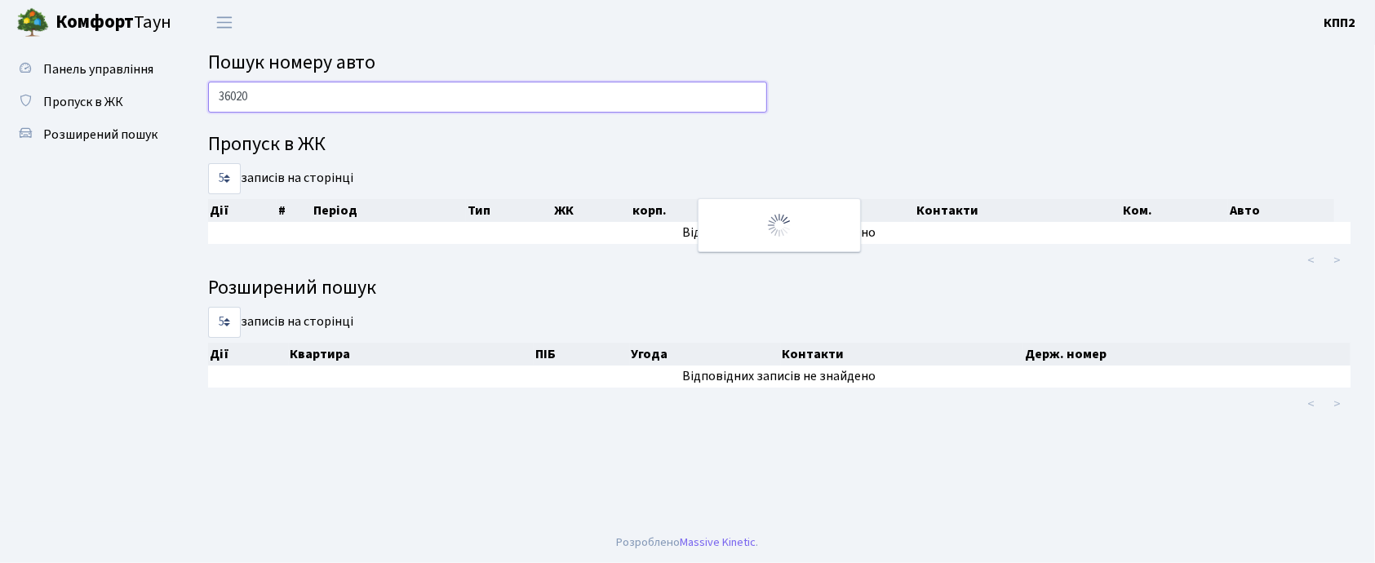
click at [233, 105] on input "36020" at bounding box center [487, 97] width 559 height 31
type input "3020"
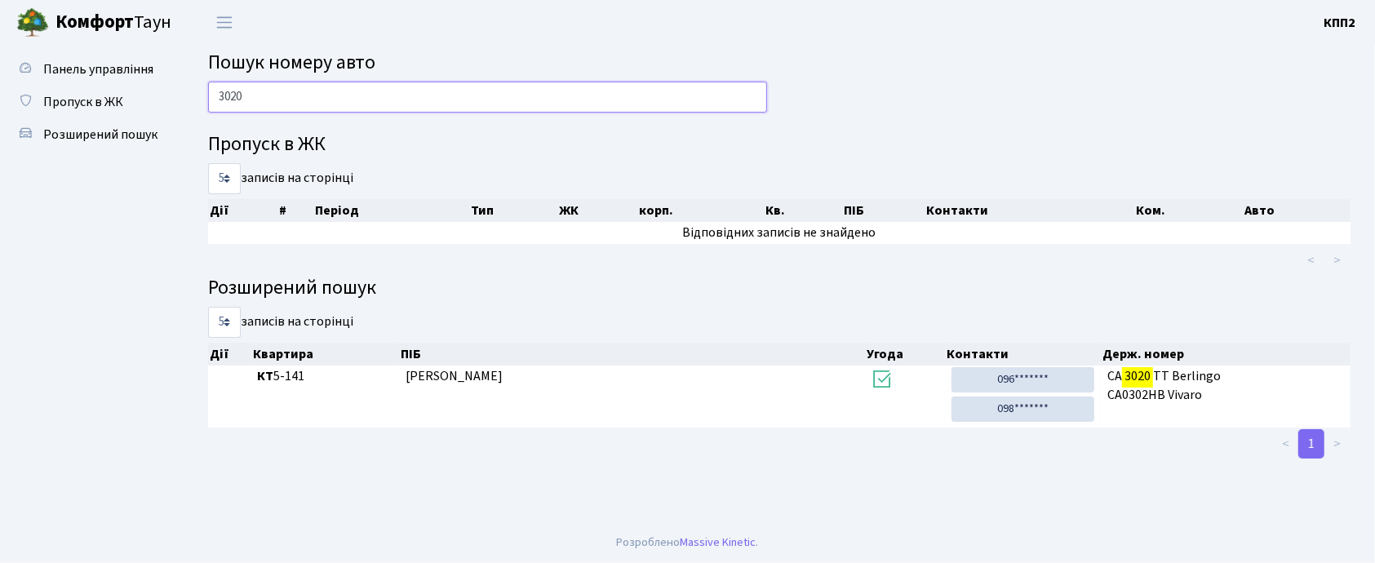
click at [304, 102] on input "3020" at bounding box center [487, 97] width 559 height 31
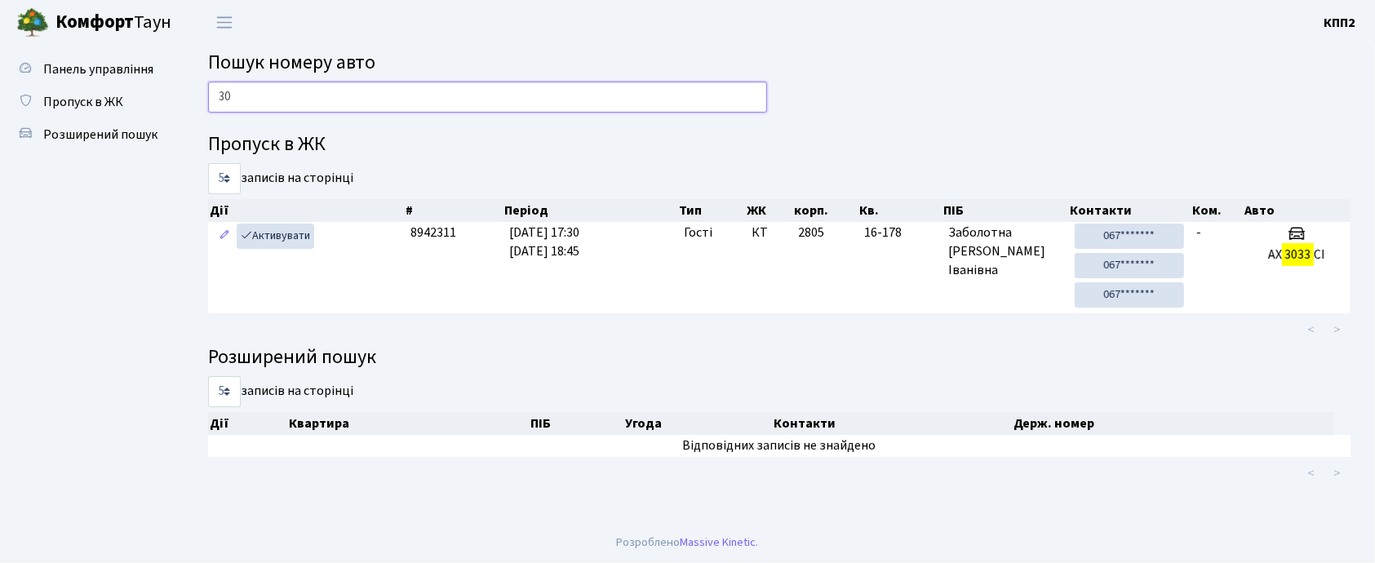
type input "3"
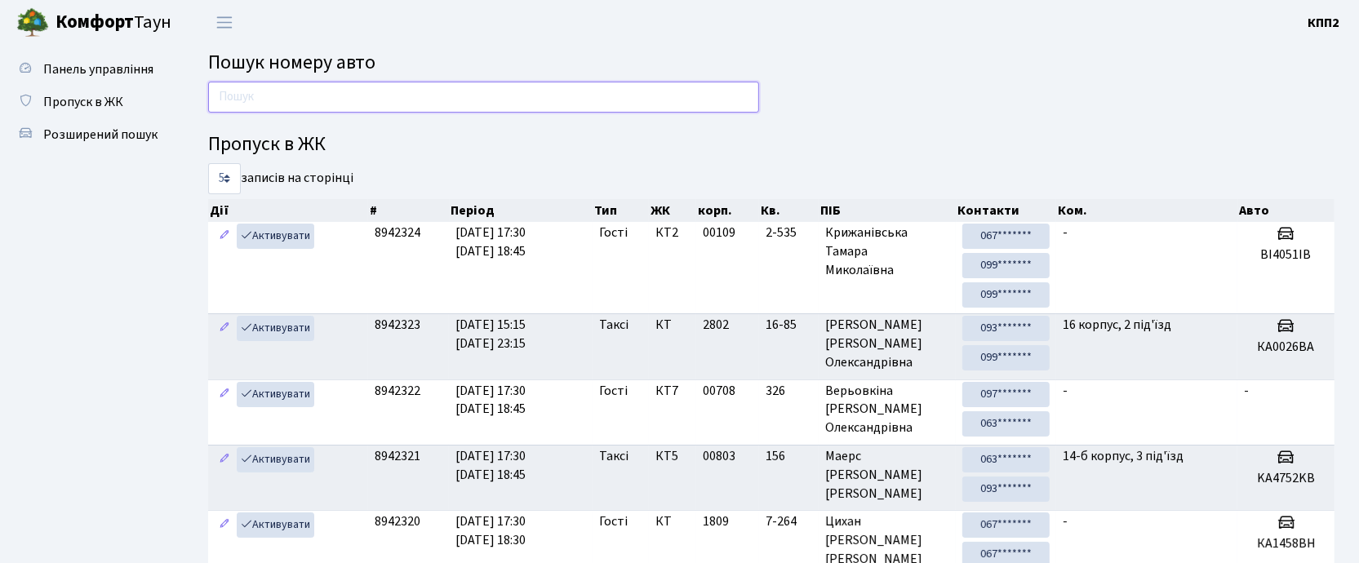
click at [419, 100] on input "text" at bounding box center [483, 97] width 551 height 31
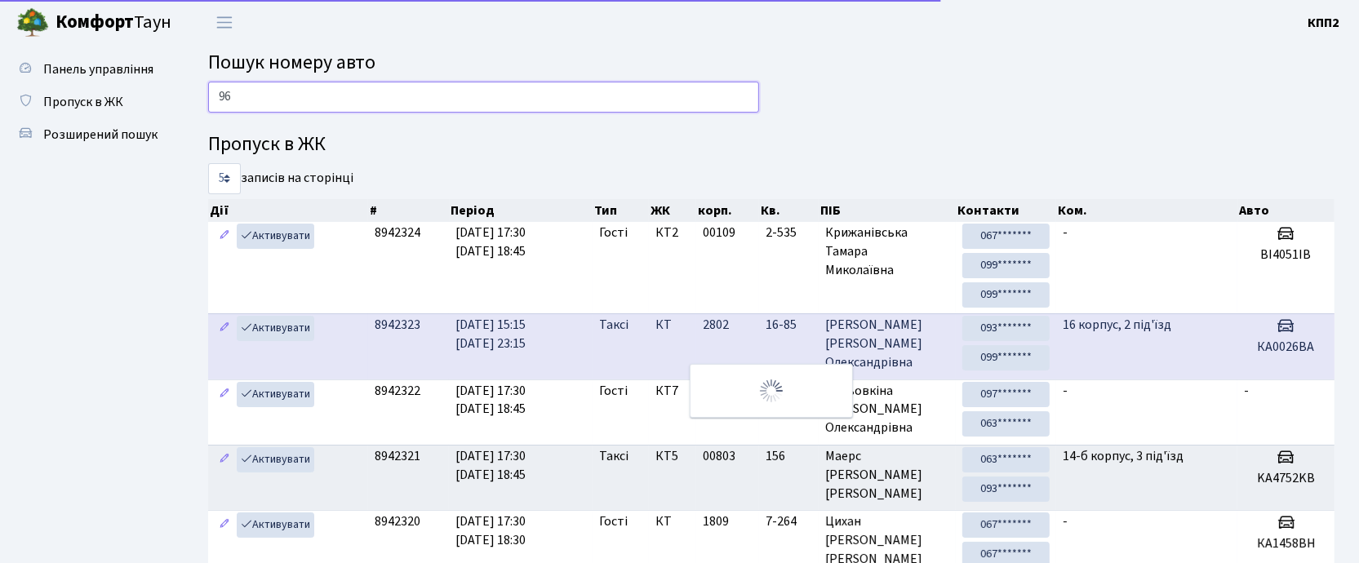
type input "9"
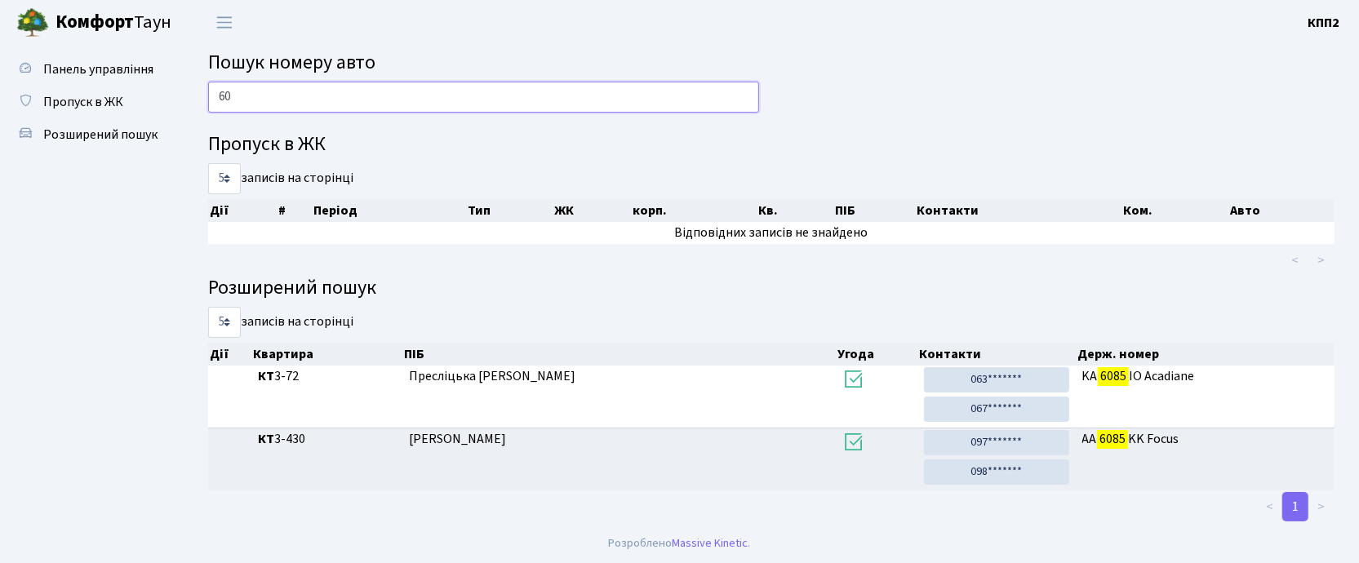
type input "6"
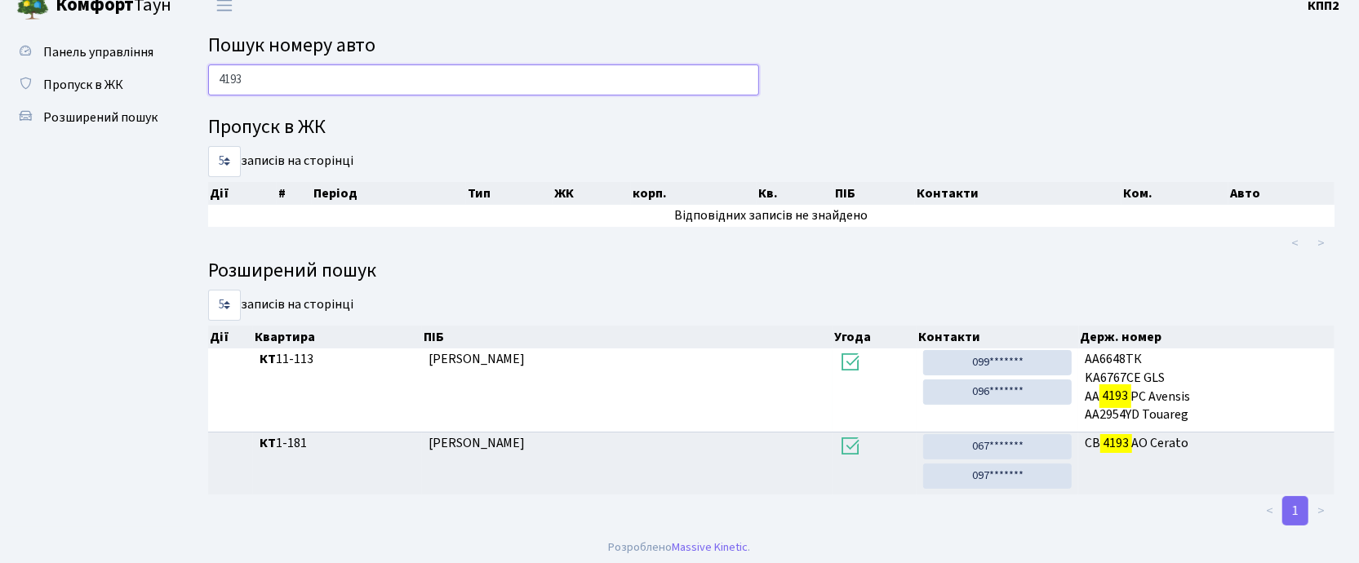
scroll to position [23, 0]
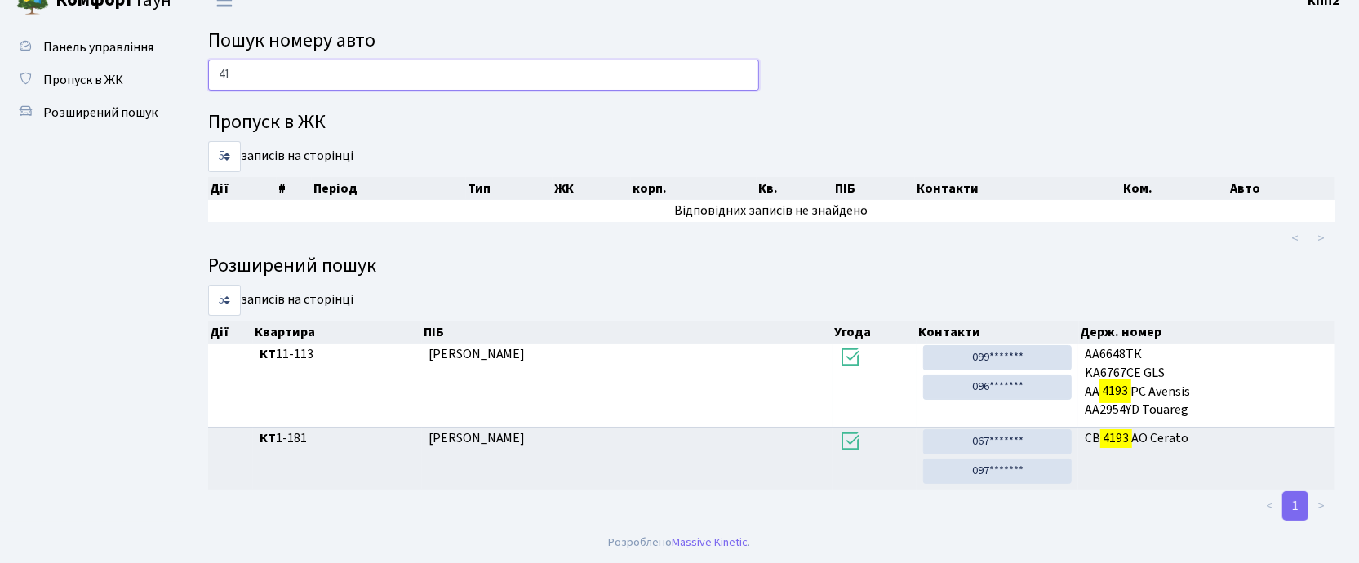
type input "4"
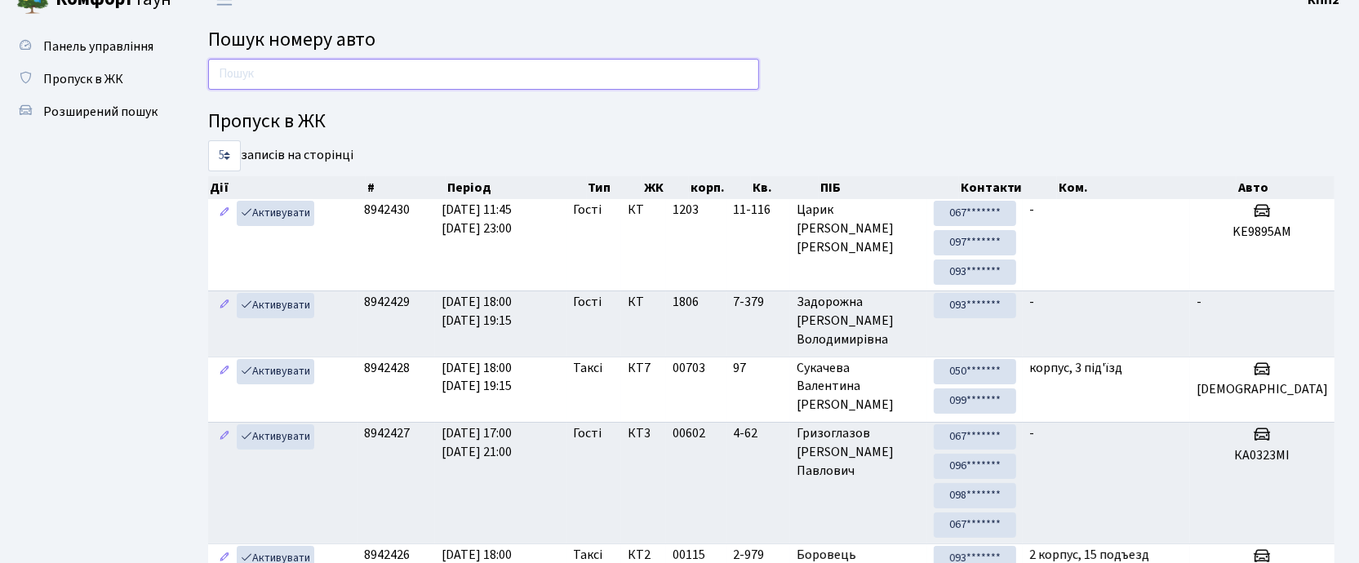
click at [327, 80] on input "text" at bounding box center [483, 74] width 551 height 31
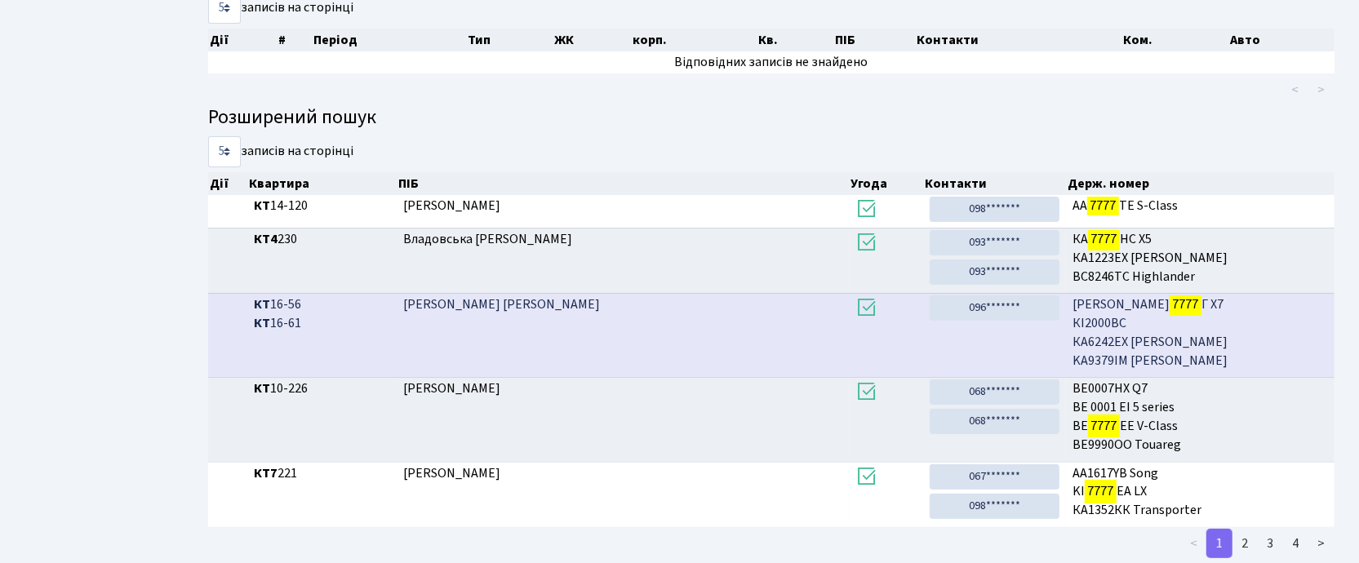
scroll to position [209, 0]
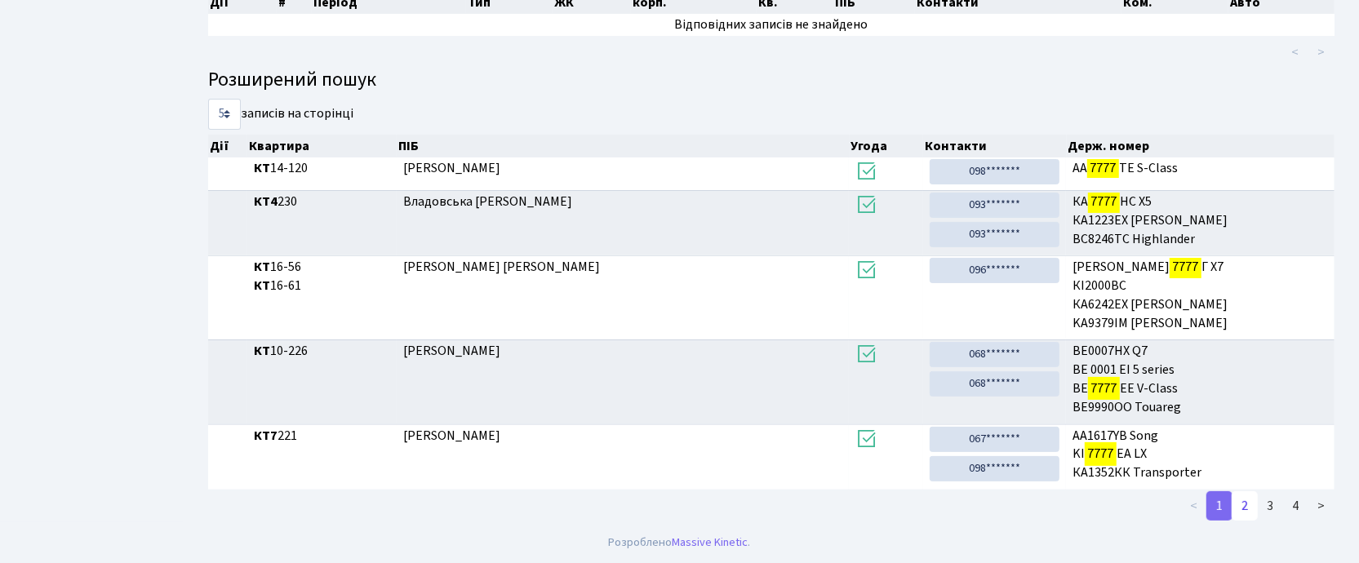
click at [1243, 500] on link "2" at bounding box center [1244, 505] width 26 height 29
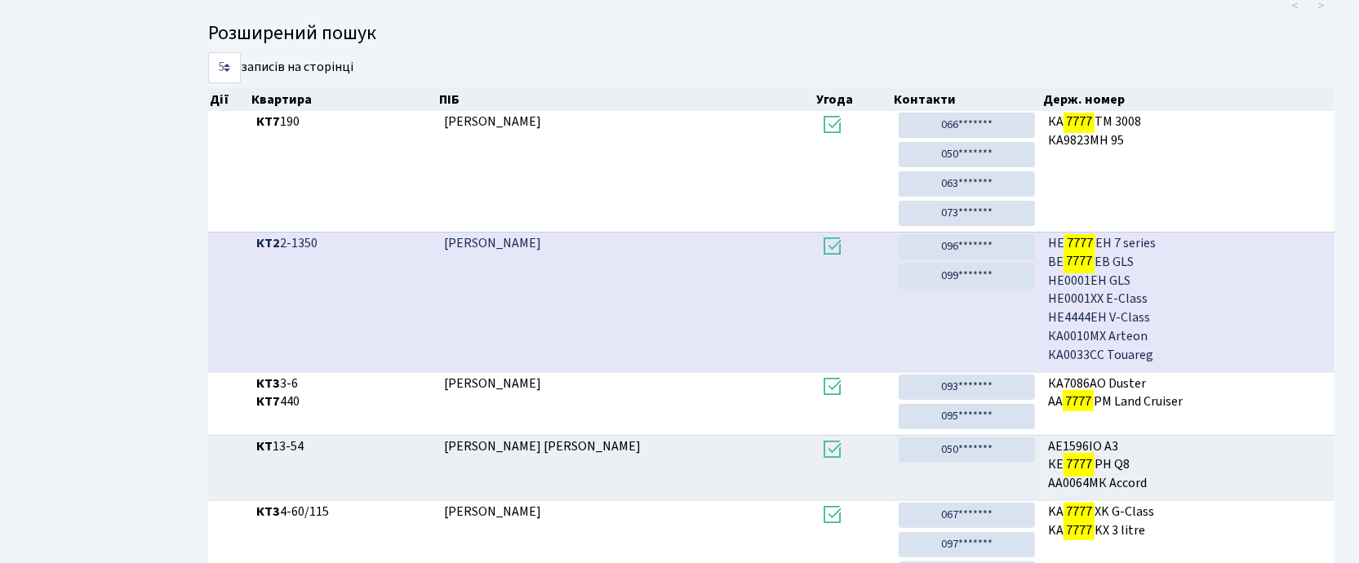
scroll to position [363, 0]
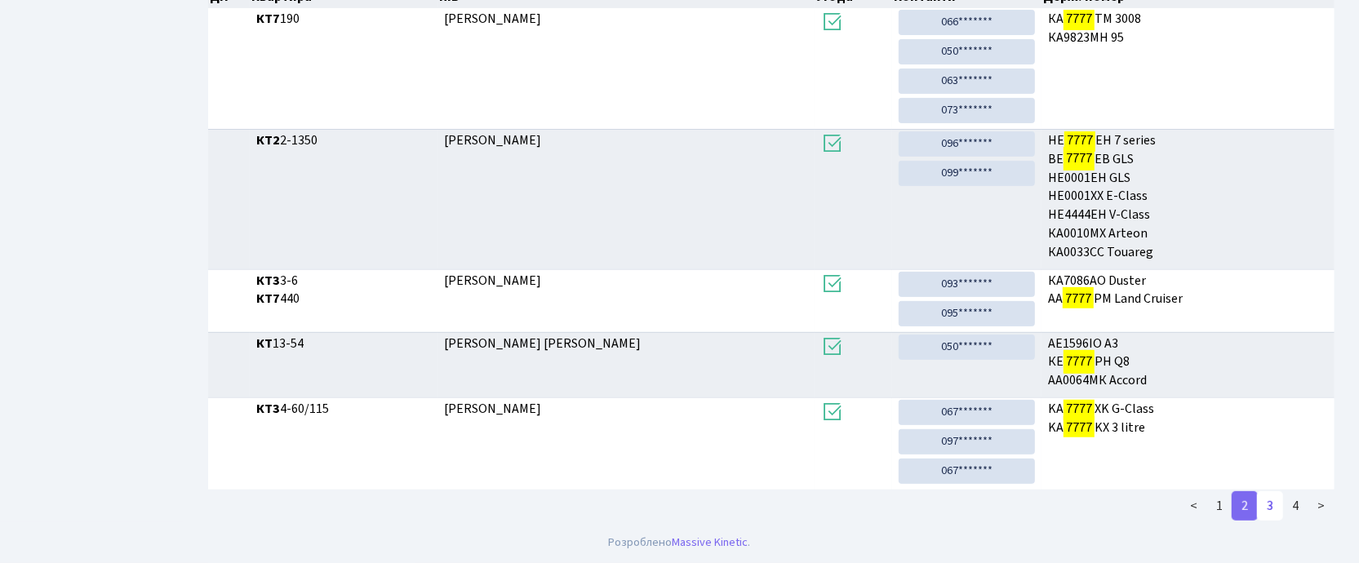
click at [1273, 503] on link "3" at bounding box center [1270, 505] width 26 height 29
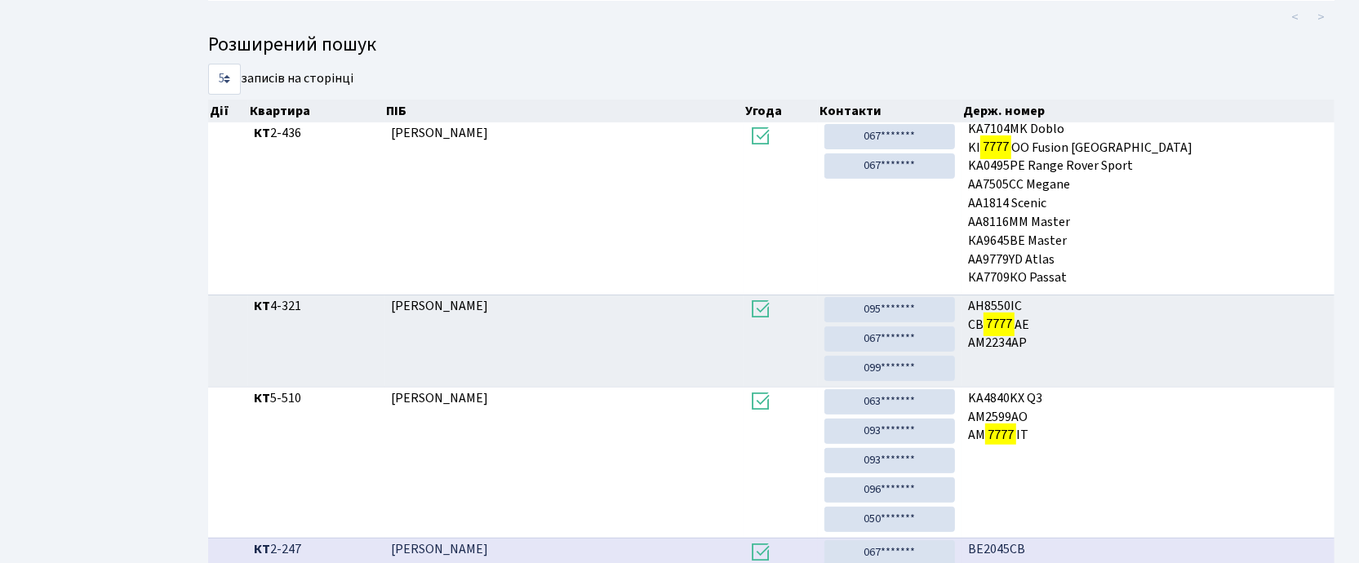
scroll to position [493, 0]
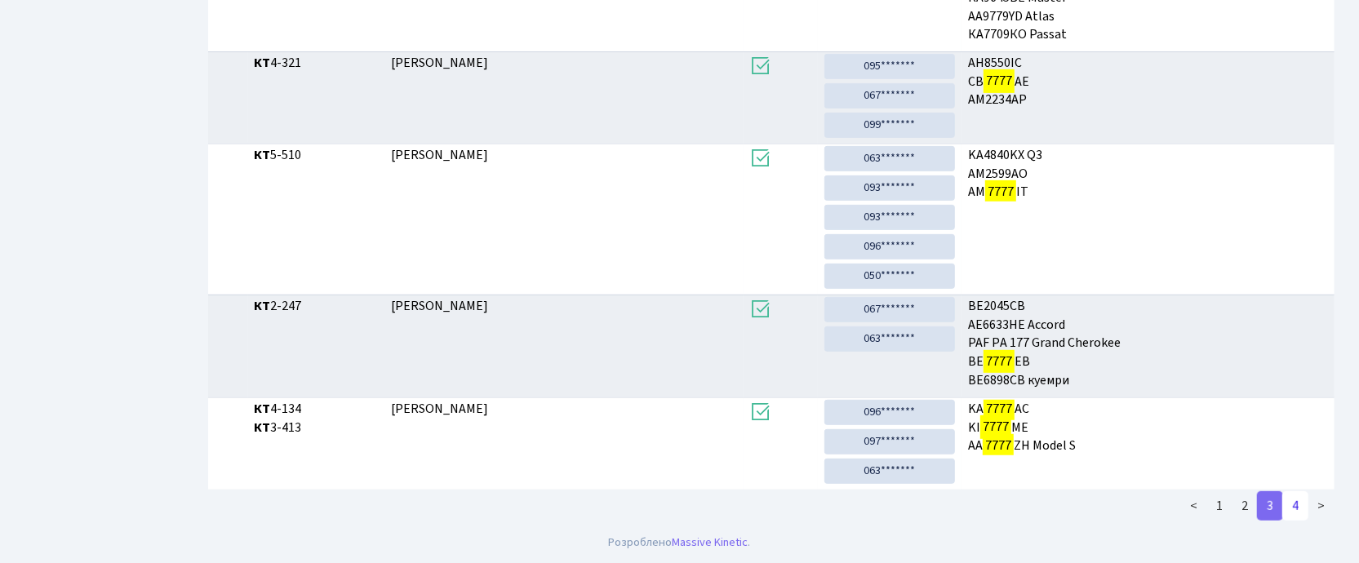
click at [1302, 508] on link "4" at bounding box center [1295, 505] width 26 height 29
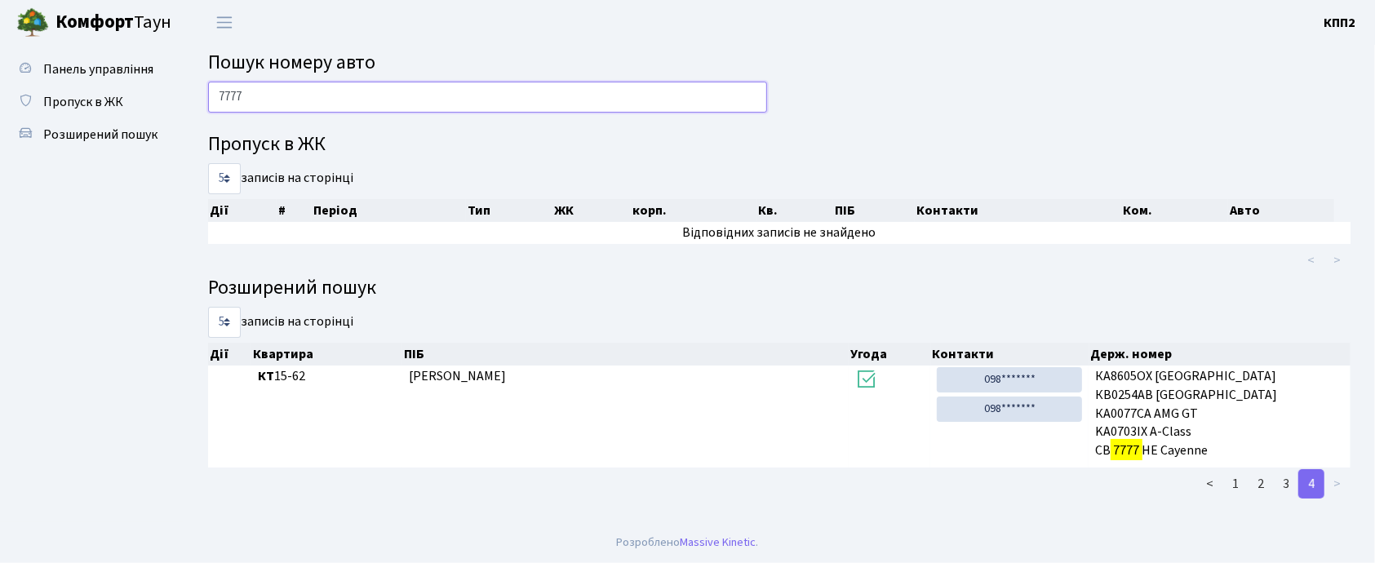
click at [383, 96] on input "7777" at bounding box center [487, 97] width 559 height 31
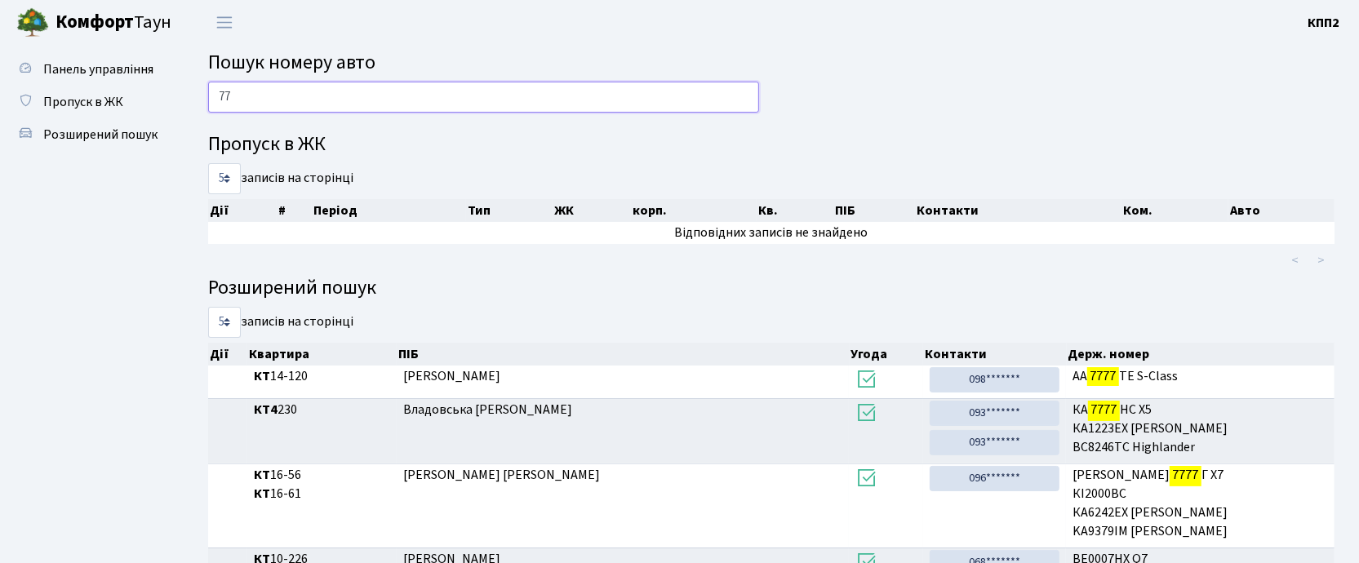
type input "7"
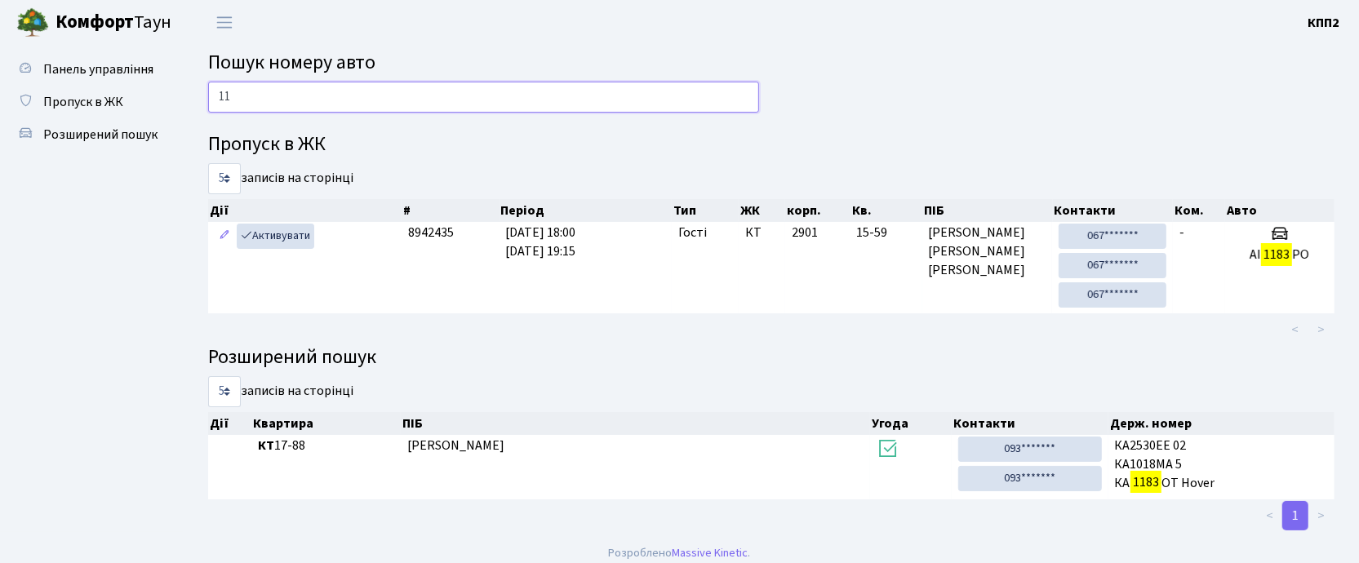
type input "1"
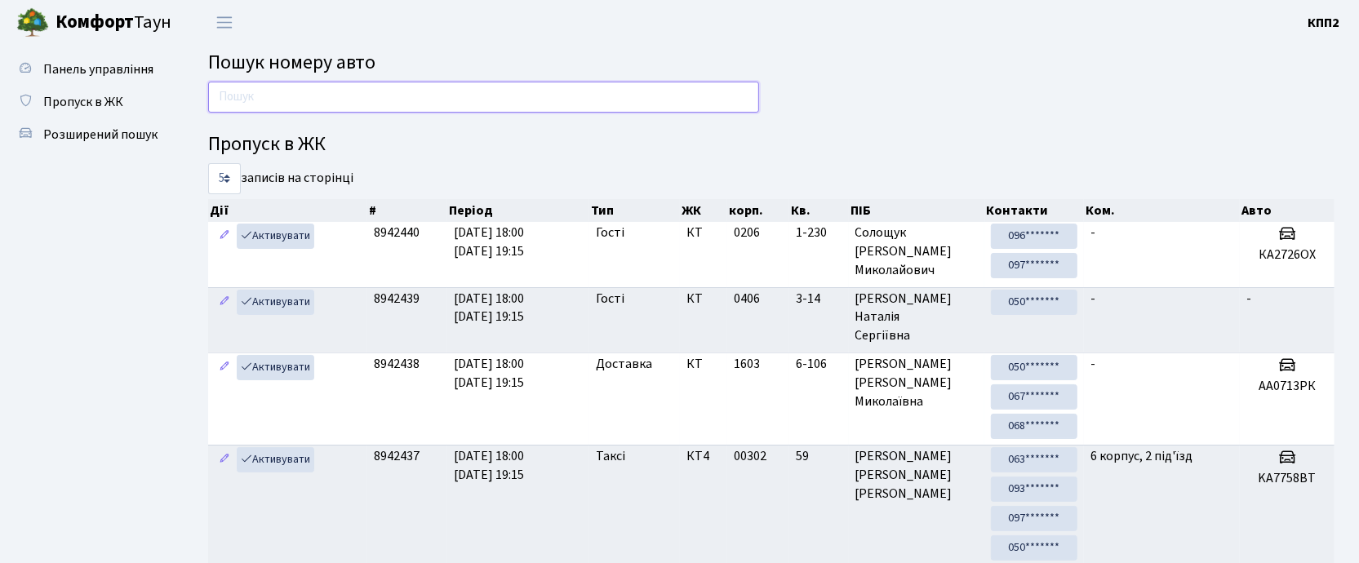
type input "1"
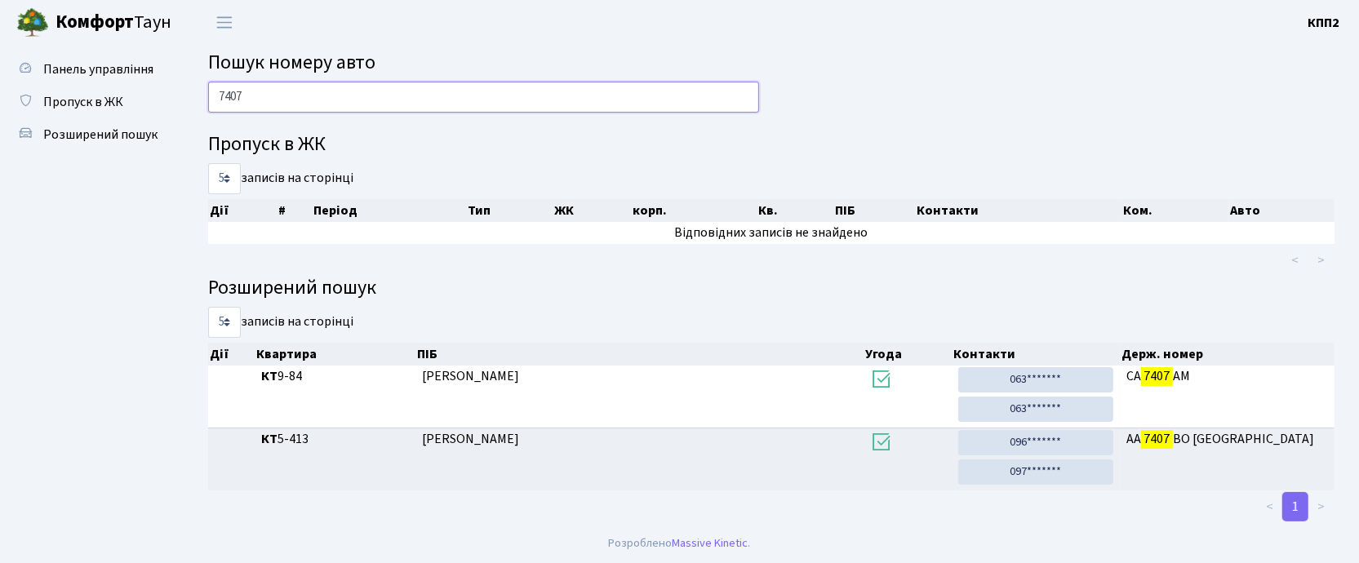
scroll to position [2, 0]
type input "7"
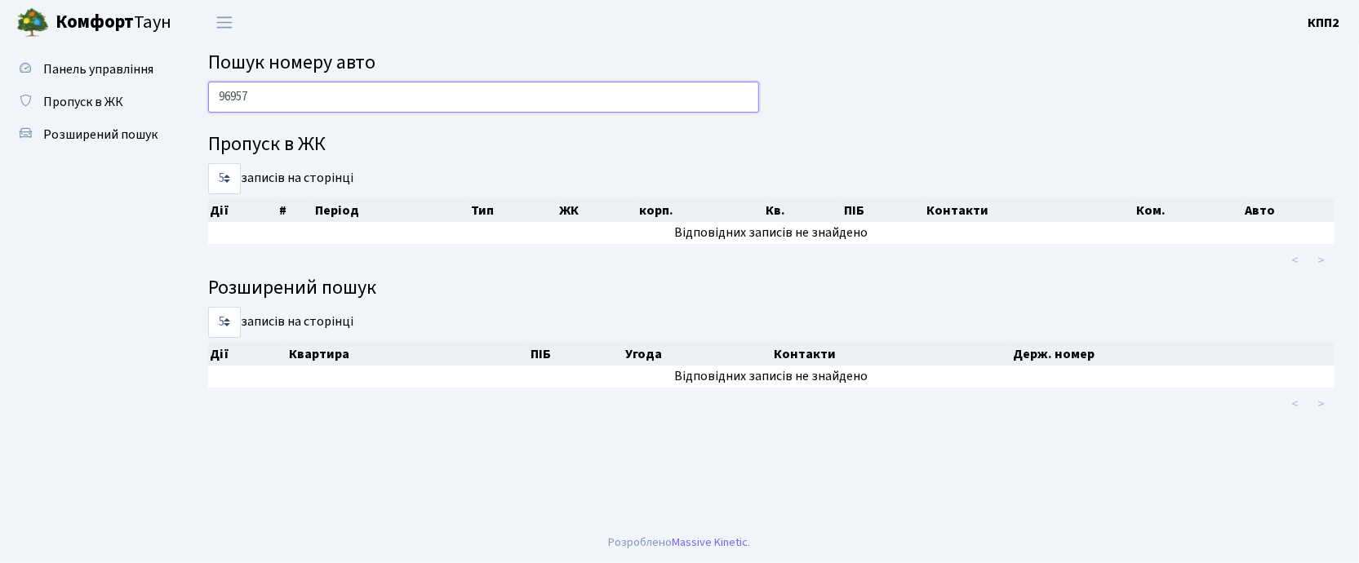
scroll to position [0, 0]
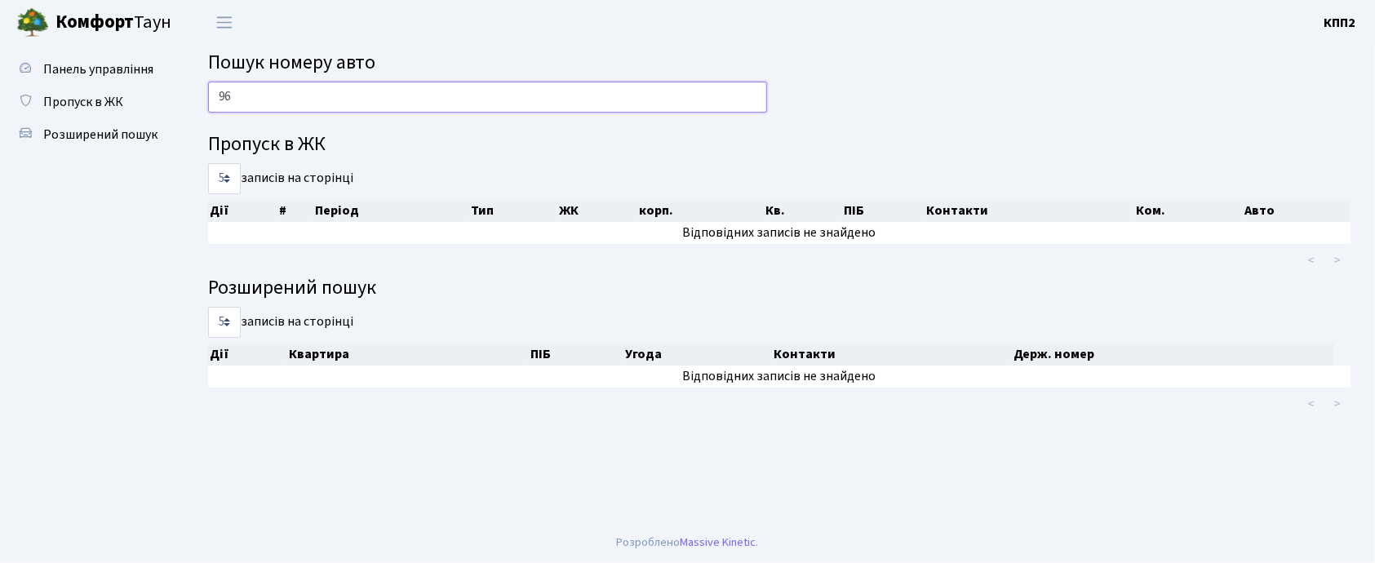
type input "9"
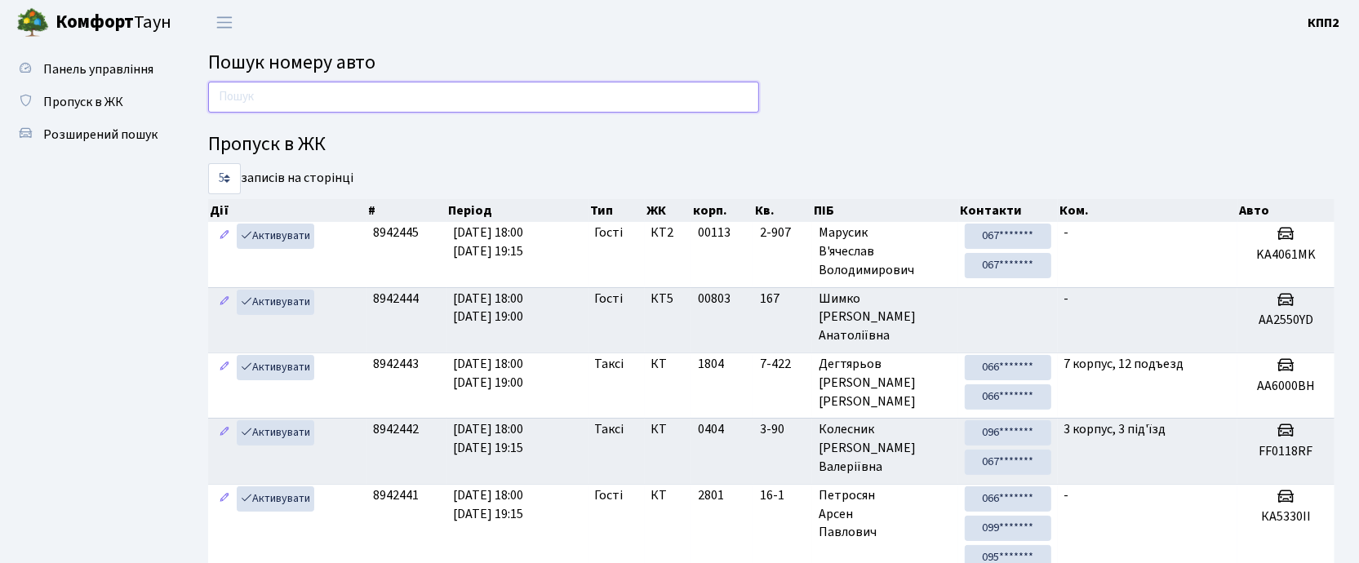
click at [406, 100] on input "text" at bounding box center [483, 97] width 551 height 31
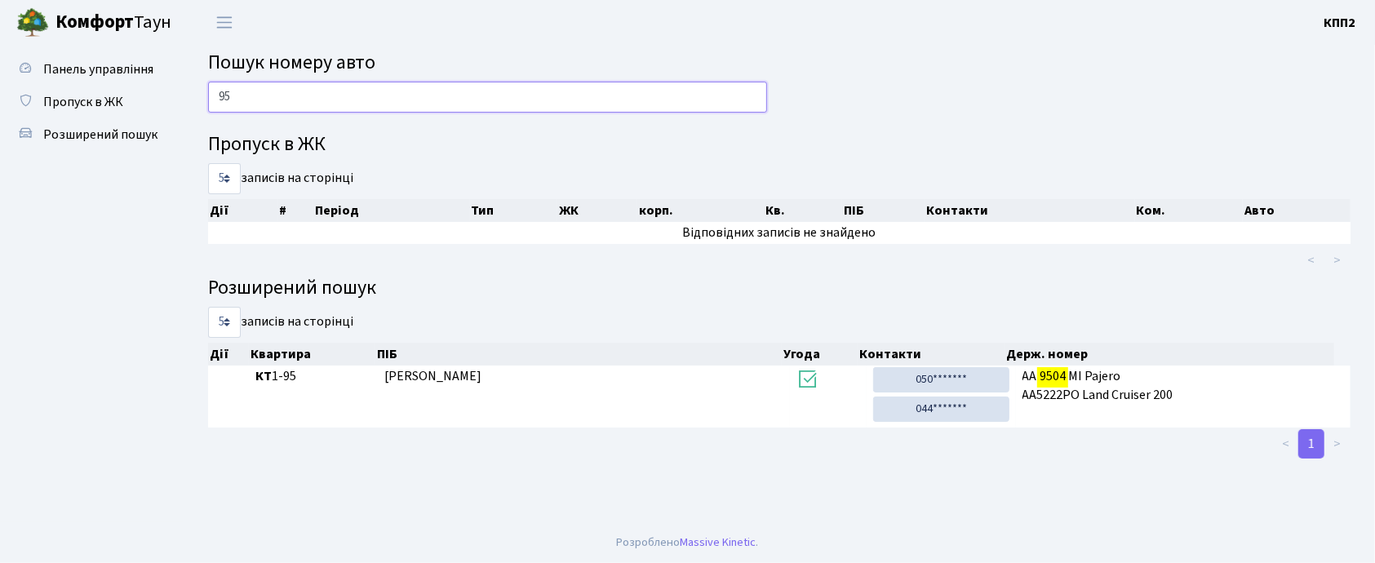
type input "9"
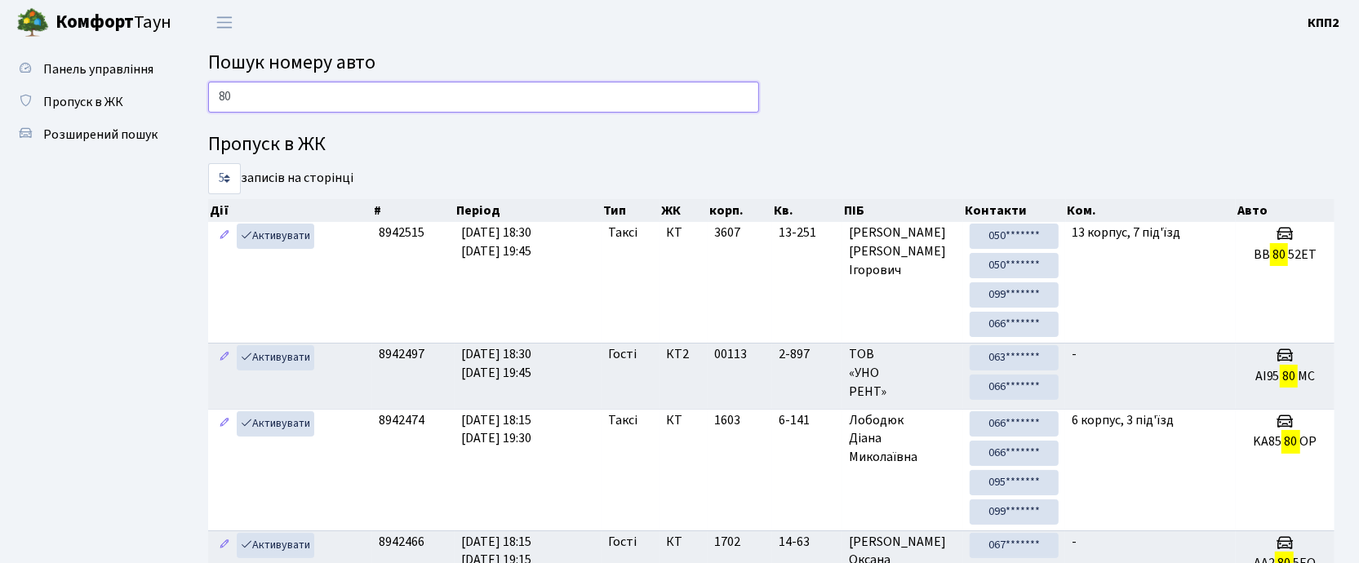
type input "8"
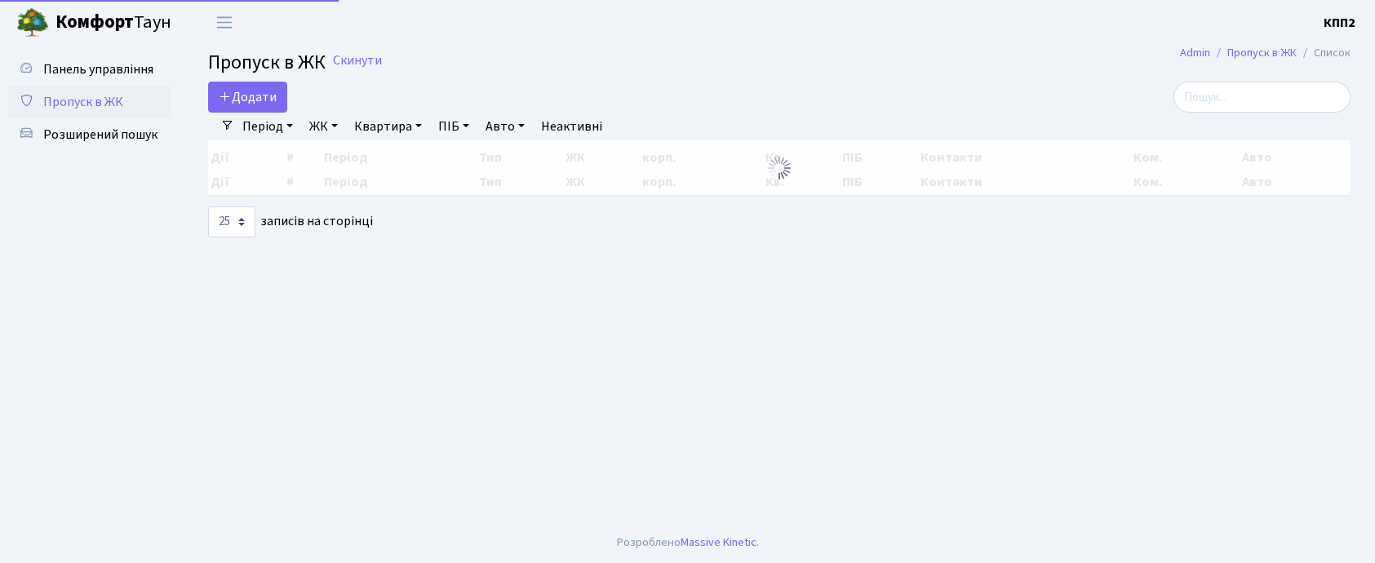
select select "25"
click at [1241, 96] on input "search" at bounding box center [1261, 97] width 177 height 31
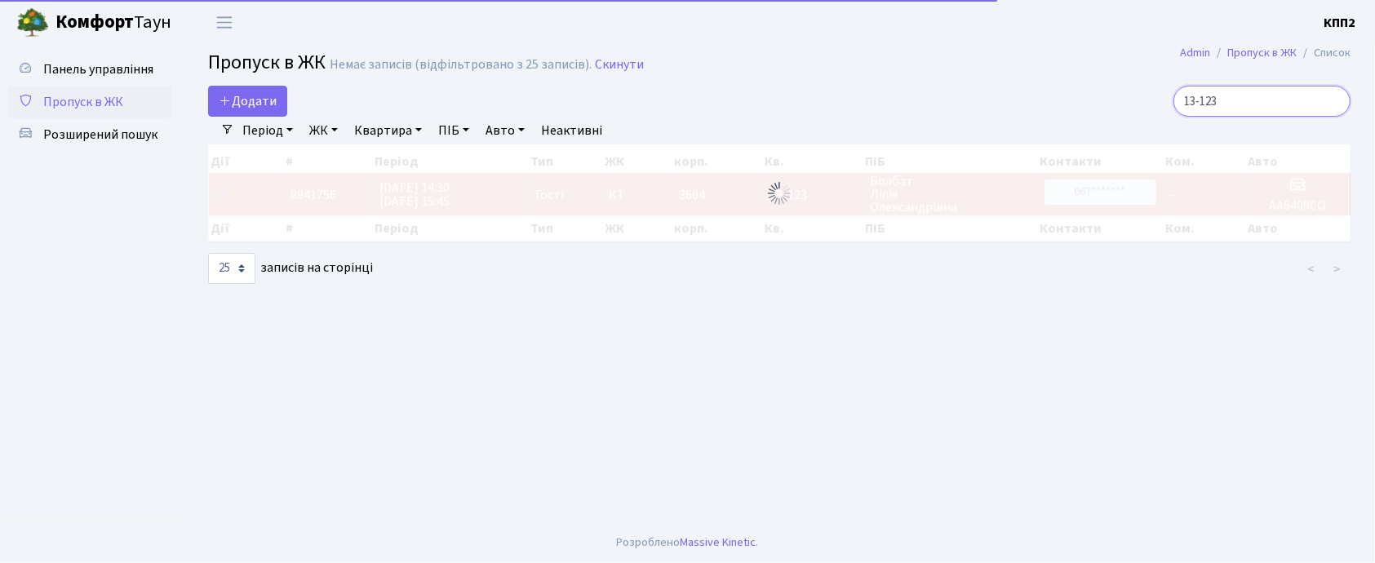
type input "13-123"
click at [93, 102] on span "Пропуск в ЖК" at bounding box center [83, 102] width 80 height 18
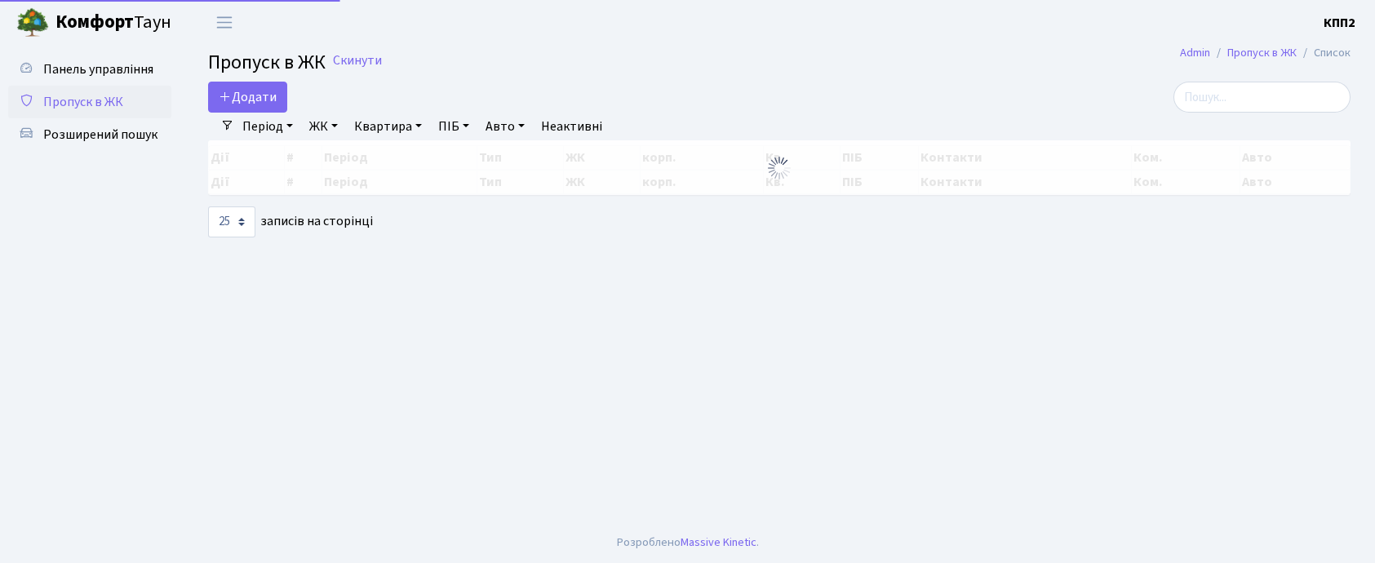
select select "25"
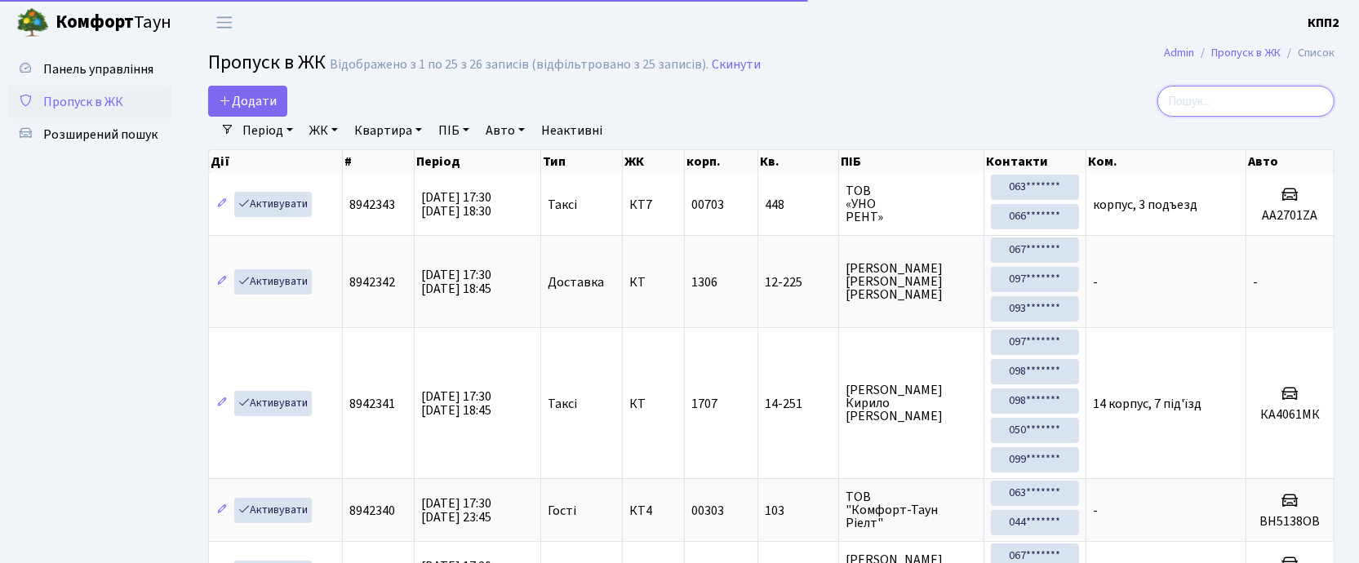
click at [1247, 91] on input "search" at bounding box center [1245, 101] width 177 height 31
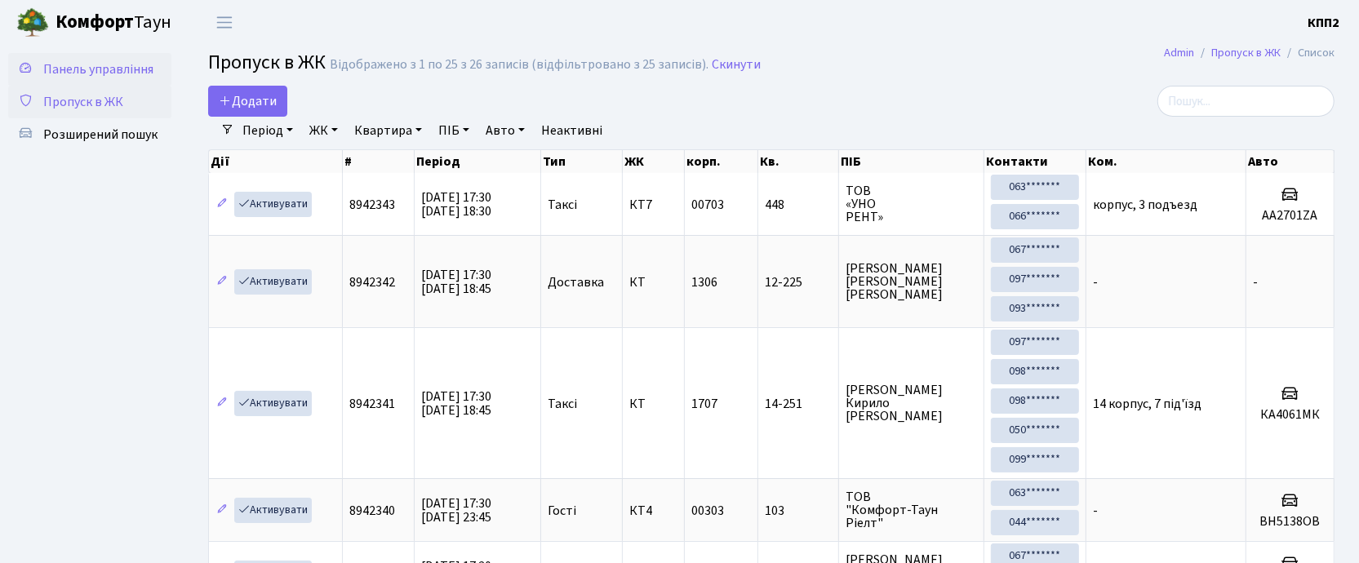
click at [118, 70] on span "Панель управління" at bounding box center [98, 69] width 110 height 18
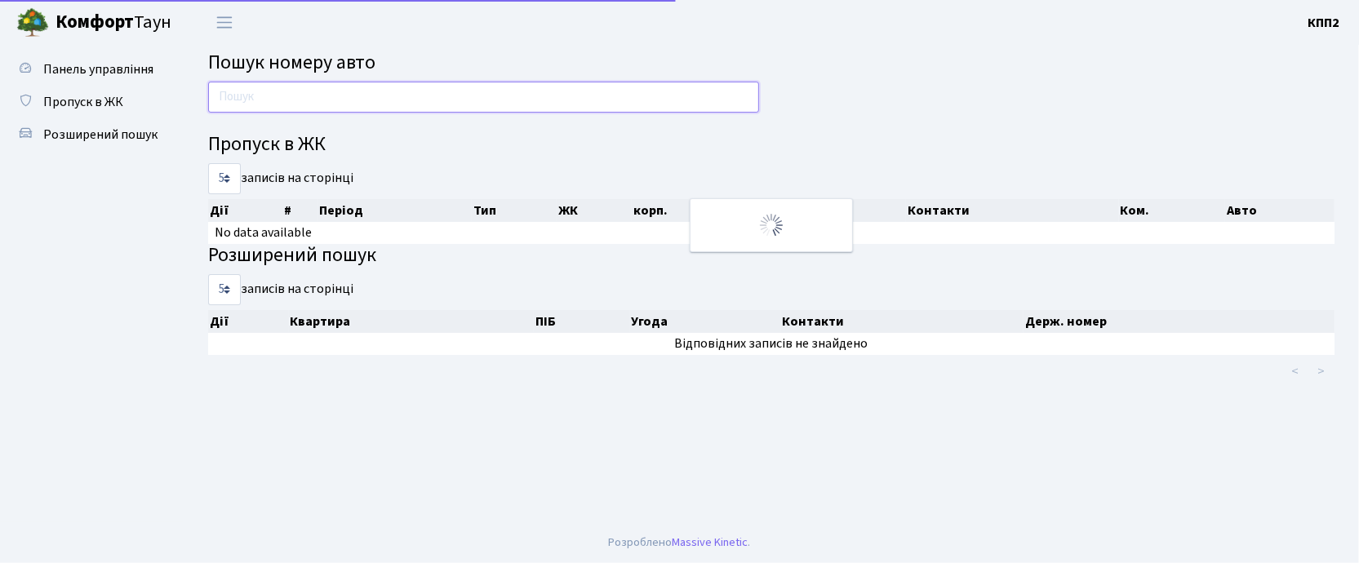
drag, startPoint x: 0, startPoint y: 0, endPoint x: 390, endPoint y: 103, distance: 403.3
click at [383, 108] on input "text" at bounding box center [483, 97] width 551 height 31
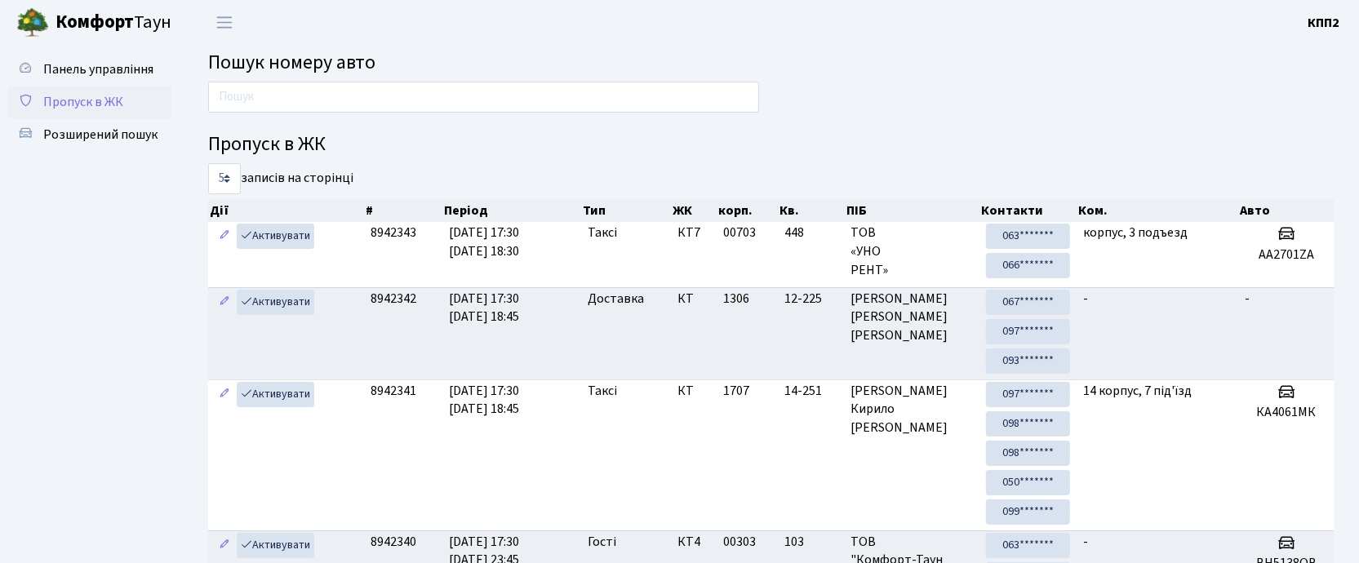
drag, startPoint x: 73, startPoint y: 86, endPoint x: 83, endPoint y: 86, distance: 10.6
click at [73, 86] on link "Пропуск в ЖК" at bounding box center [89, 102] width 163 height 33
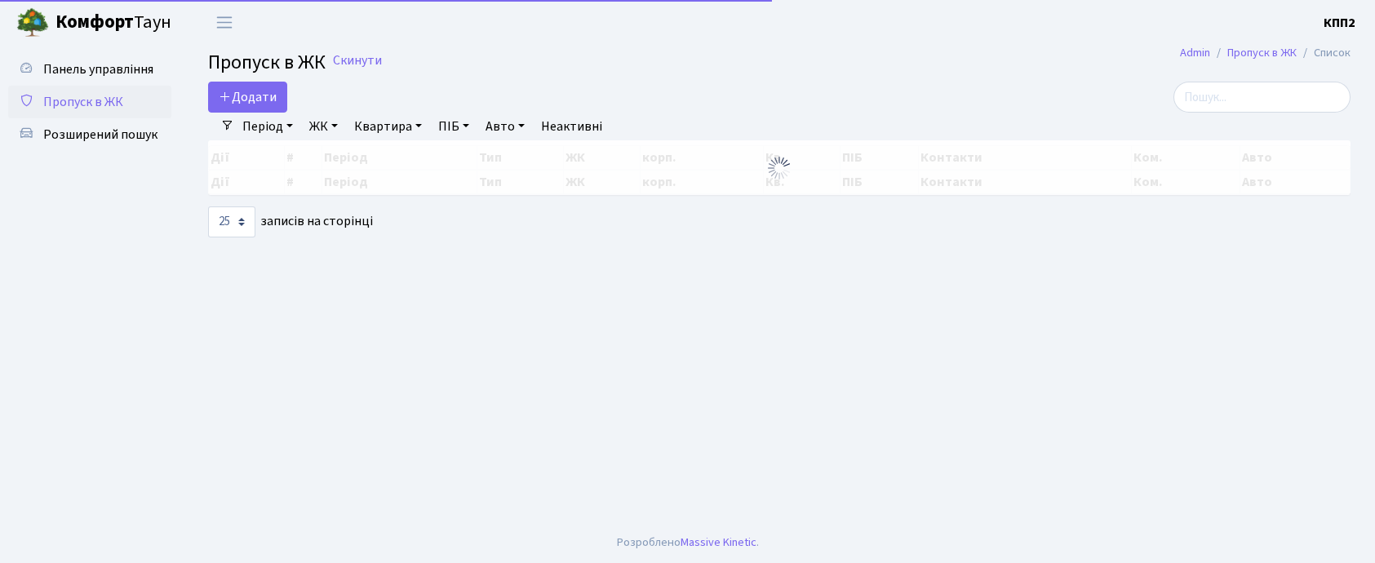
select select "25"
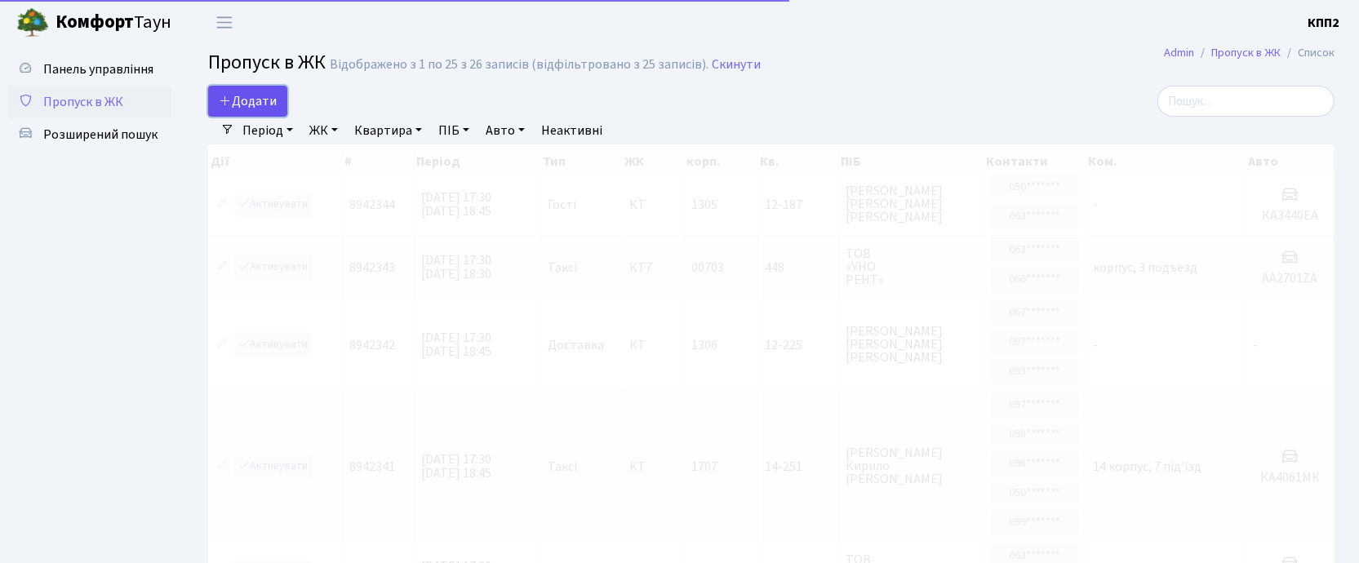
click at [259, 102] on span "Додати" at bounding box center [248, 101] width 58 height 18
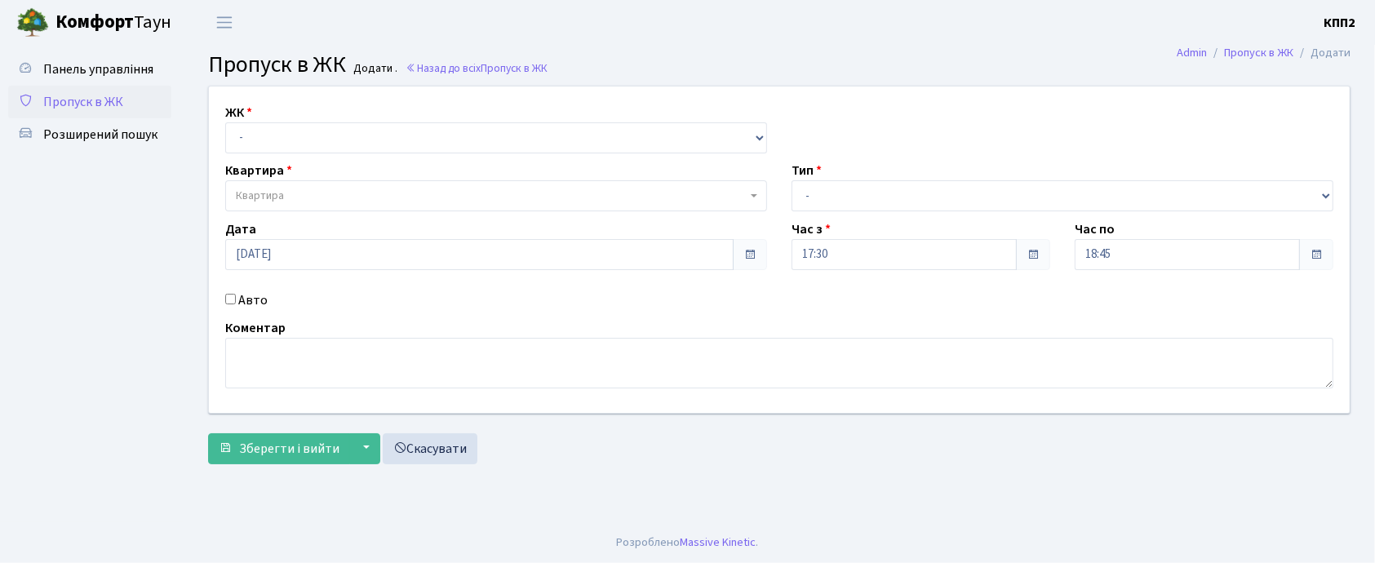
select select "271"
click at [225, 122] on select "- КТ, вул. Регенераторна, 4 КТ2, просп. Соборності, 17 КТ3, вул. Березнева, 16 …" at bounding box center [496, 137] width 542 height 31
select select
click at [317, 193] on span "Квартира" at bounding box center [491, 196] width 511 height 16
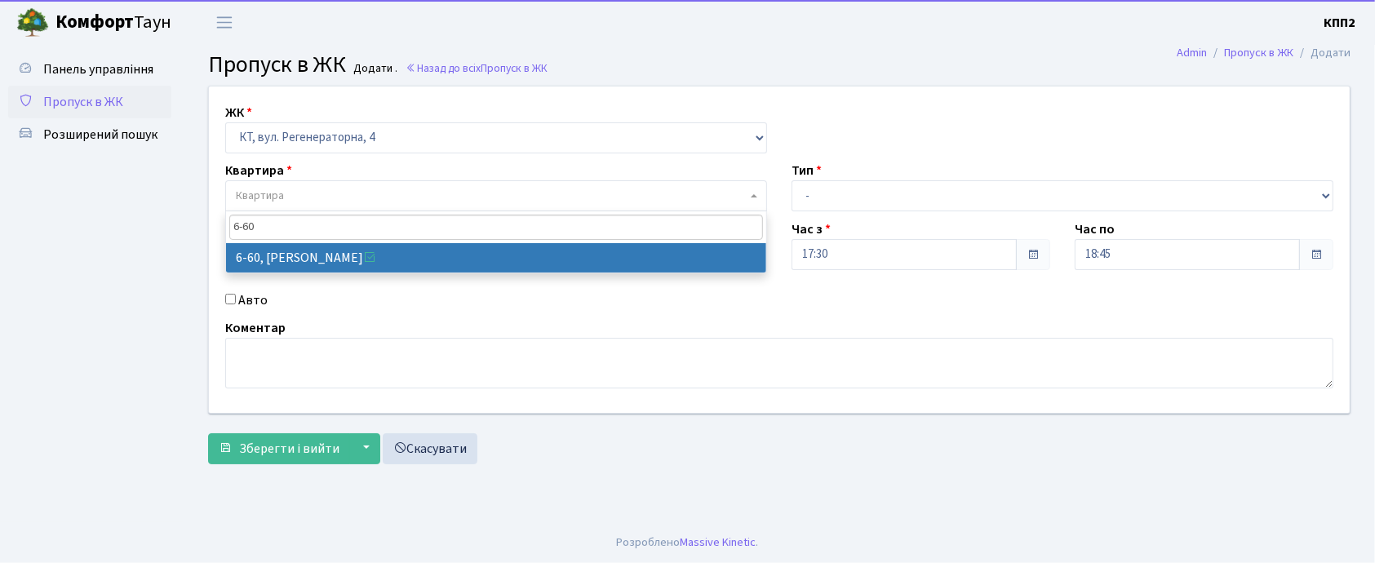
type input "6-60"
select select "5285"
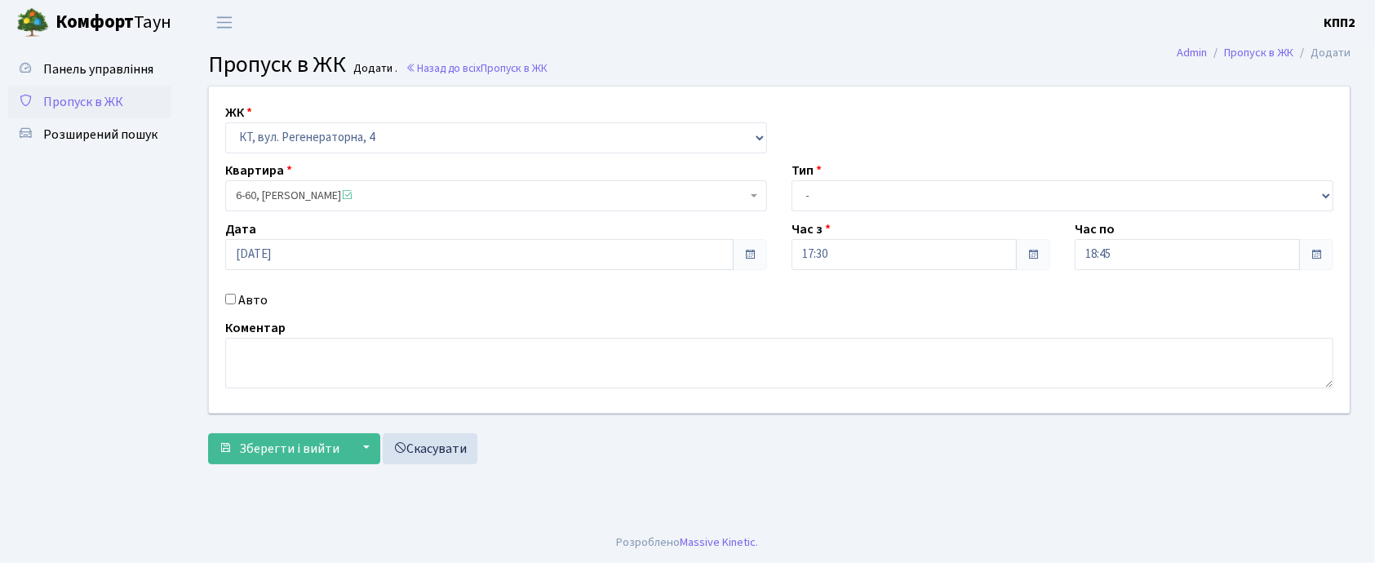
click at [255, 292] on label "Авто" at bounding box center [252, 300] width 29 height 20
click at [236, 294] on input "Авто" at bounding box center [230, 299] width 11 height 11
checkbox input "true"
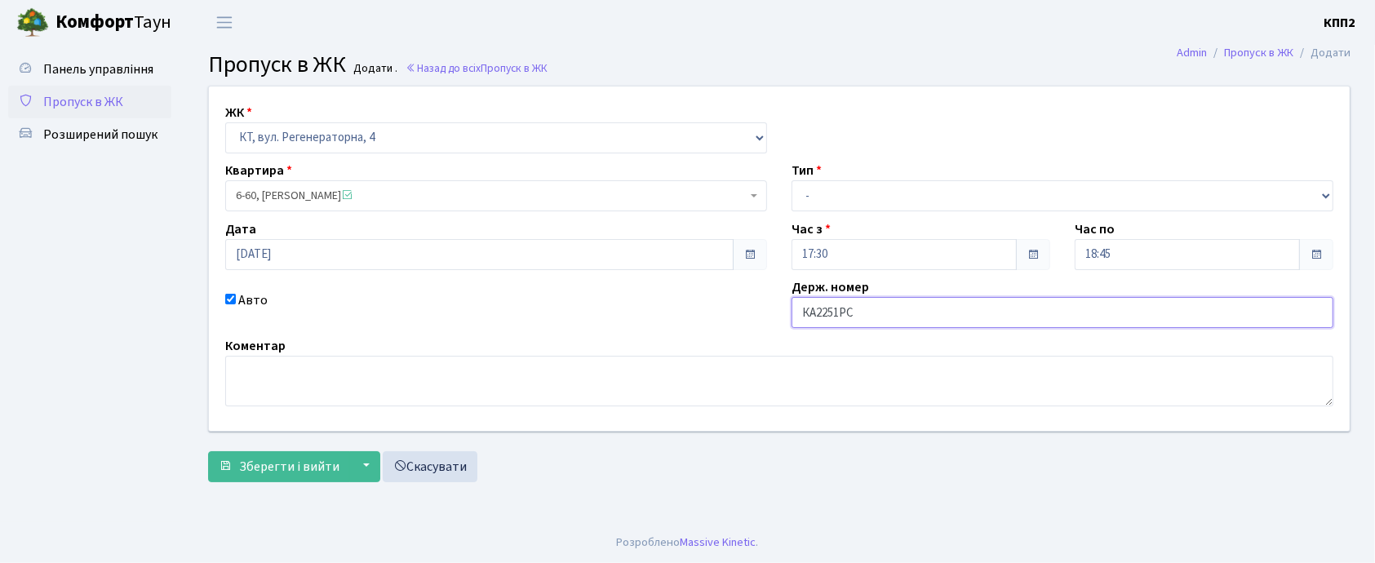
type input "КА2251РС"
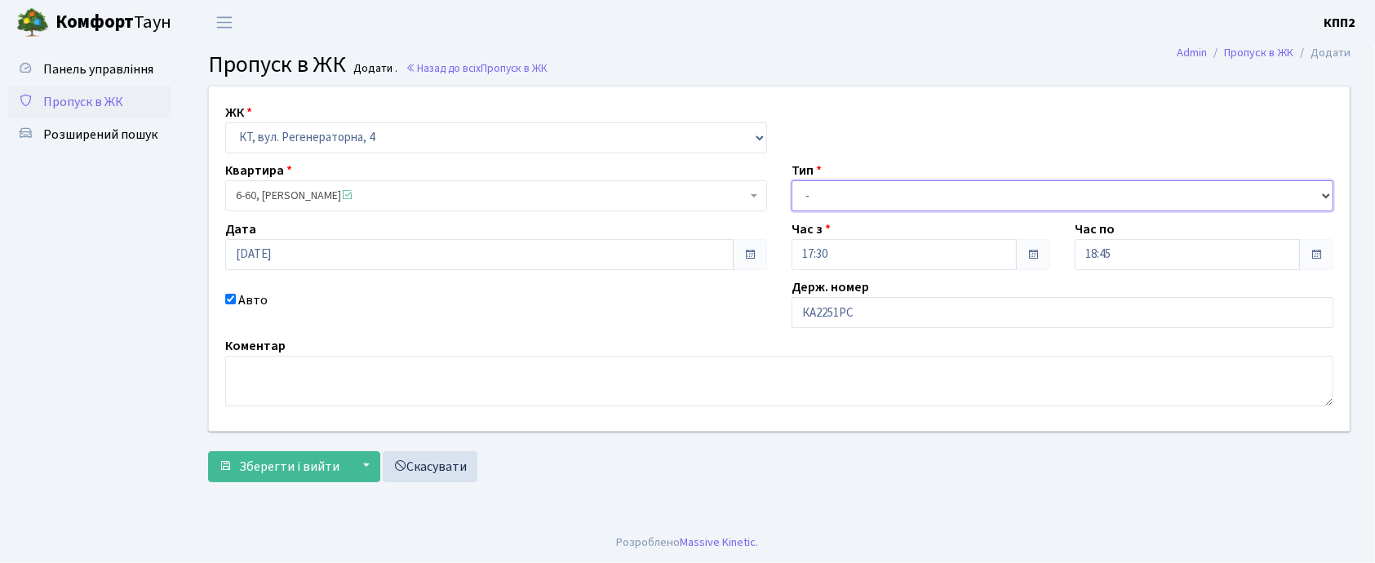
click at [946, 193] on select "- Доставка Таксі Гості Сервіс" at bounding box center [1062, 195] width 542 height 31
select select "3"
click at [791, 180] on select "- Доставка Таксі Гості Сервіс" at bounding box center [1062, 195] width 542 height 31
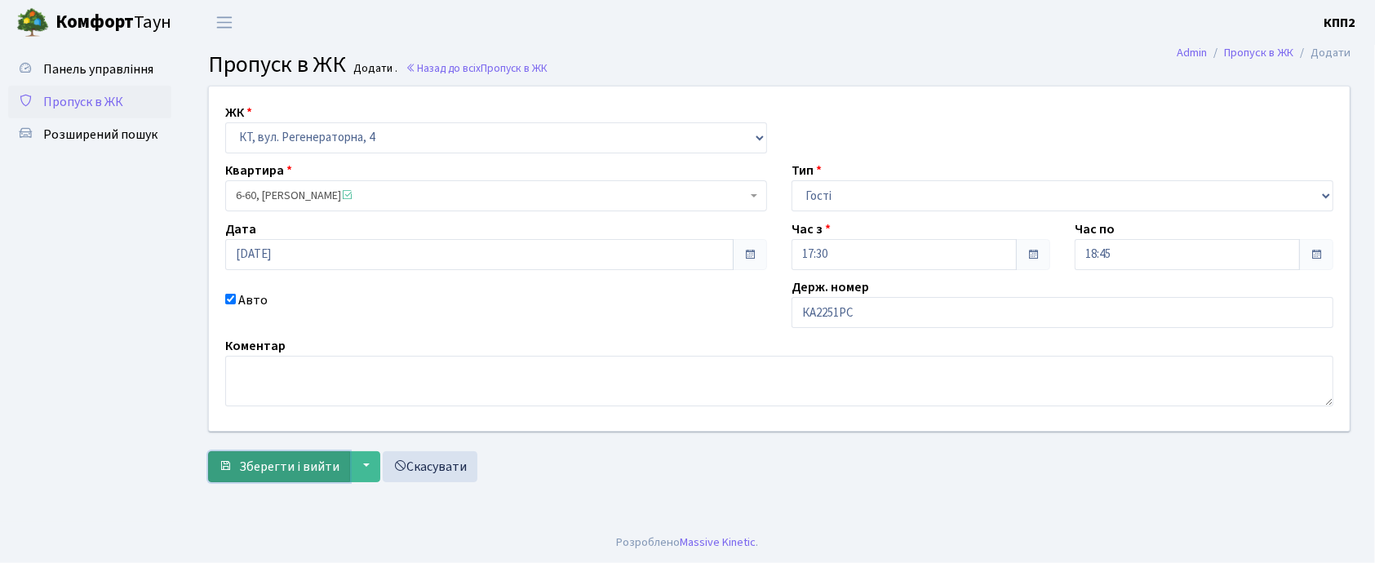
click at [266, 467] on span "Зберегти і вийти" at bounding box center [289, 467] width 100 height 18
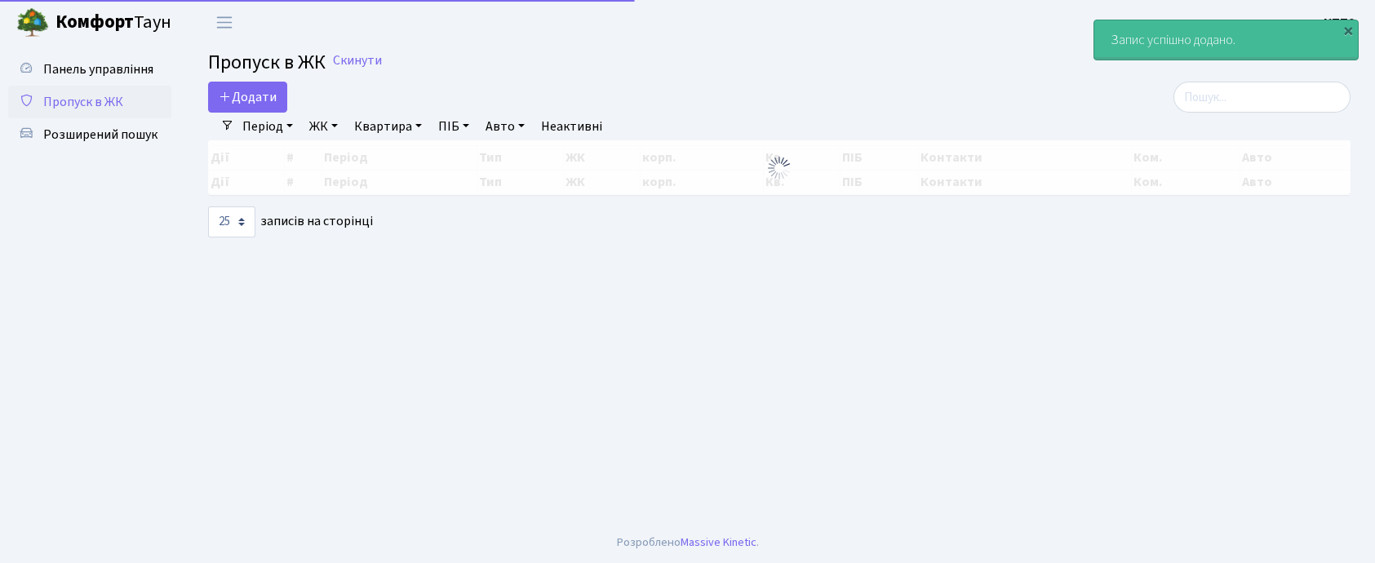
select select "25"
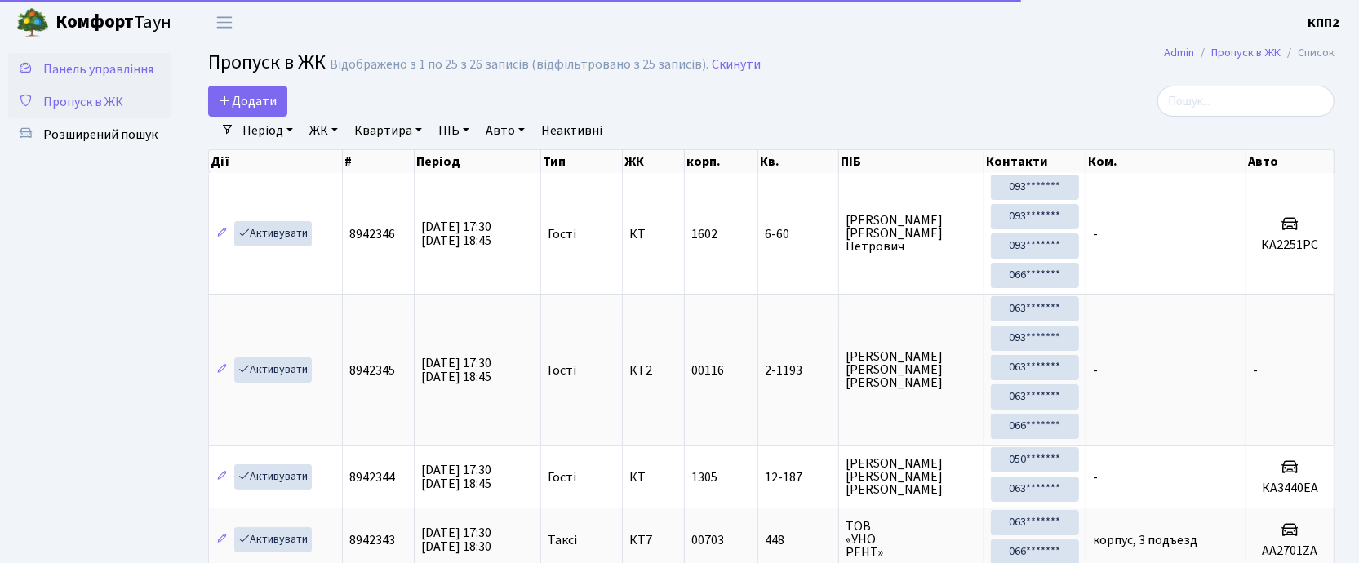
click at [103, 76] on span "Панель управління" at bounding box center [98, 69] width 110 height 18
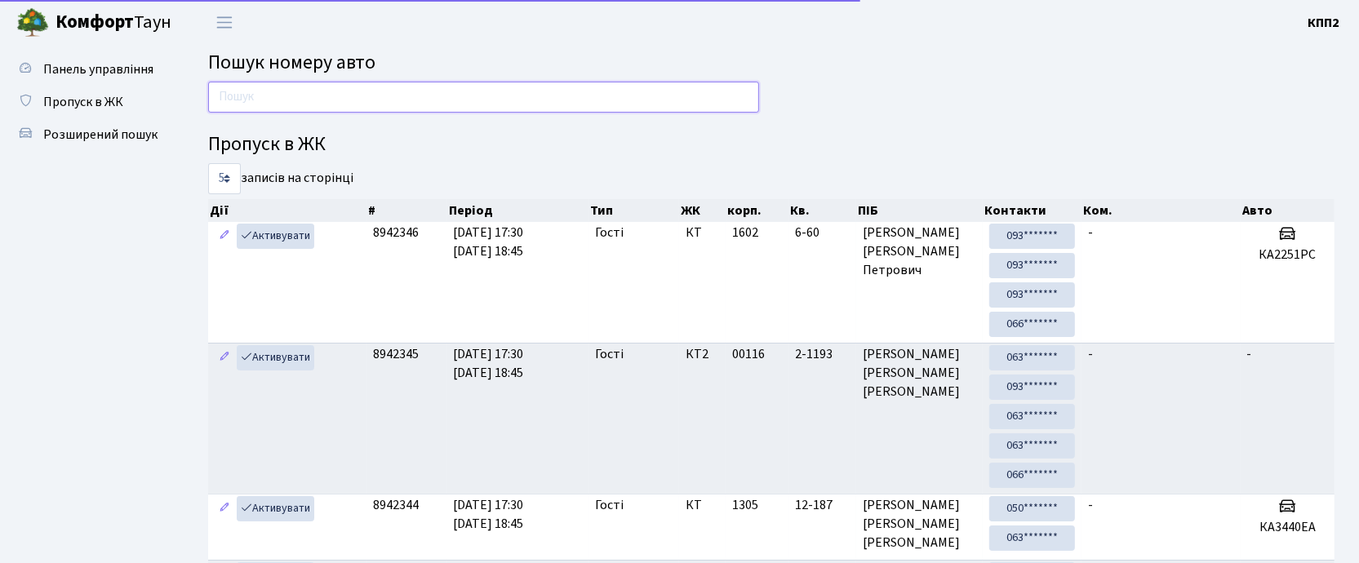
click at [339, 101] on input "text" at bounding box center [483, 97] width 551 height 31
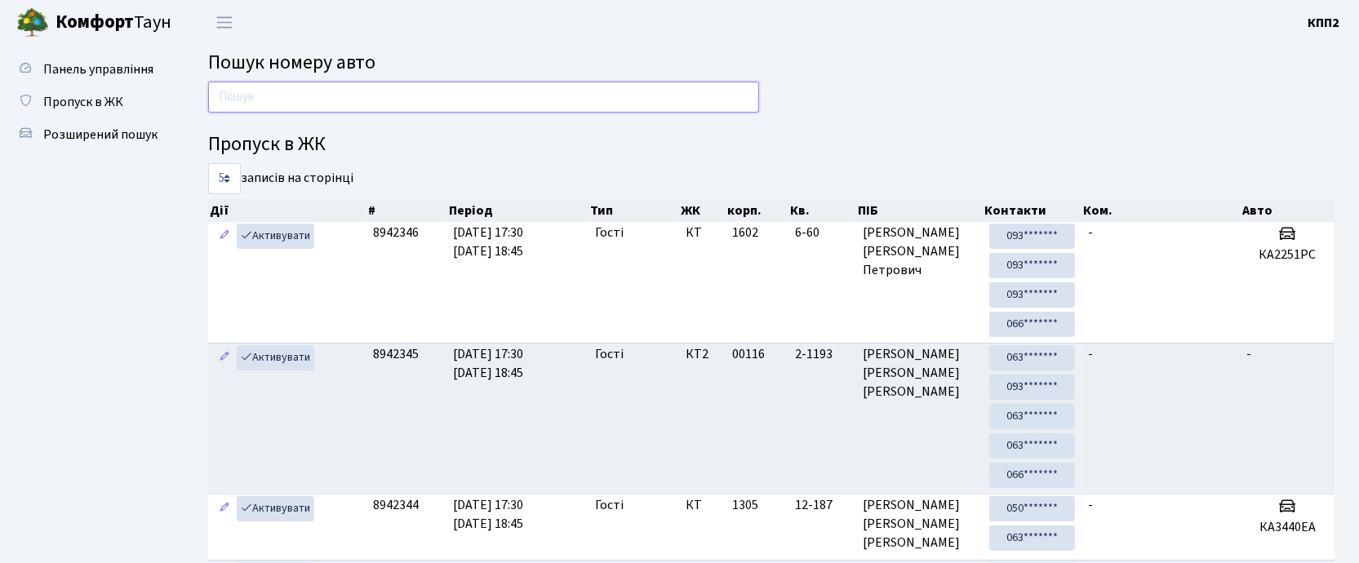
click at [380, 95] on input "text" at bounding box center [483, 97] width 551 height 31
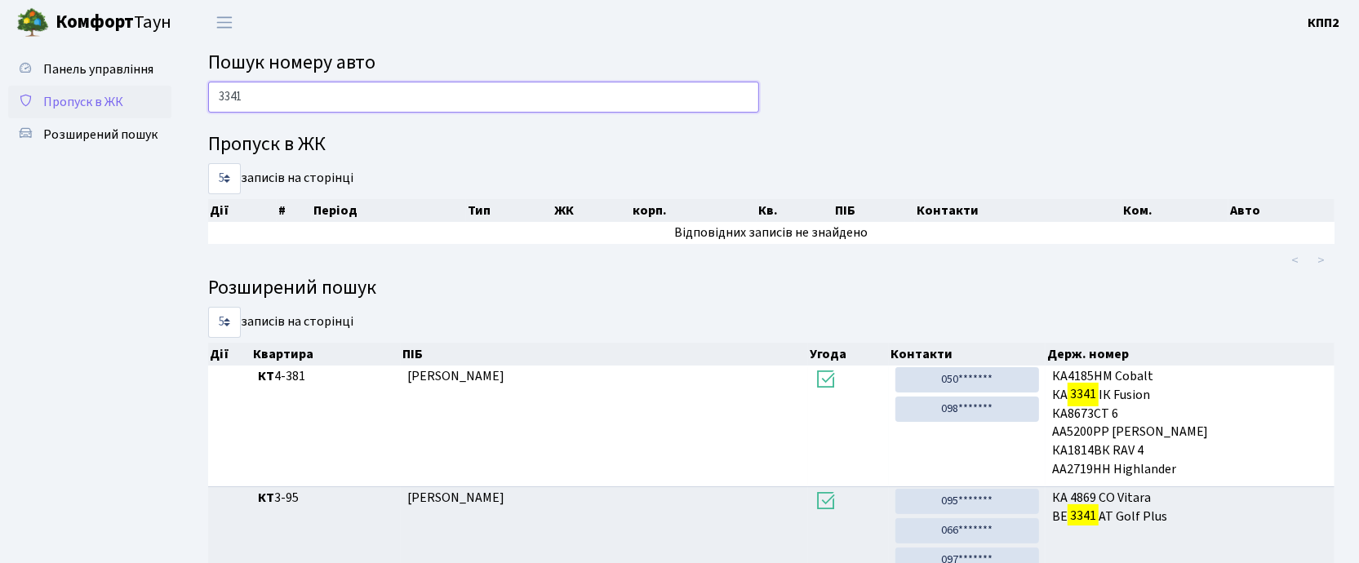
type input "3341"
click at [79, 106] on span "Пропуск в ЖК" at bounding box center [83, 102] width 80 height 18
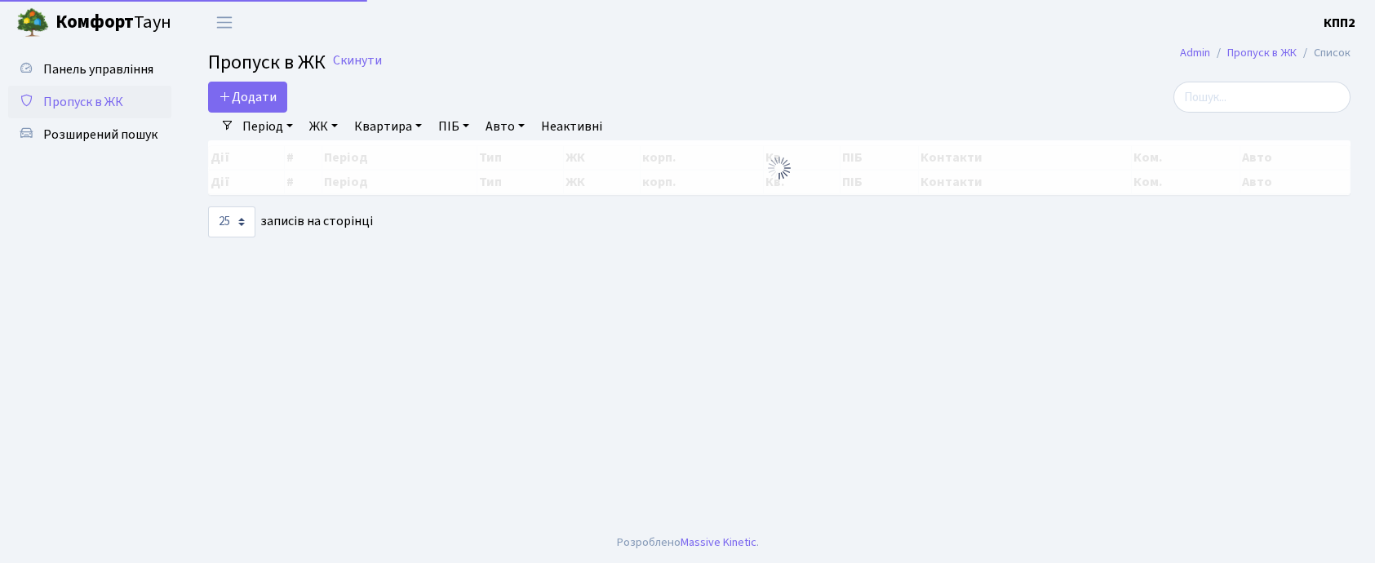
select select "25"
click at [1230, 90] on input "search" at bounding box center [1261, 97] width 177 height 31
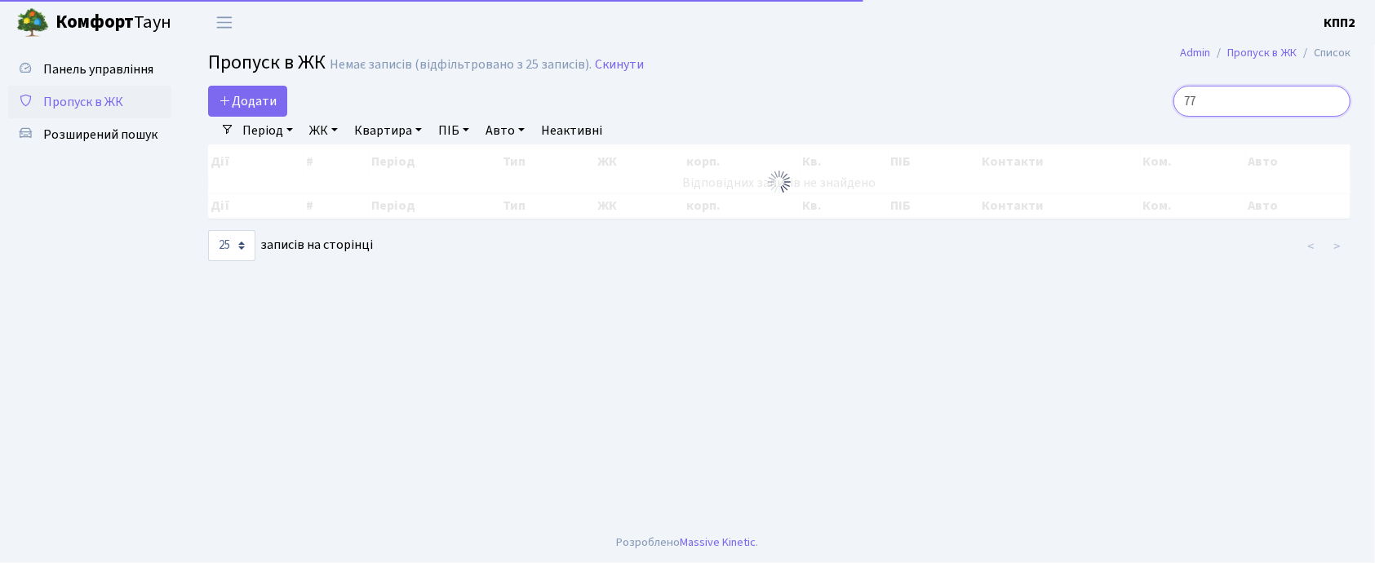
type input "7"
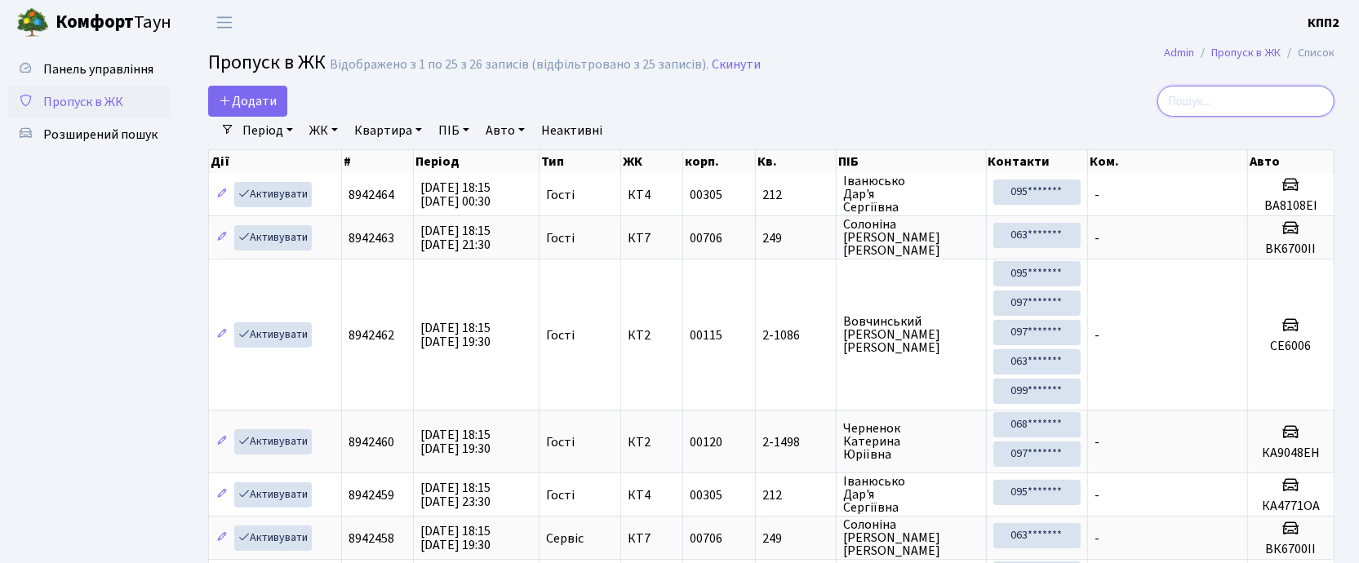
click at [1263, 104] on input "search" at bounding box center [1245, 101] width 177 height 31
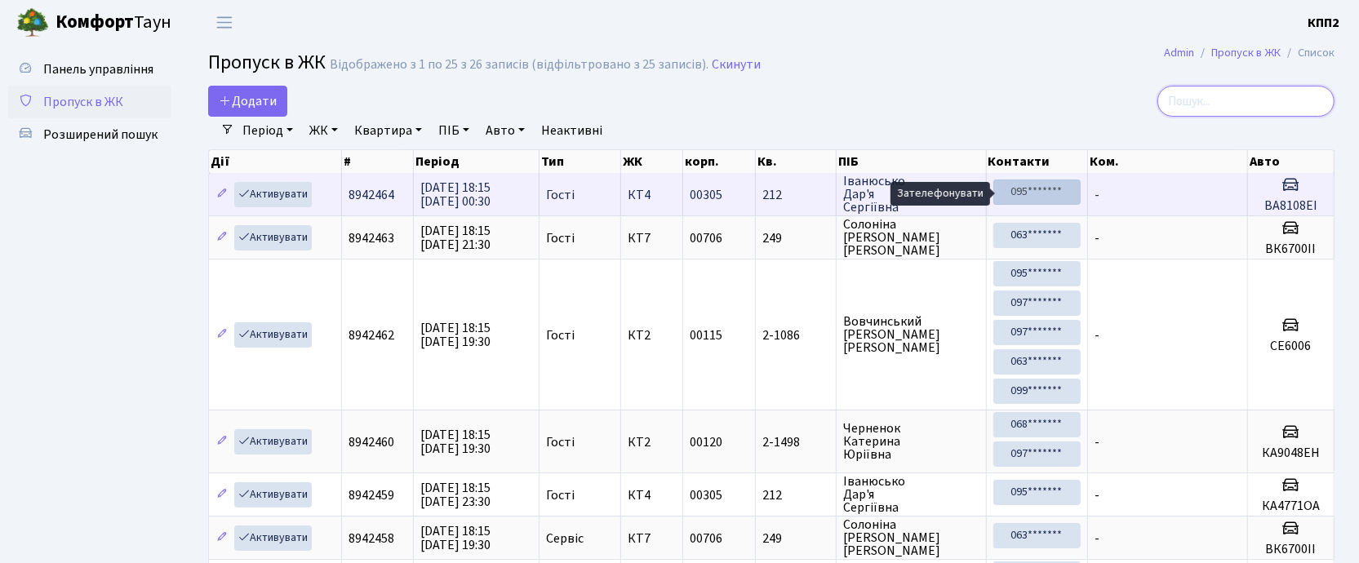
type input "5"
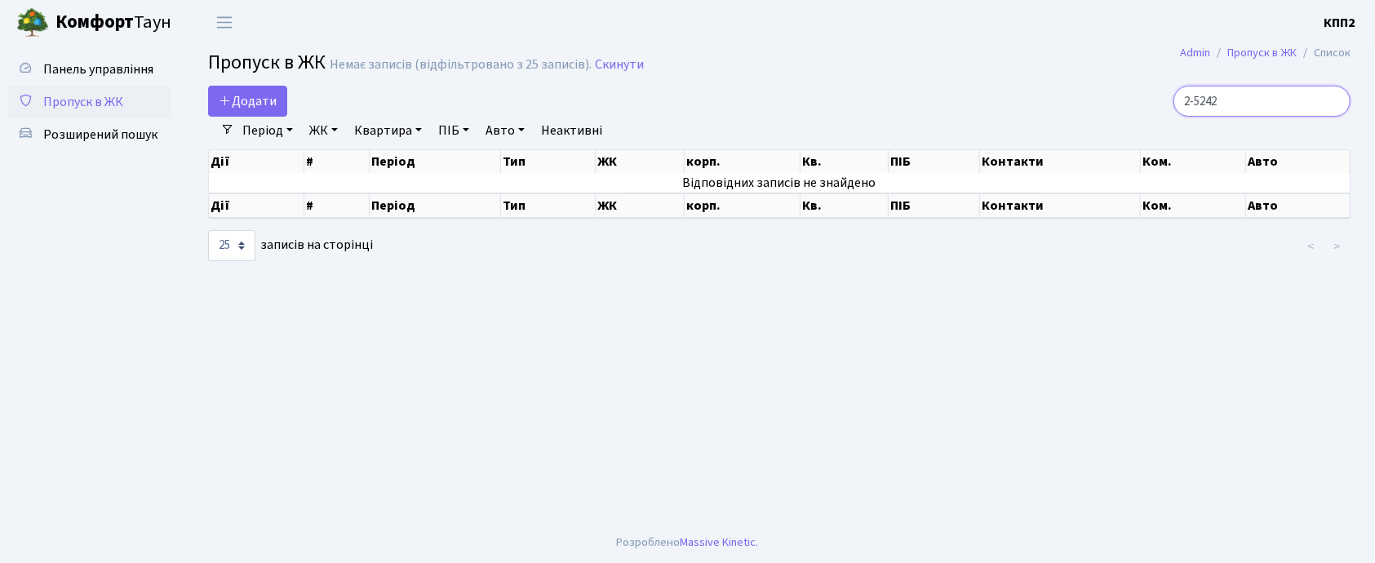
type input "2-5242"
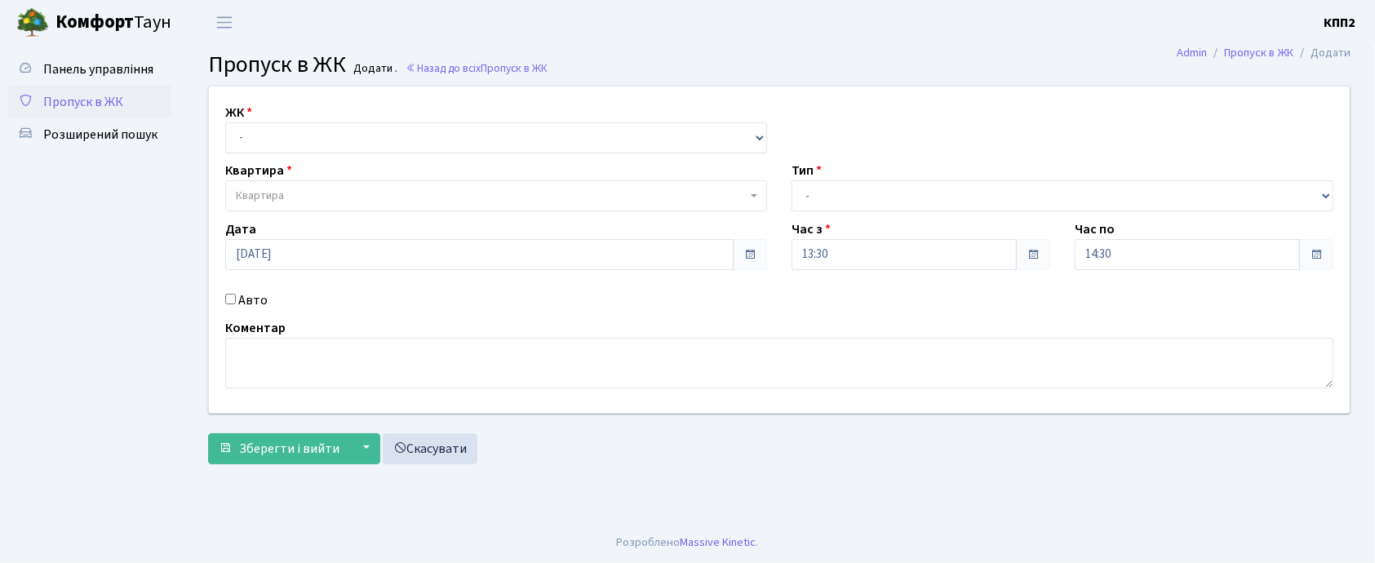
click at [70, 99] on span "Пропуск в ЖК" at bounding box center [83, 102] width 80 height 18
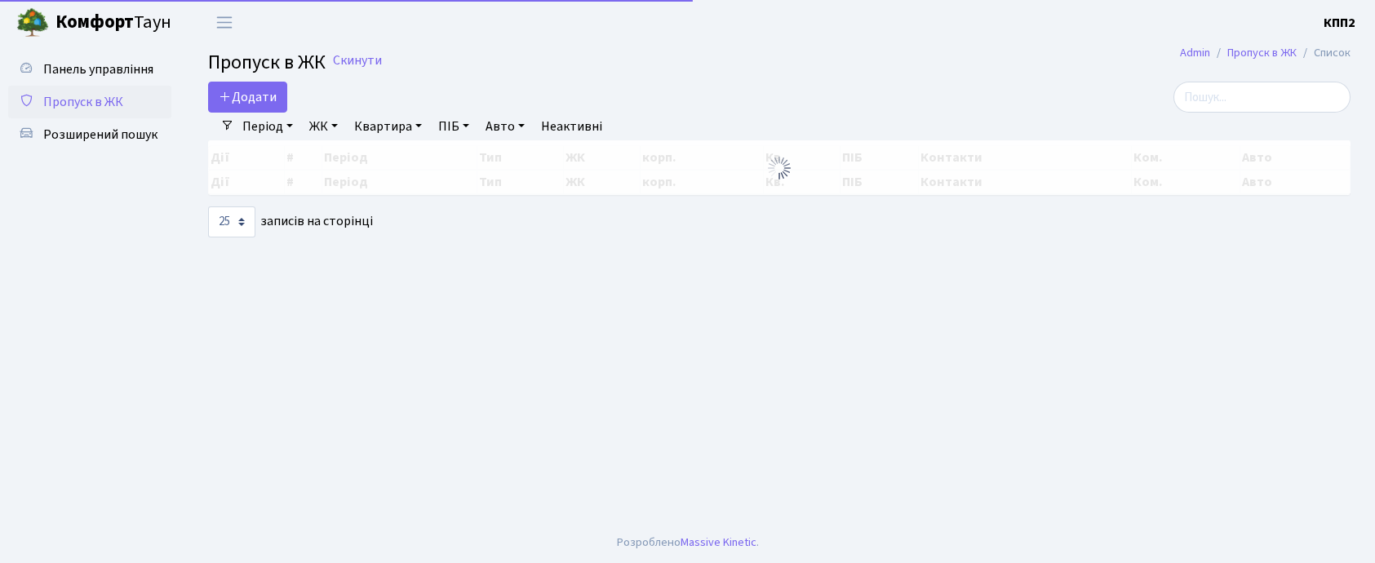
select select "25"
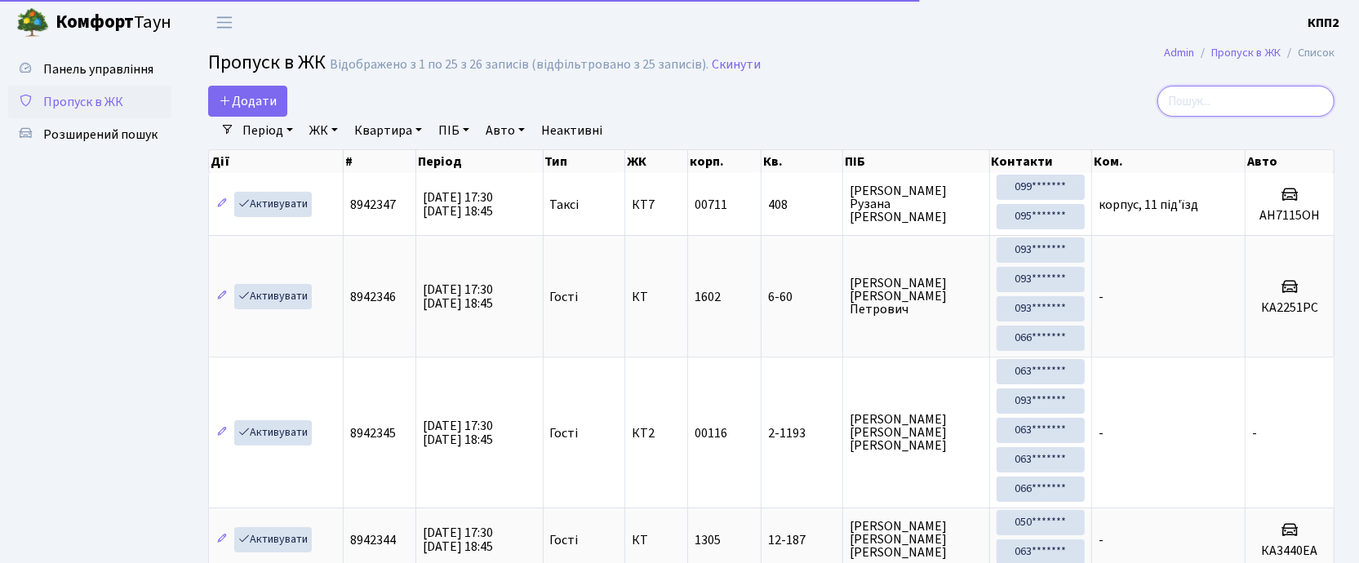
click at [1251, 95] on input "search" at bounding box center [1245, 101] width 177 height 31
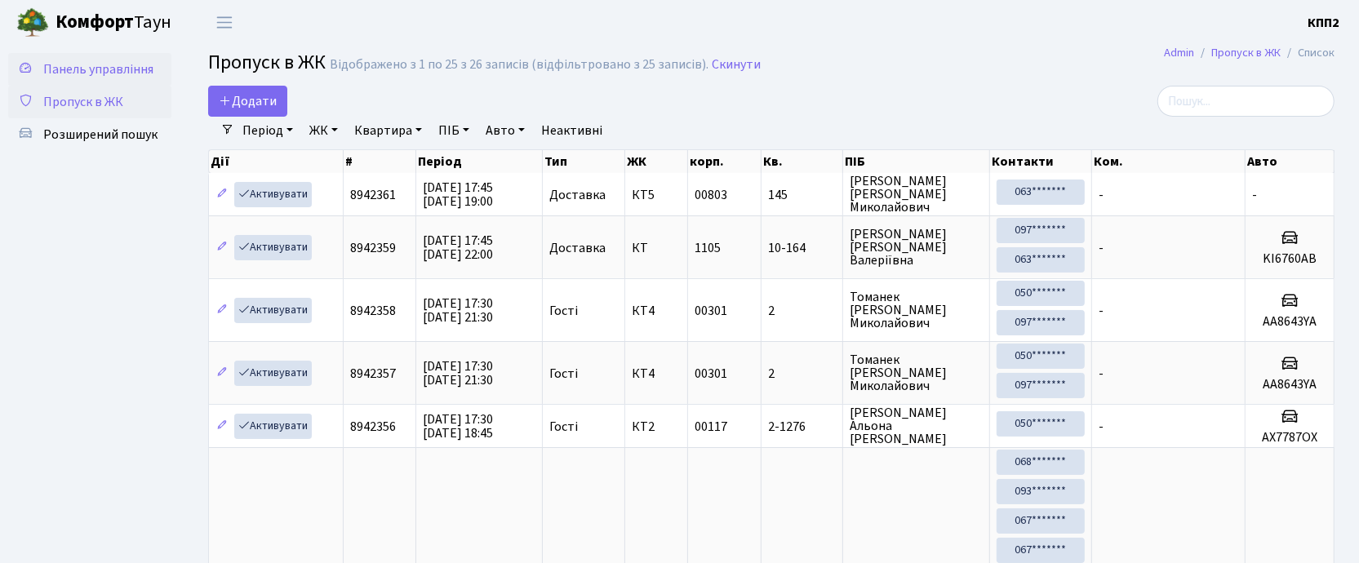
click at [98, 69] on span "Панель управління" at bounding box center [98, 69] width 110 height 18
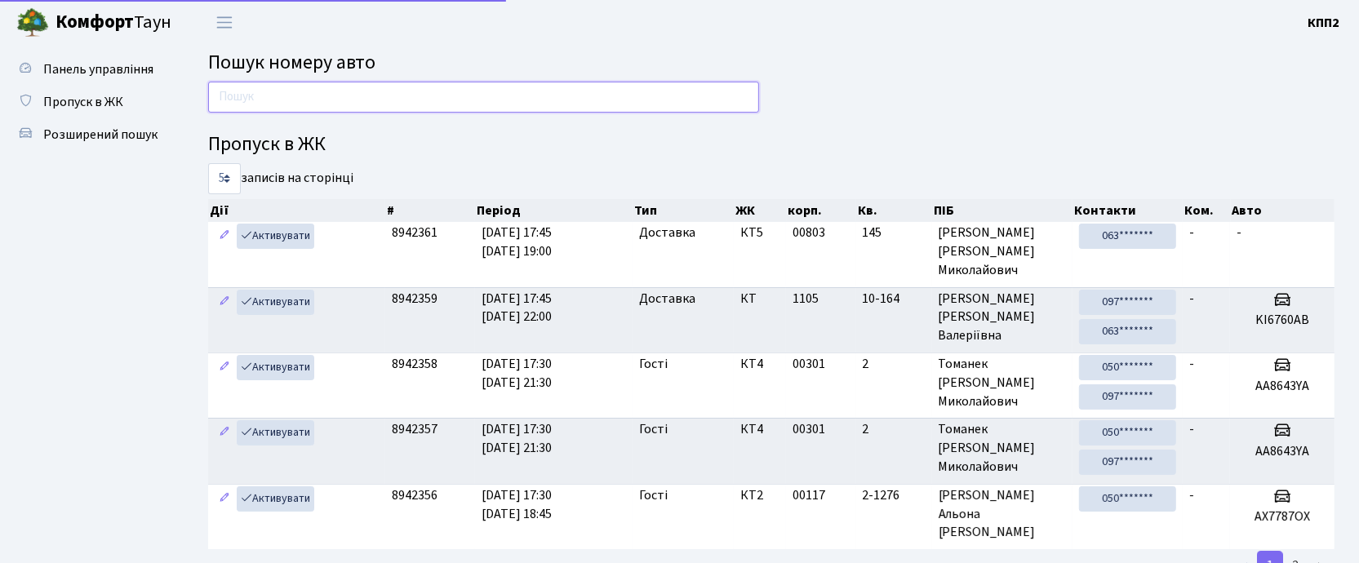
click at [357, 109] on input "text" at bounding box center [483, 97] width 551 height 31
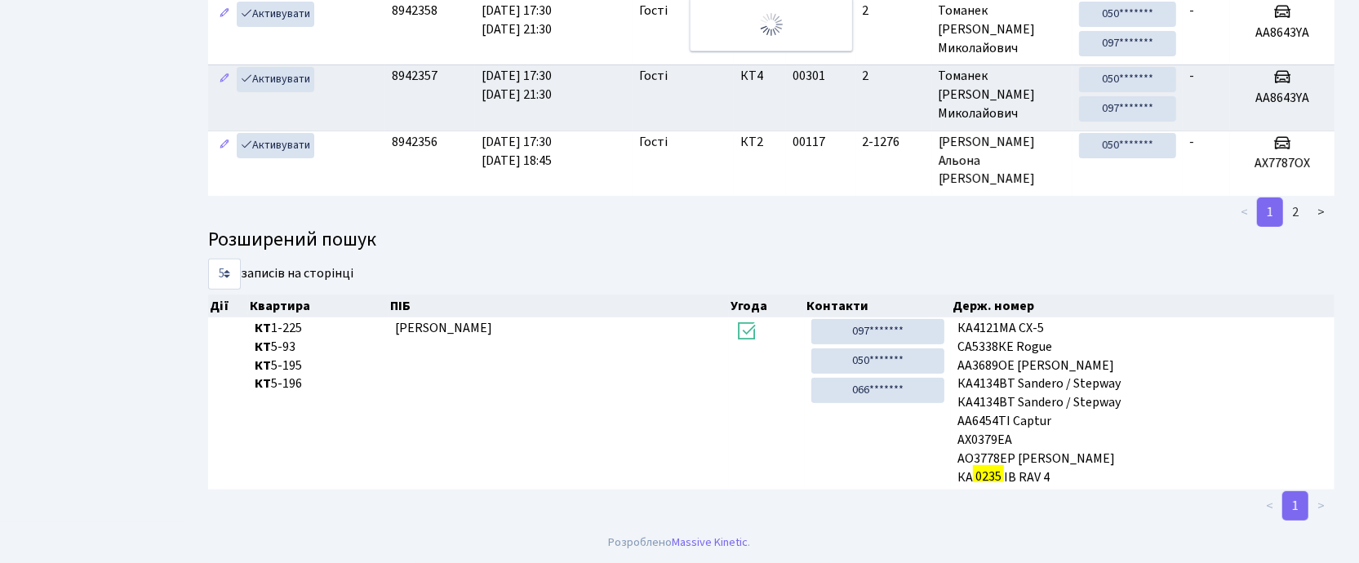
scroll to position [47, 0]
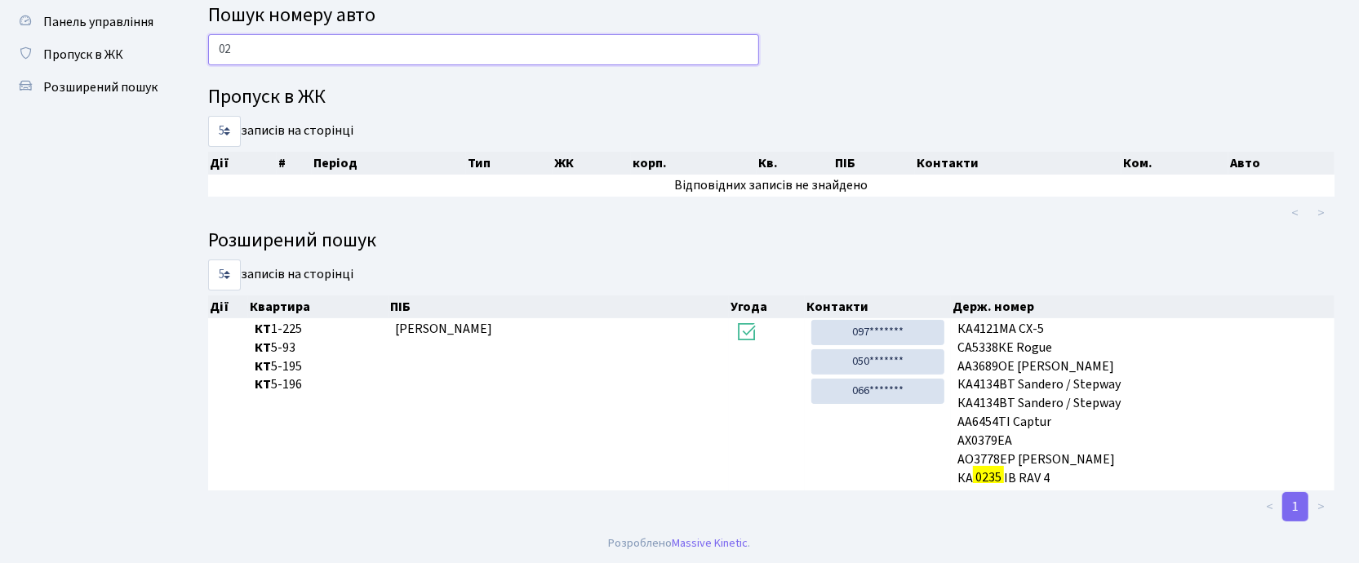
type input "0"
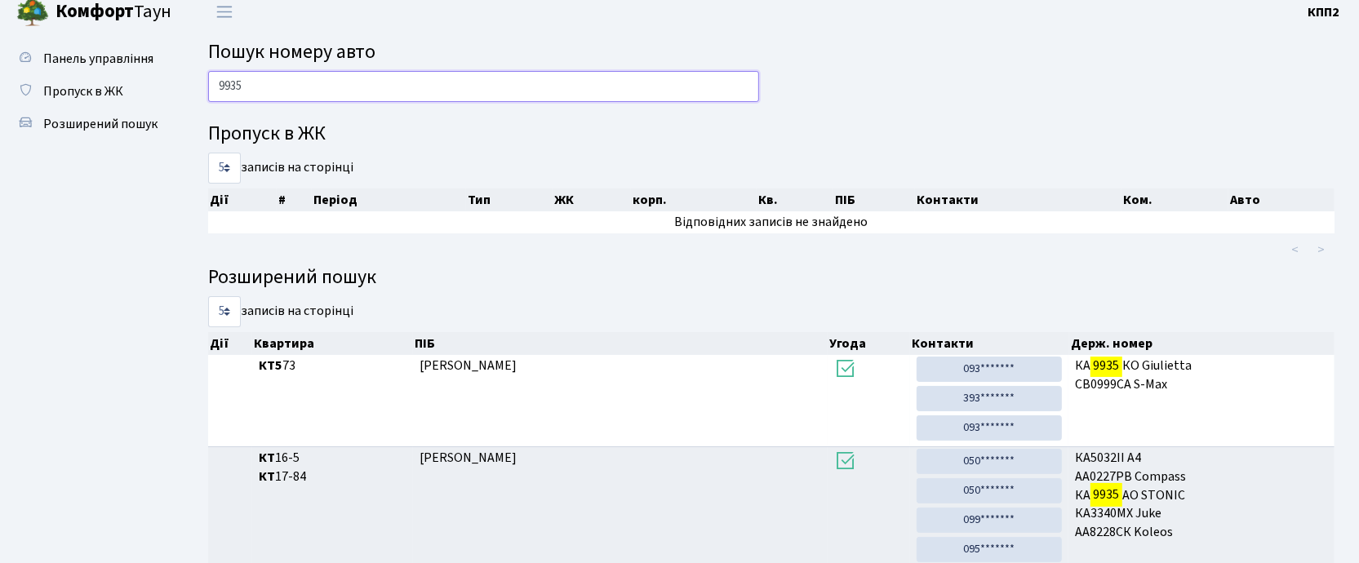
scroll to position [0, 0]
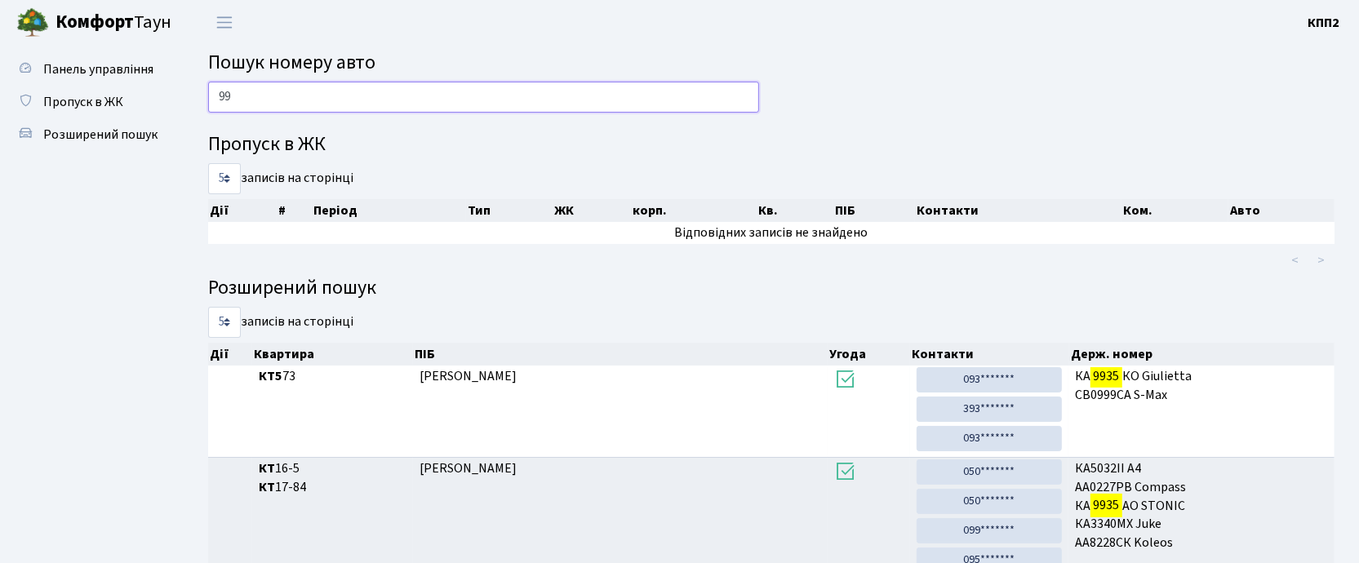
type input "9"
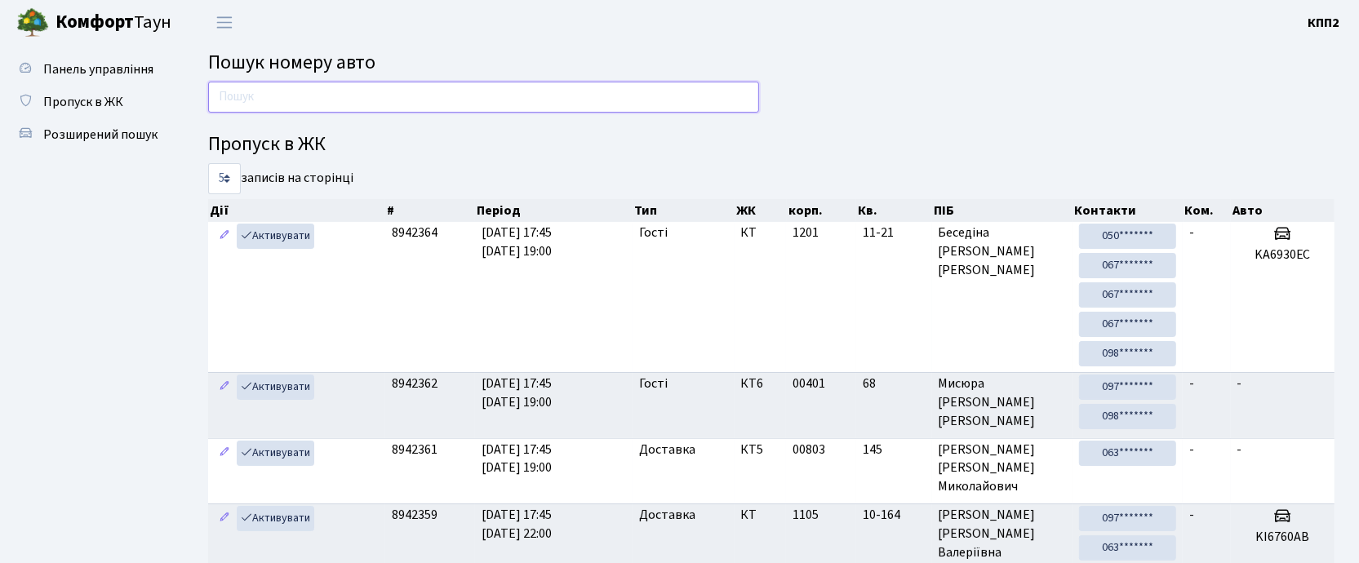
click at [425, 101] on input "text" at bounding box center [483, 97] width 551 height 31
click at [421, 96] on input "text" at bounding box center [483, 97] width 551 height 31
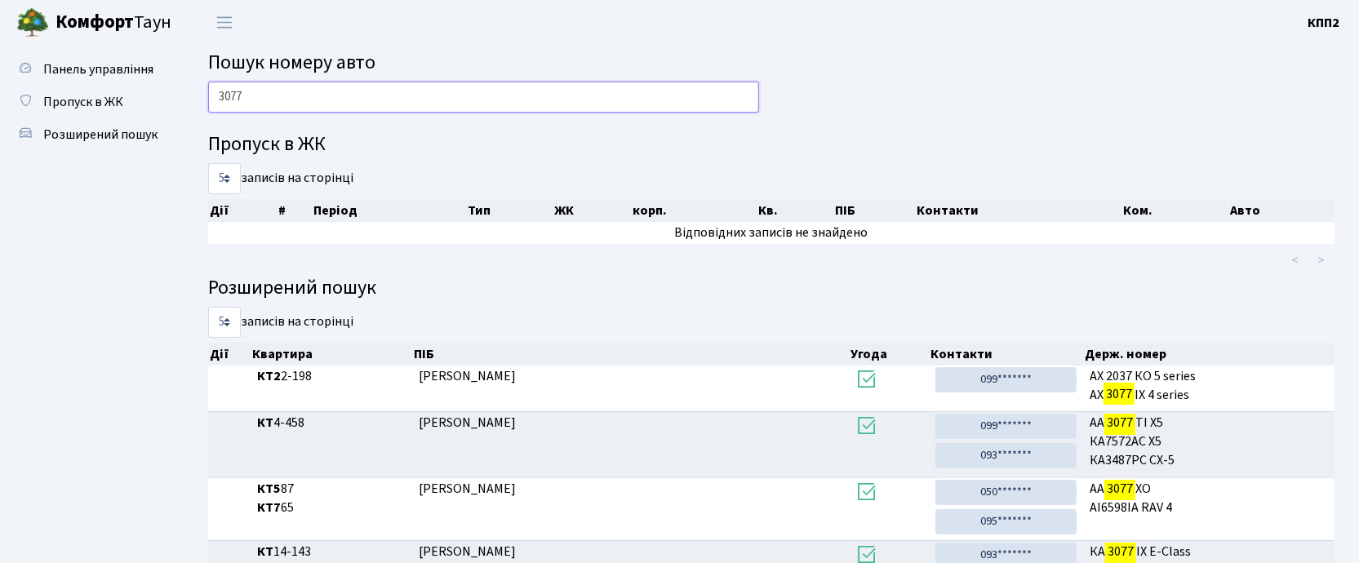
click at [261, 106] on input "3077" at bounding box center [483, 97] width 551 height 31
click at [261, 105] on input "3077" at bounding box center [483, 97] width 551 height 31
type input "8"
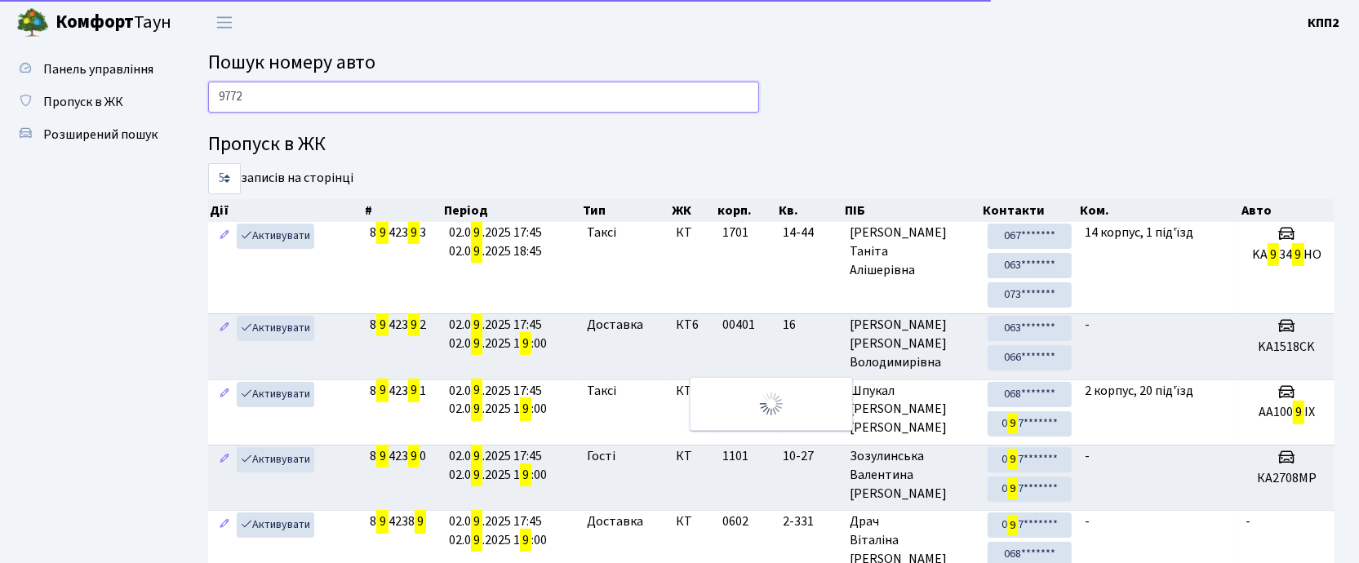
type input "9772"
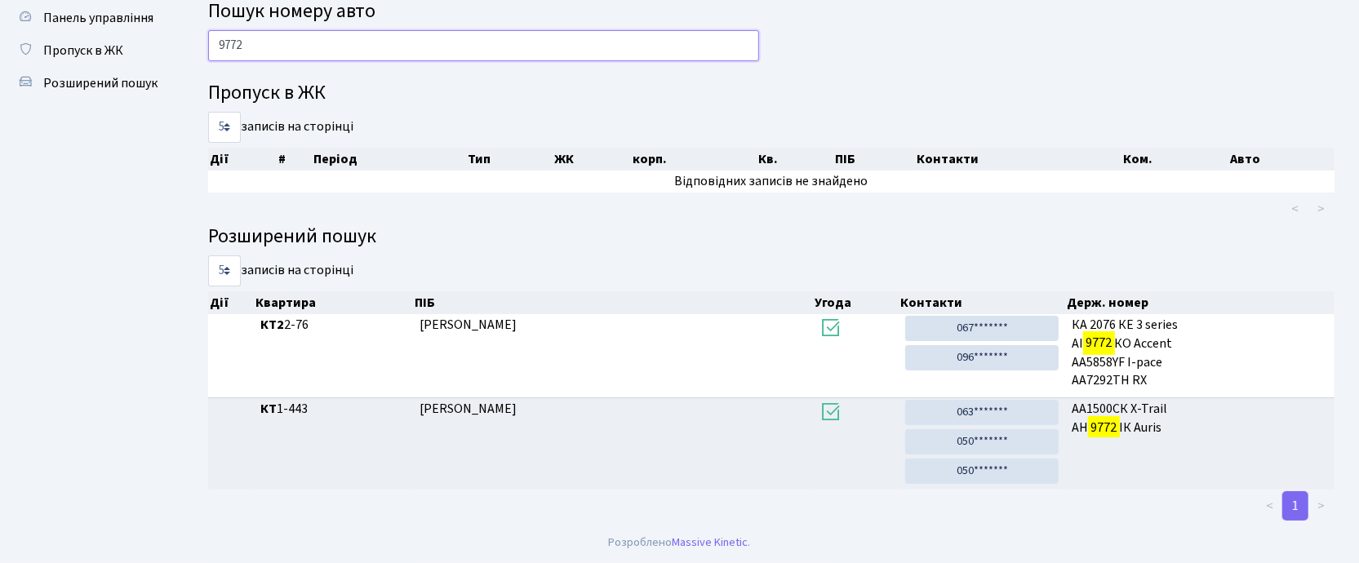
scroll to position [53, 0]
click at [313, 50] on input "9772" at bounding box center [483, 45] width 551 height 31
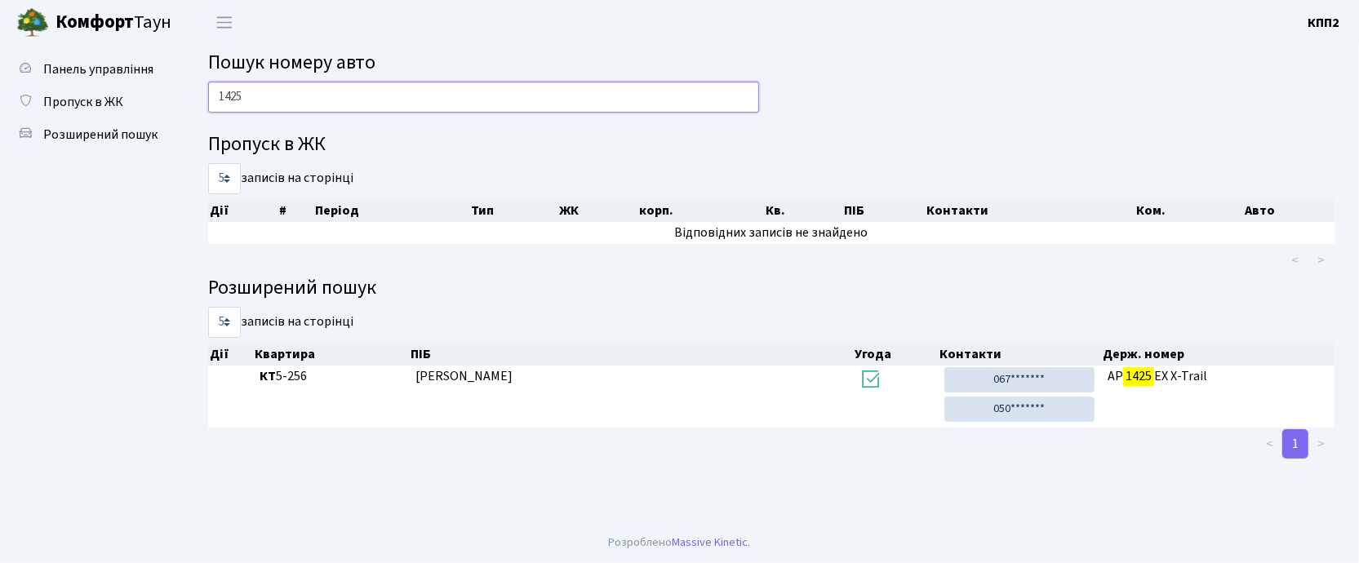
scroll to position [0, 0]
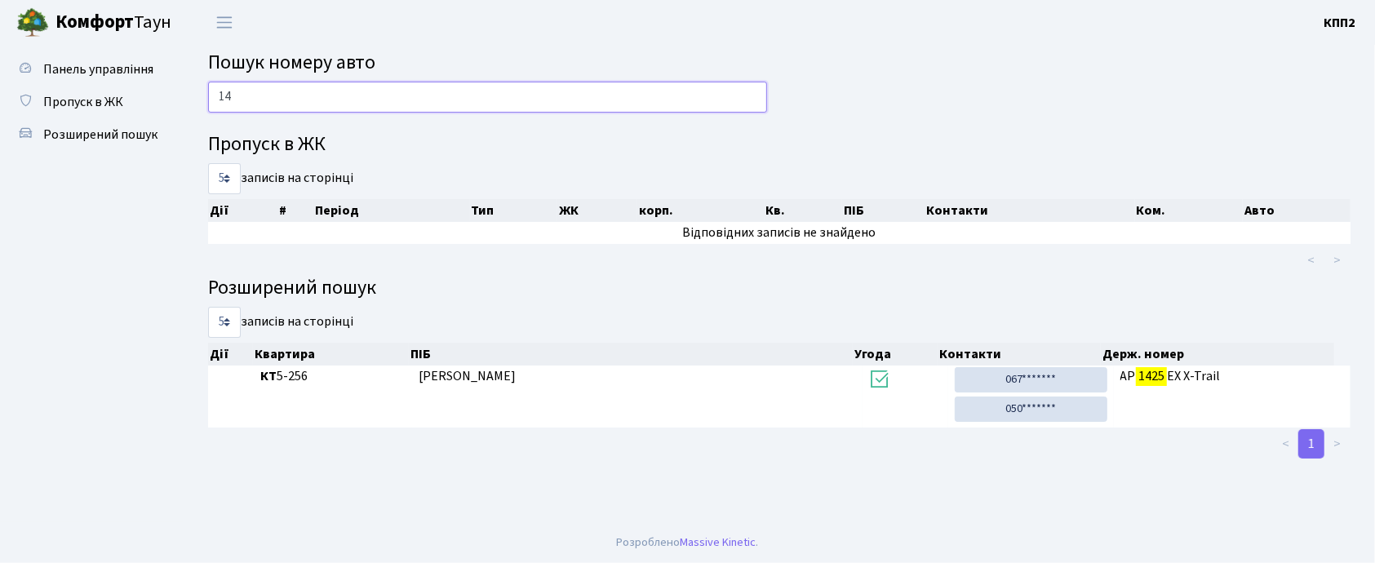
type input "1"
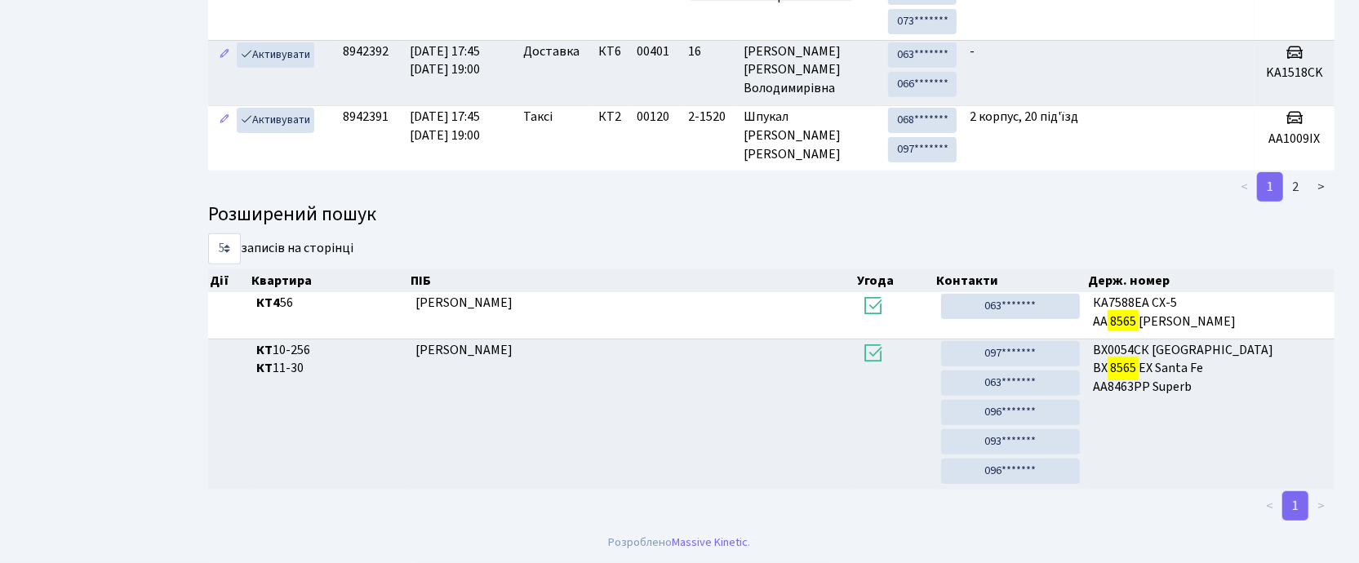
scroll to position [75, 0]
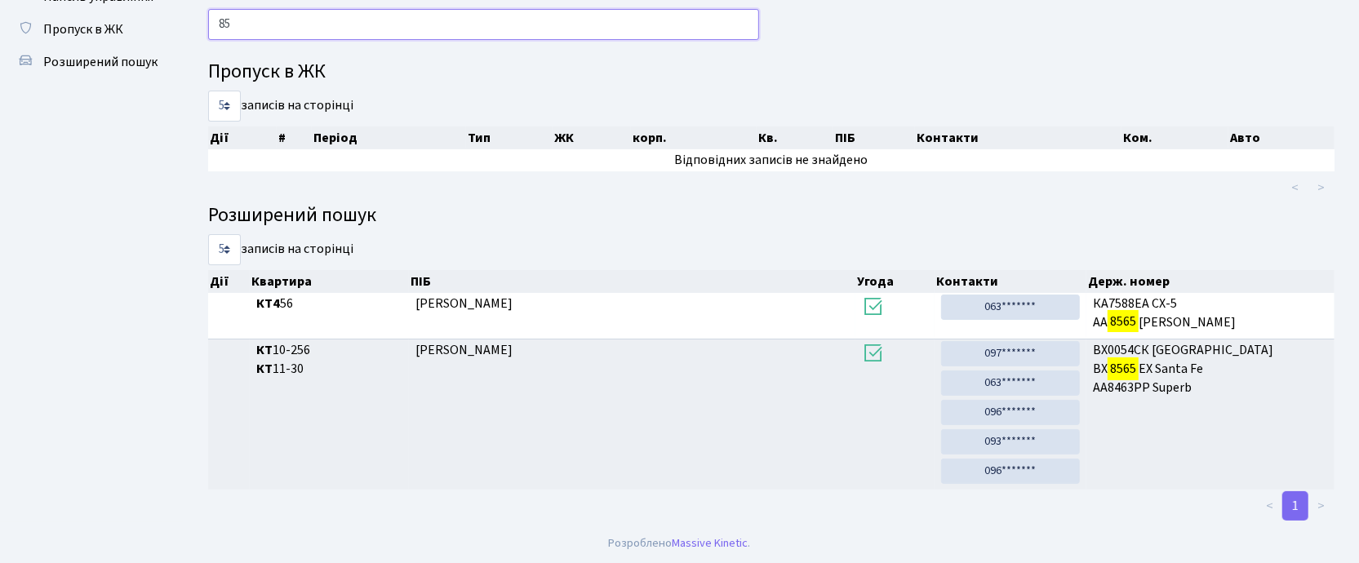
type input "8"
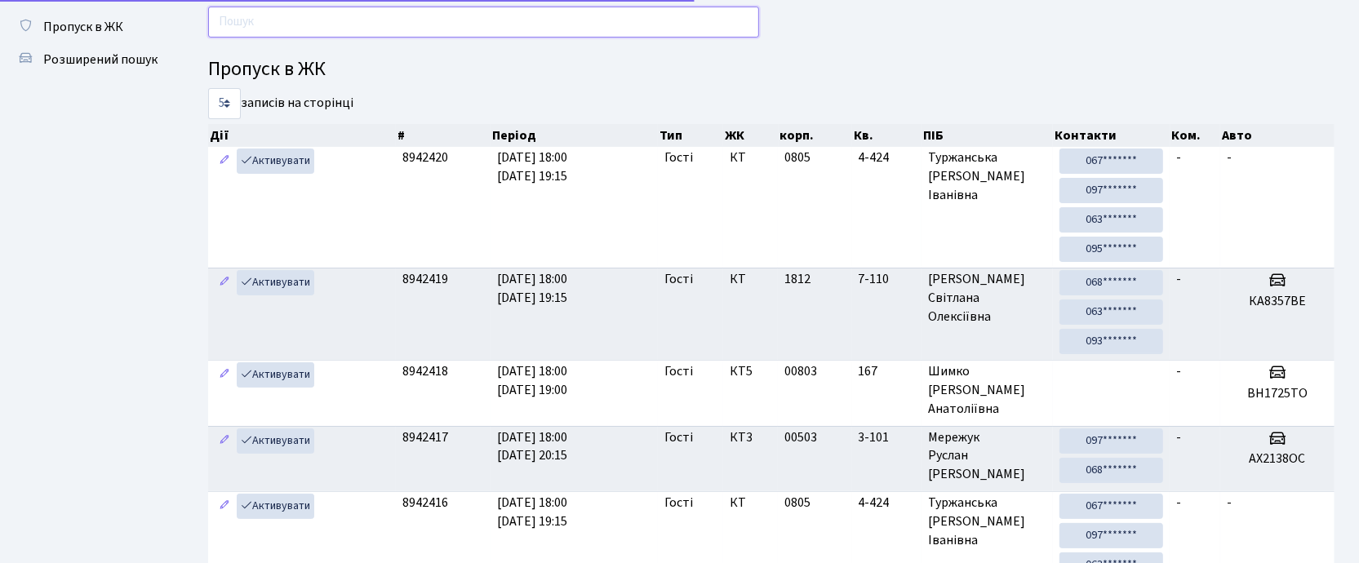
scroll to position [438, 0]
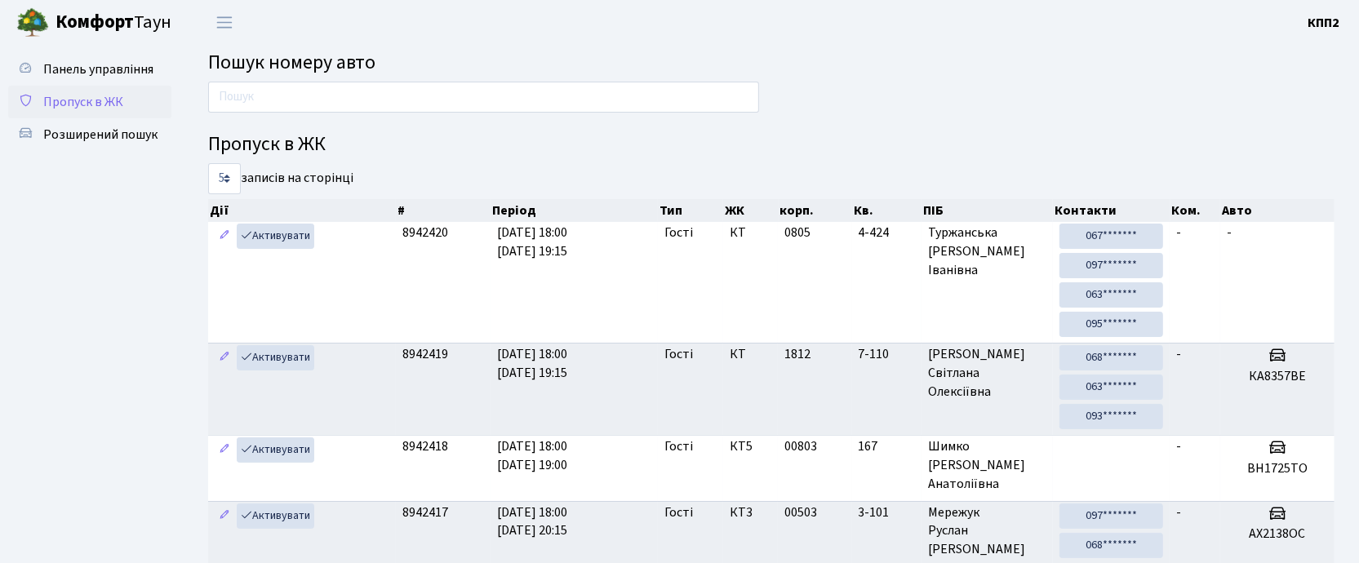
click at [65, 86] on link "Пропуск в ЖК" at bounding box center [89, 102] width 163 height 33
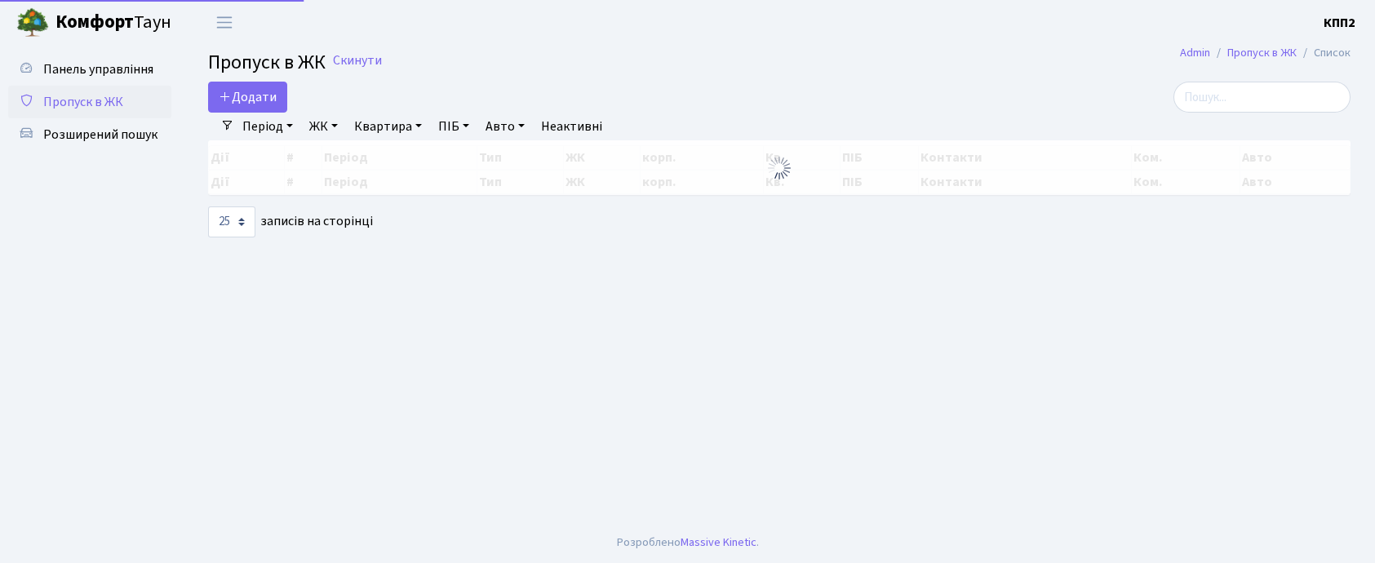
select select "25"
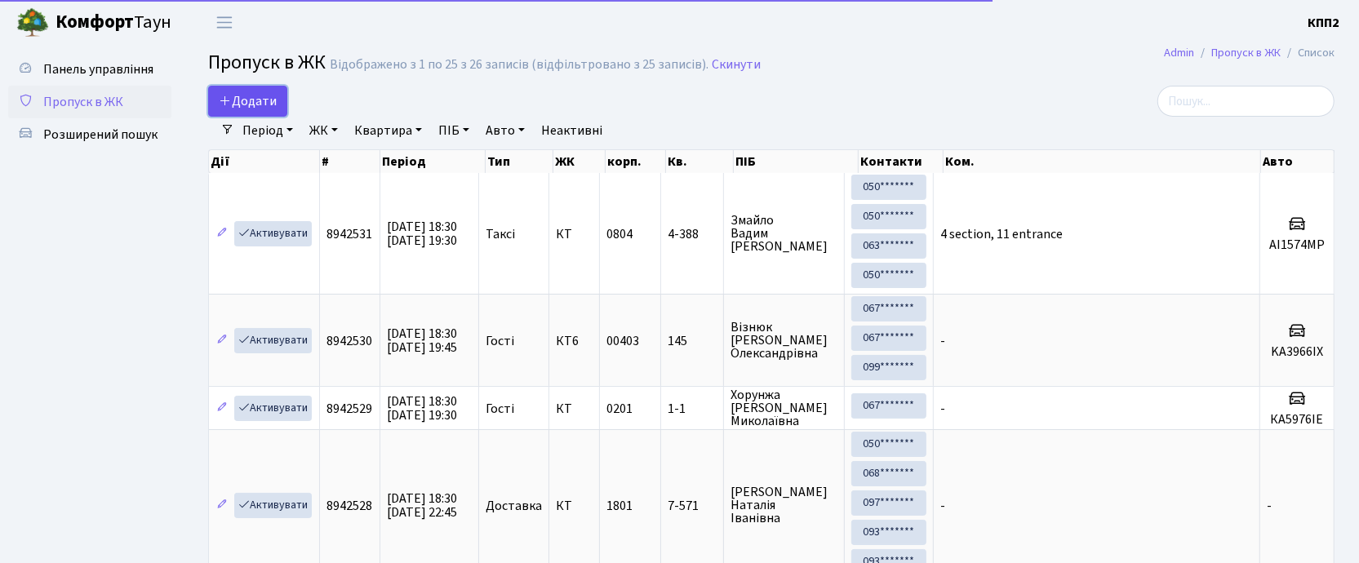
click at [273, 104] on span "Додати" at bounding box center [248, 101] width 58 height 18
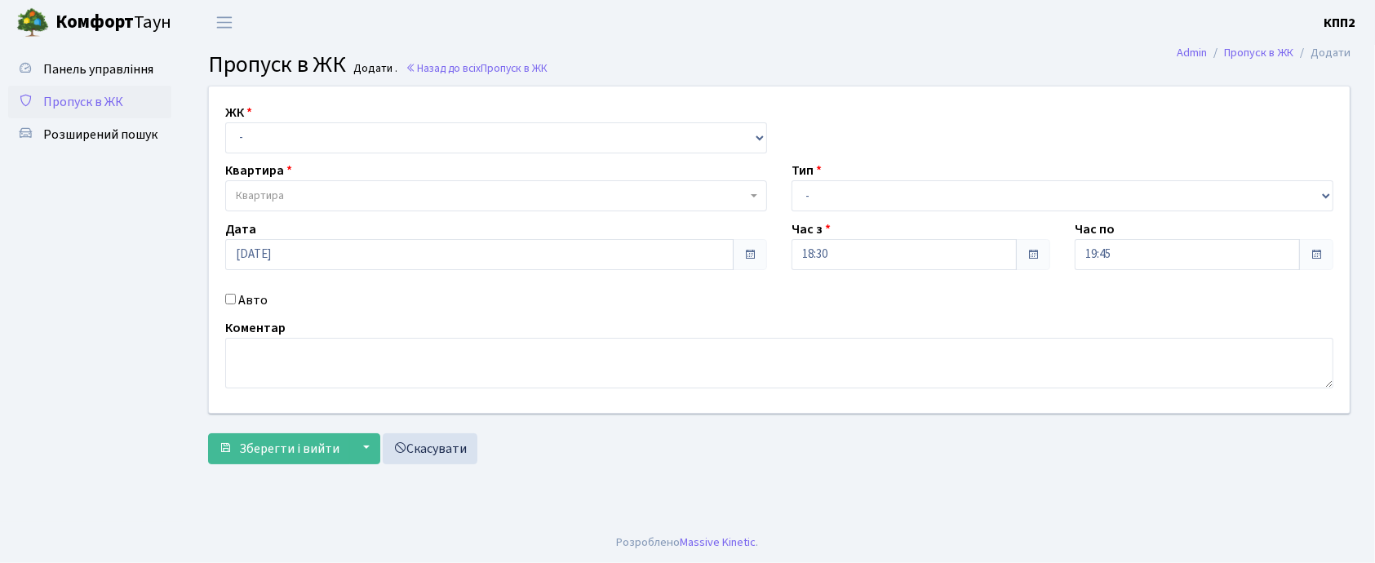
click at [227, 295] on input "Авто" at bounding box center [230, 299] width 11 height 11
checkbox input "true"
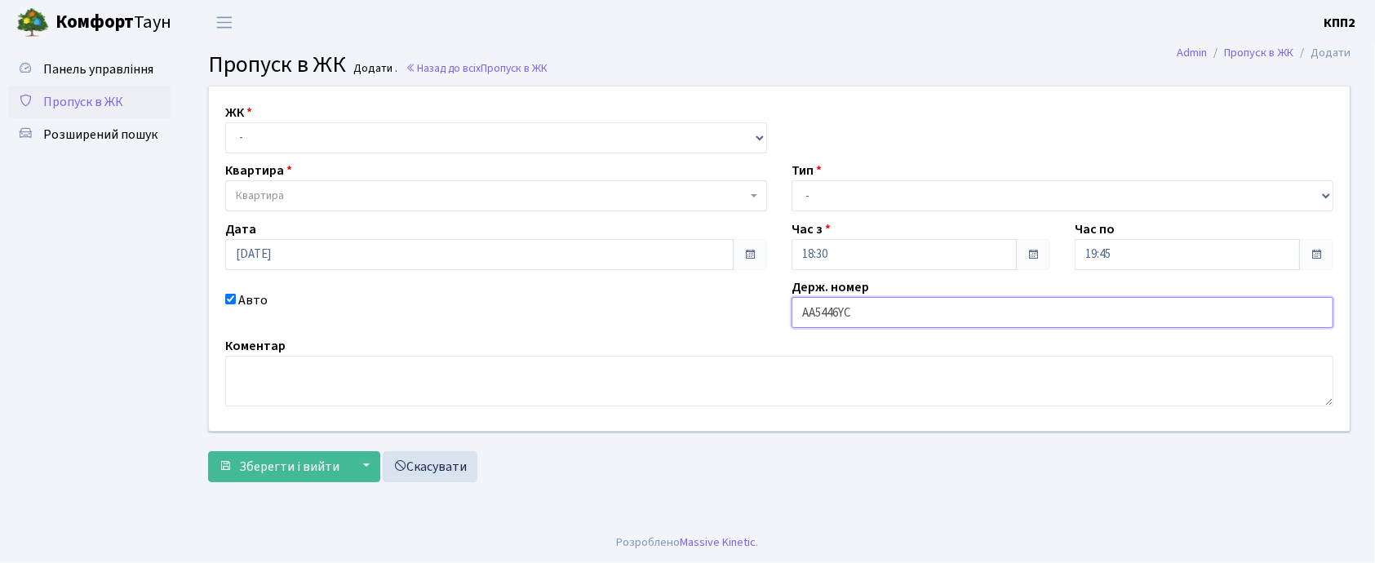
type input "АА5446YC"
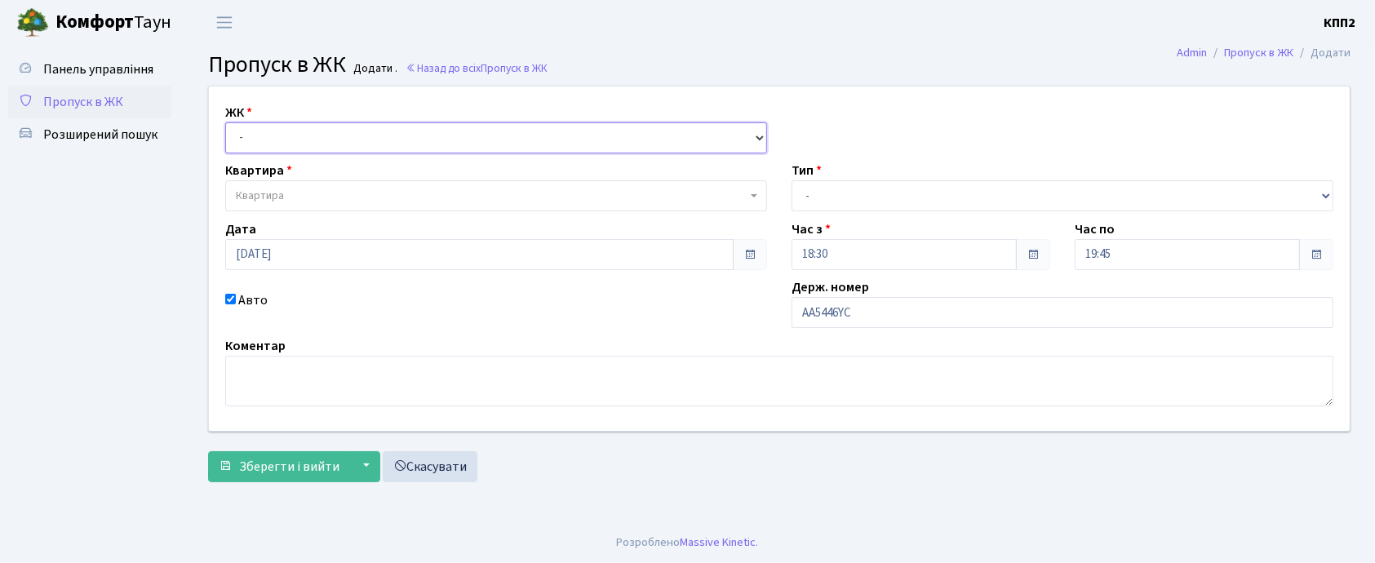
click at [250, 144] on select "- КТ, вул. Регенераторна, 4 КТ2, просп. Соборності, 17 КТ3, вул. Березнева, 16 …" at bounding box center [496, 137] width 542 height 31
select select "271"
click at [225, 122] on select "- КТ, вул. Регенераторна, 4 КТ2, просп. Соборності, 17 КТ3, вул. Березнева, 16 …" at bounding box center [496, 137] width 542 height 31
select select
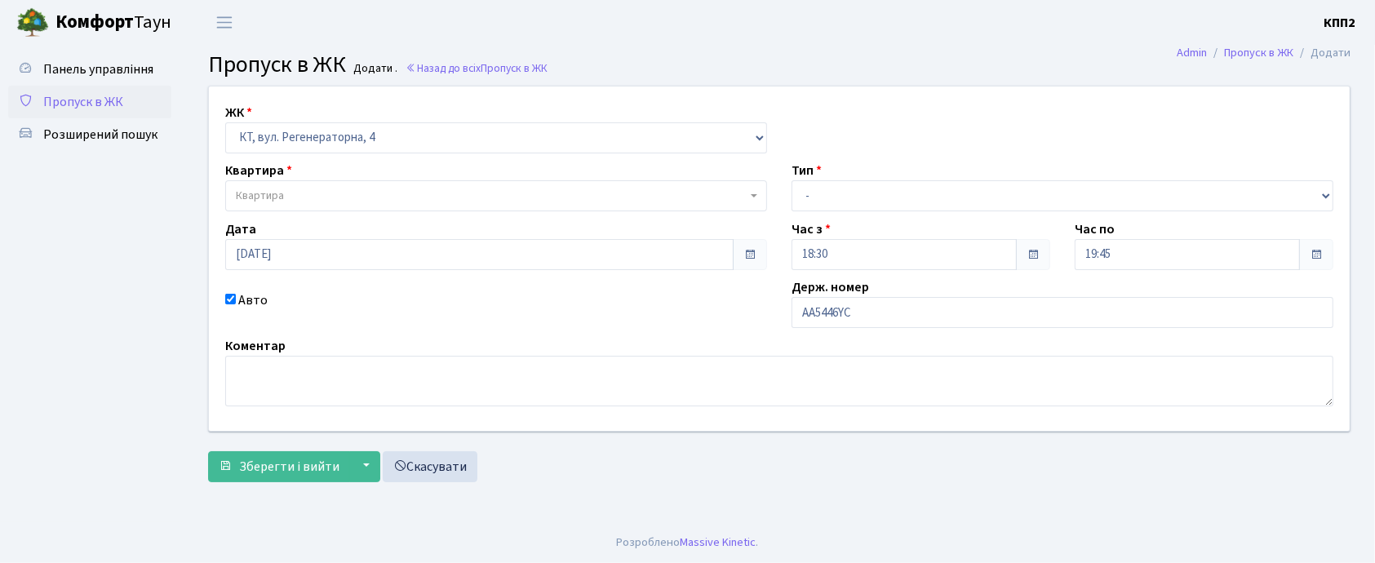
click at [281, 196] on span "Квартира" at bounding box center [260, 196] width 48 height 16
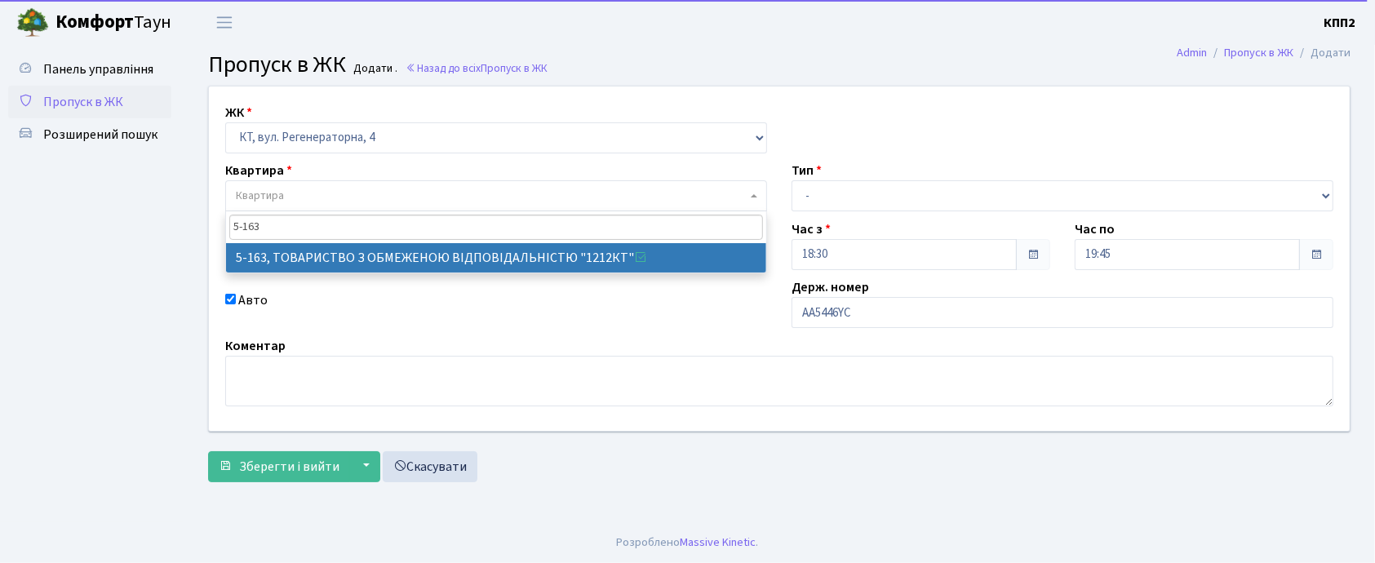
type input "5-163"
select select "2321"
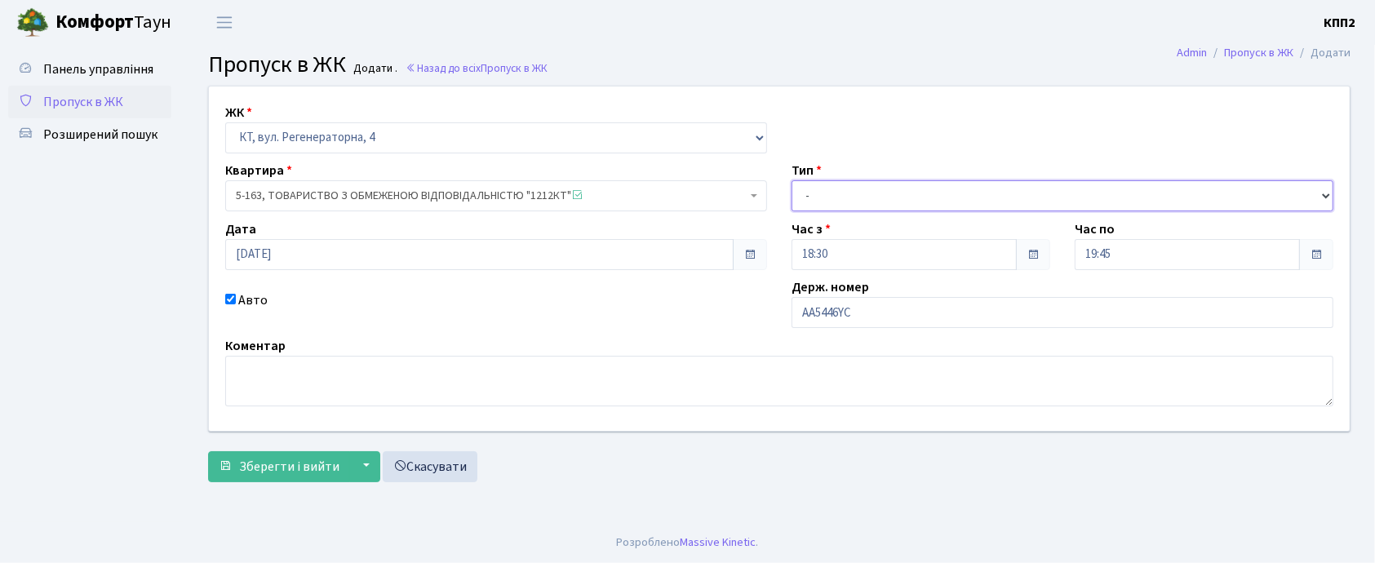
click at [875, 189] on select "- Доставка Таксі Гості Сервіс" at bounding box center [1062, 195] width 542 height 31
select select "2"
click at [791, 180] on select "- Доставка Таксі Гості Сервіс" at bounding box center [1062, 195] width 542 height 31
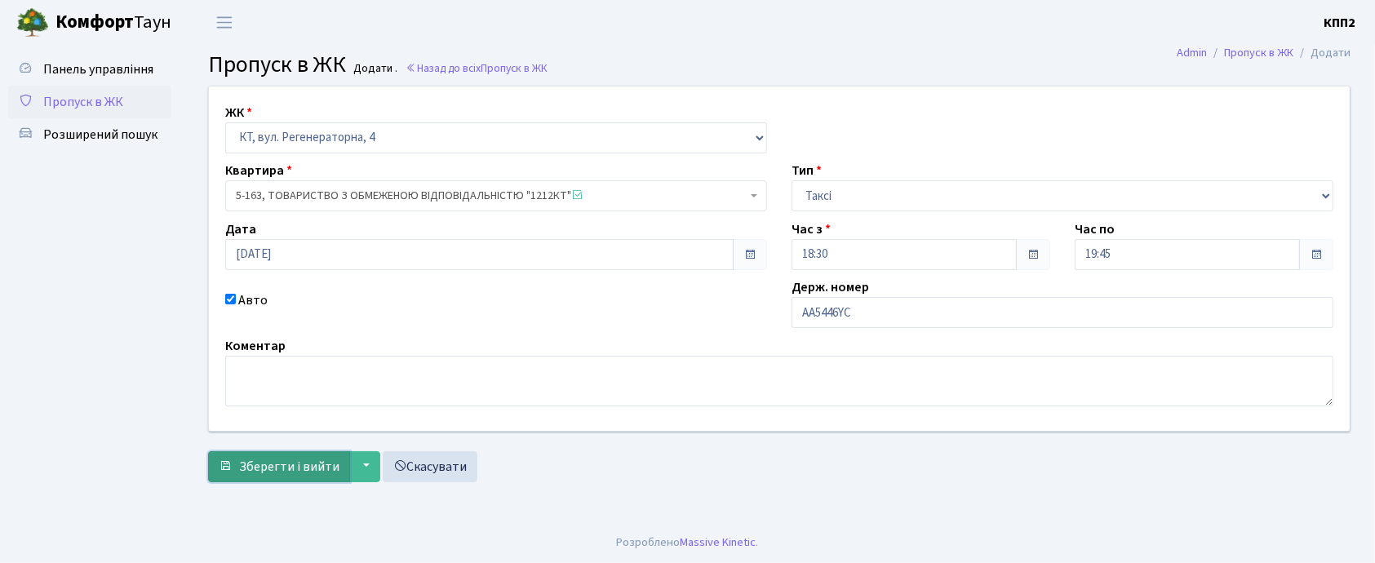
click at [313, 458] on span "Зберегти і вийти" at bounding box center [289, 467] width 100 height 18
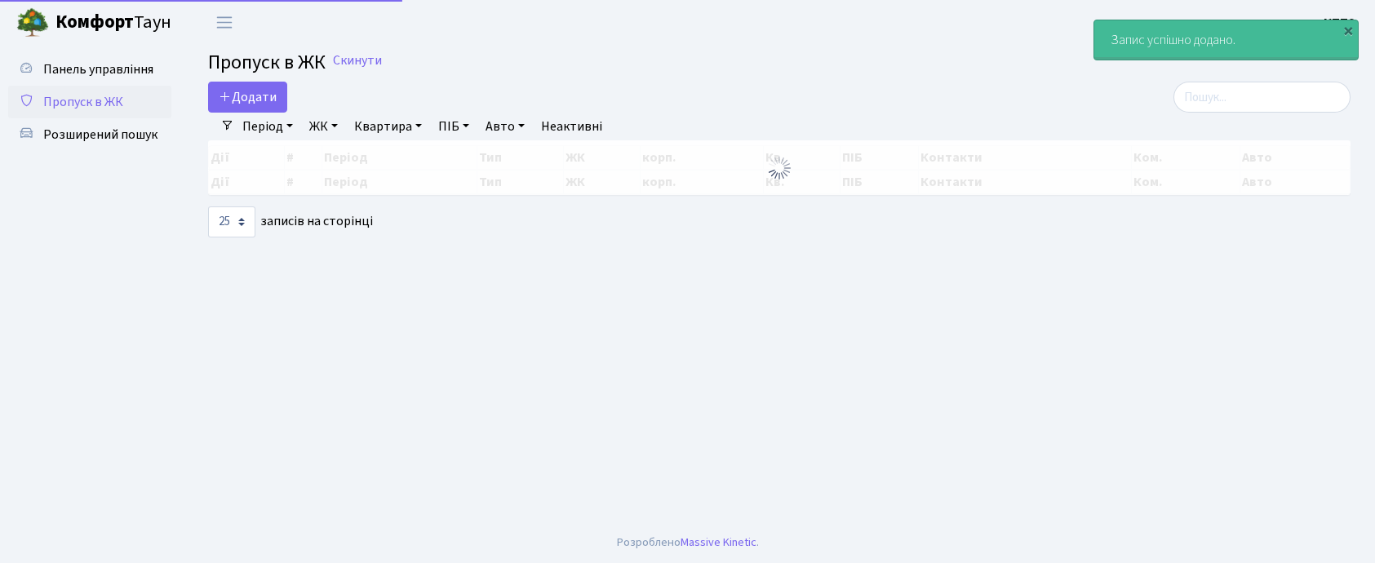
select select "25"
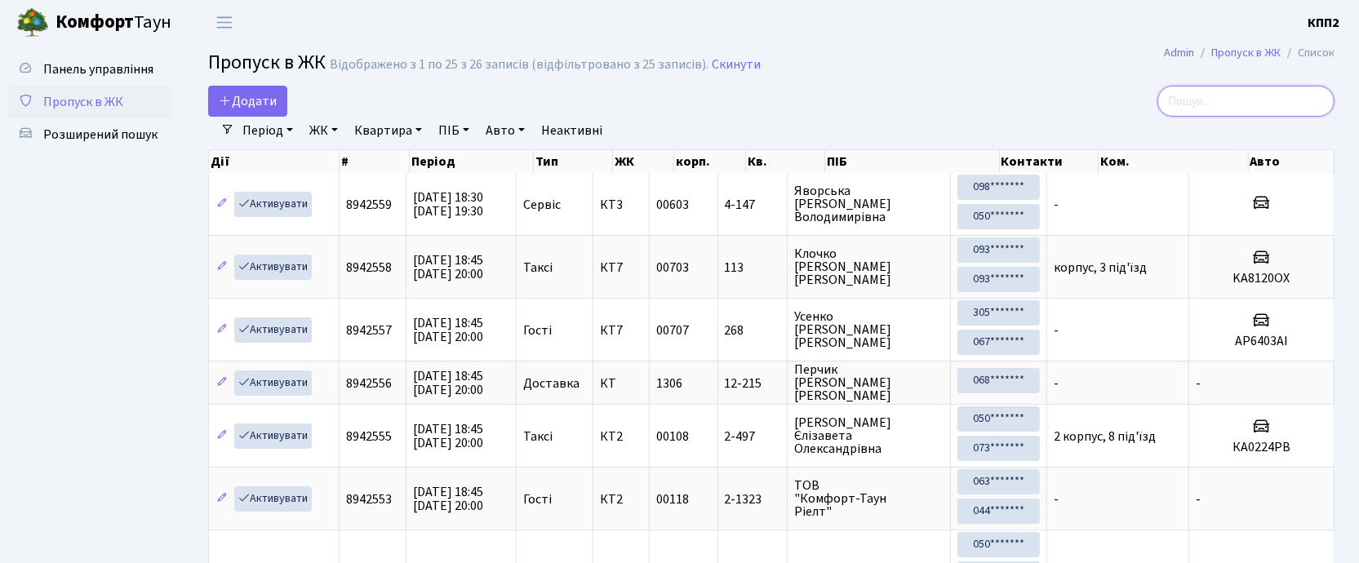
click at [1203, 89] on input "search" at bounding box center [1245, 101] width 177 height 31
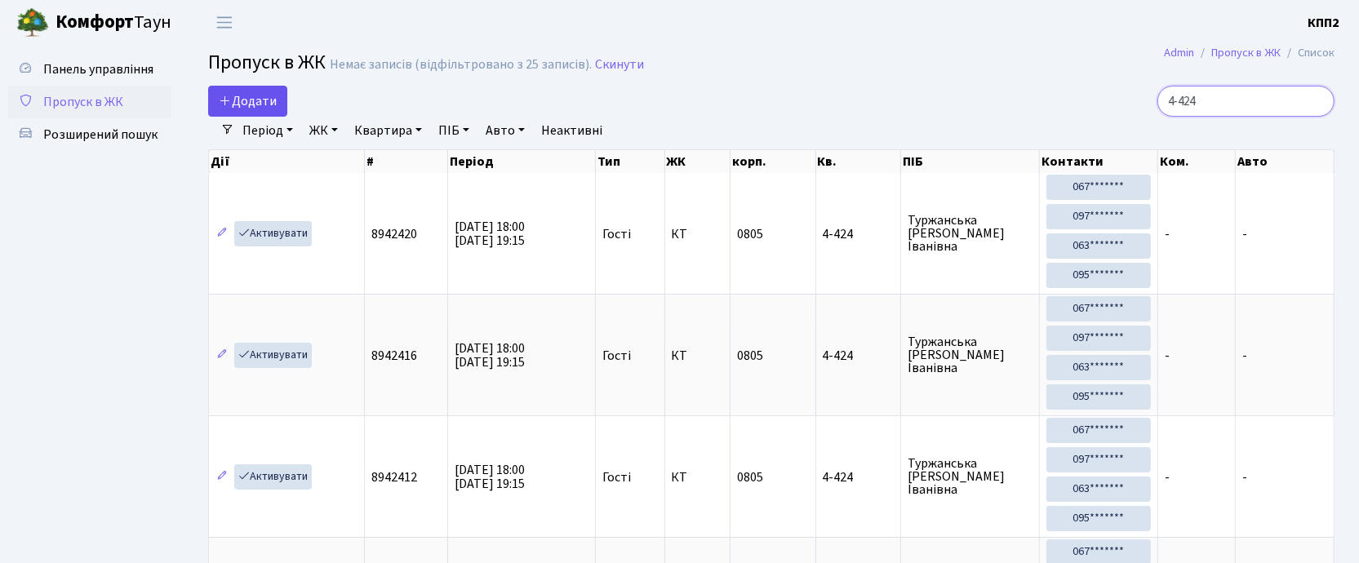
type input "4-424"
click at [246, 109] on span "Додати" at bounding box center [248, 101] width 58 height 18
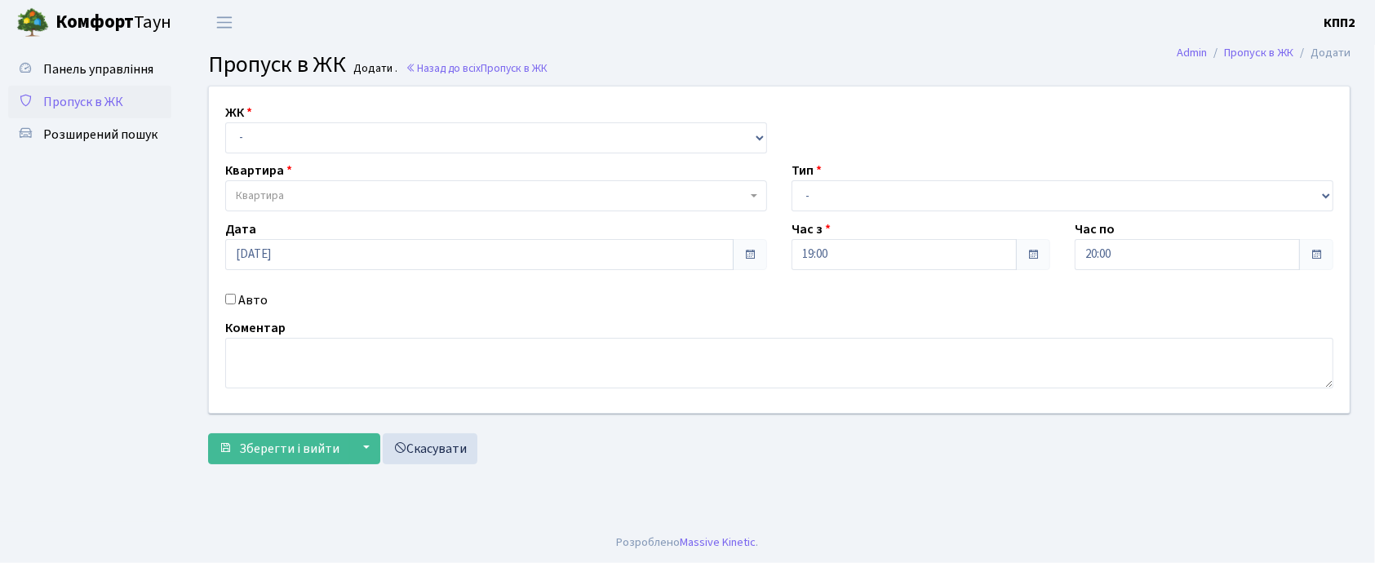
click at [230, 299] on input "Авто" at bounding box center [230, 299] width 11 height 11
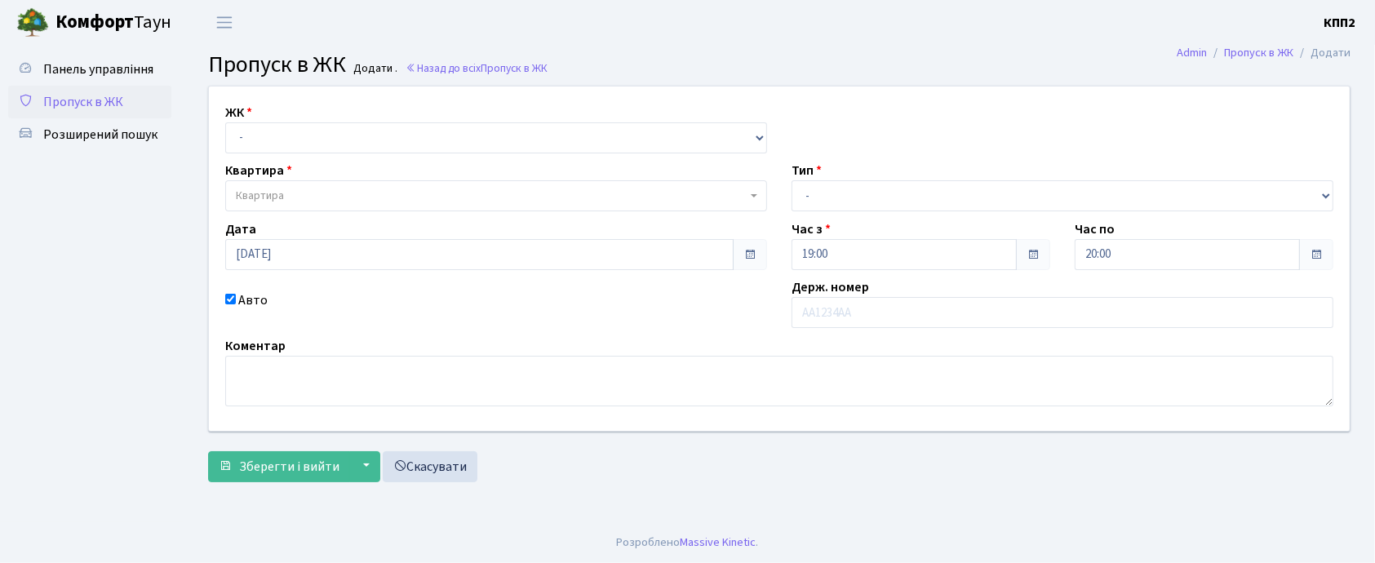
click at [229, 301] on input "Авто" at bounding box center [230, 299] width 11 height 11
checkbox input "false"
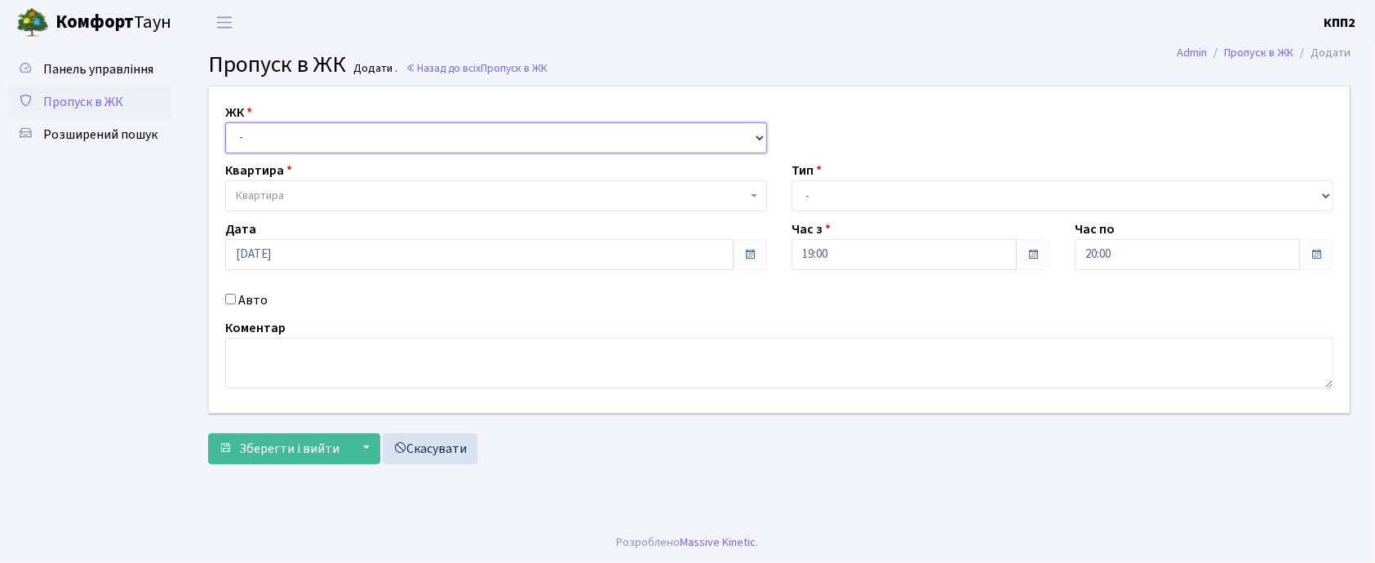
click at [273, 132] on select "- КТ, вул. Регенераторна, 4 КТ2, просп. Соборності, 17 КТ3, вул. Березнева, 16 …" at bounding box center [496, 137] width 542 height 31
select select "305"
click at [225, 122] on select "- КТ, вул. Регенераторна, 4 КТ2, просп. Соборності, 17 КТ3, вул. Березнева, 16 …" at bounding box center [496, 137] width 542 height 31
select select
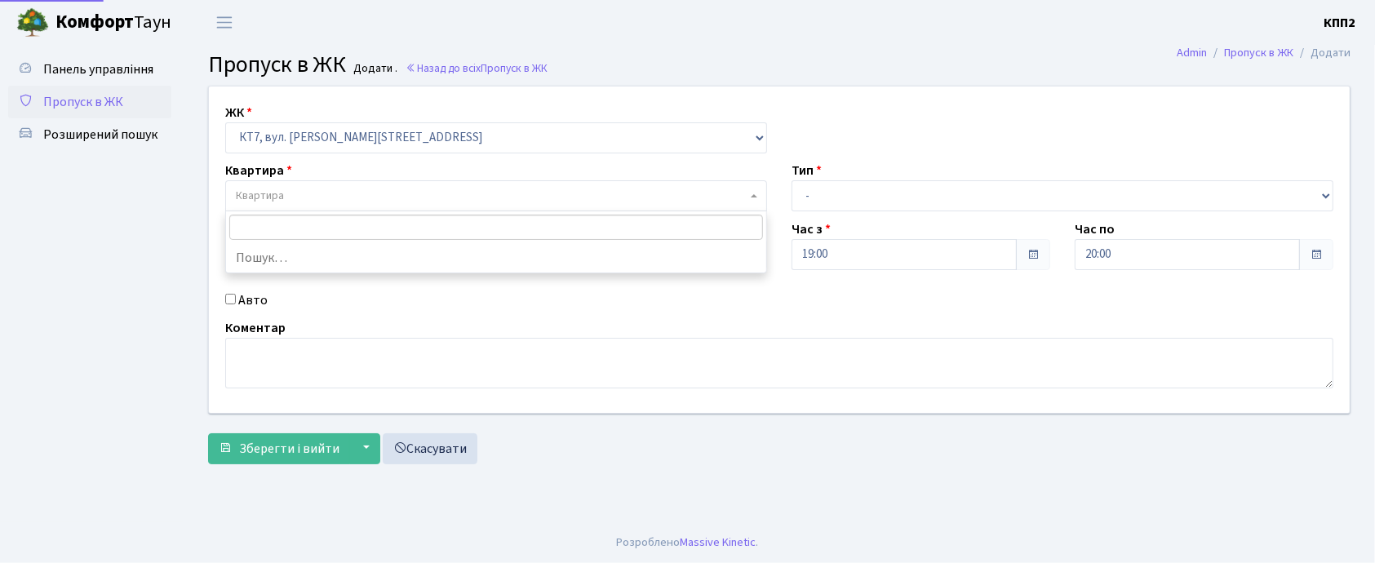
click at [397, 183] on span "Квартира" at bounding box center [496, 195] width 542 height 31
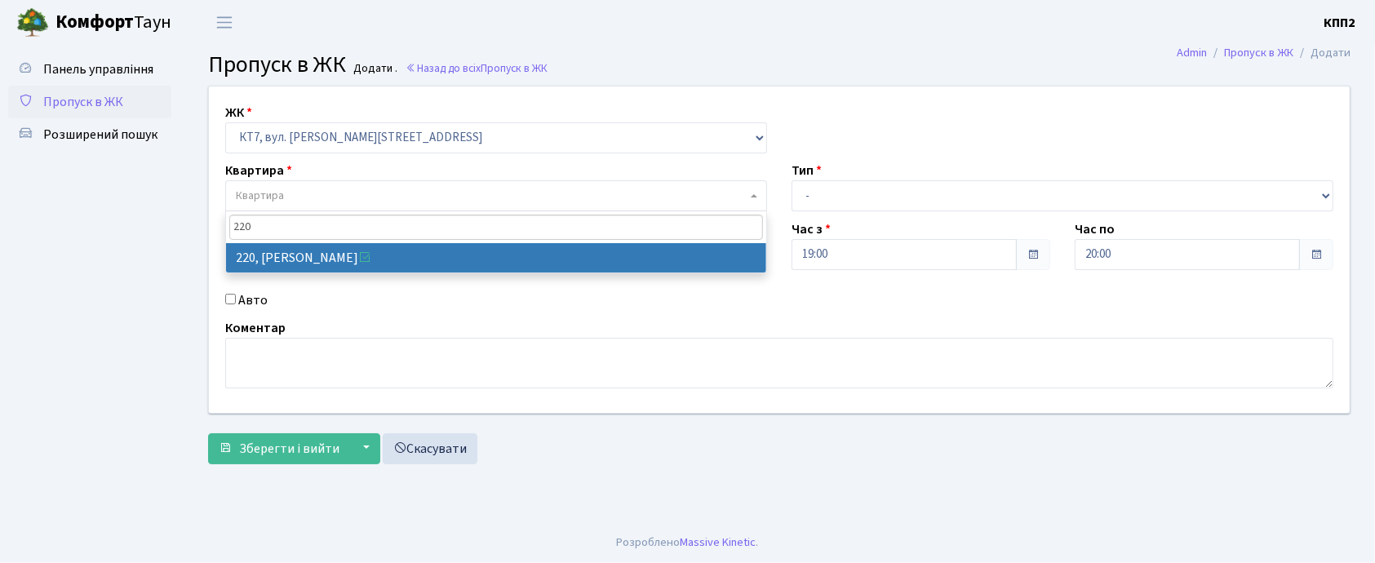
type input "220"
select select "18672"
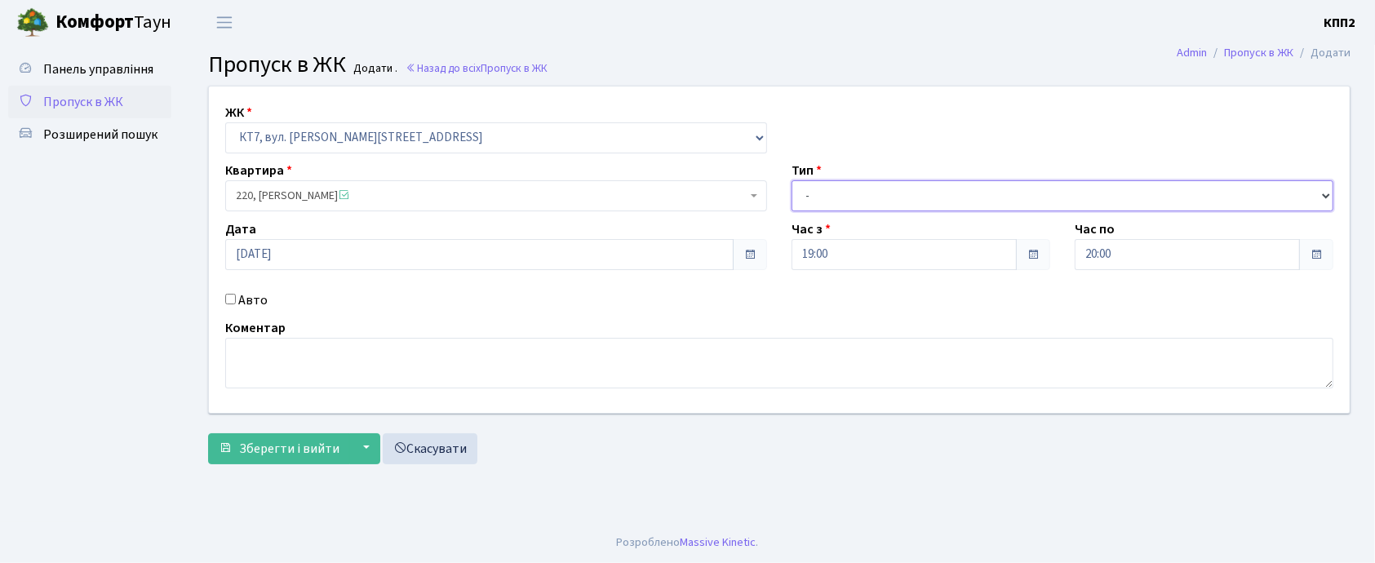
click at [938, 194] on select "- Доставка Таксі Гості Сервіс" at bounding box center [1062, 195] width 542 height 31
select select "1"
click at [791, 180] on select "- Доставка Таксі Гості Сервіс" at bounding box center [1062, 195] width 542 height 31
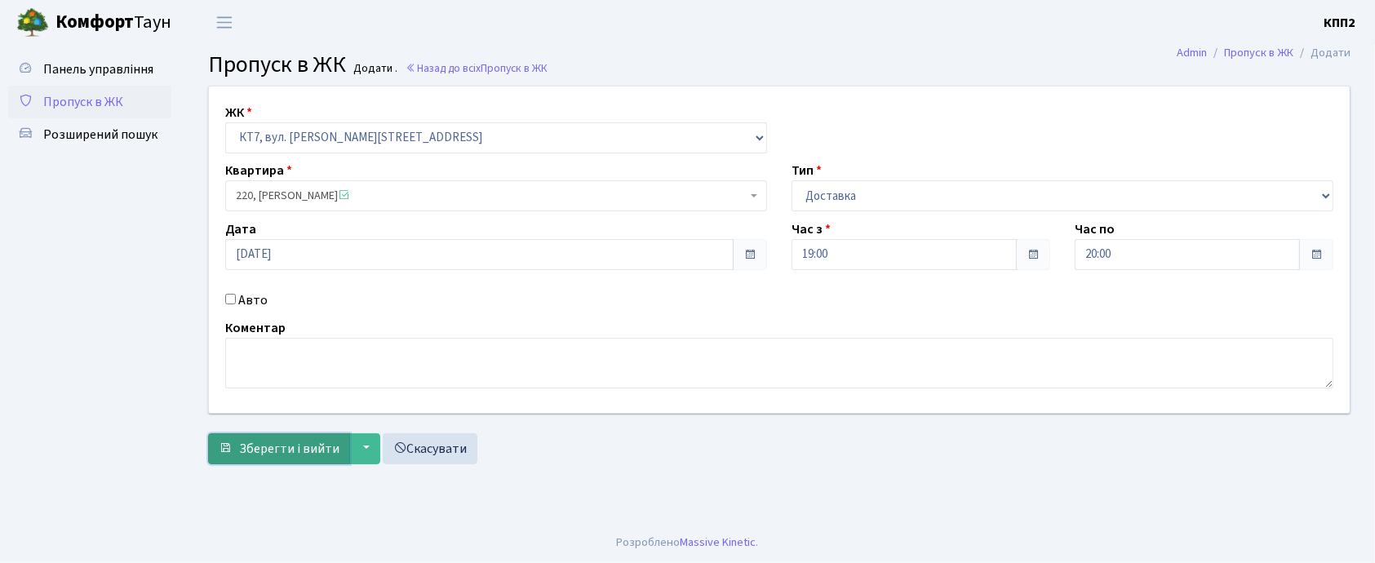
click at [279, 454] on span "Зберегти і вийти" at bounding box center [289, 449] width 100 height 18
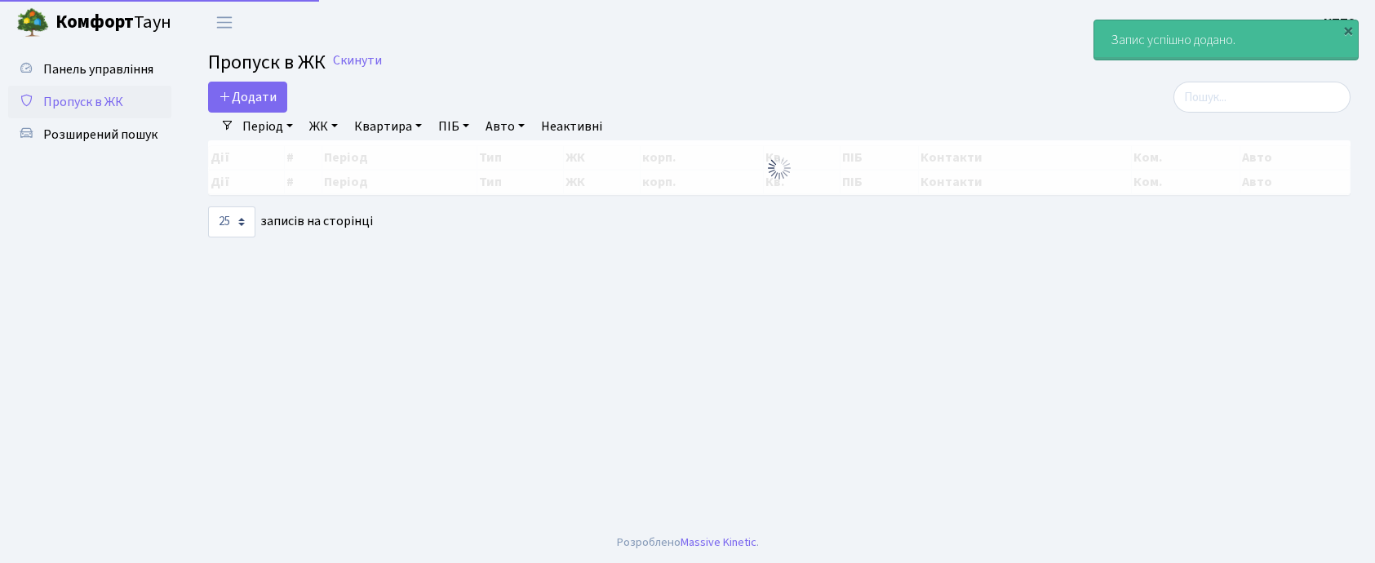
select select "25"
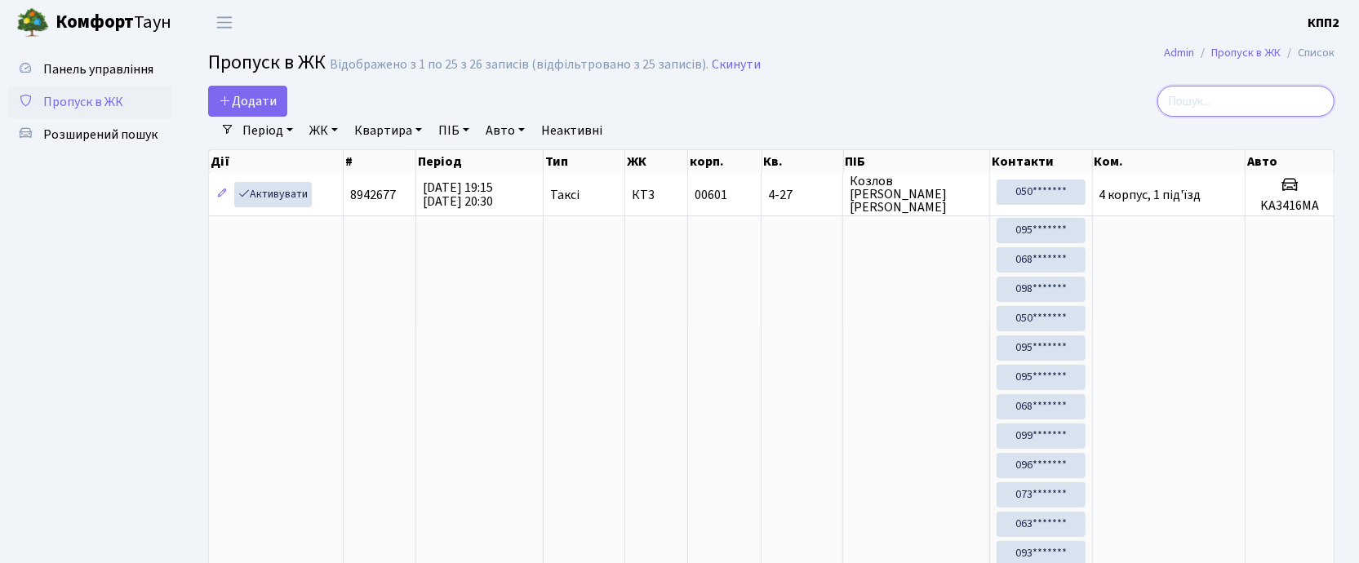
click at [1217, 106] on input "search" at bounding box center [1245, 101] width 177 height 31
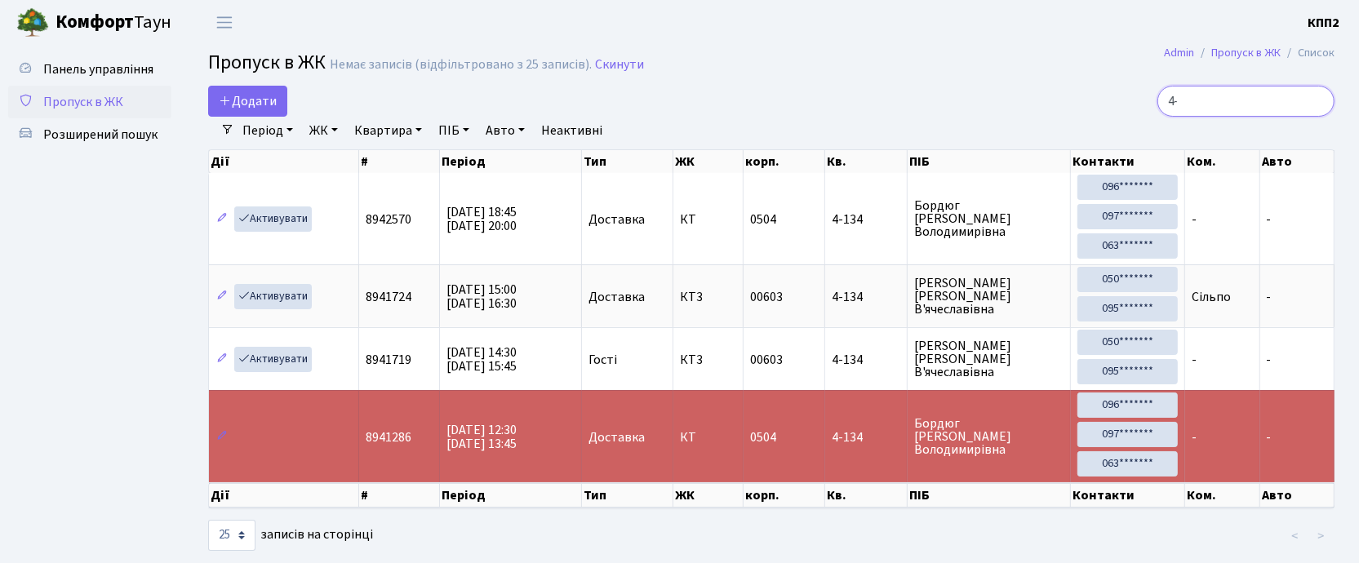
type input "4"
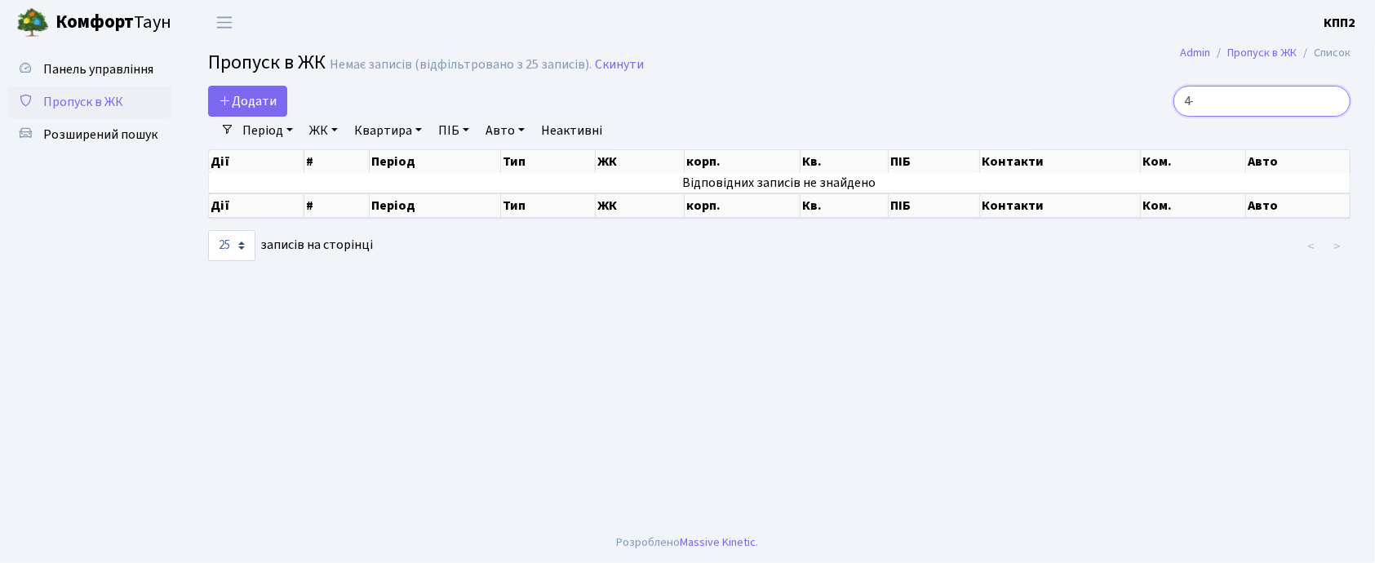
type input "4"
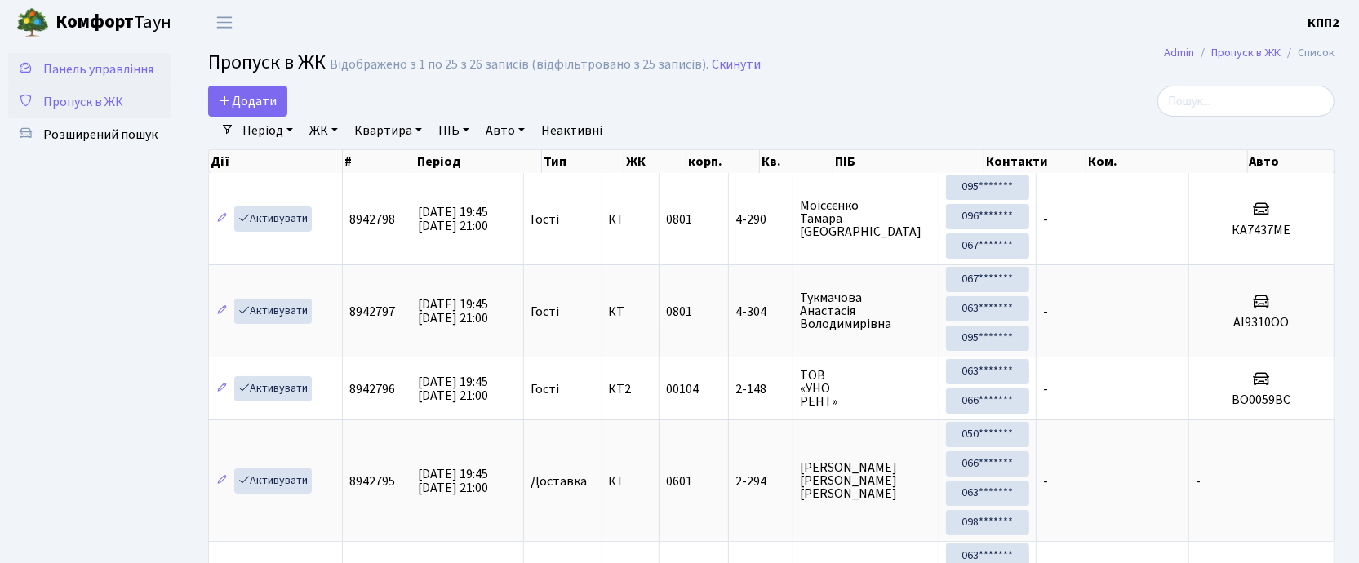
click at [121, 66] on span "Панель управління" at bounding box center [98, 69] width 110 height 18
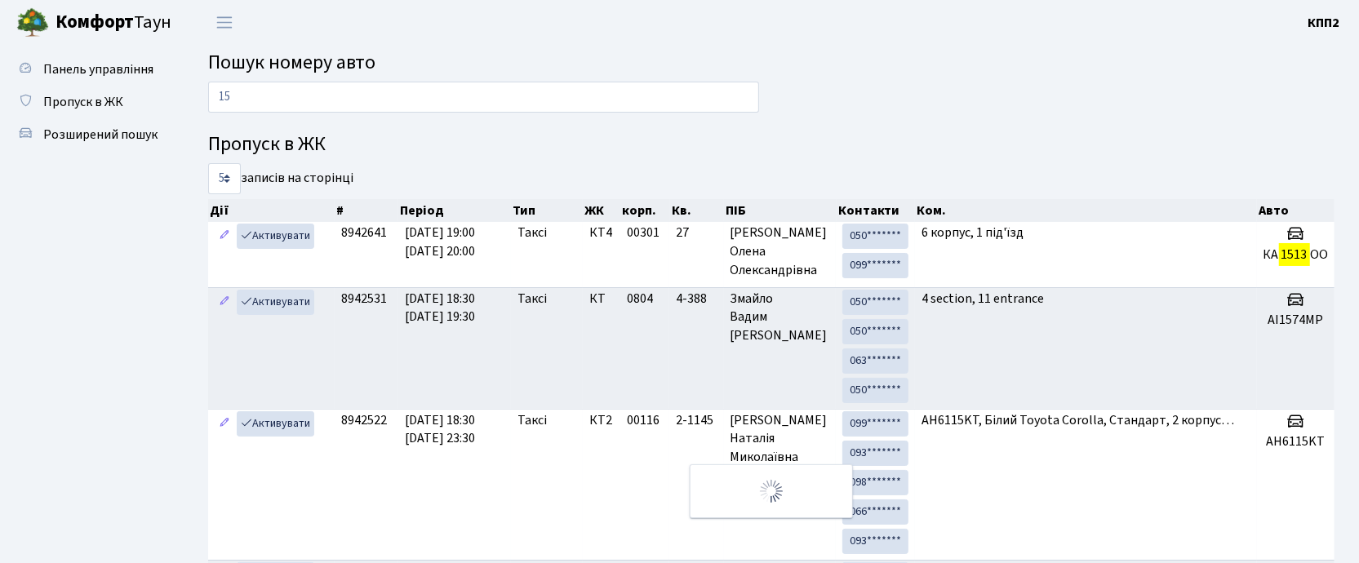
type input "1"
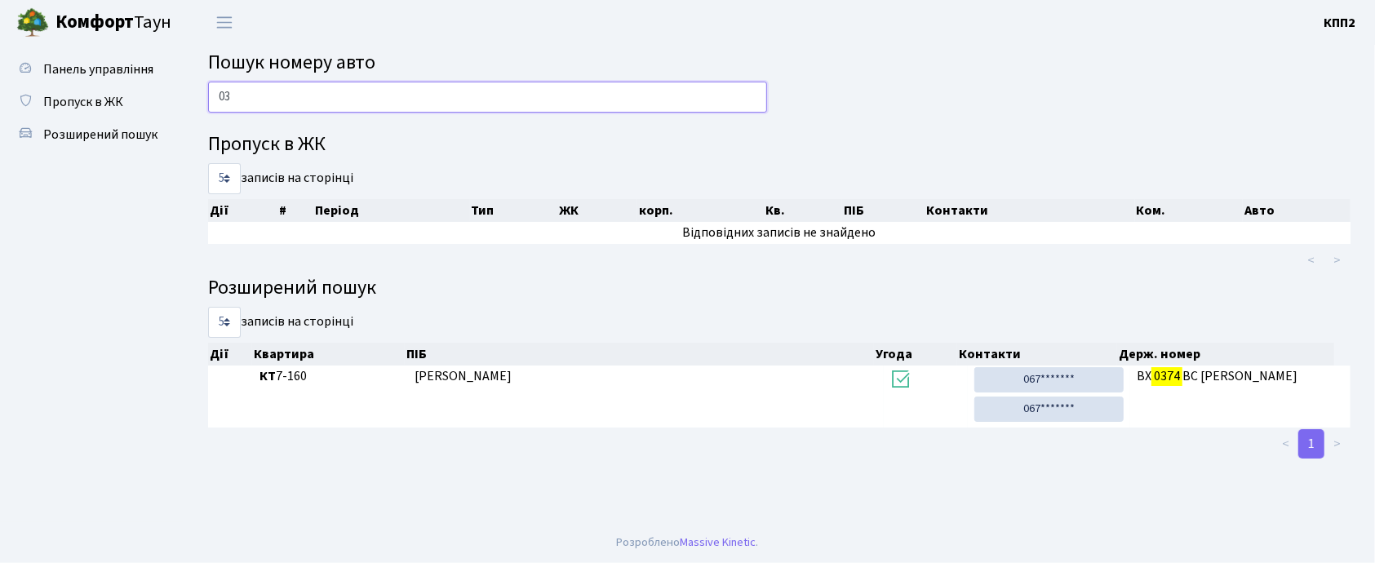
type input "0"
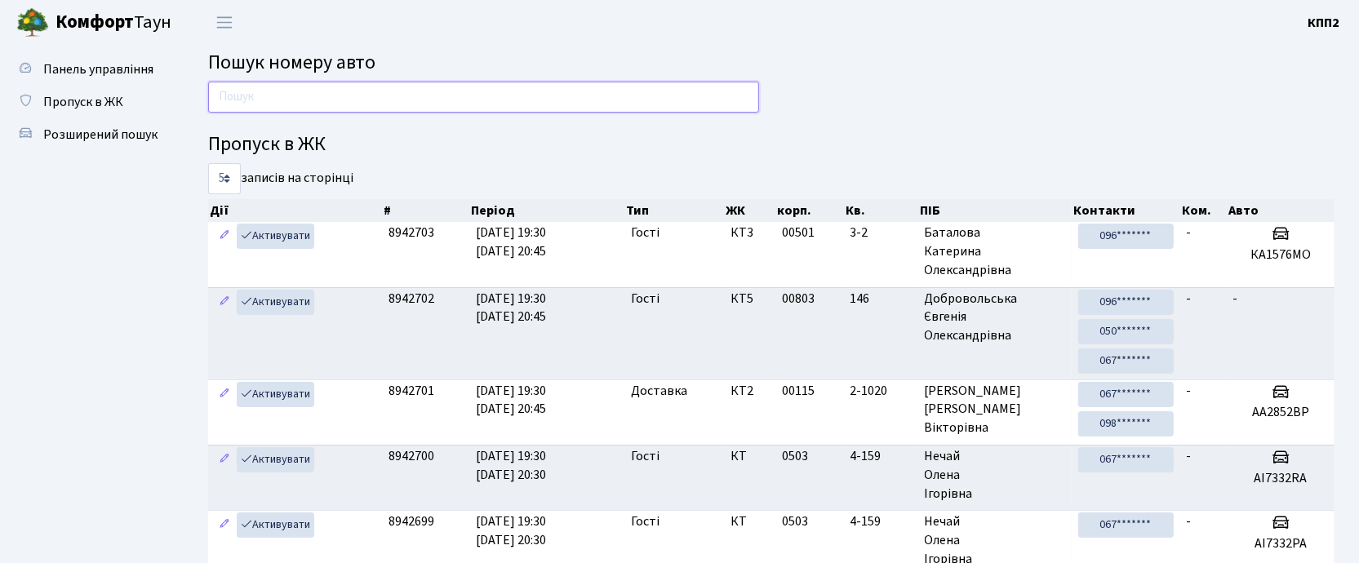
click at [415, 95] on input "text" at bounding box center [483, 97] width 551 height 31
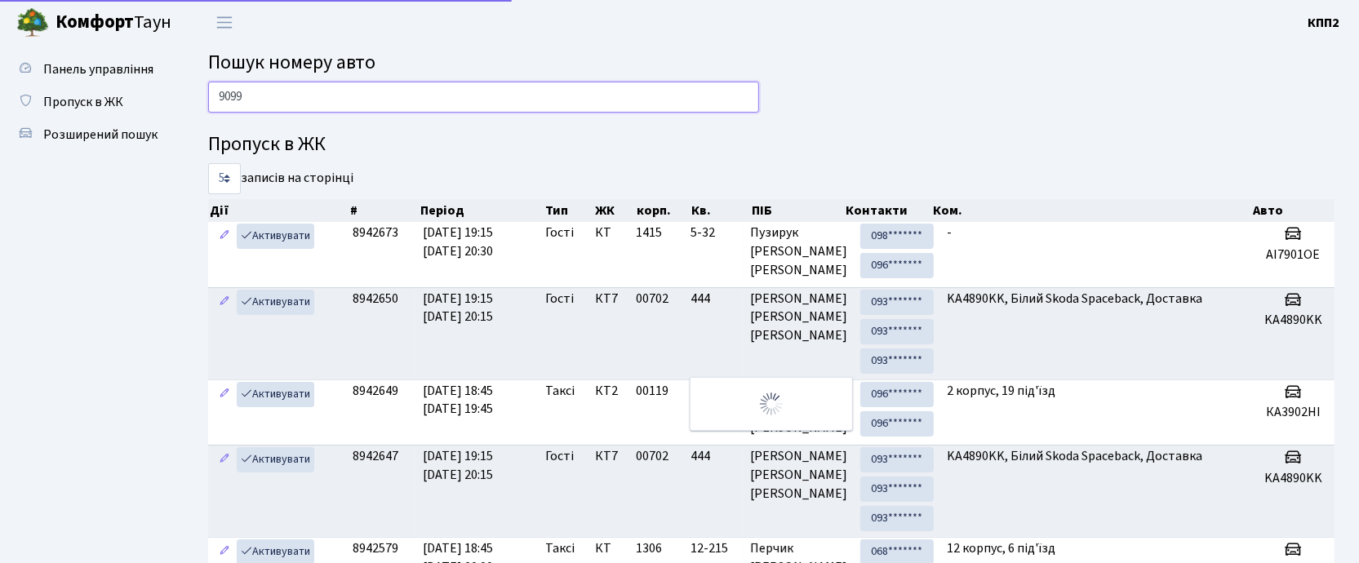
type input "9099"
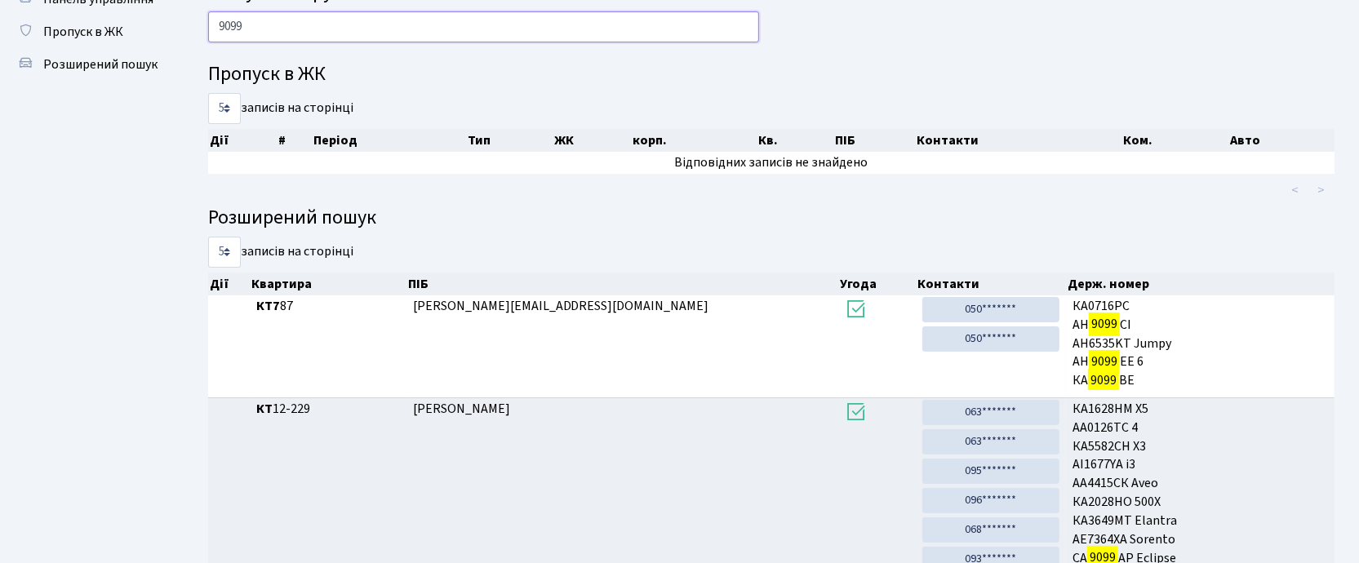
scroll to position [109, 0]
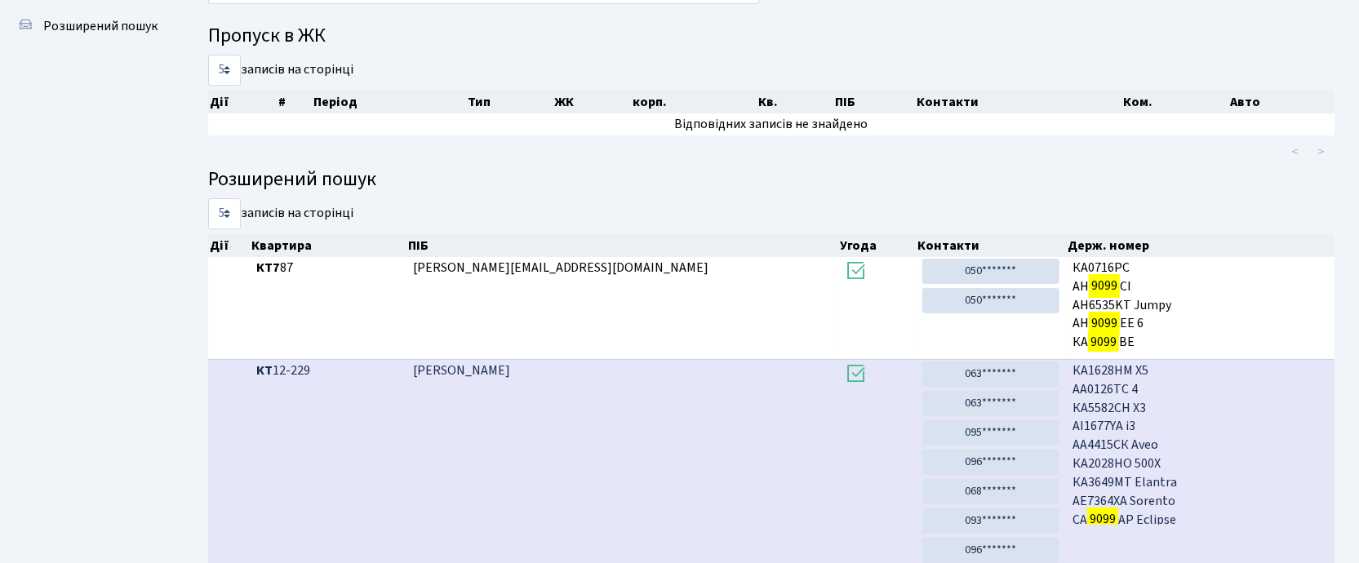
drag, startPoint x: 729, startPoint y: 375, endPoint x: 729, endPoint y: 398, distance: 22.8
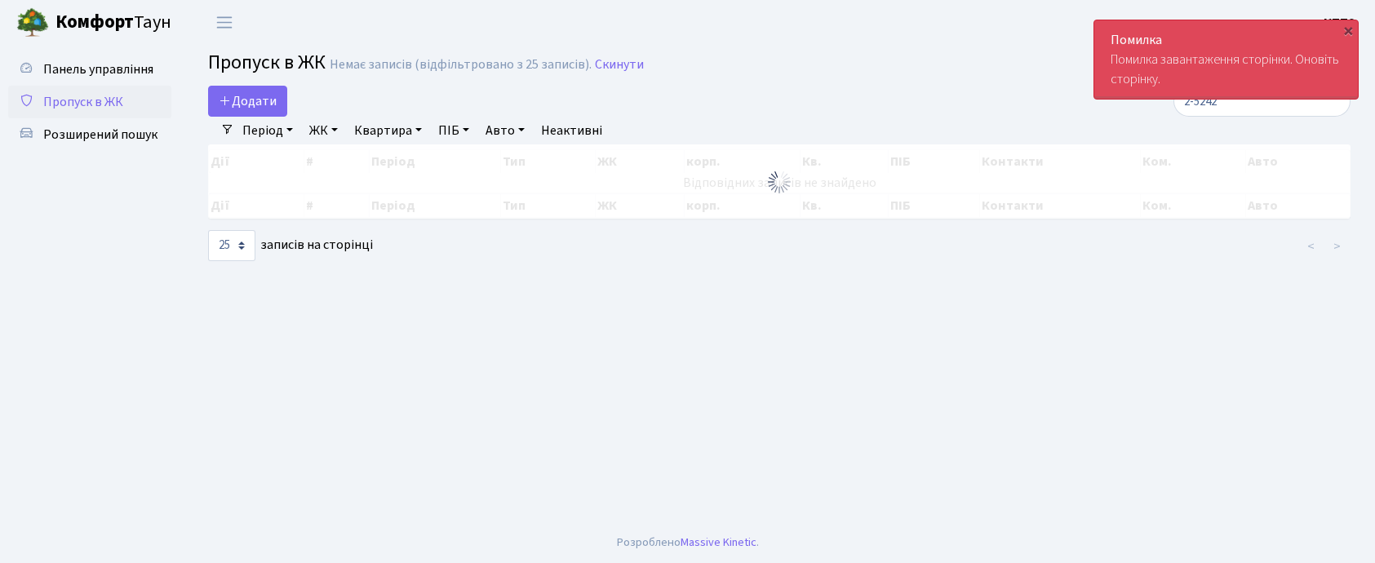
select select "25"
click at [1254, 111] on input "2-5242" at bounding box center [1261, 101] width 177 height 31
type input "2"
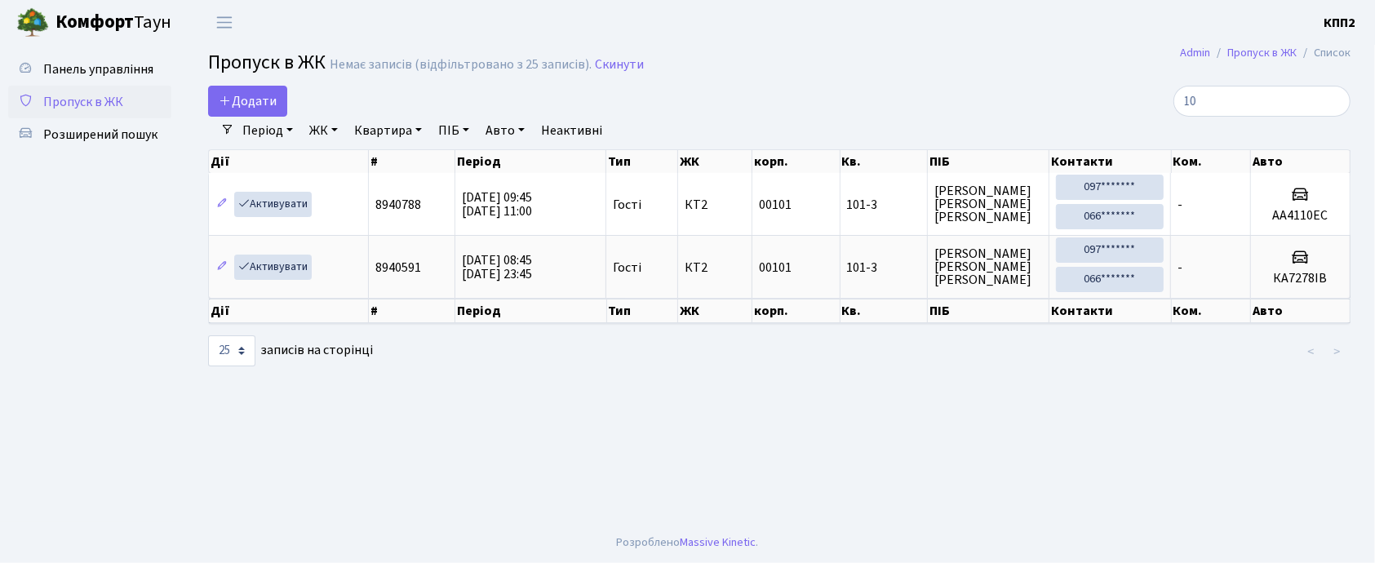
type input "1"
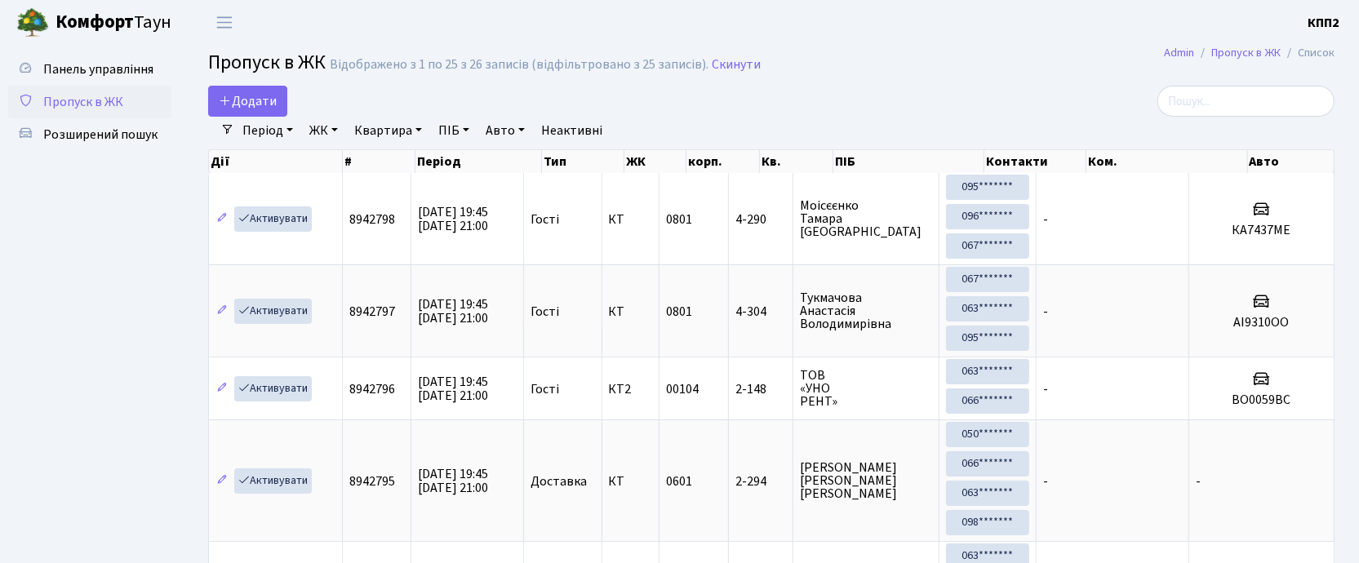
click at [113, 23] on b "Комфорт" at bounding box center [94, 22] width 78 height 26
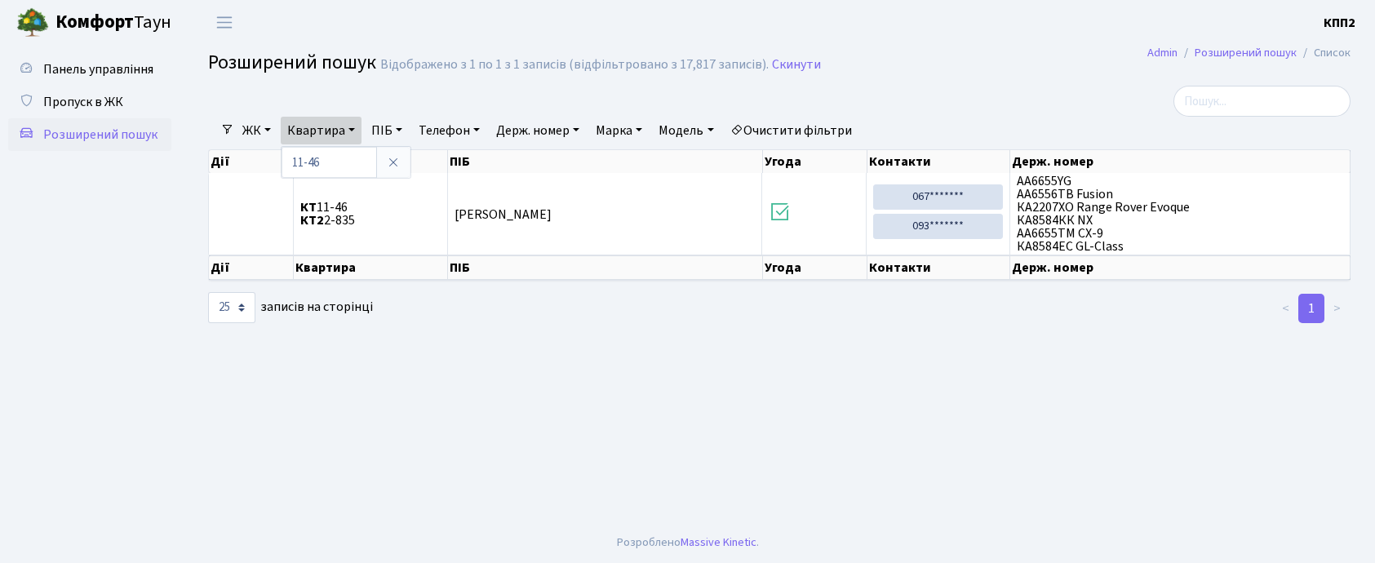
select select "25"
type input "1"
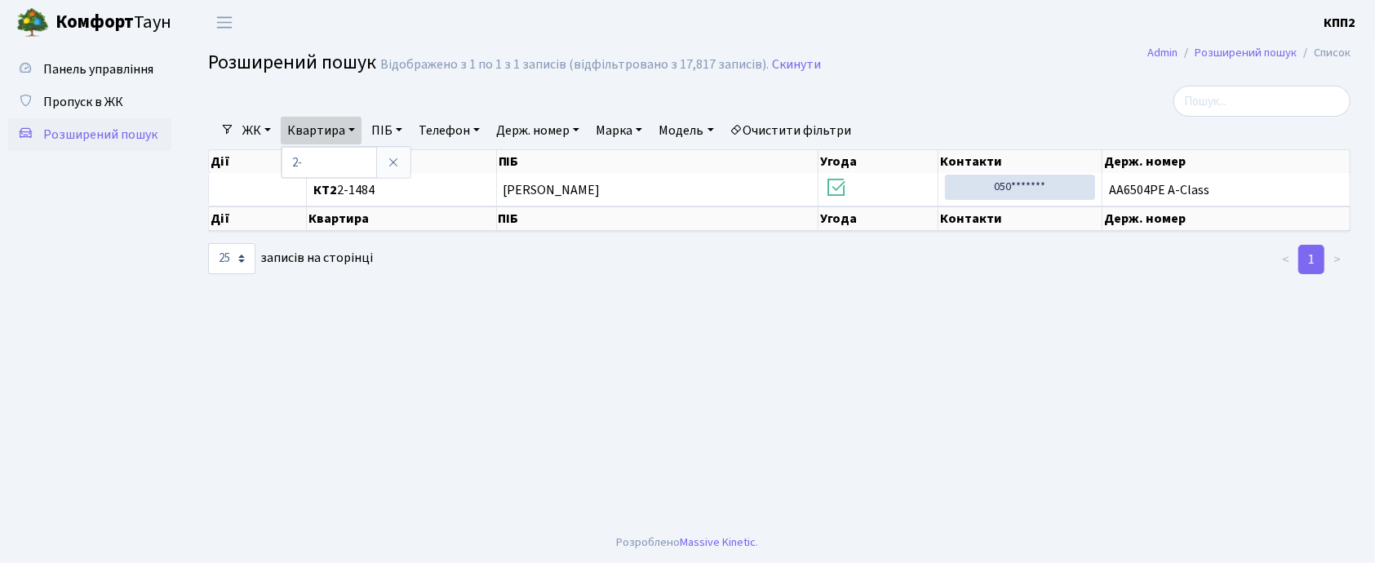
type input "2-"
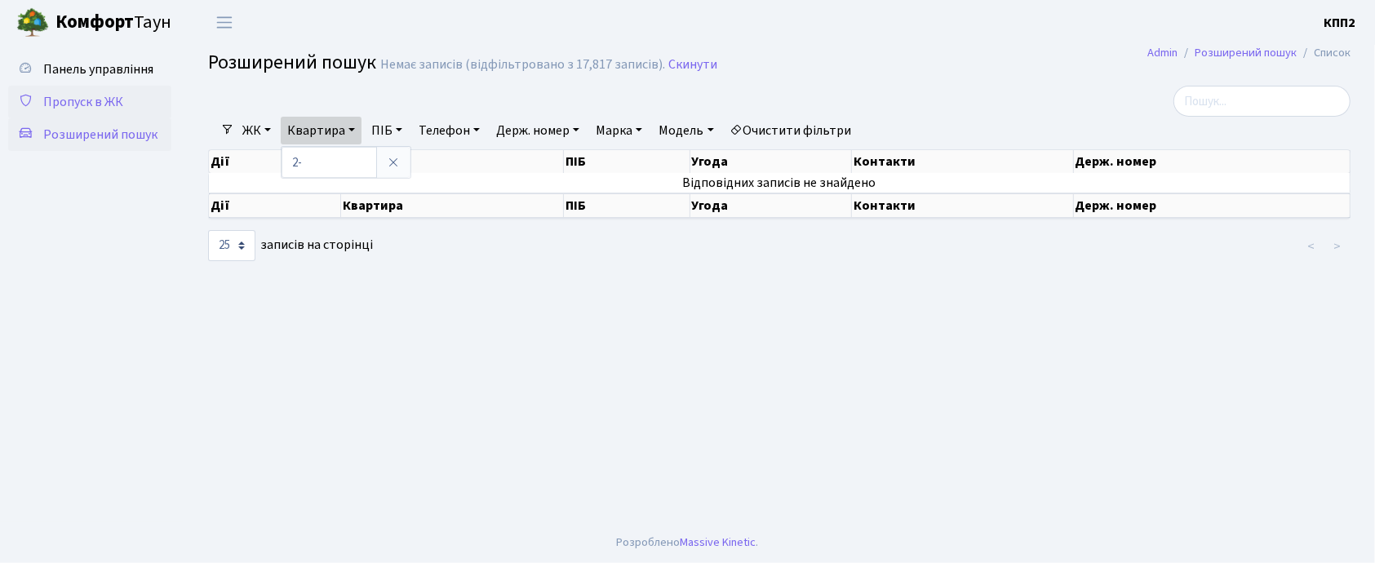
click at [113, 95] on span "Пропуск в ЖК" at bounding box center [83, 102] width 80 height 18
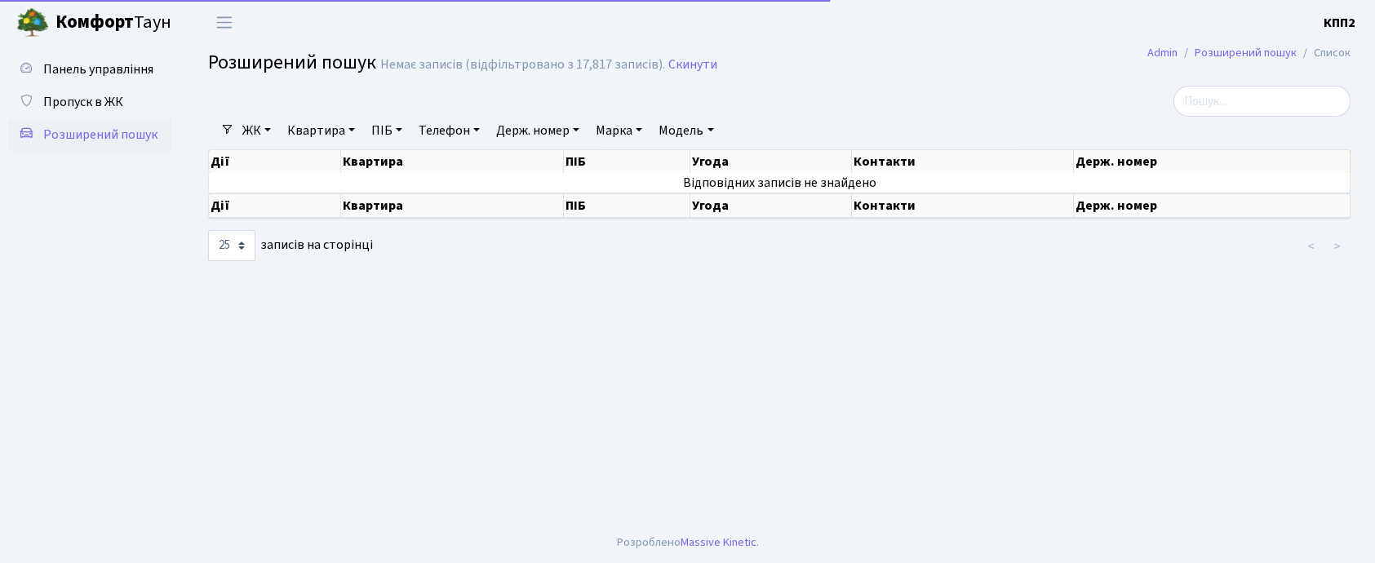
select select "25"
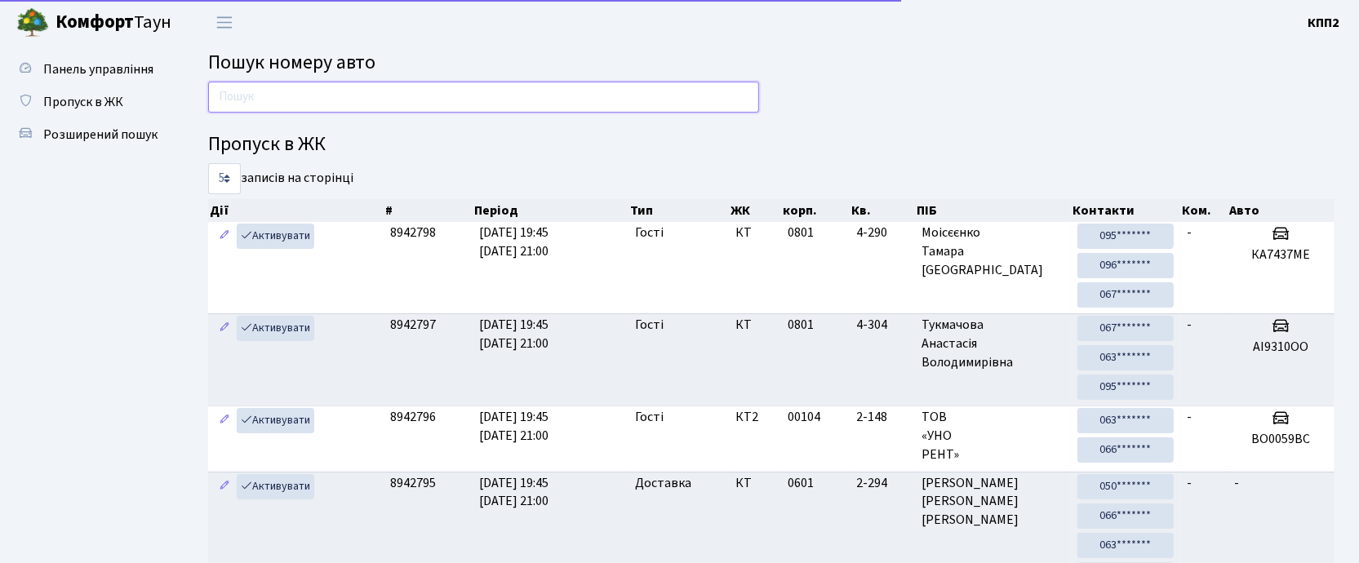
click at [232, 104] on input "text" at bounding box center [483, 97] width 551 height 31
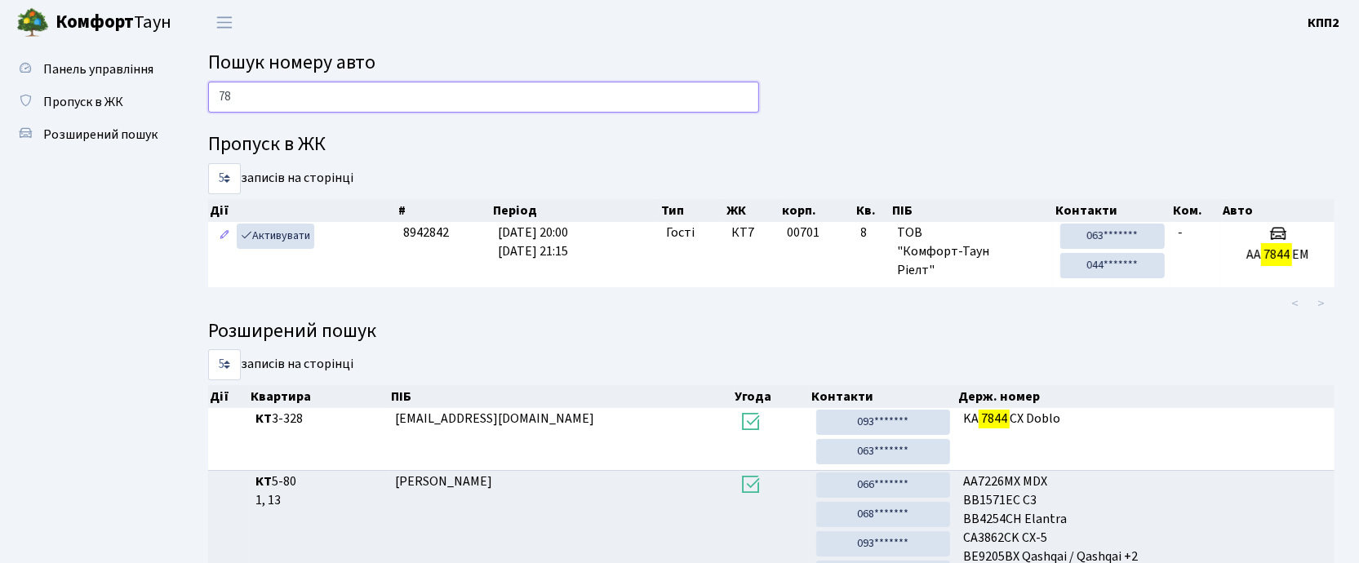
type input "7"
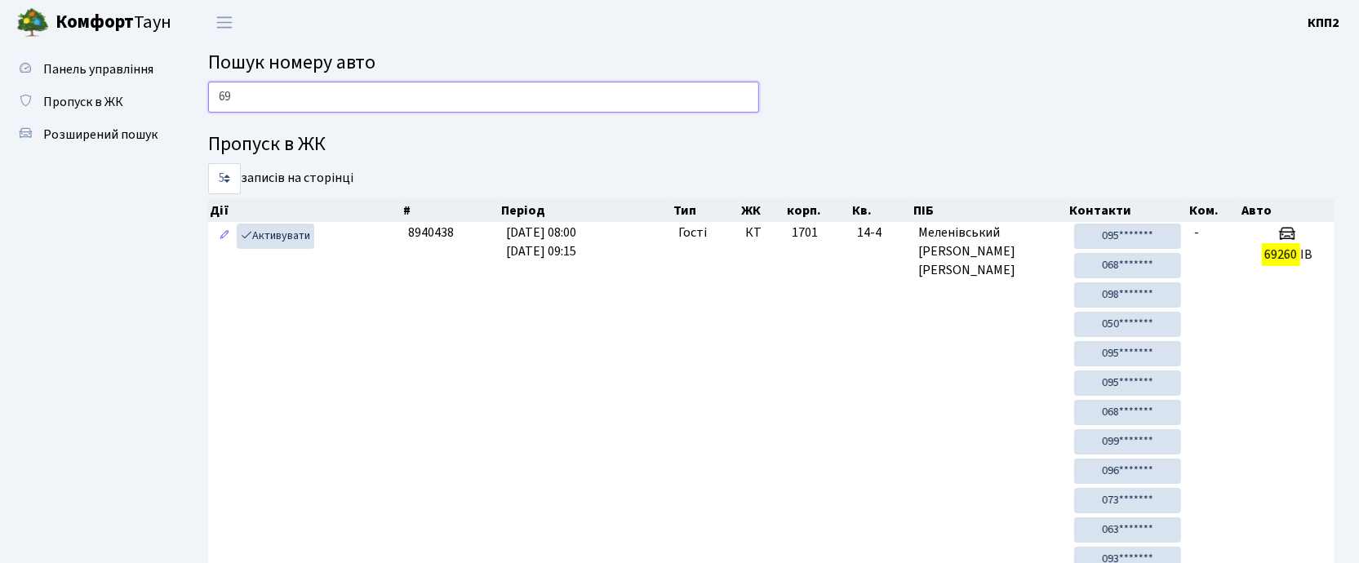
type input "6"
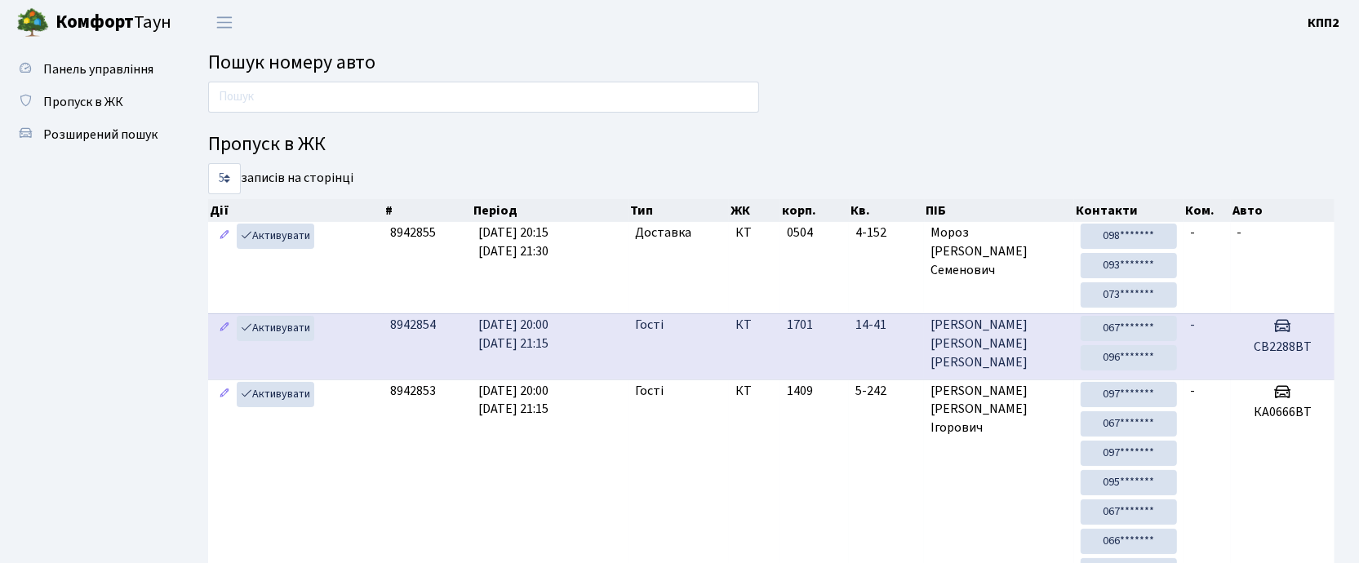
click at [597, 377] on td "02.09.2025 20:00 02.09.2025 21:15" at bounding box center [550, 345] width 157 height 65
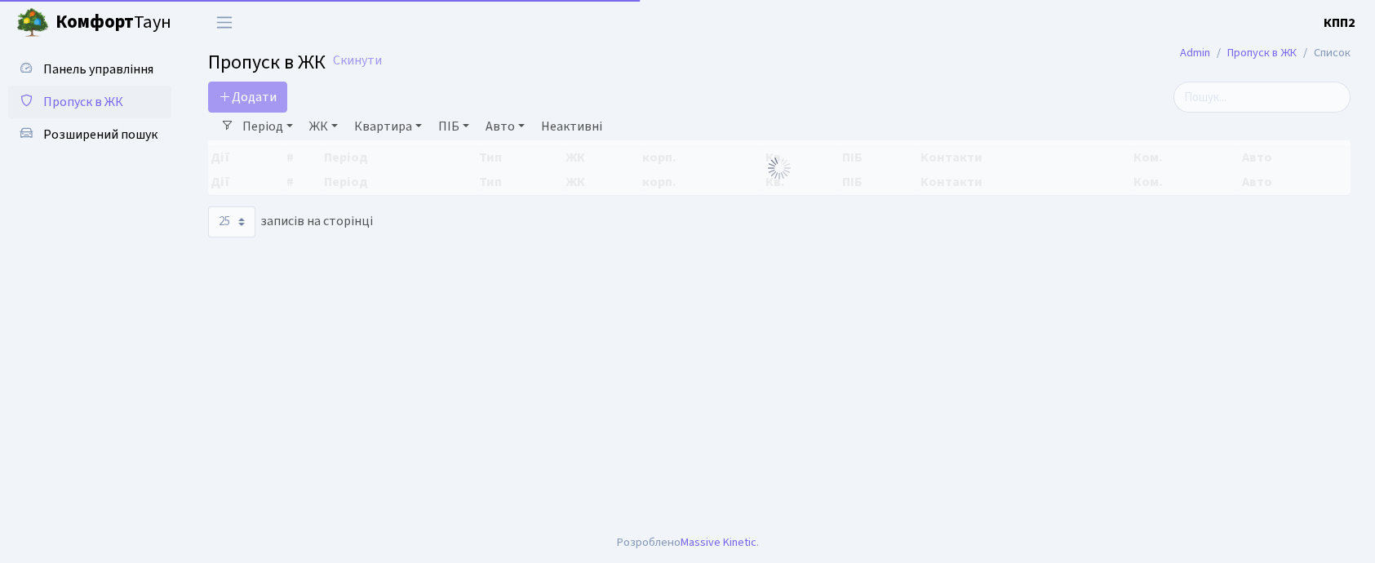
select select "25"
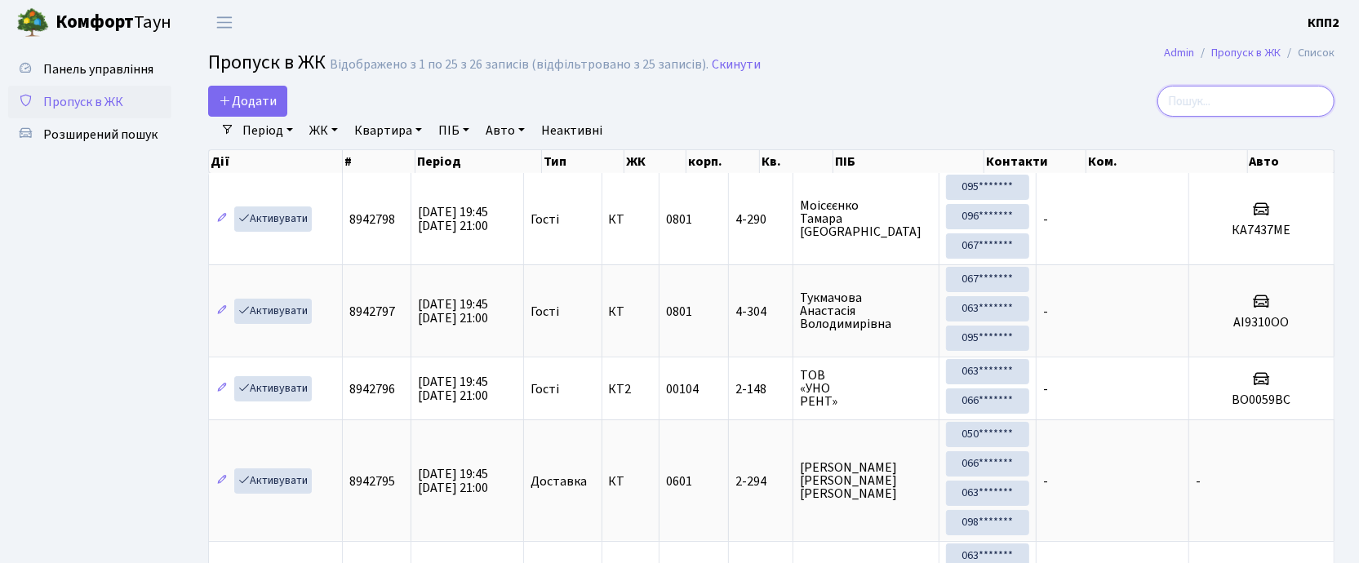
click at [1225, 109] on input "search" at bounding box center [1245, 101] width 177 height 31
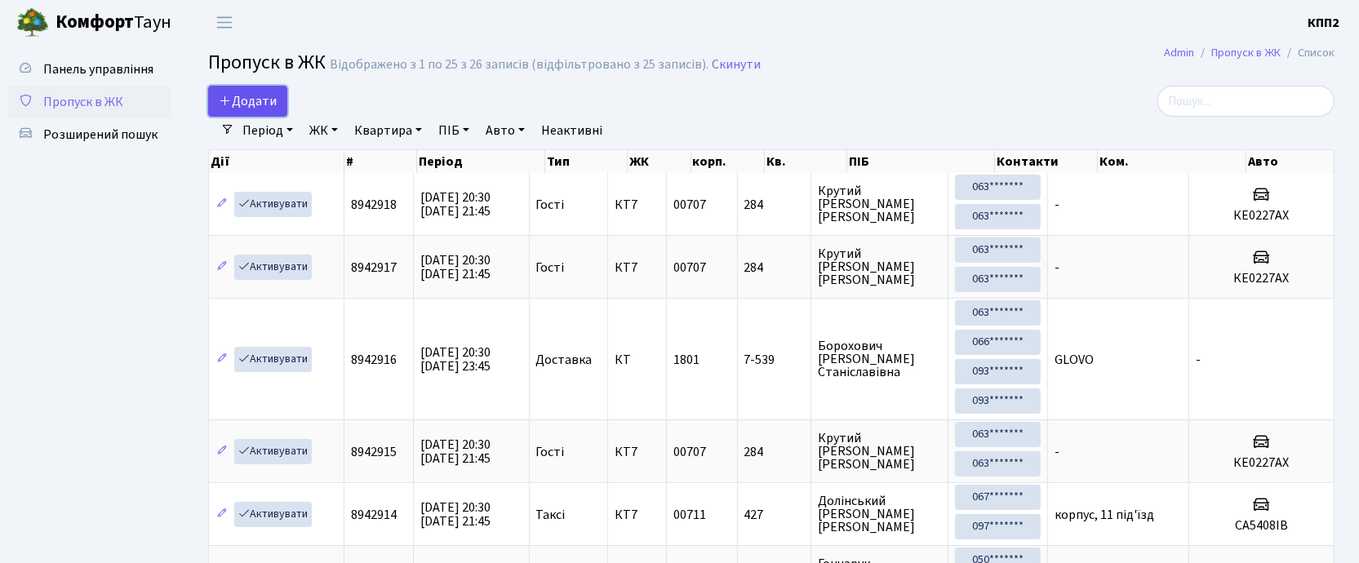
click at [248, 103] on span "Додати" at bounding box center [248, 101] width 58 height 18
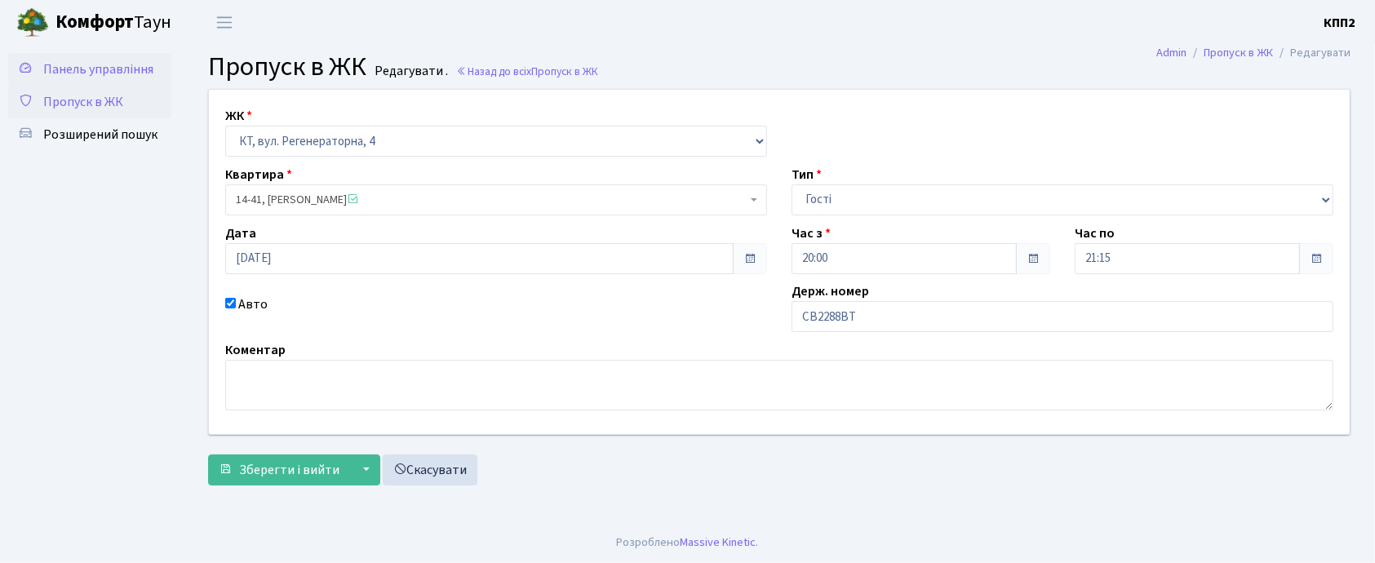
click at [138, 76] on span "Панель управління" at bounding box center [98, 69] width 110 height 18
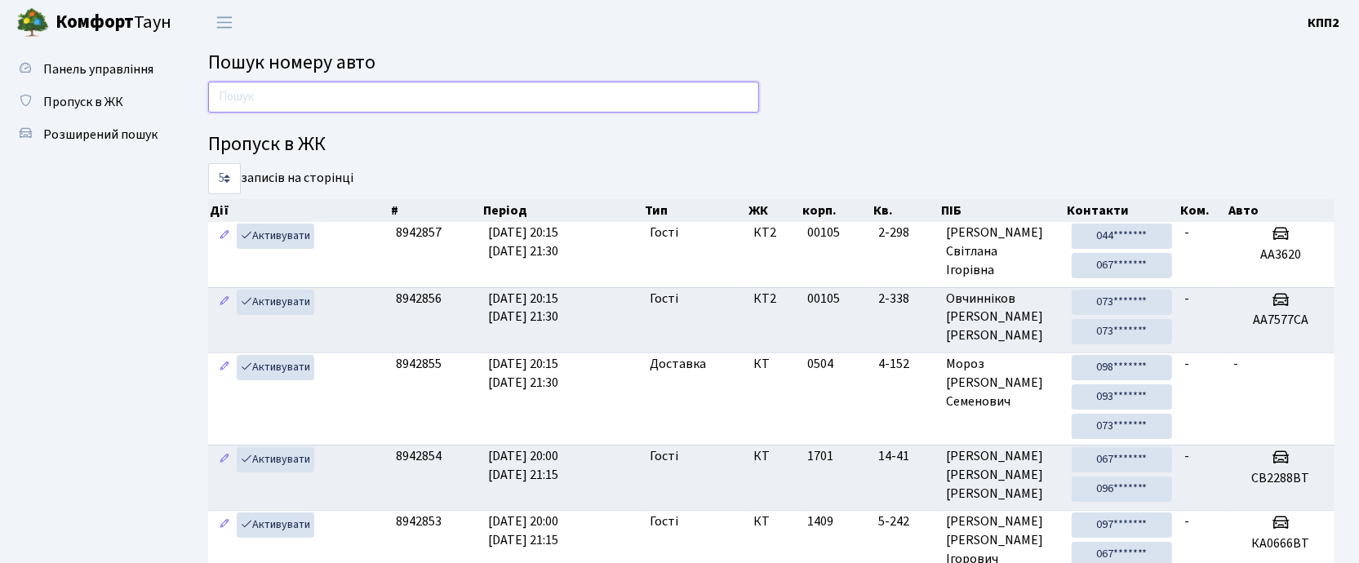
click at [278, 88] on input "text" at bounding box center [483, 97] width 551 height 31
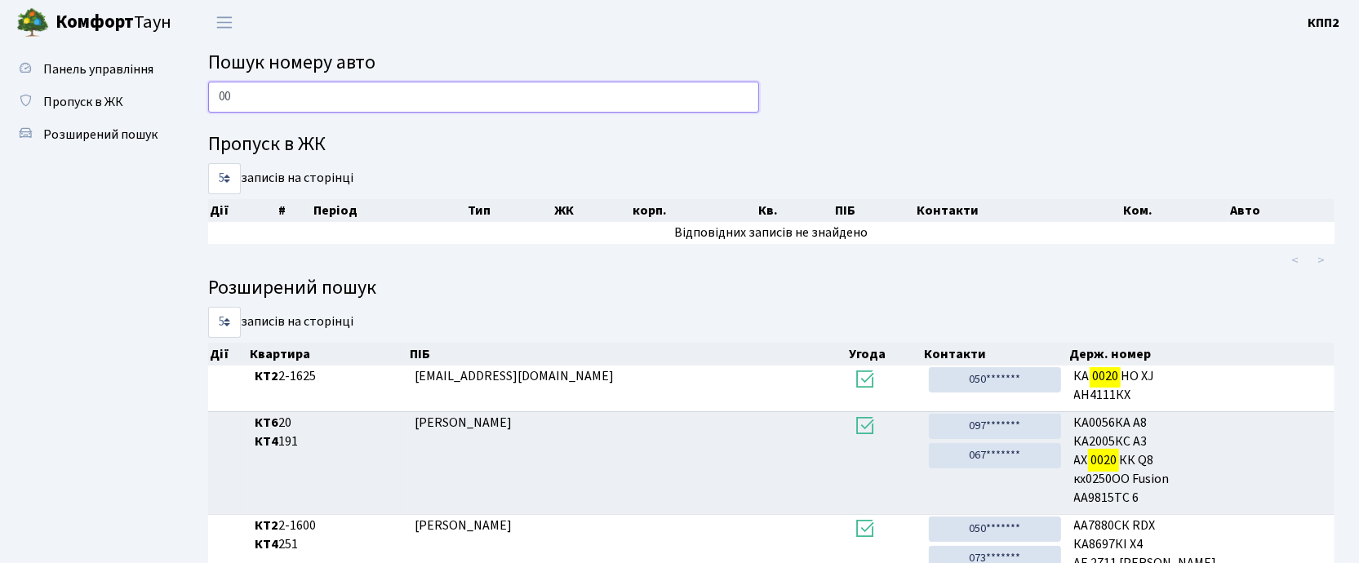
type input "0"
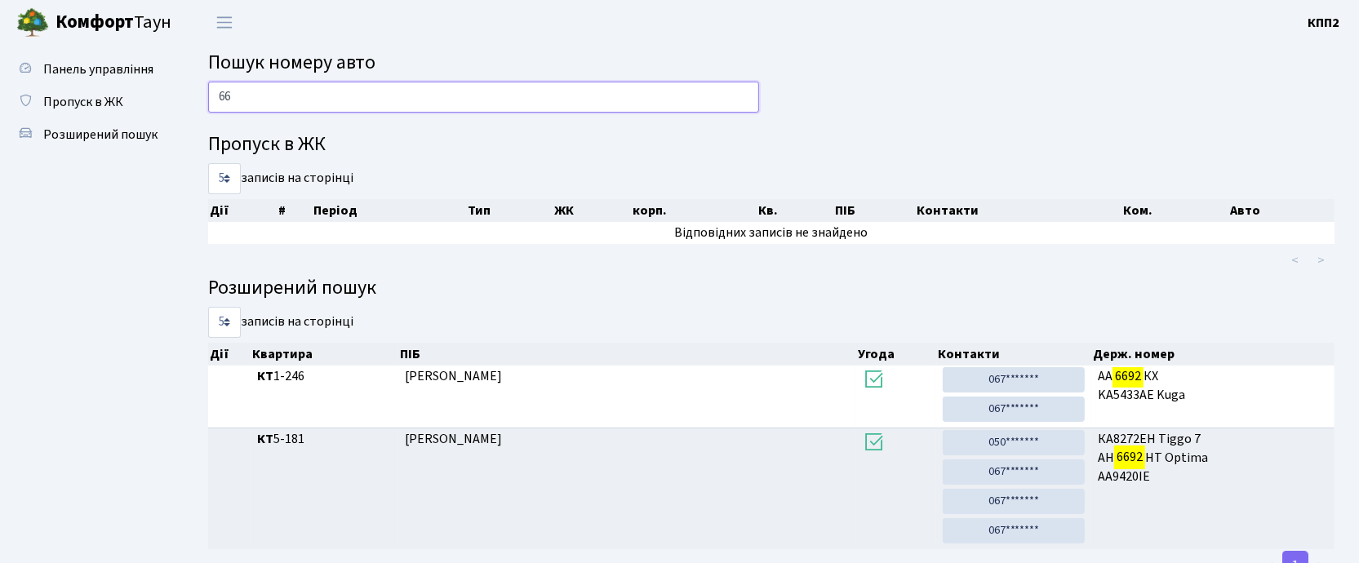
type input "6"
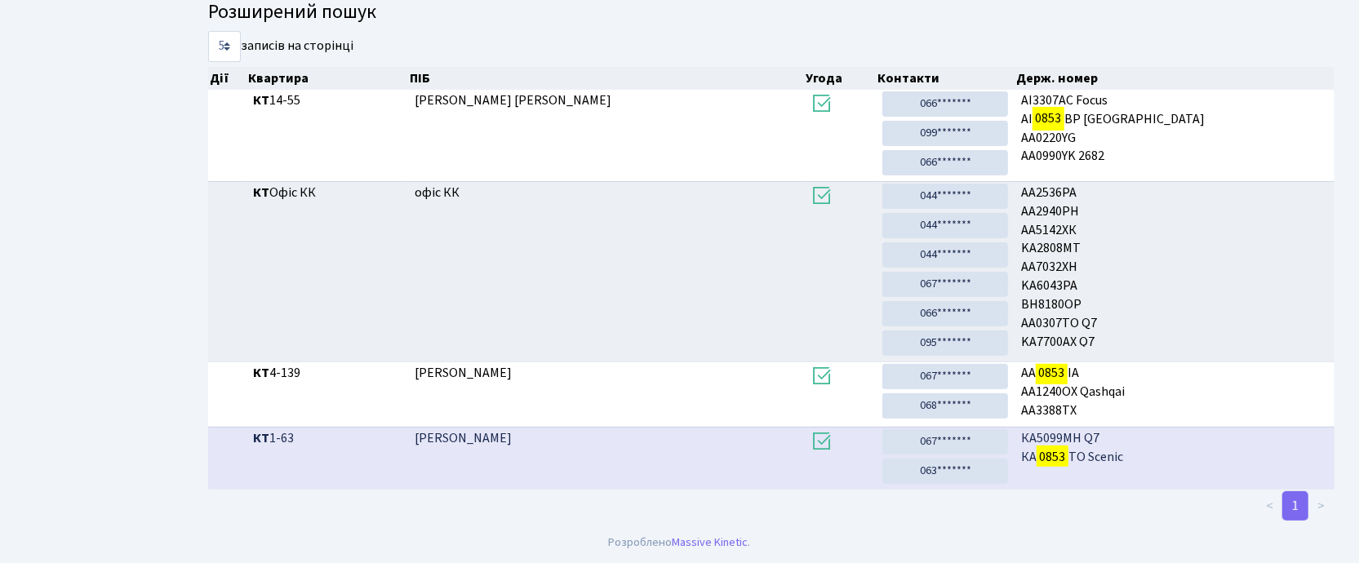
scroll to position [281, 0]
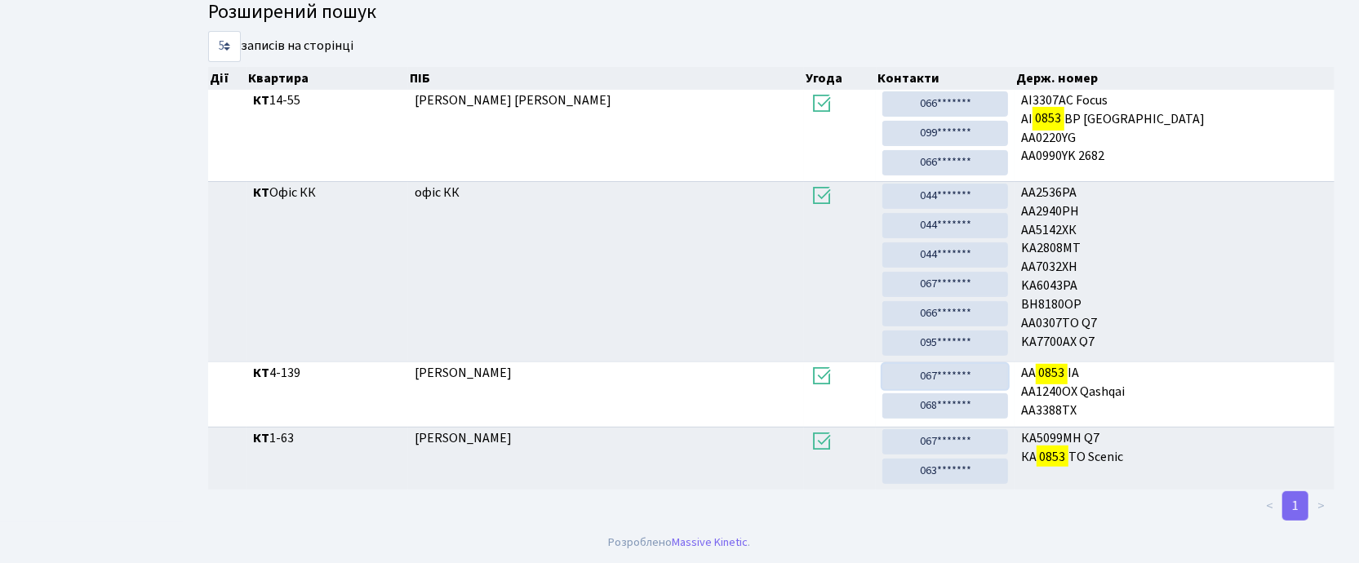
drag, startPoint x: 986, startPoint y: 367, endPoint x: 720, endPoint y: 73, distance: 396.8
click at [987, 367] on link "067*******" at bounding box center [945, 376] width 126 height 25
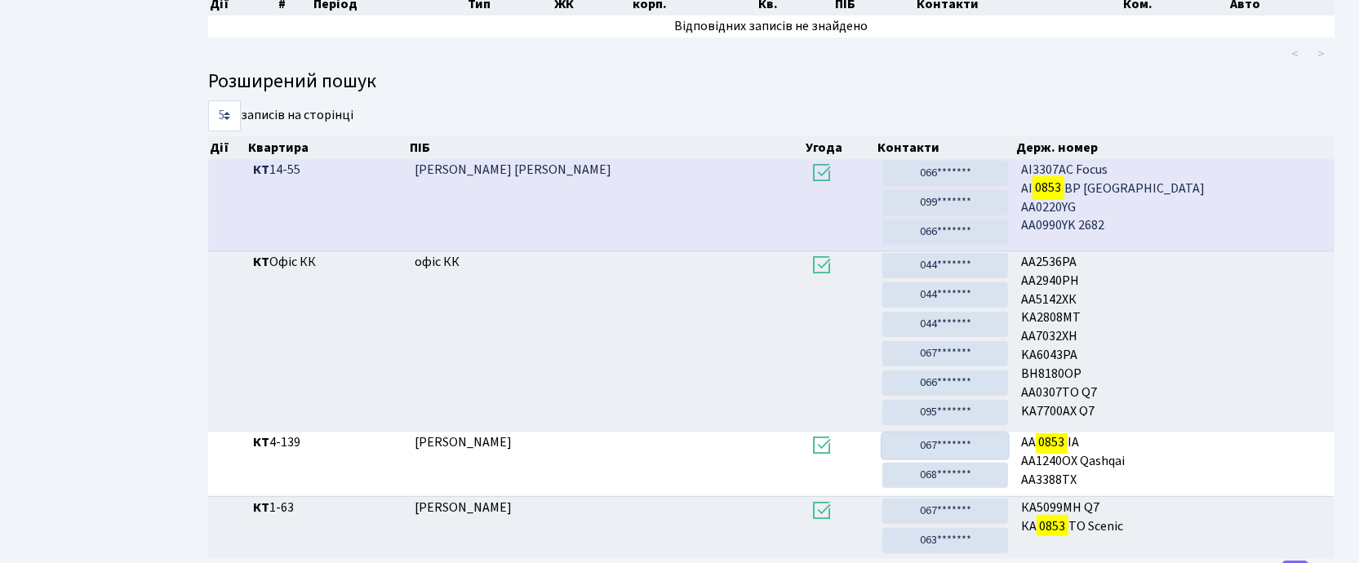
scroll to position [0, 0]
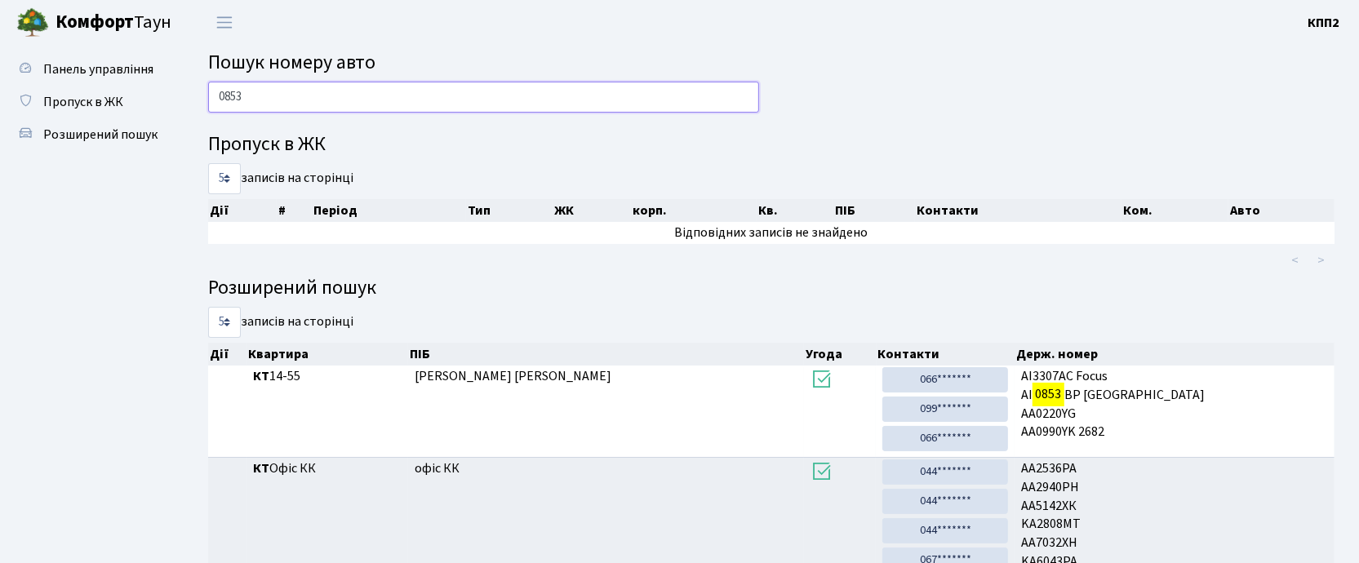
click at [290, 96] on input "0853" at bounding box center [483, 97] width 551 height 31
type input "0"
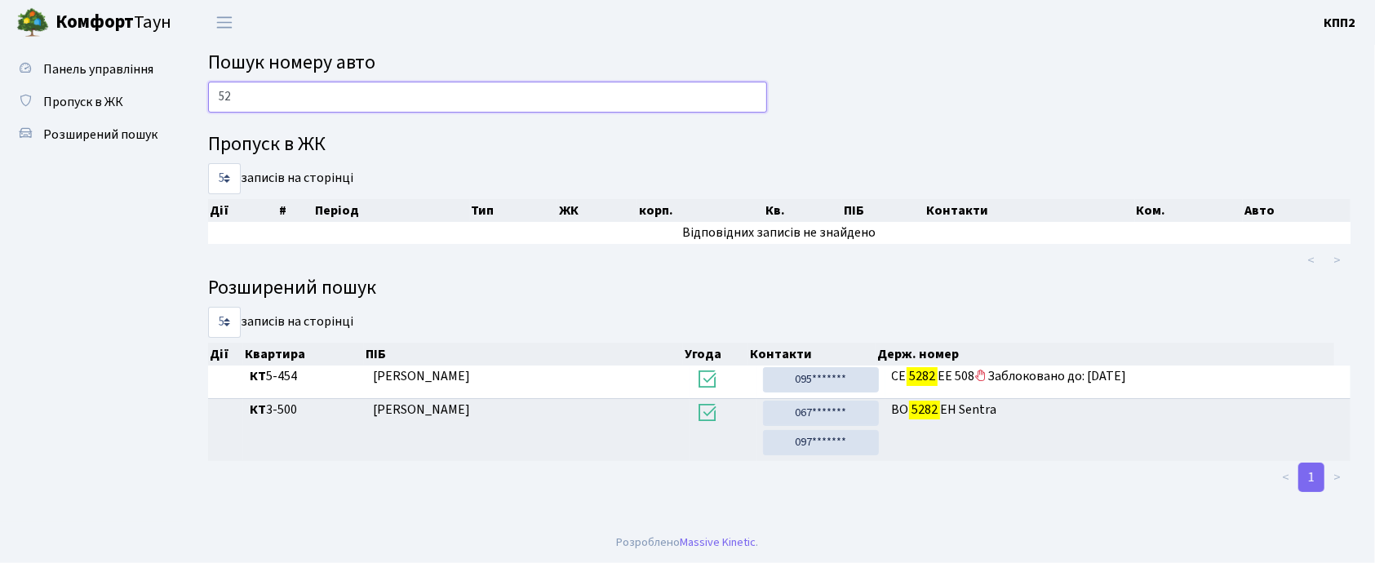
type input "5"
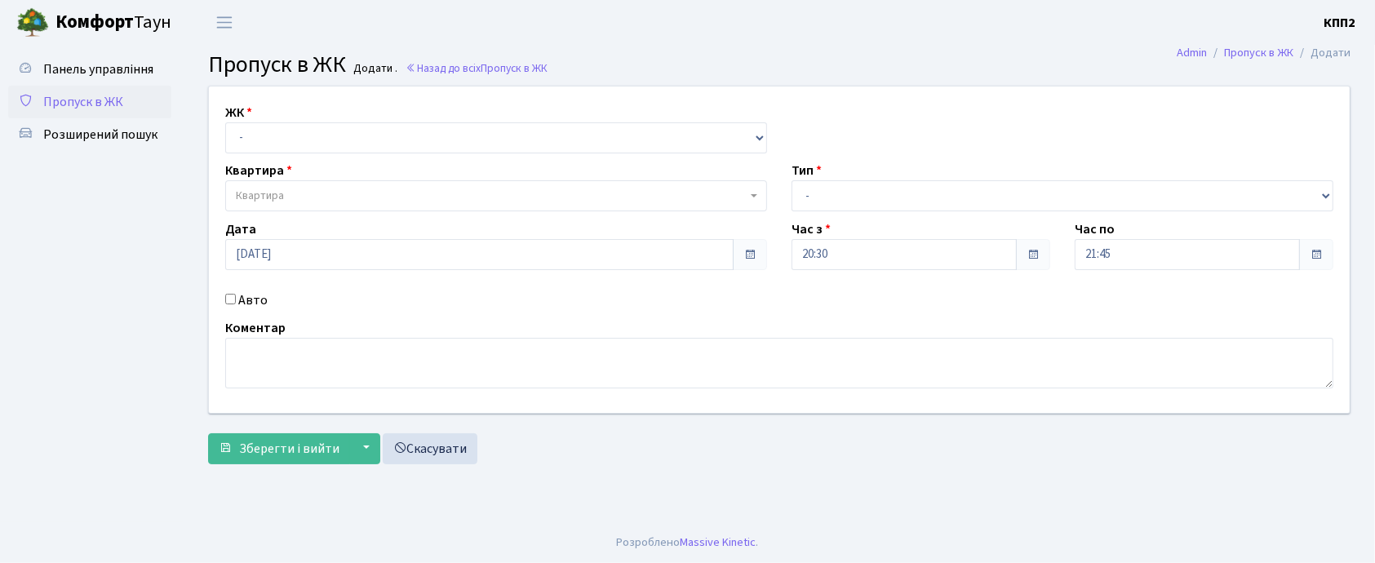
click at [229, 298] on input "Авто" at bounding box center [230, 299] width 11 height 11
checkbox input "true"
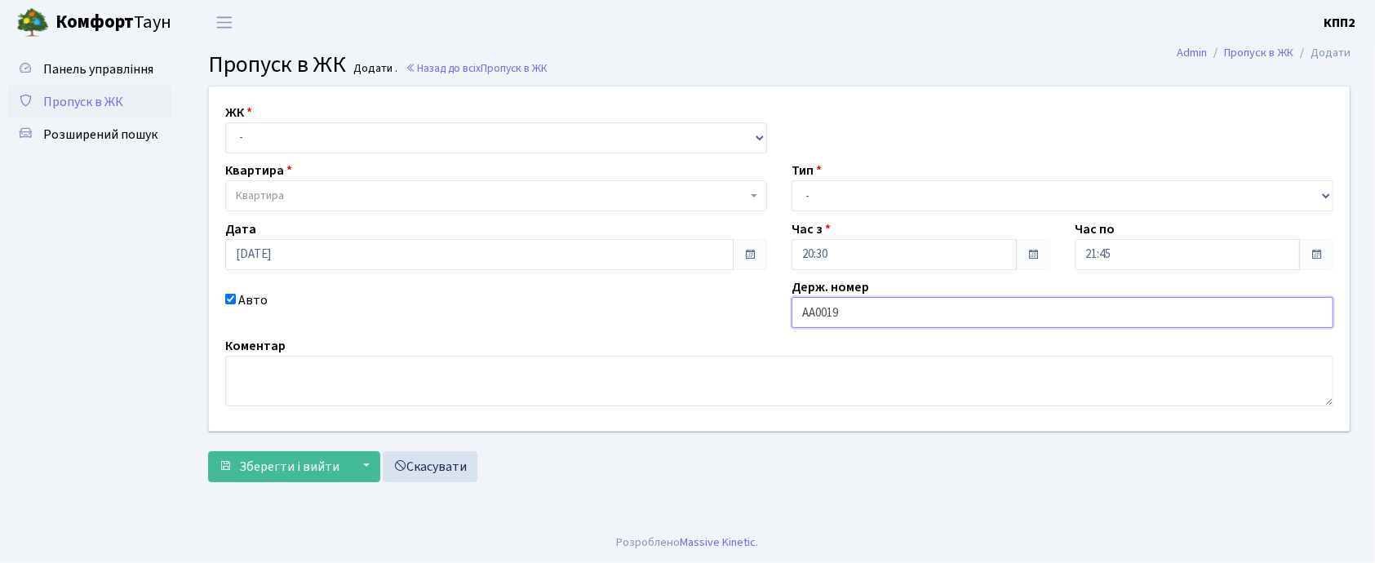
type input "АА0019ZB"
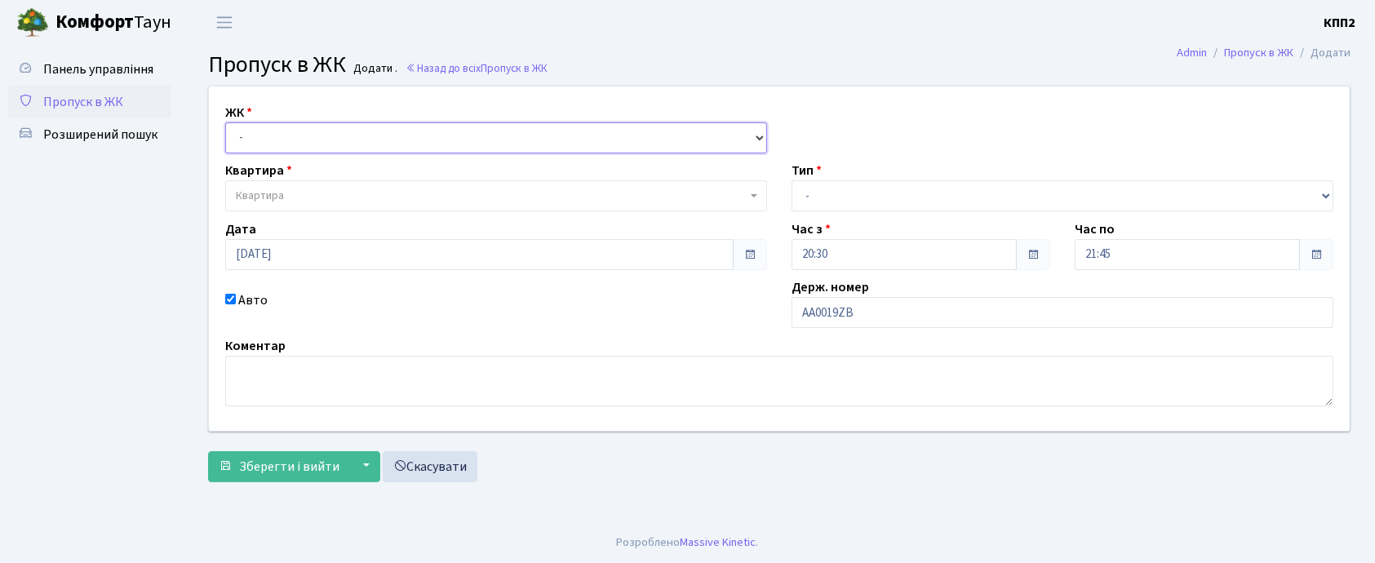
click at [256, 138] on select "- КТ, вул. Регенераторна, 4 КТ2, просп. Соборності, 17 КТ3, вул. Березнева, 16 …" at bounding box center [496, 137] width 542 height 31
select select "271"
click at [225, 122] on select "- КТ, вул. Регенераторна, 4 КТ2, просп. Соборності, 17 КТ3, вул. Березнева, 16 …" at bounding box center [496, 137] width 542 height 31
select select
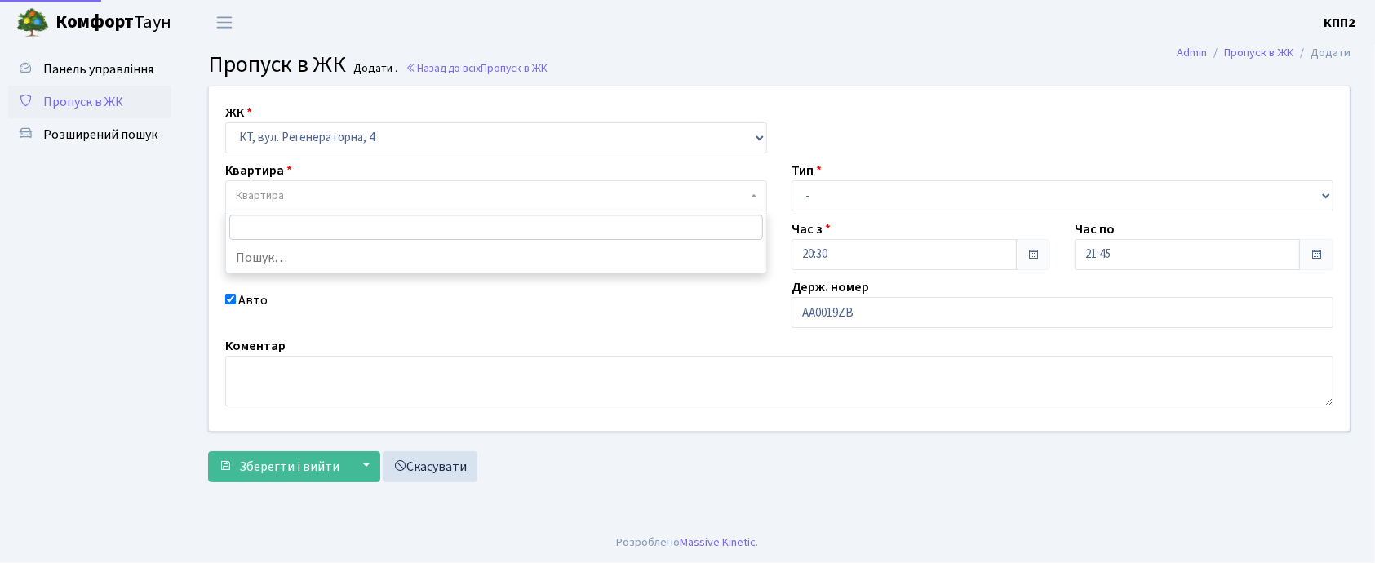
click at [268, 190] on span "Квартира" at bounding box center [260, 196] width 48 height 16
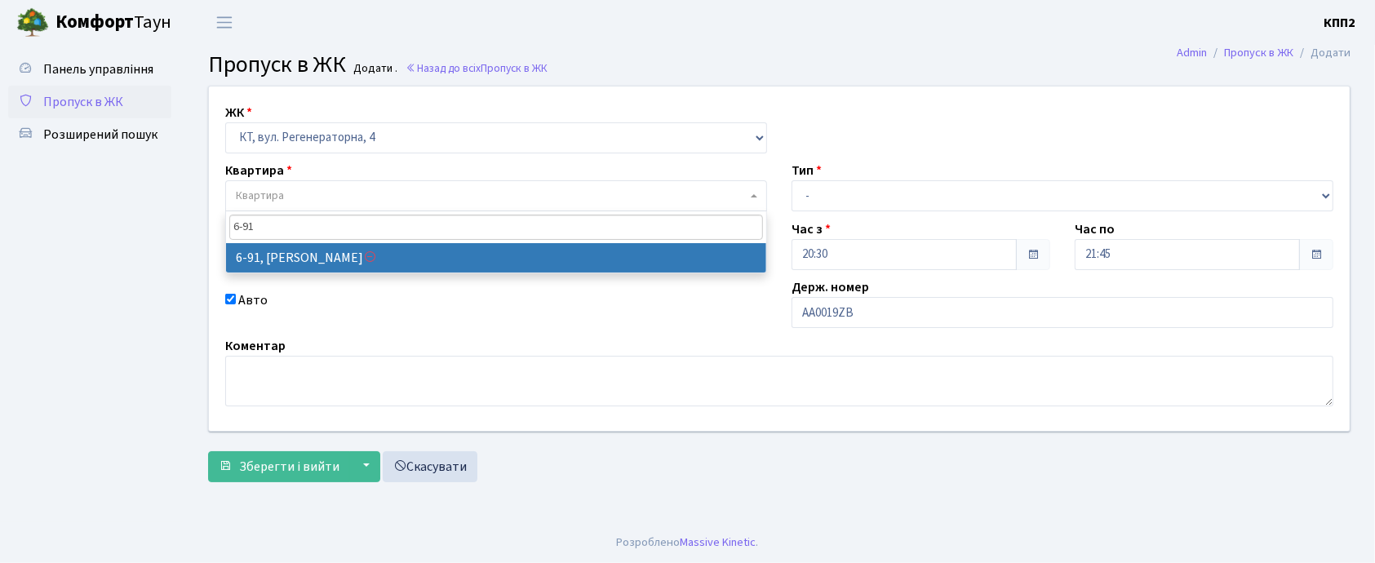
type input "6-91"
select select "5316"
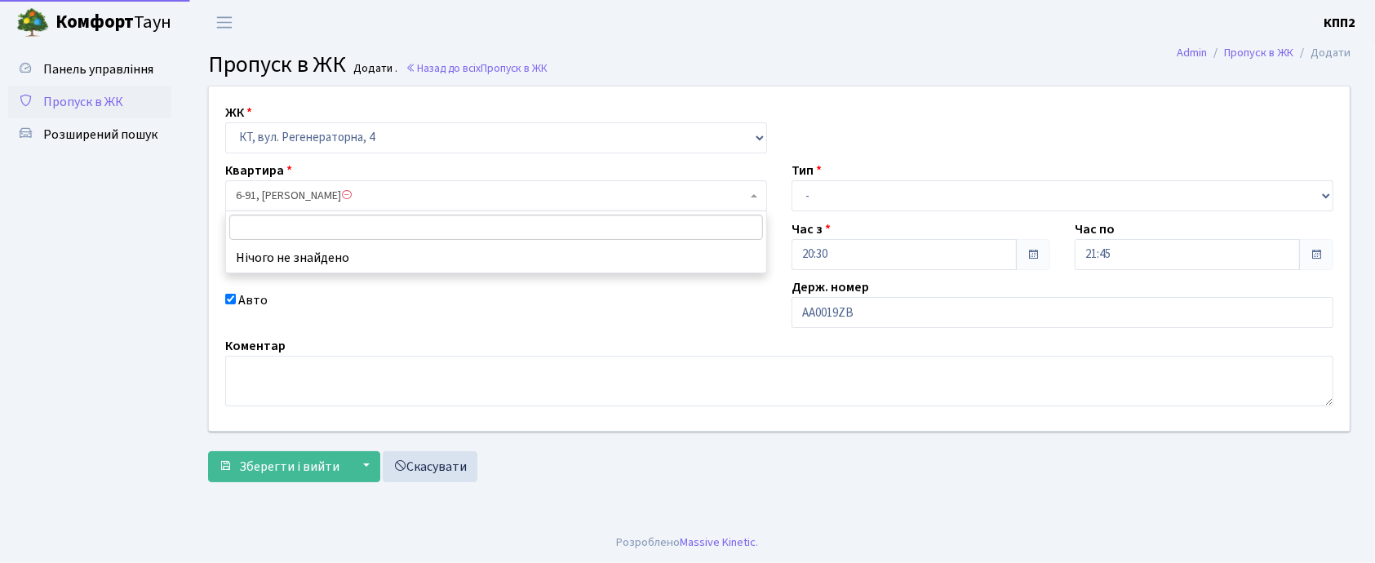
click at [324, 196] on span "6-91, Сінкевич Лариса Петрівна" at bounding box center [491, 196] width 511 height 16
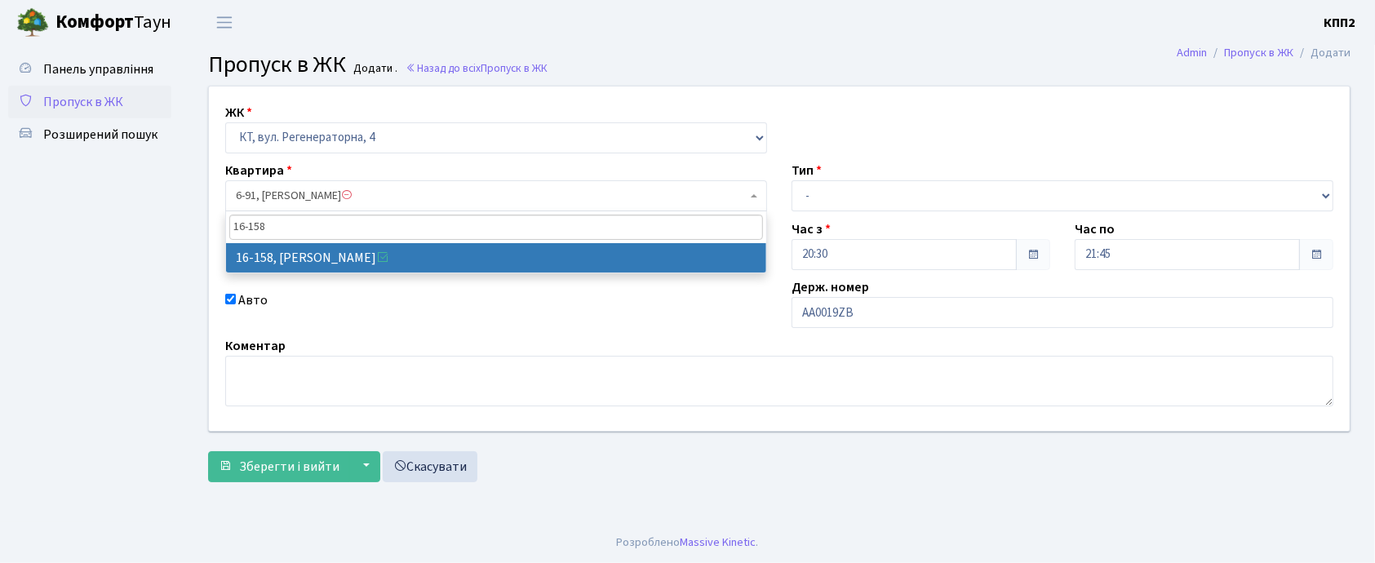
type input "16-158"
select select "8719"
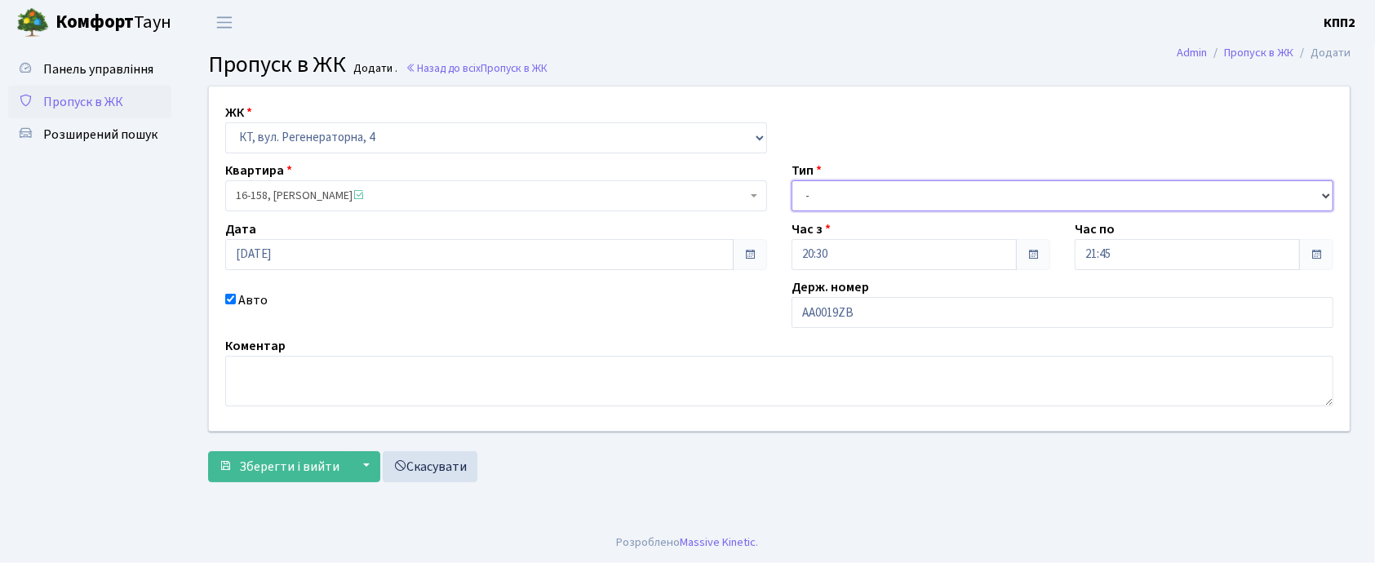
click at [816, 197] on select "- Доставка Таксі Гості Сервіс" at bounding box center [1062, 195] width 542 height 31
select select "3"
click at [791, 180] on select "- Доставка Таксі Гості Сервіс" at bounding box center [1062, 195] width 542 height 31
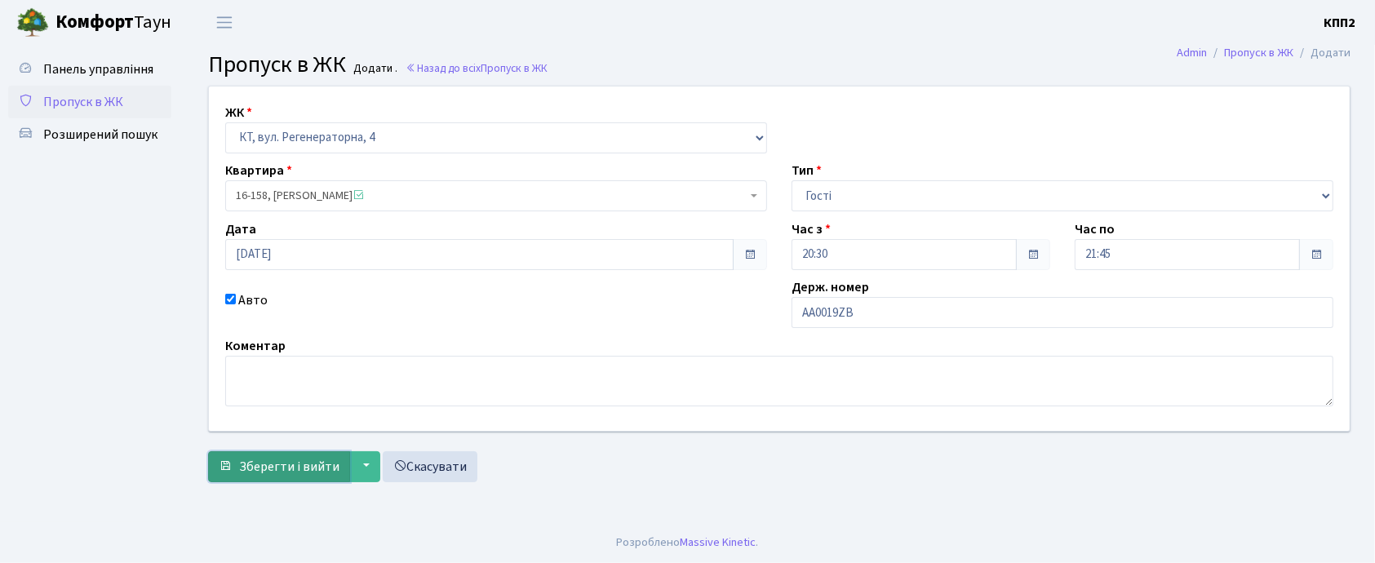
click at [298, 462] on span "Зберегти і вийти" at bounding box center [289, 467] width 100 height 18
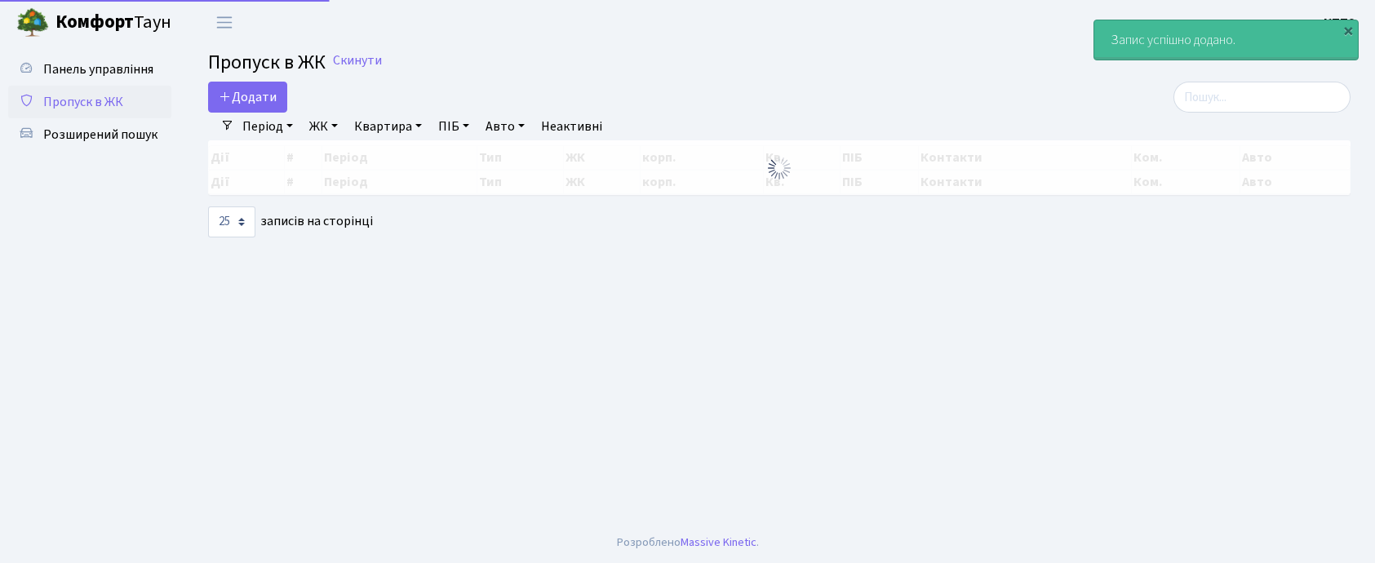
select select "25"
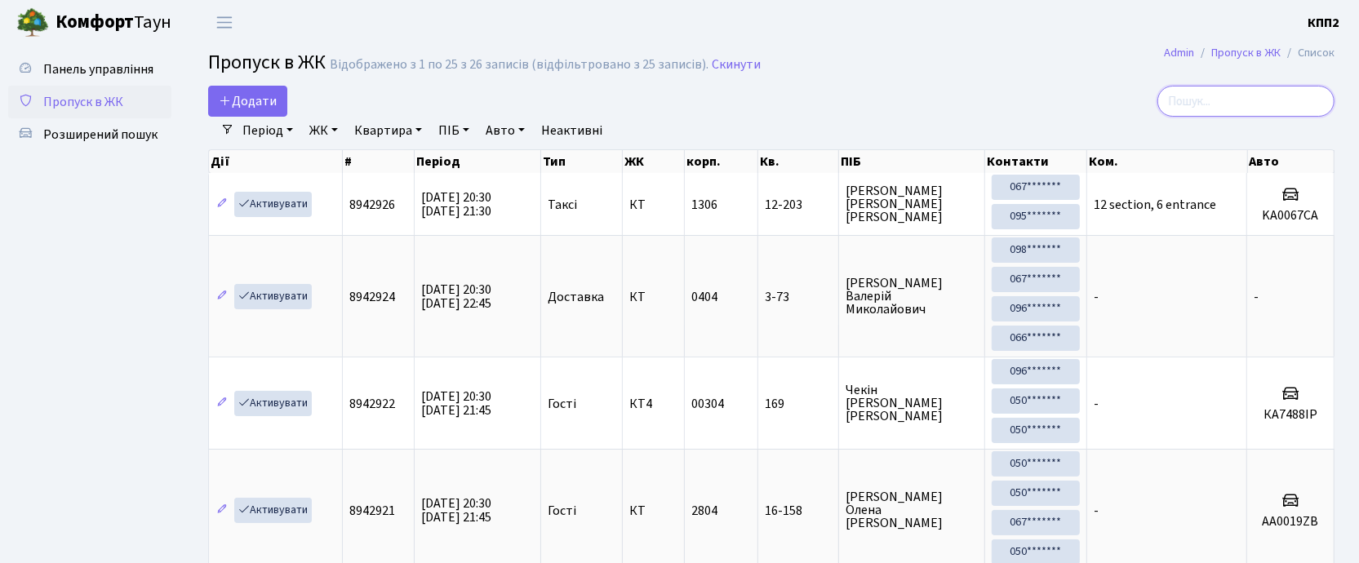
click at [1212, 106] on input "search" at bounding box center [1245, 101] width 177 height 31
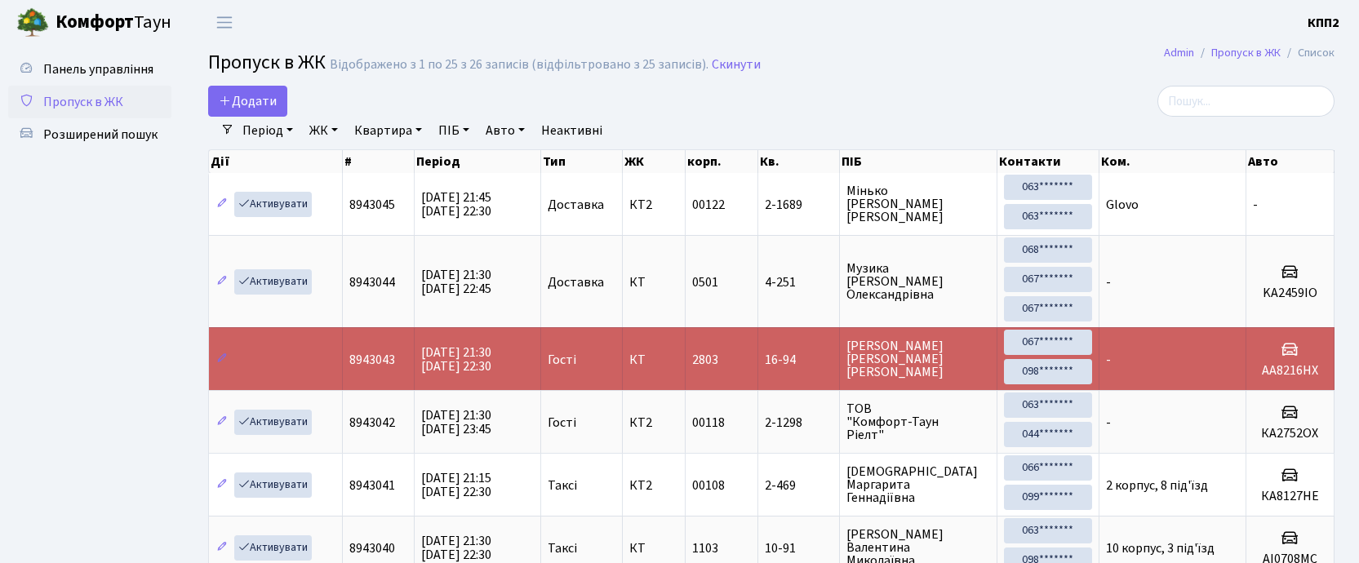
select select "25"
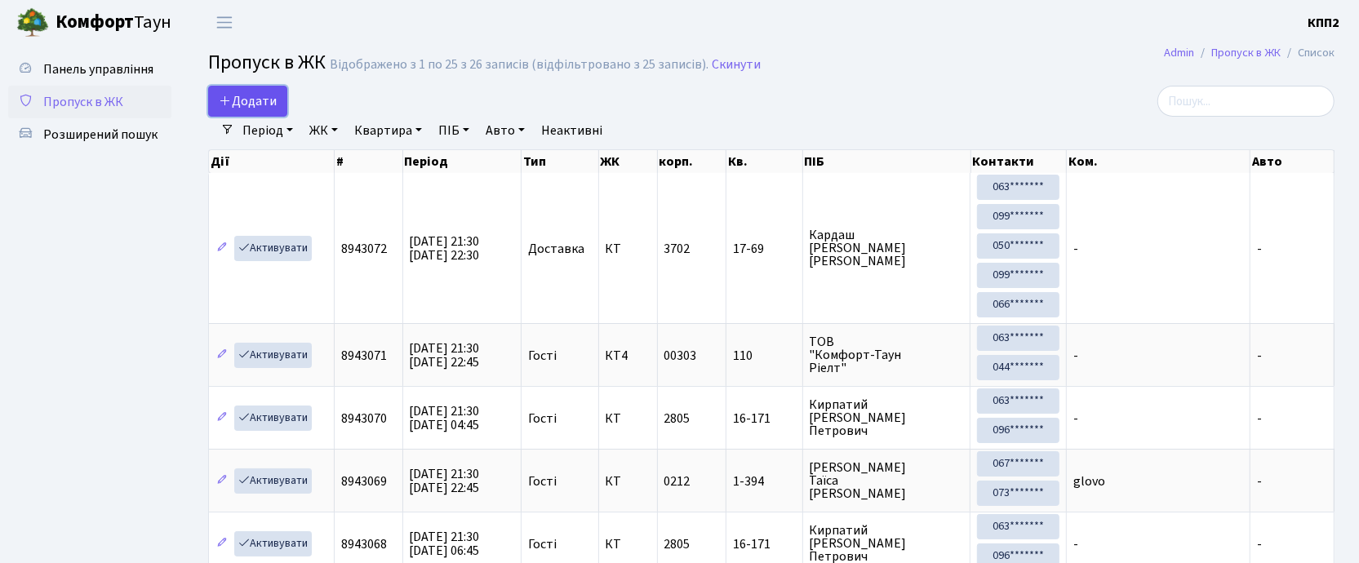
click at [271, 90] on link "Додати" at bounding box center [247, 101] width 79 height 31
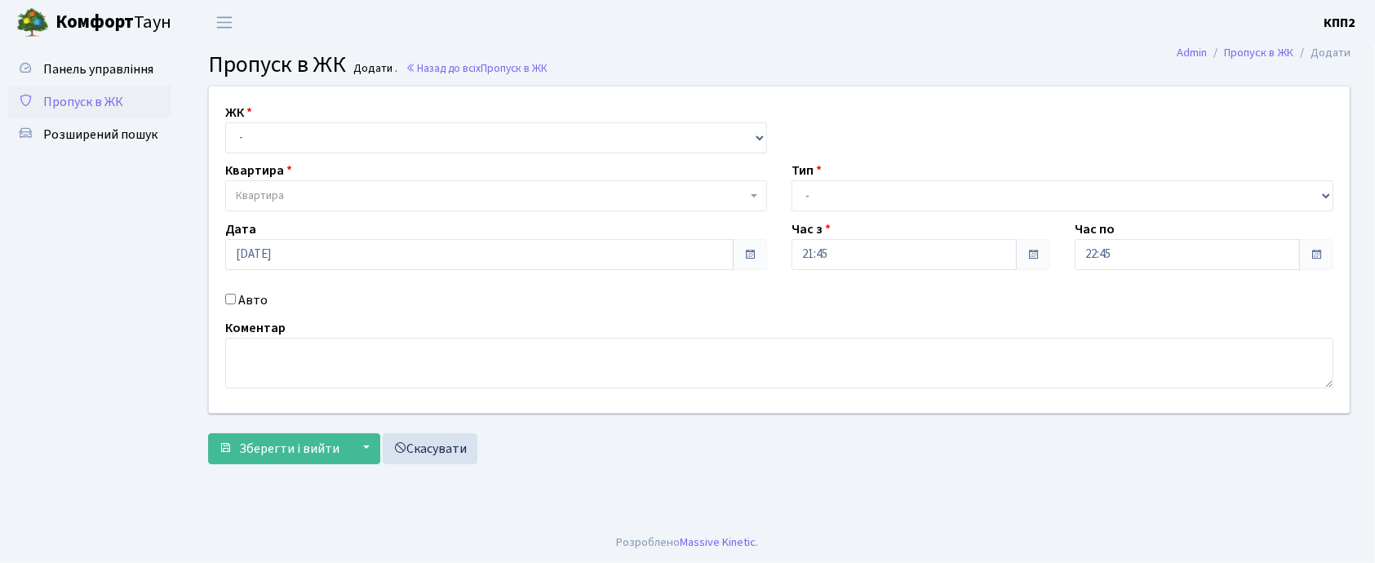
click at [229, 300] on input "Авто" at bounding box center [230, 299] width 11 height 11
checkbox input "true"
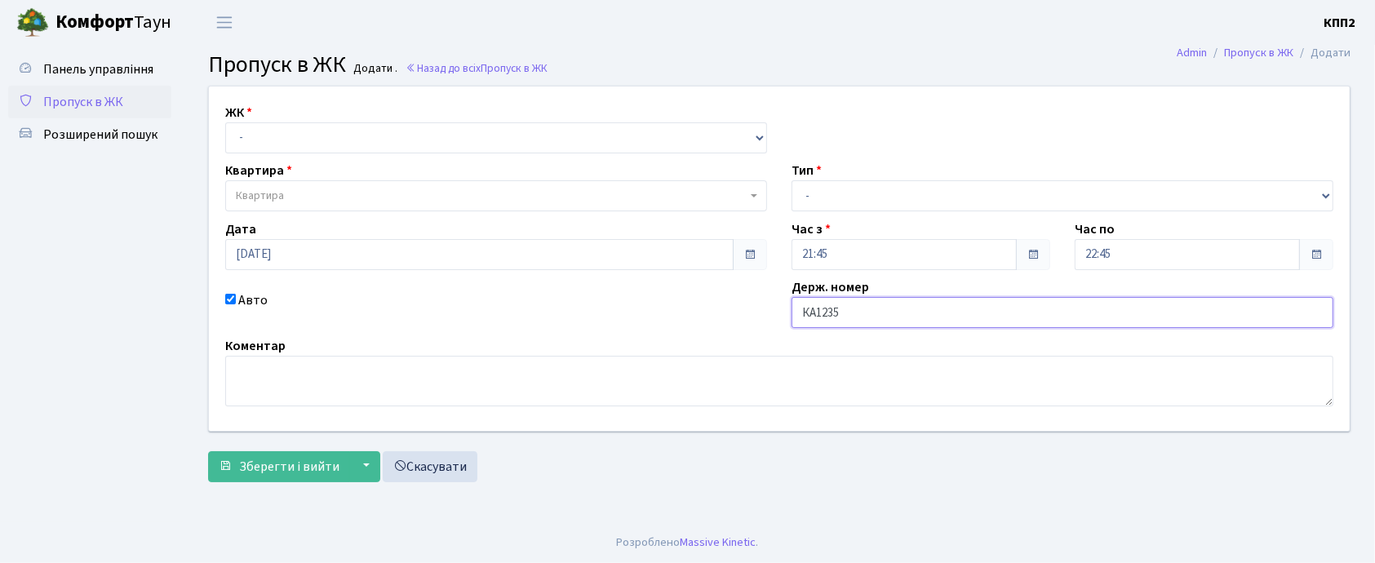
type input "КА1235МО"
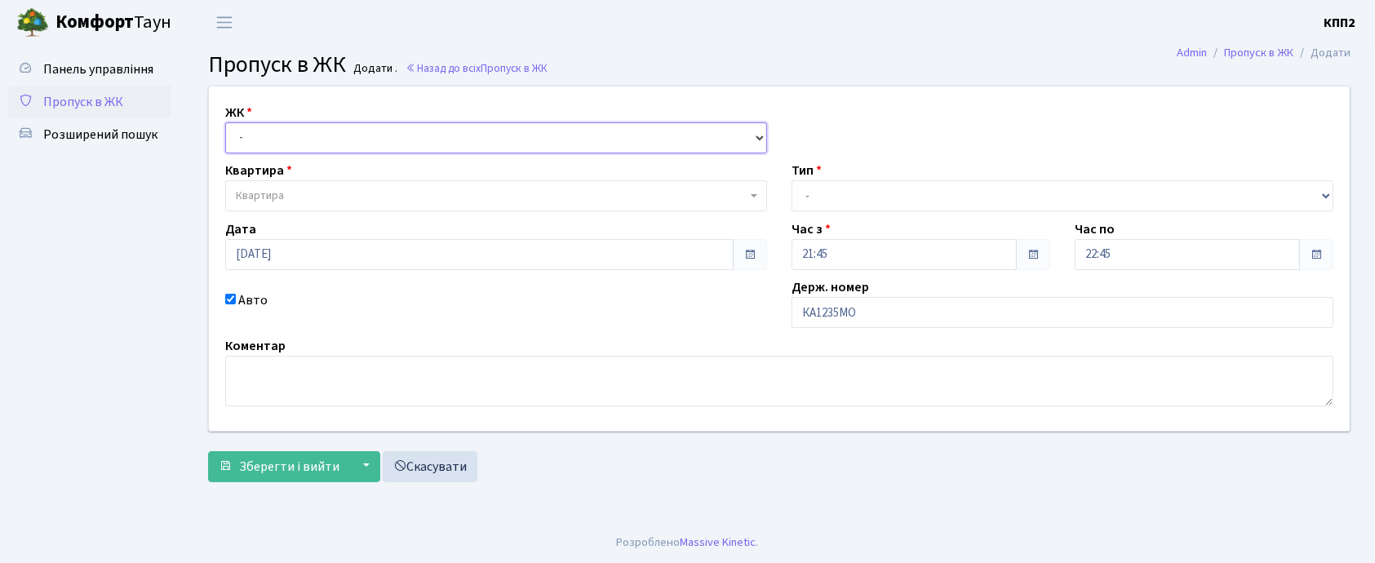
click at [268, 135] on select "- КТ, вул. Регенераторна, 4 КТ2, просп. Соборності, 17 КТ3, вул. Березнева, 16 …" at bounding box center [496, 137] width 542 height 31
select select "271"
click at [225, 122] on select "- КТ, вул. Регенераторна, 4 КТ2, просп. Соборності, 17 КТ3, вул. Березнева, 16 …" at bounding box center [496, 137] width 542 height 31
select select
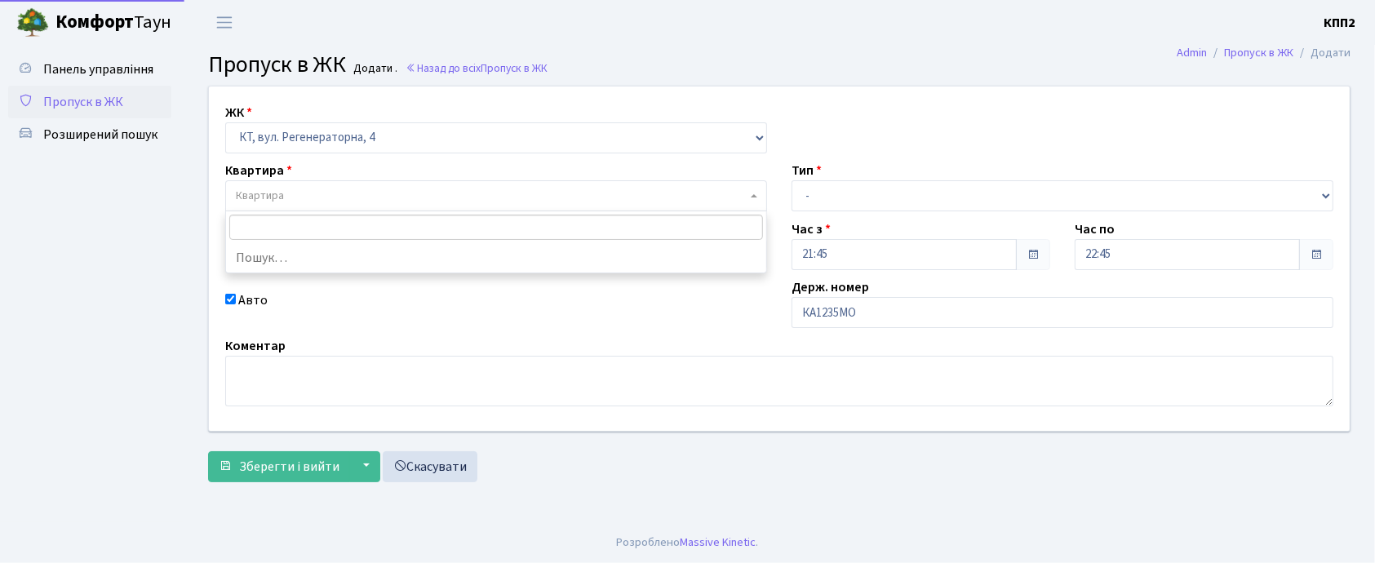
click at [273, 194] on span "Квартира" at bounding box center [260, 196] width 48 height 16
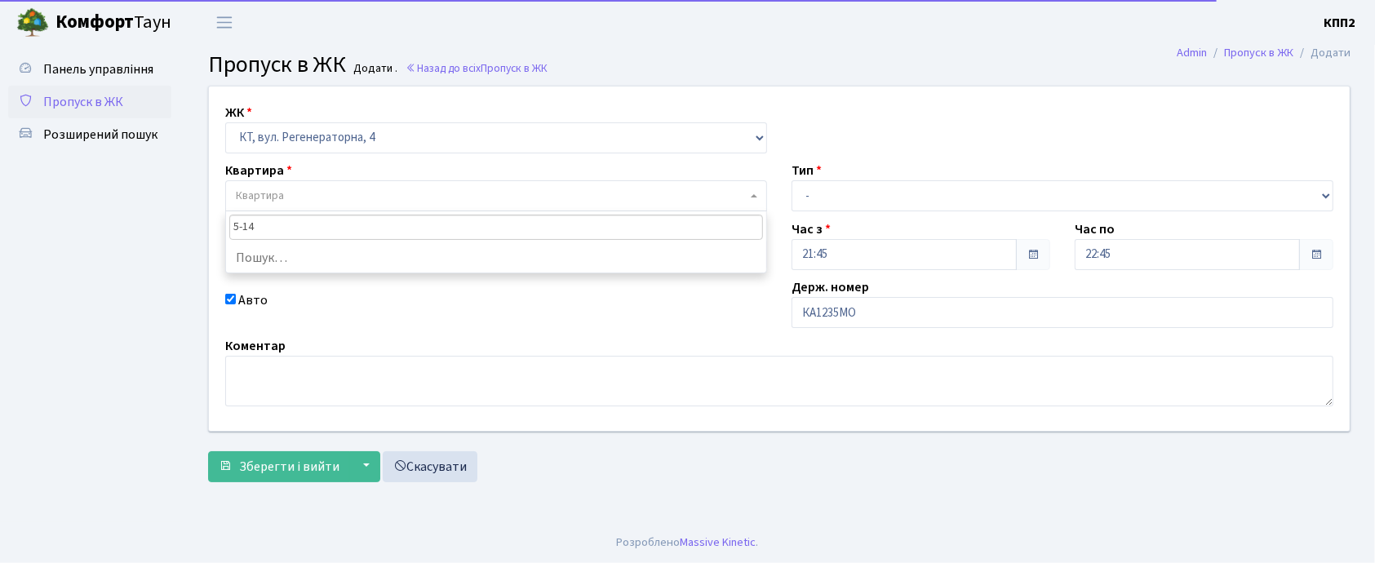
type input "5-149"
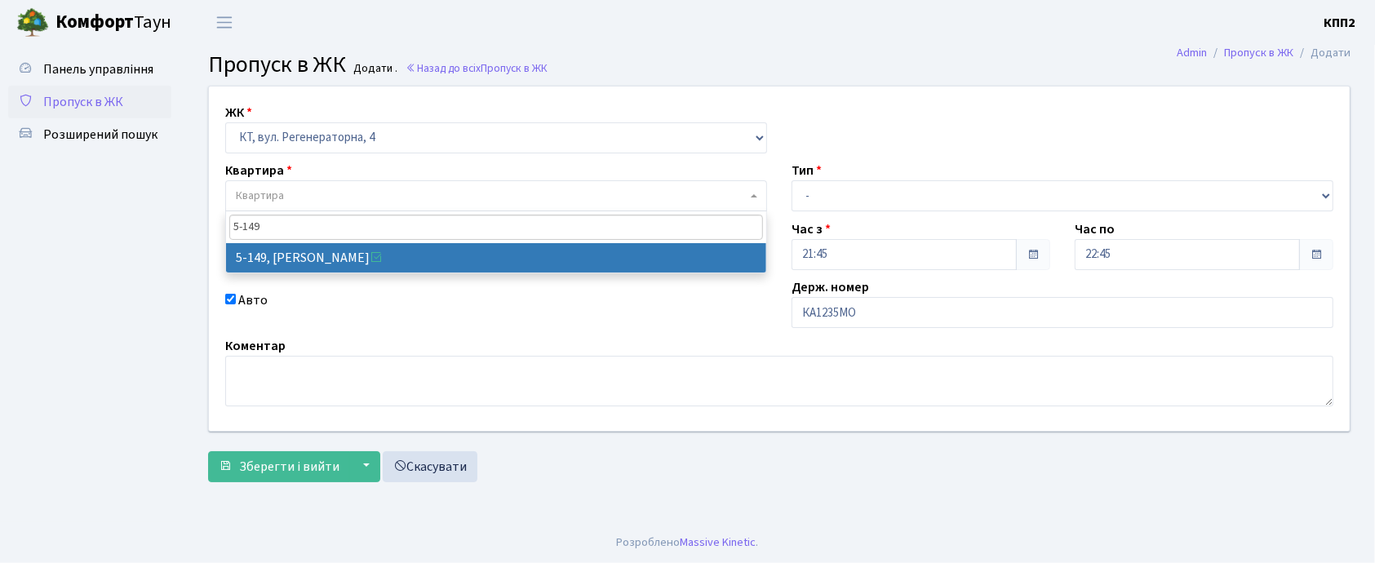
drag, startPoint x: 385, startPoint y: 239, endPoint x: 385, endPoint y: 295, distance: 55.5
select select "2409"
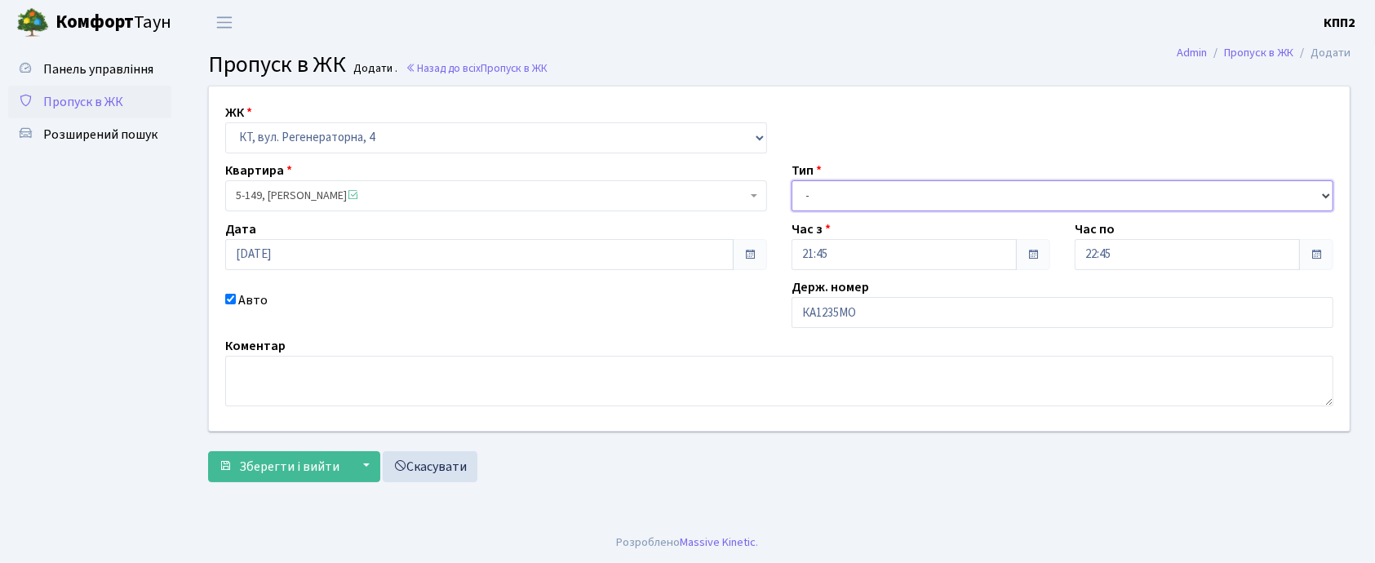
click at [803, 193] on select "- Доставка Таксі Гості Сервіс" at bounding box center [1062, 195] width 542 height 31
select select "2"
click at [791, 180] on select "- Доставка Таксі Гості Сервіс" at bounding box center [1062, 195] width 542 height 31
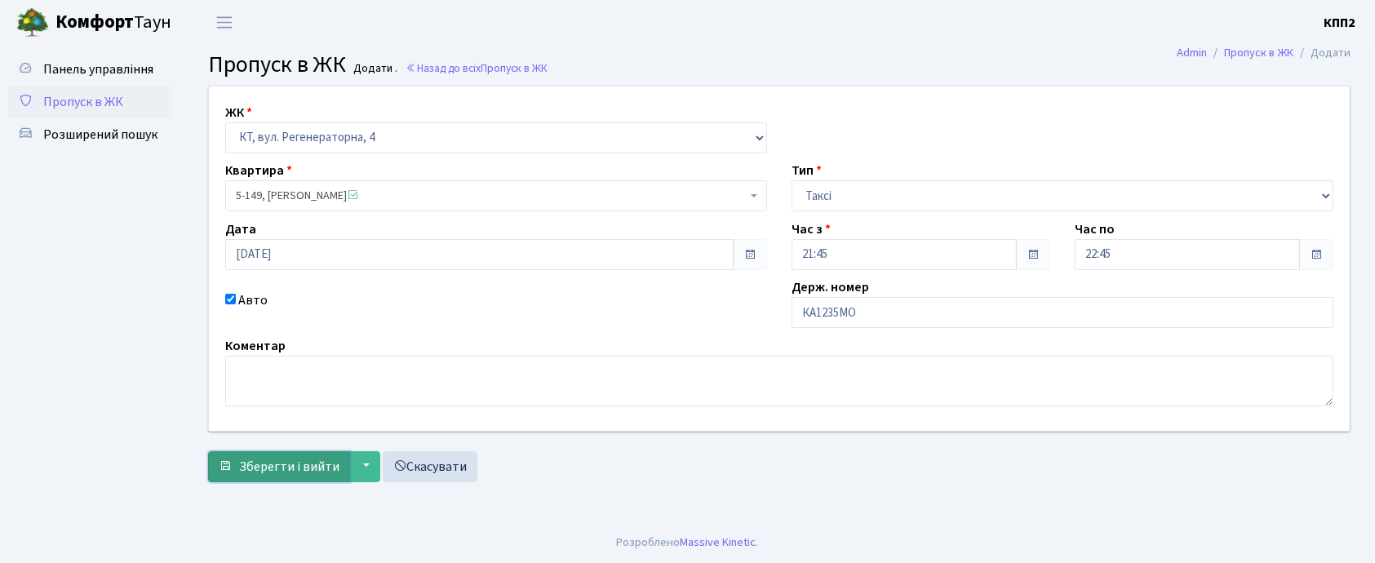
click at [281, 480] on button "Зберегти і вийти" at bounding box center [279, 466] width 142 height 31
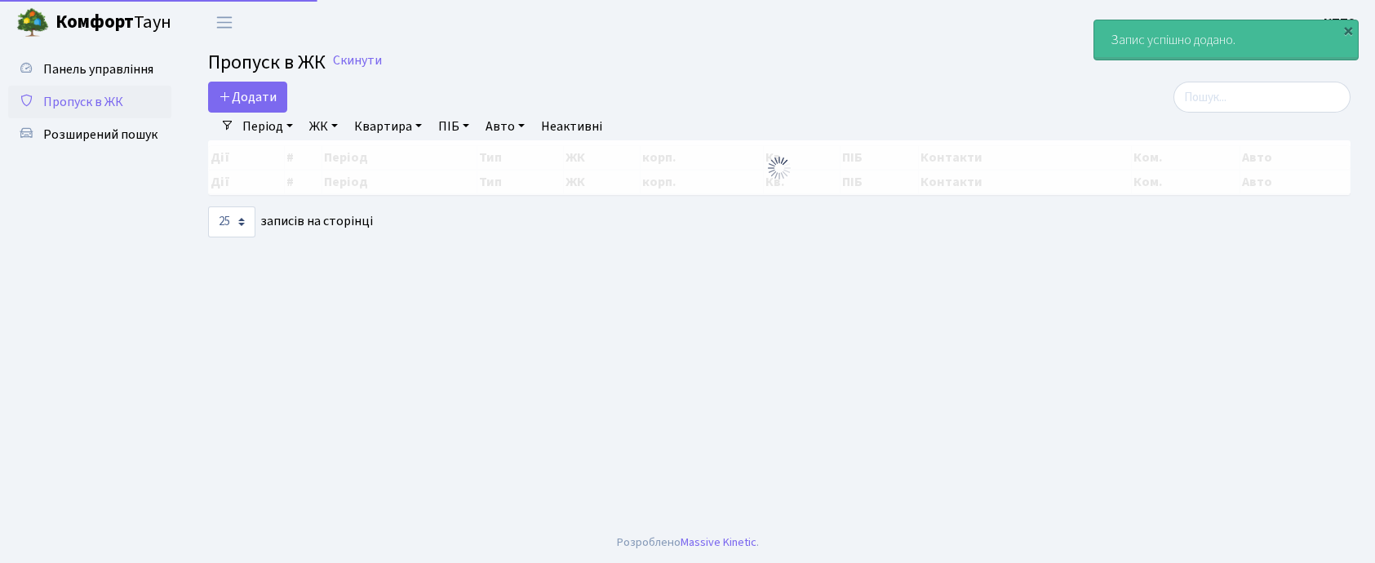
select select "25"
